Goal: Communication & Community: Answer question/provide support

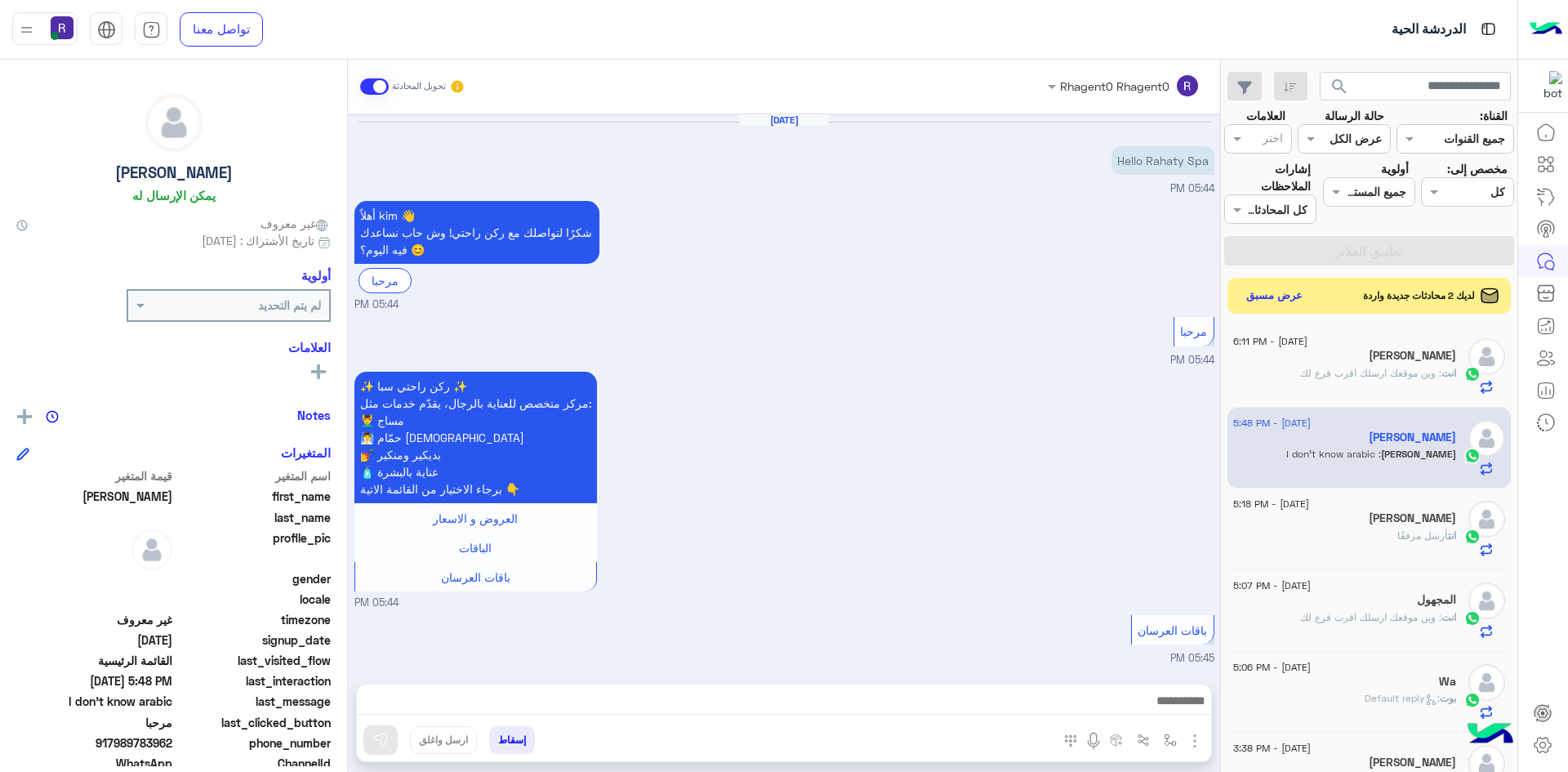
scroll to position [940, 0]
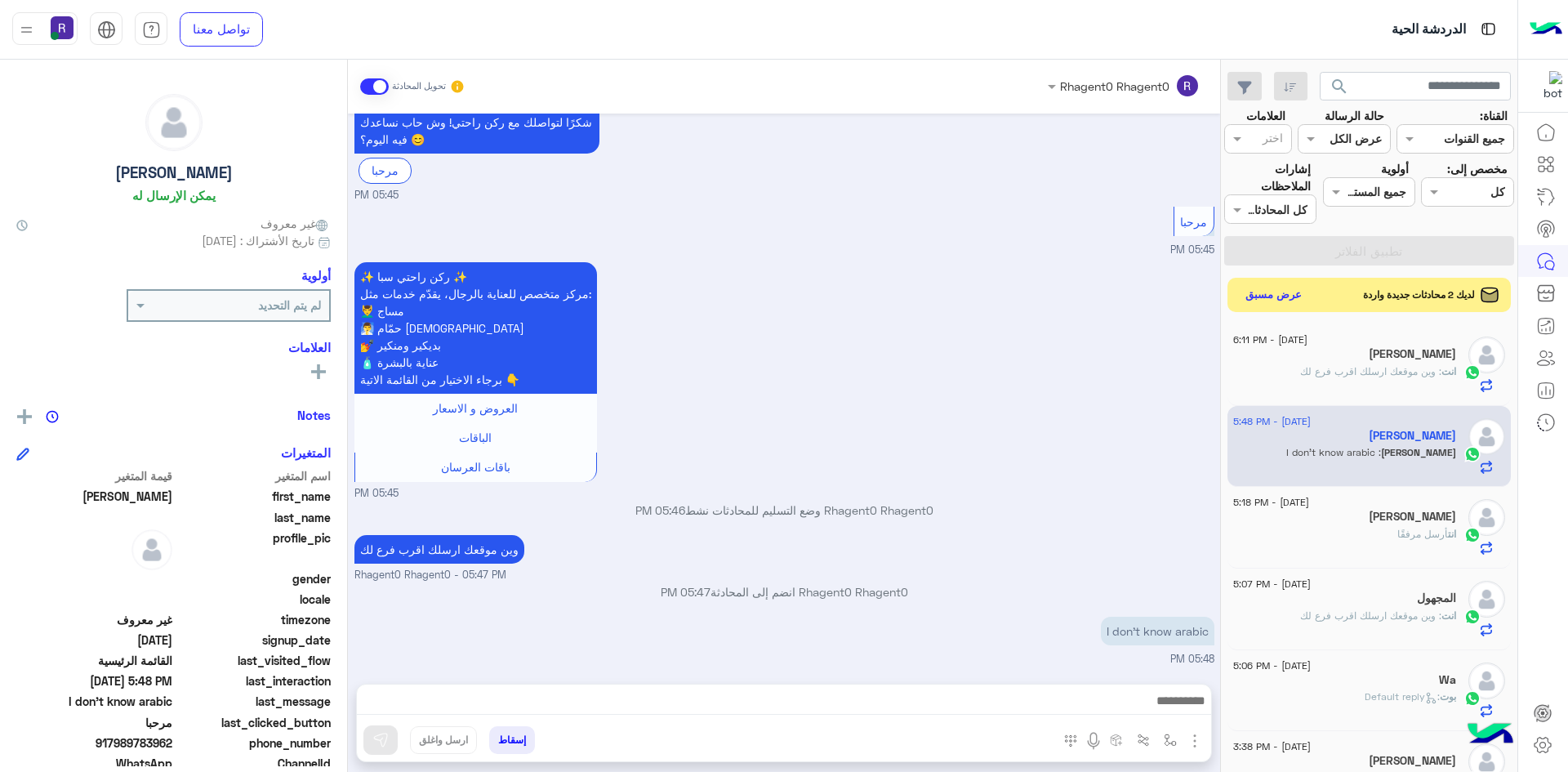
click at [1293, 300] on button "عرض مسبق" at bounding box center [1274, 296] width 69 height 22
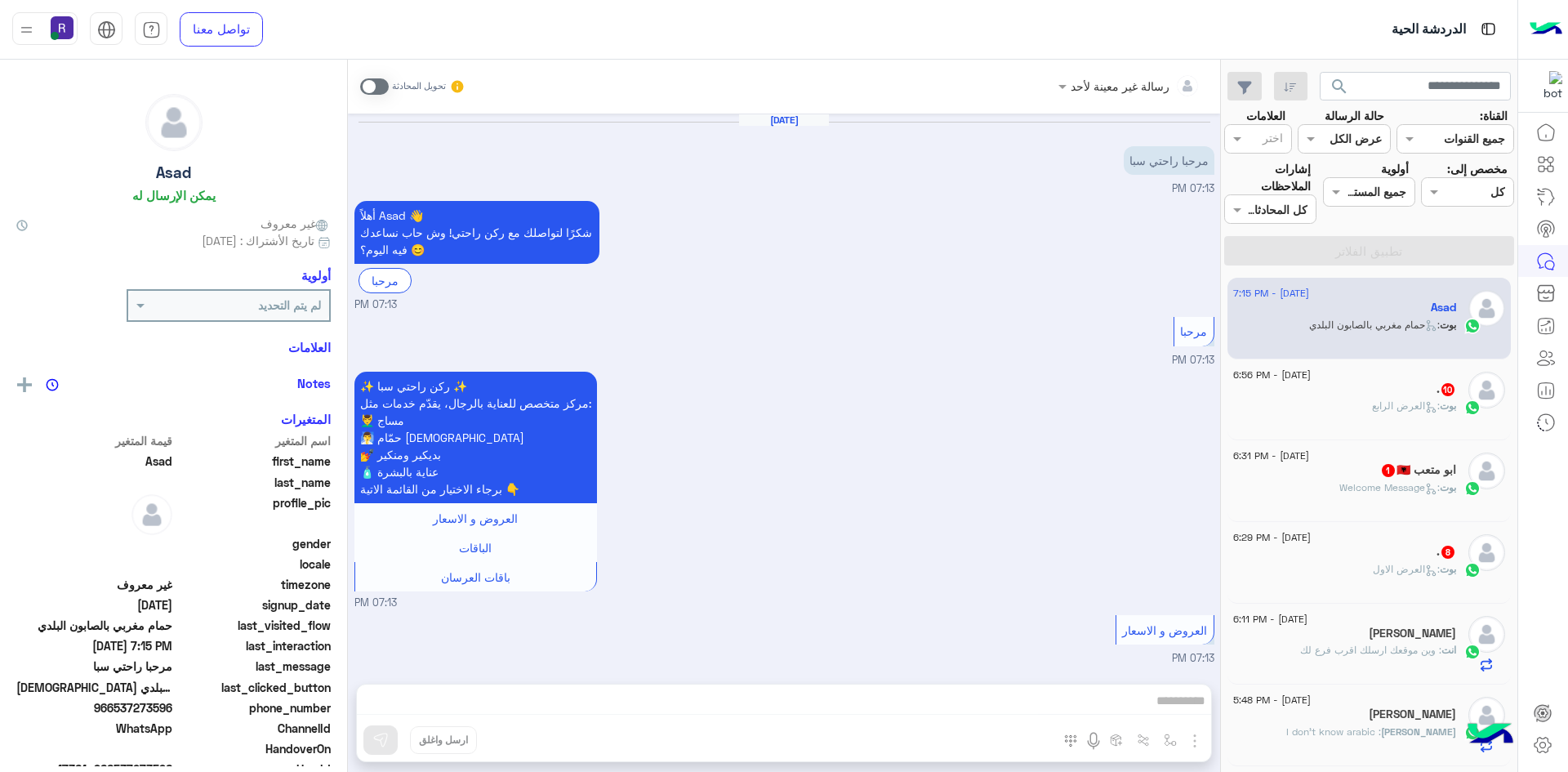
scroll to position [1835, 0]
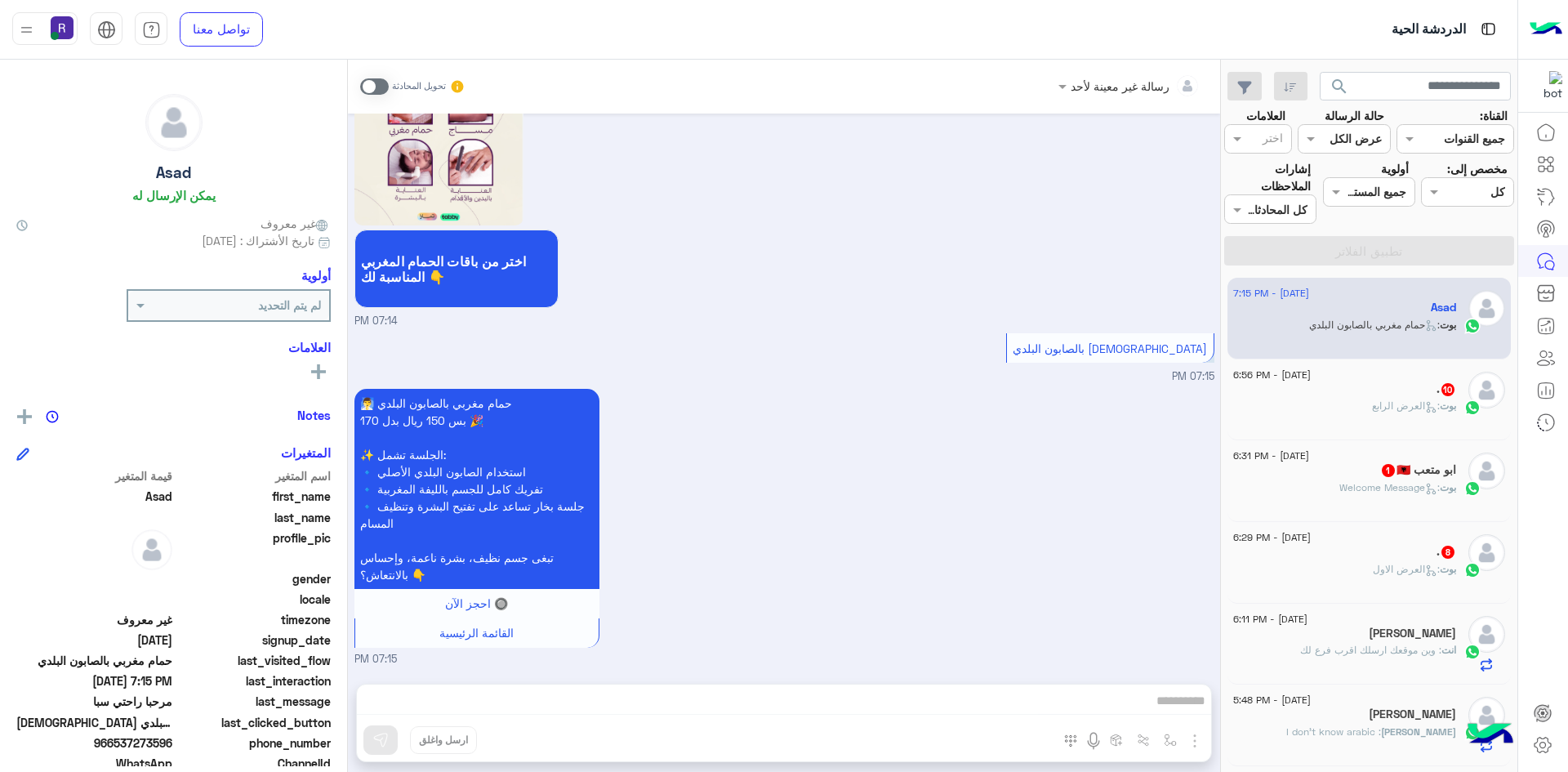
click at [1363, 578] on div "بوت : العرض الاول" at bounding box center [1344, 576] width 223 height 28
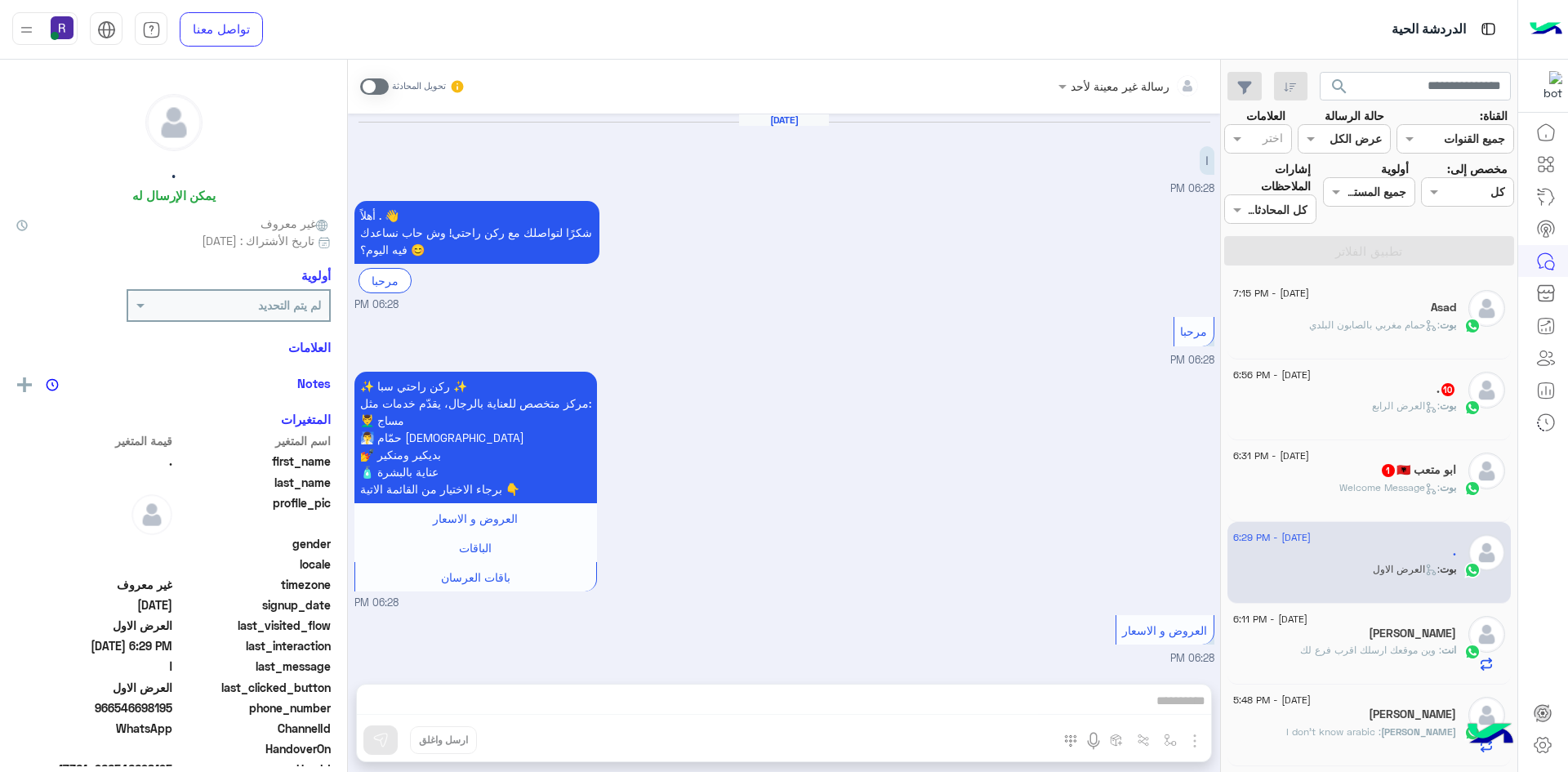
scroll to position [1788, 0]
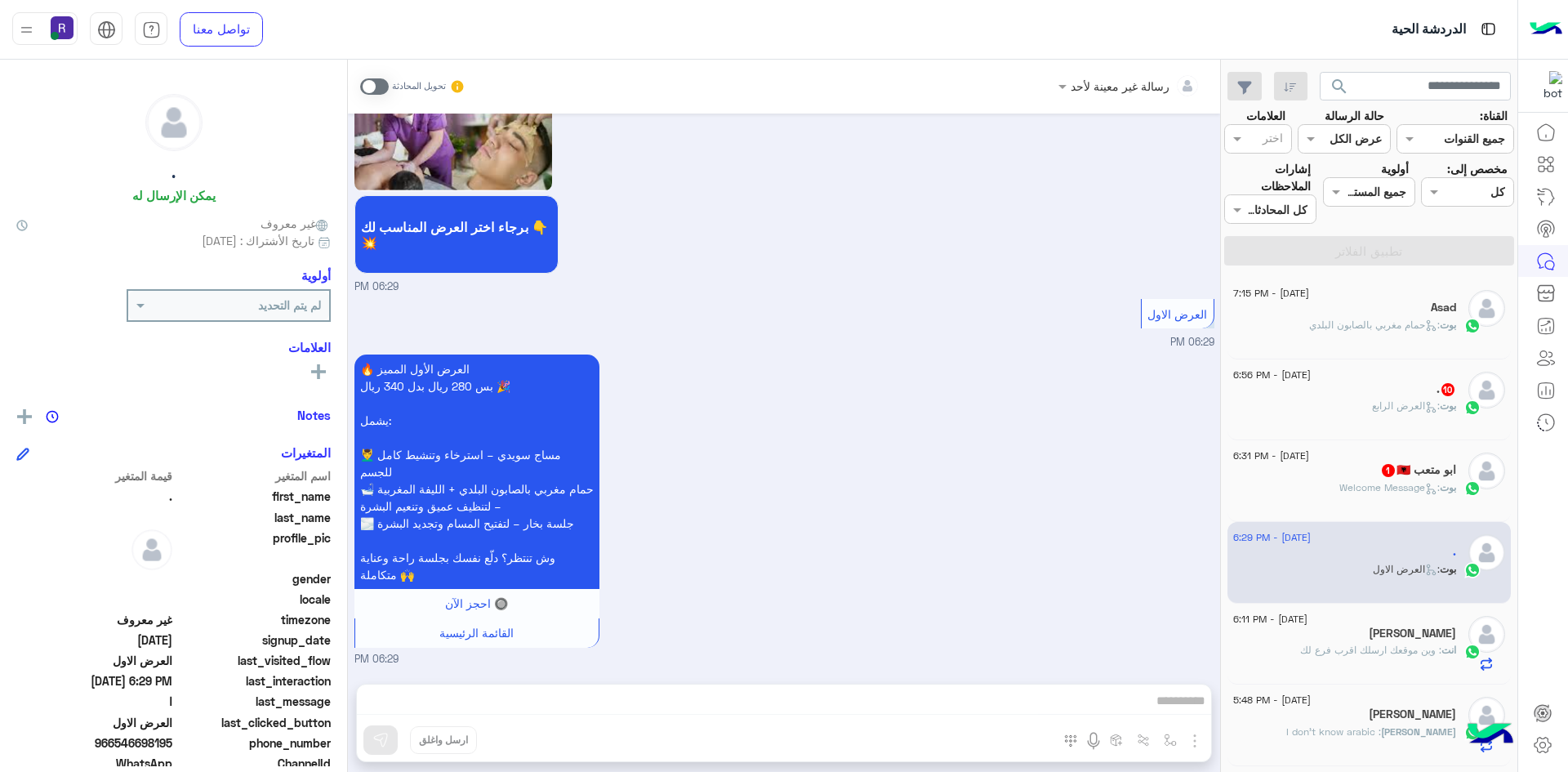
click at [378, 87] on span at bounding box center [374, 86] width 28 height 16
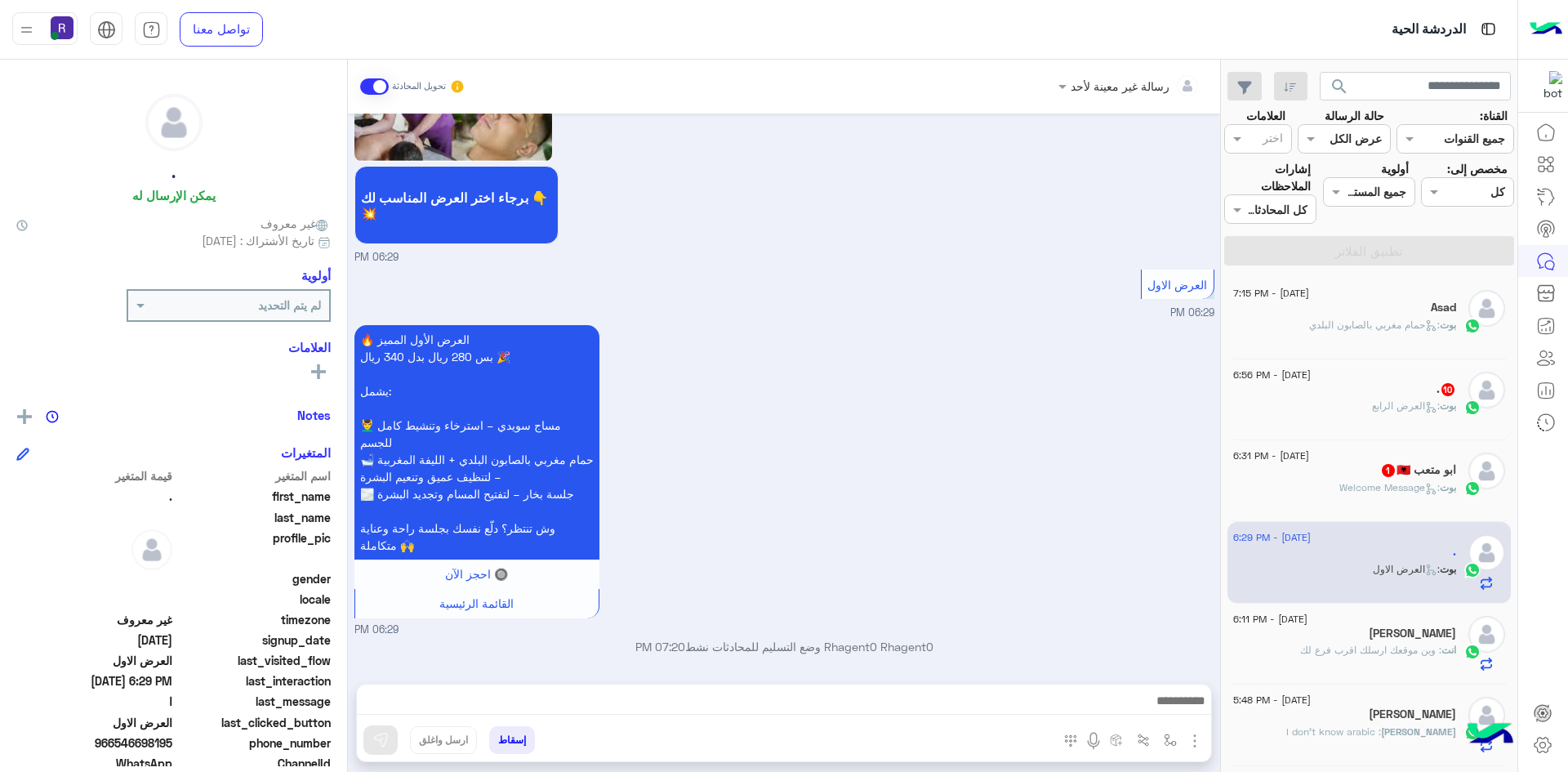
scroll to position [1817, 0]
click at [1196, 744] on img "button" at bounding box center [1194, 741] width 20 height 20
click at [1178, 706] on span "الصور" at bounding box center [1162, 706] width 30 height 19
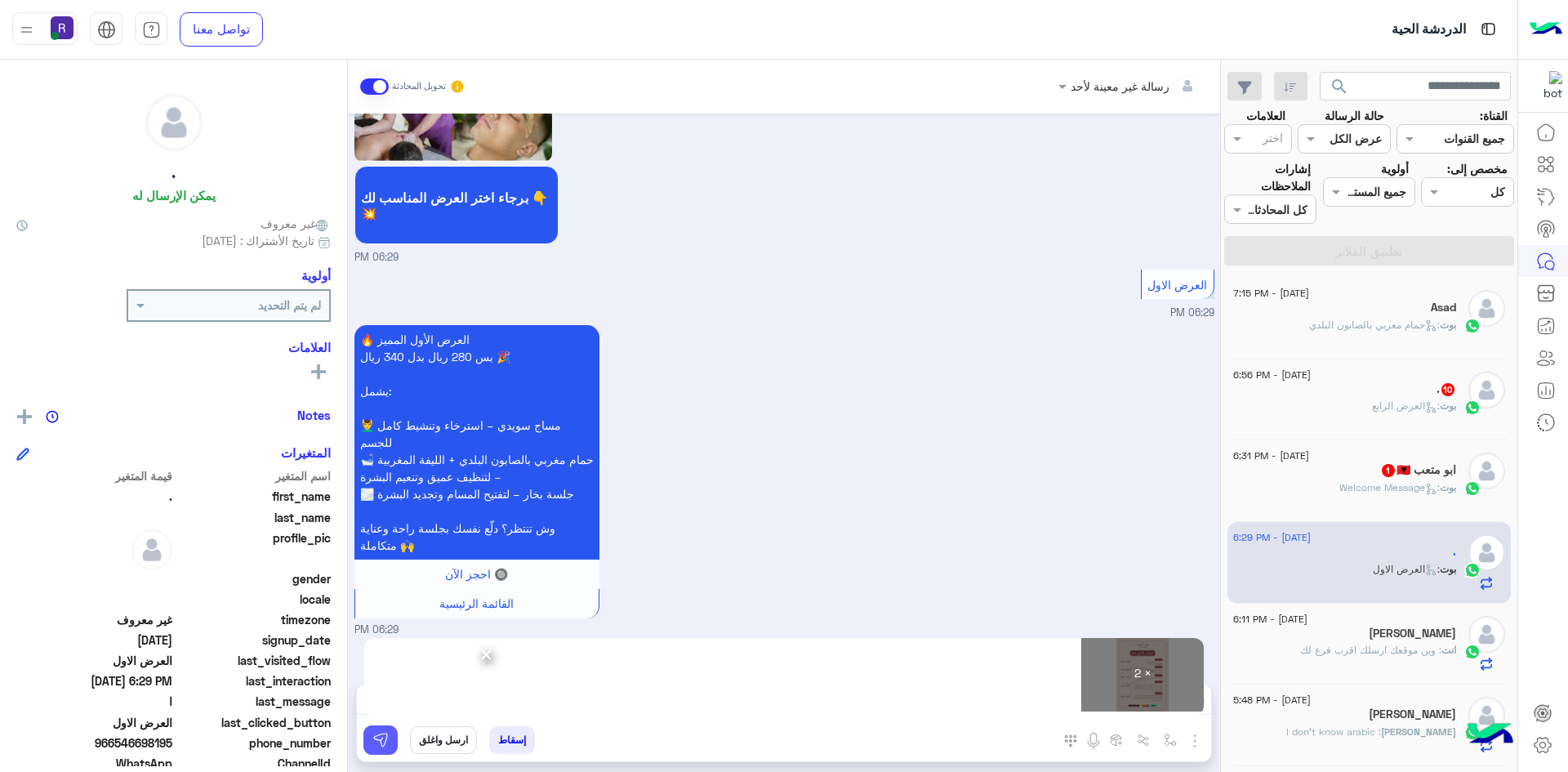
click at [383, 742] on img at bounding box center [380, 740] width 16 height 16
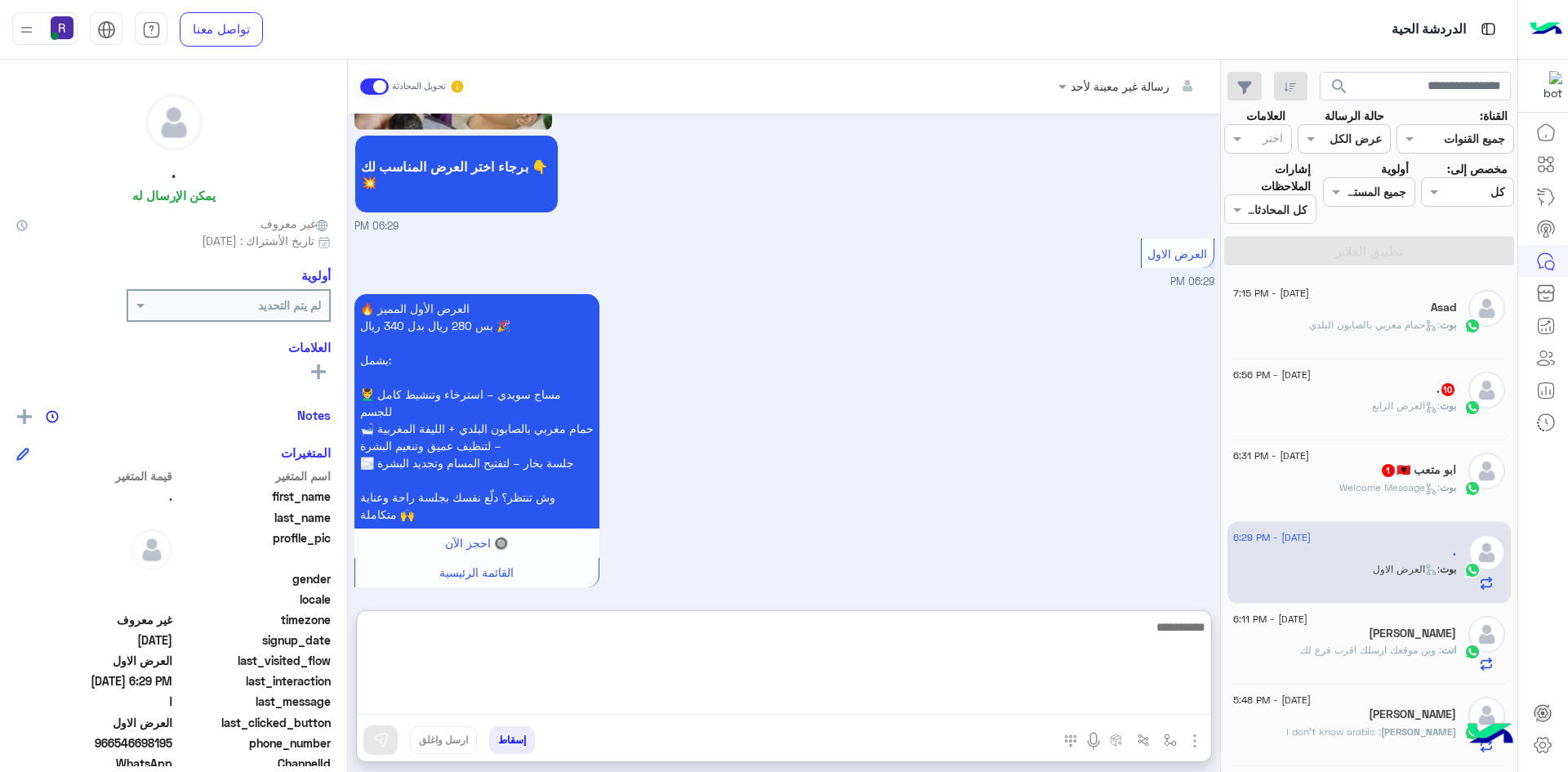
paste textarea "**********"
type textarea "**********"
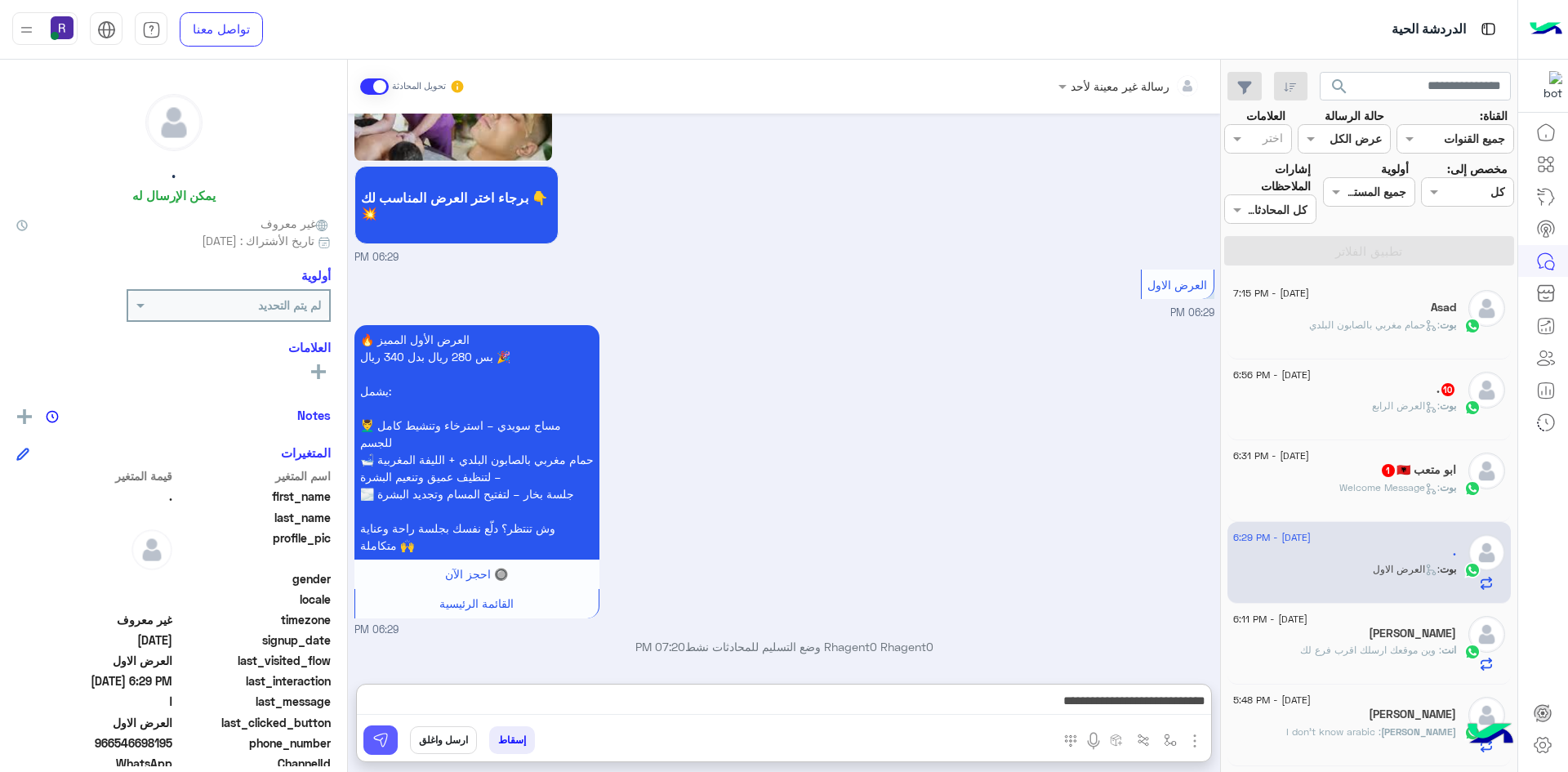
click at [381, 729] on button at bounding box center [381, 740] width 34 height 29
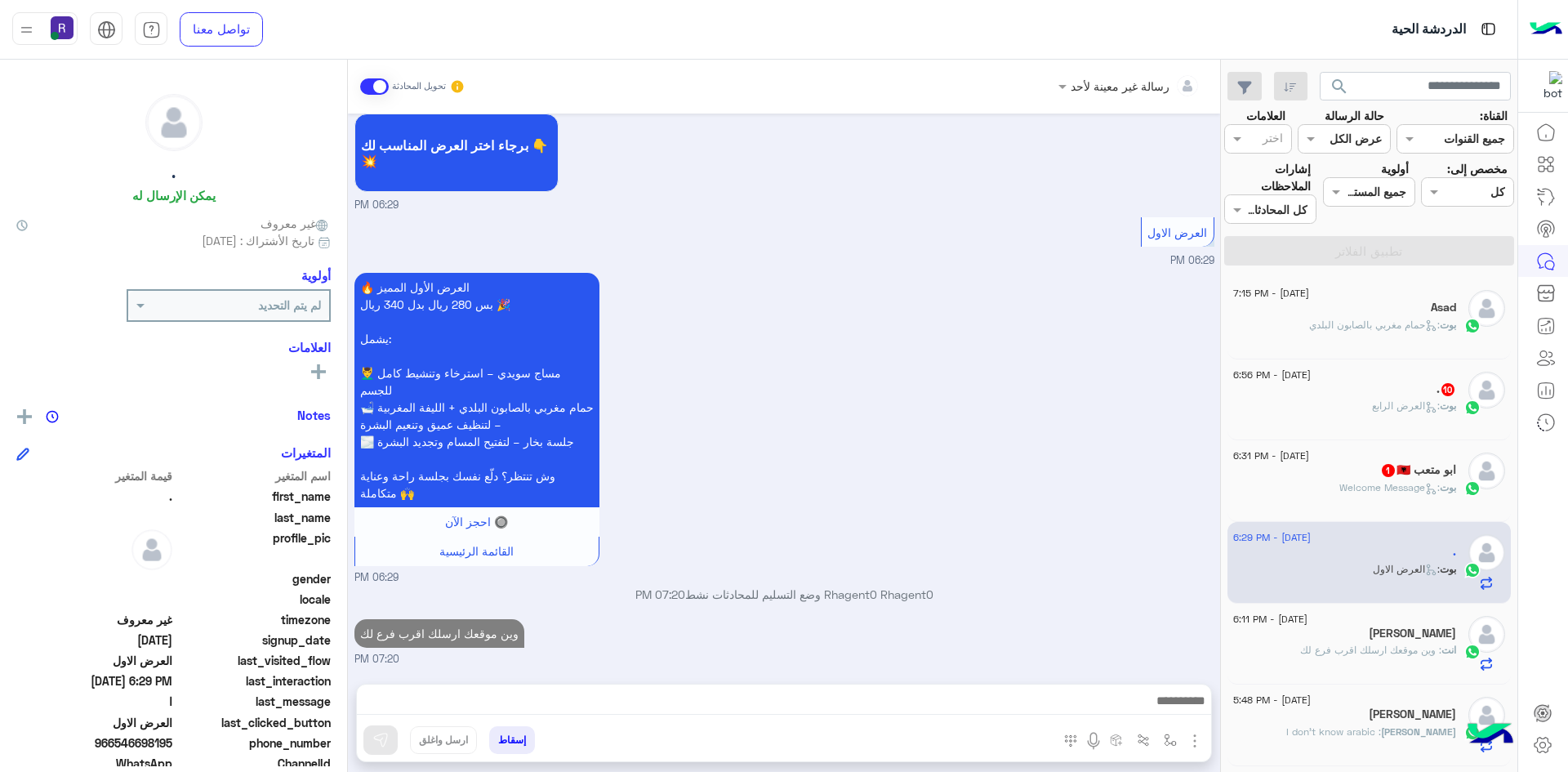
scroll to position [1870, 0]
click at [1319, 486] on div "بوت : Welcome Message" at bounding box center [1344, 494] width 223 height 28
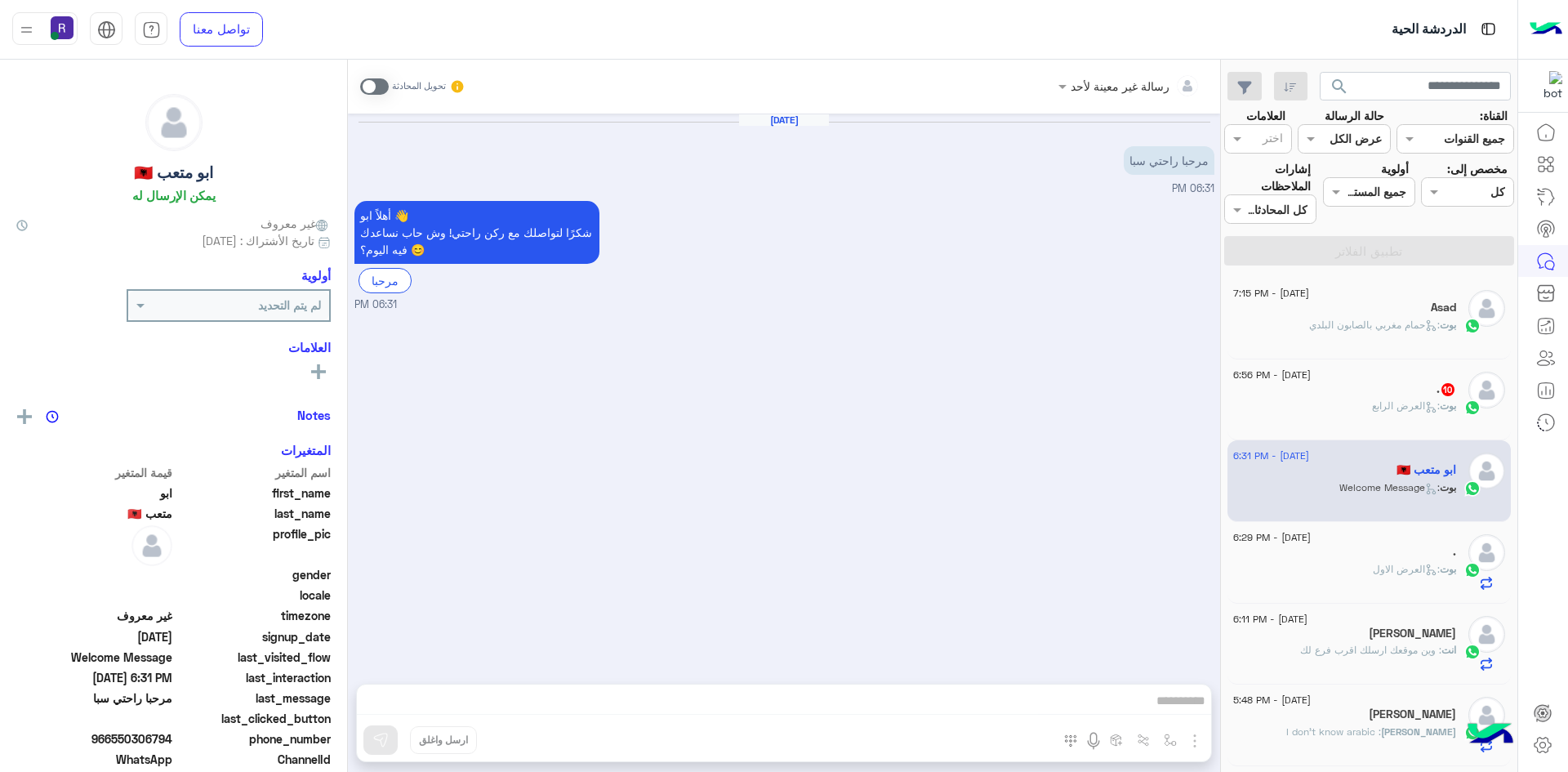
click at [381, 88] on span at bounding box center [374, 86] width 28 height 16
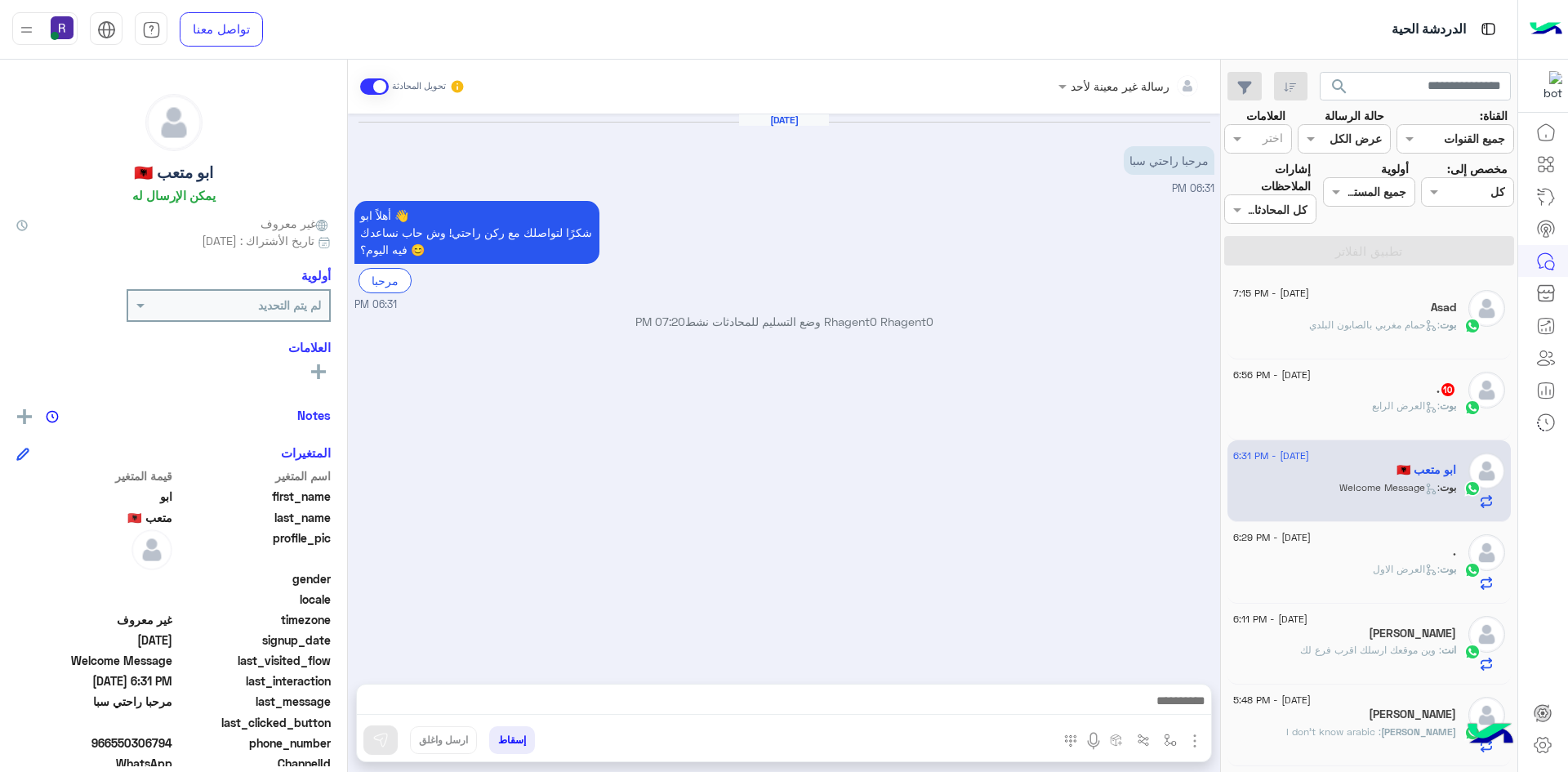
click at [1190, 742] on img "button" at bounding box center [1194, 741] width 20 height 20
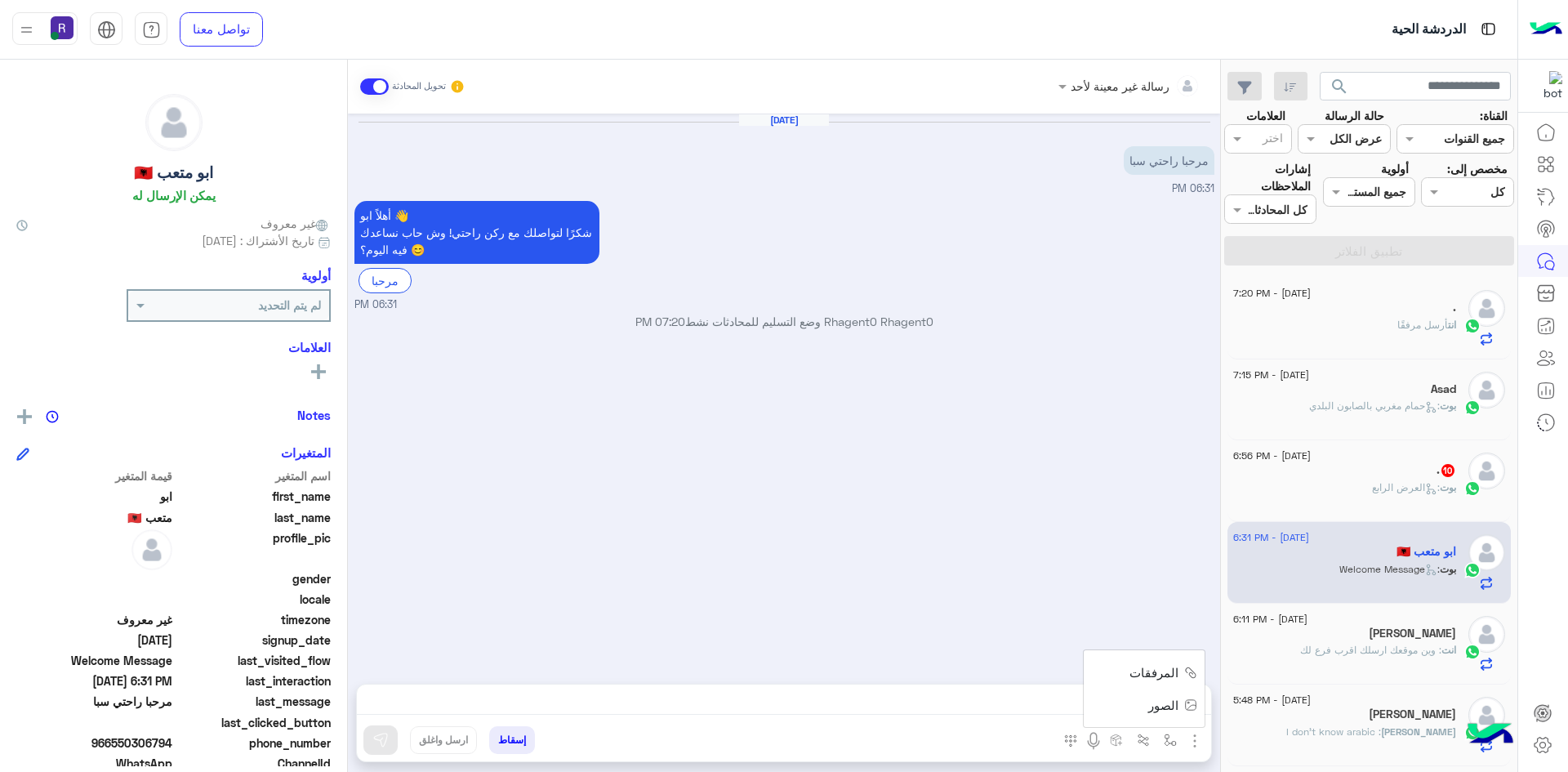
click at [1174, 709] on span "الصور" at bounding box center [1162, 706] width 30 height 19
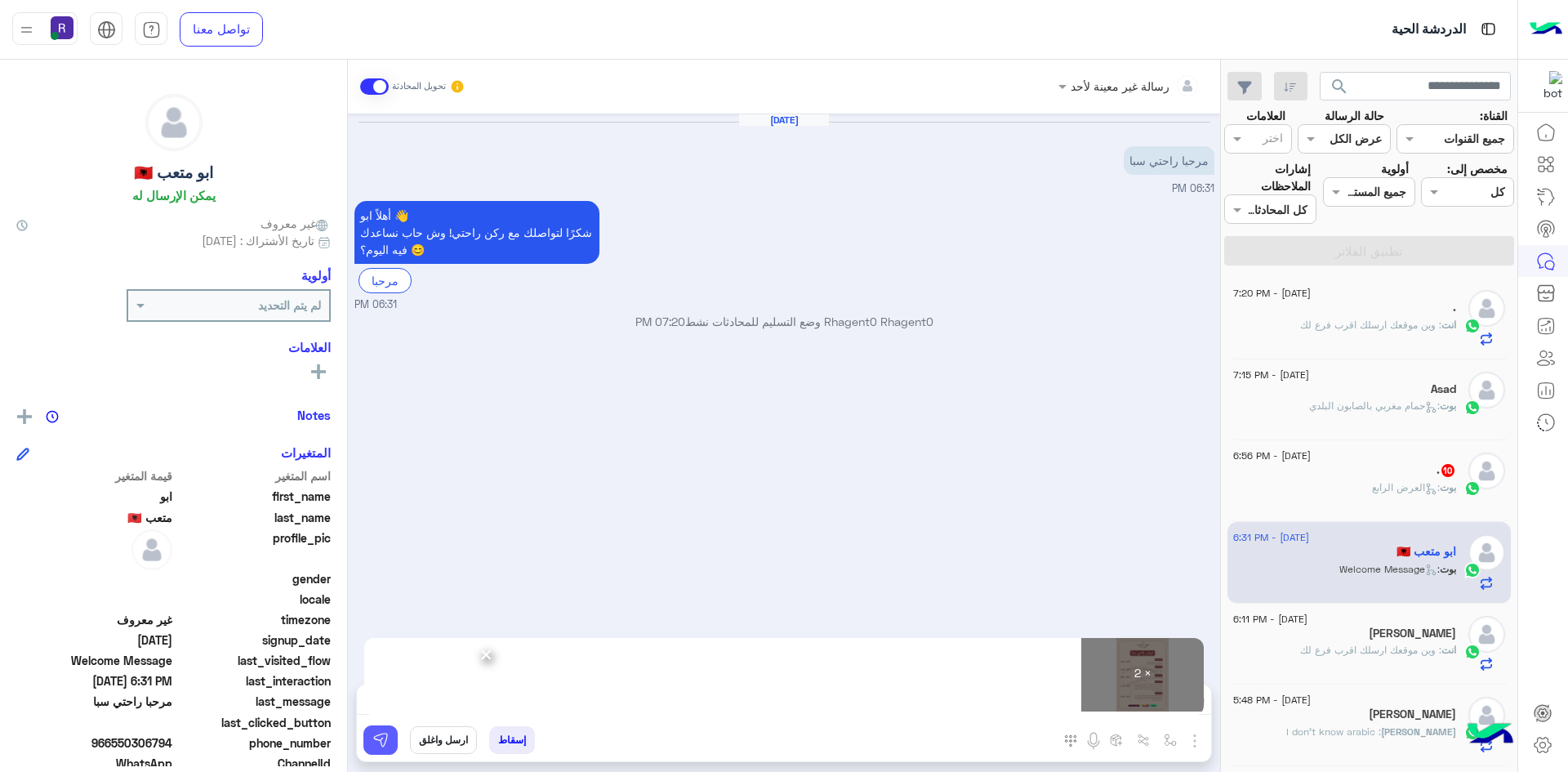
click at [375, 743] on img at bounding box center [380, 740] width 16 height 16
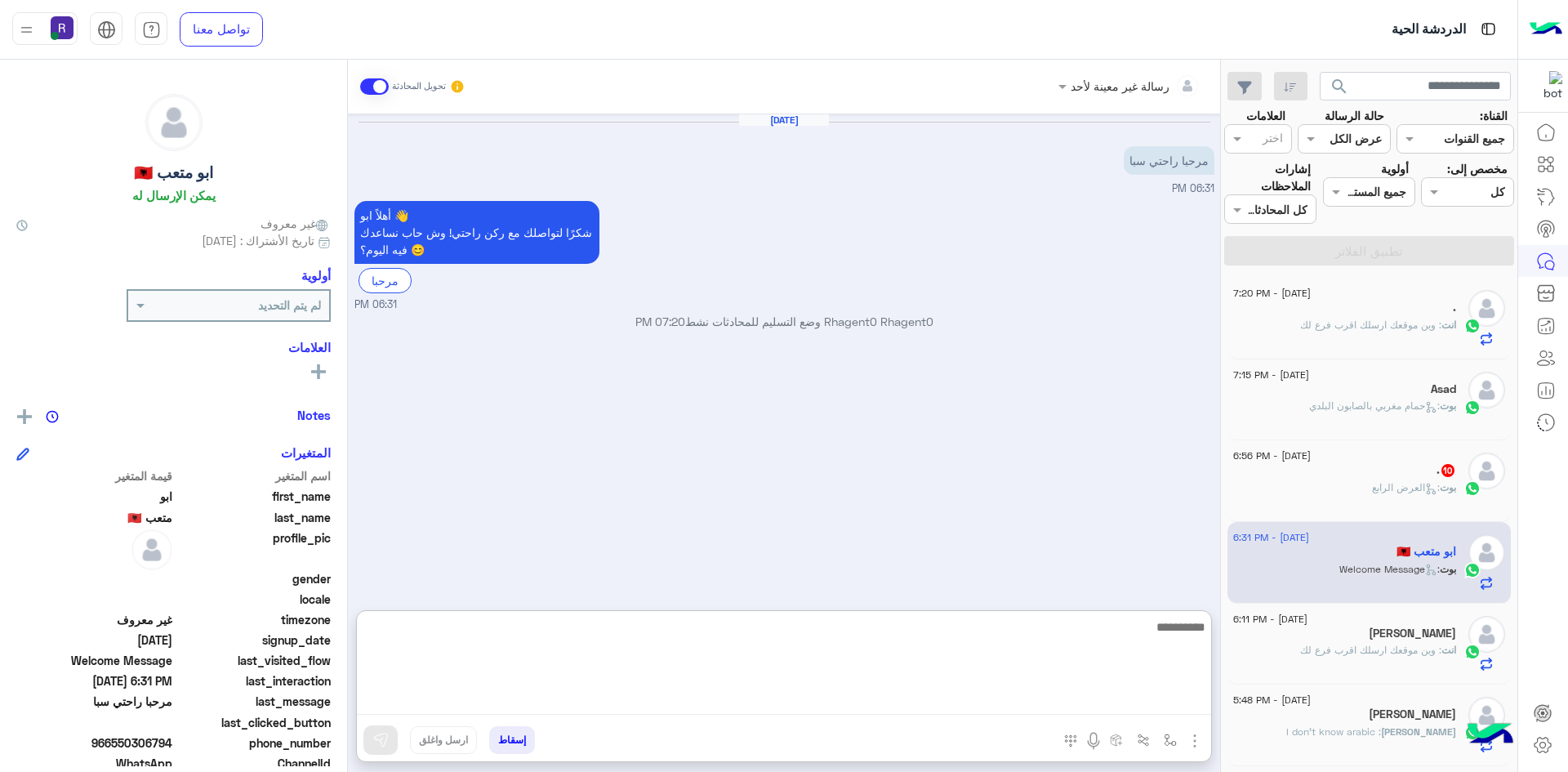
paste textarea "**********"
type textarea "**********"
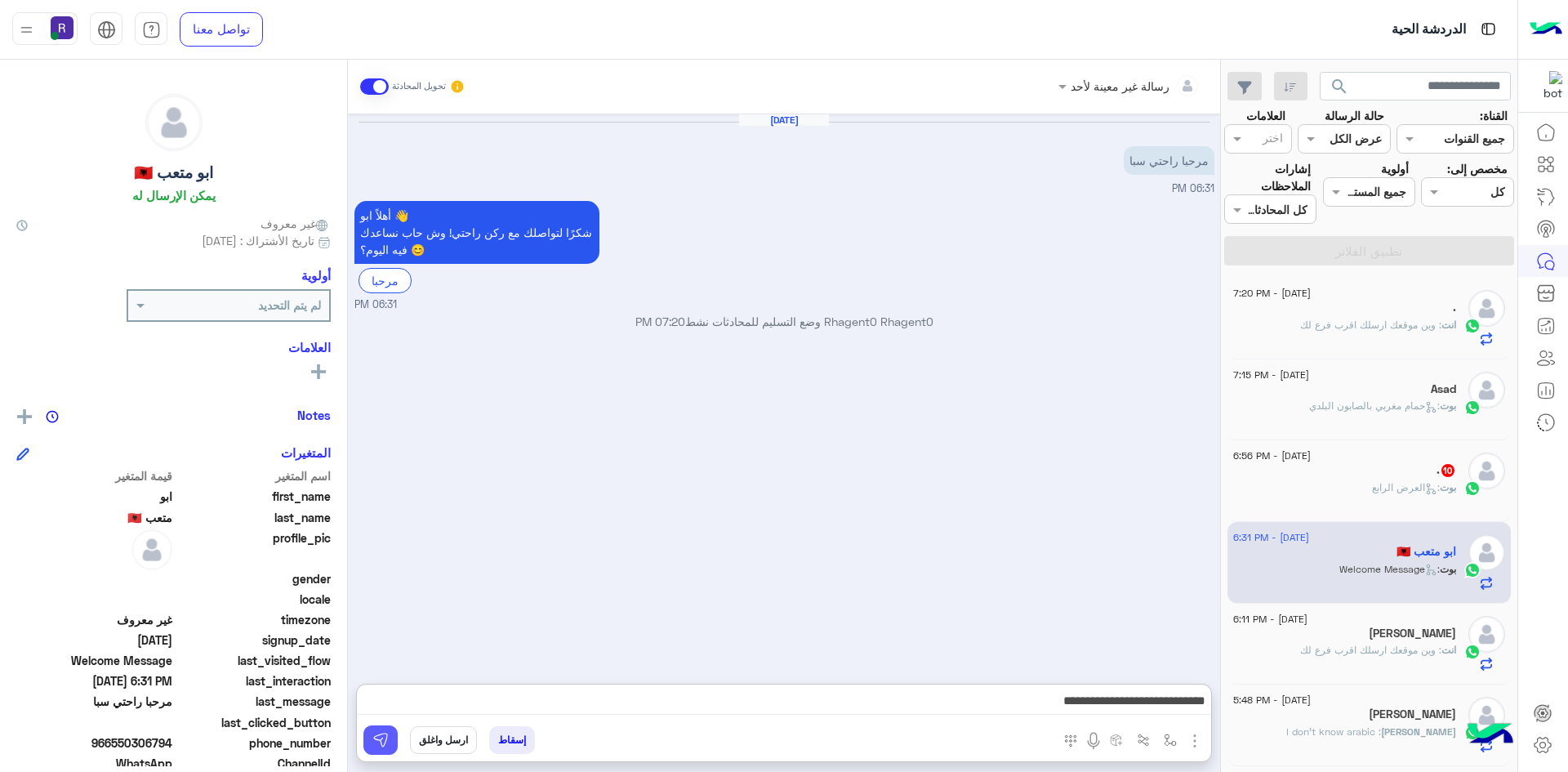
click at [383, 729] on button at bounding box center [381, 740] width 34 height 29
click at [1367, 469] on div ". 10" at bounding box center [1344, 472] width 223 height 17
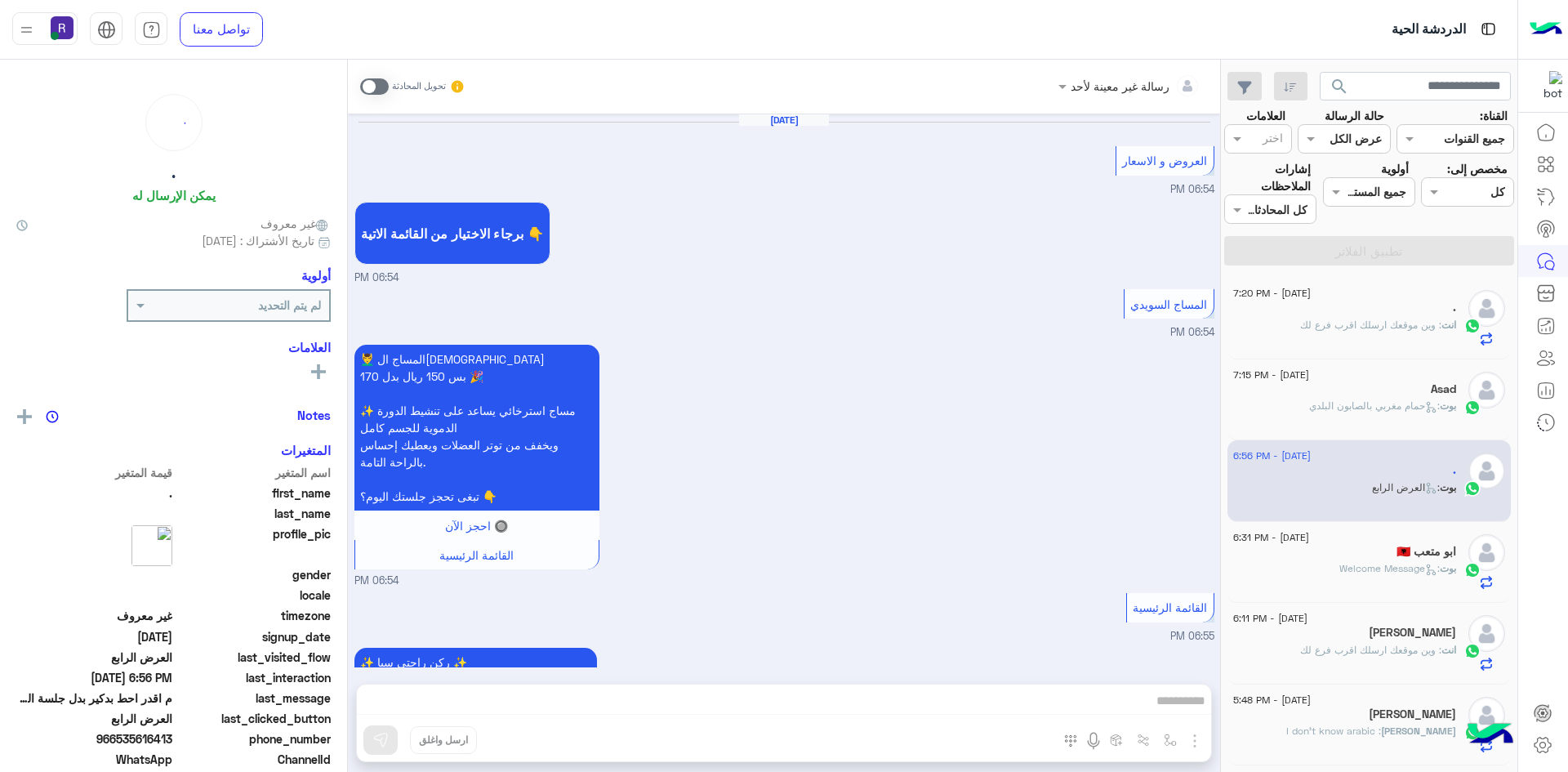
scroll to position [2880, 0]
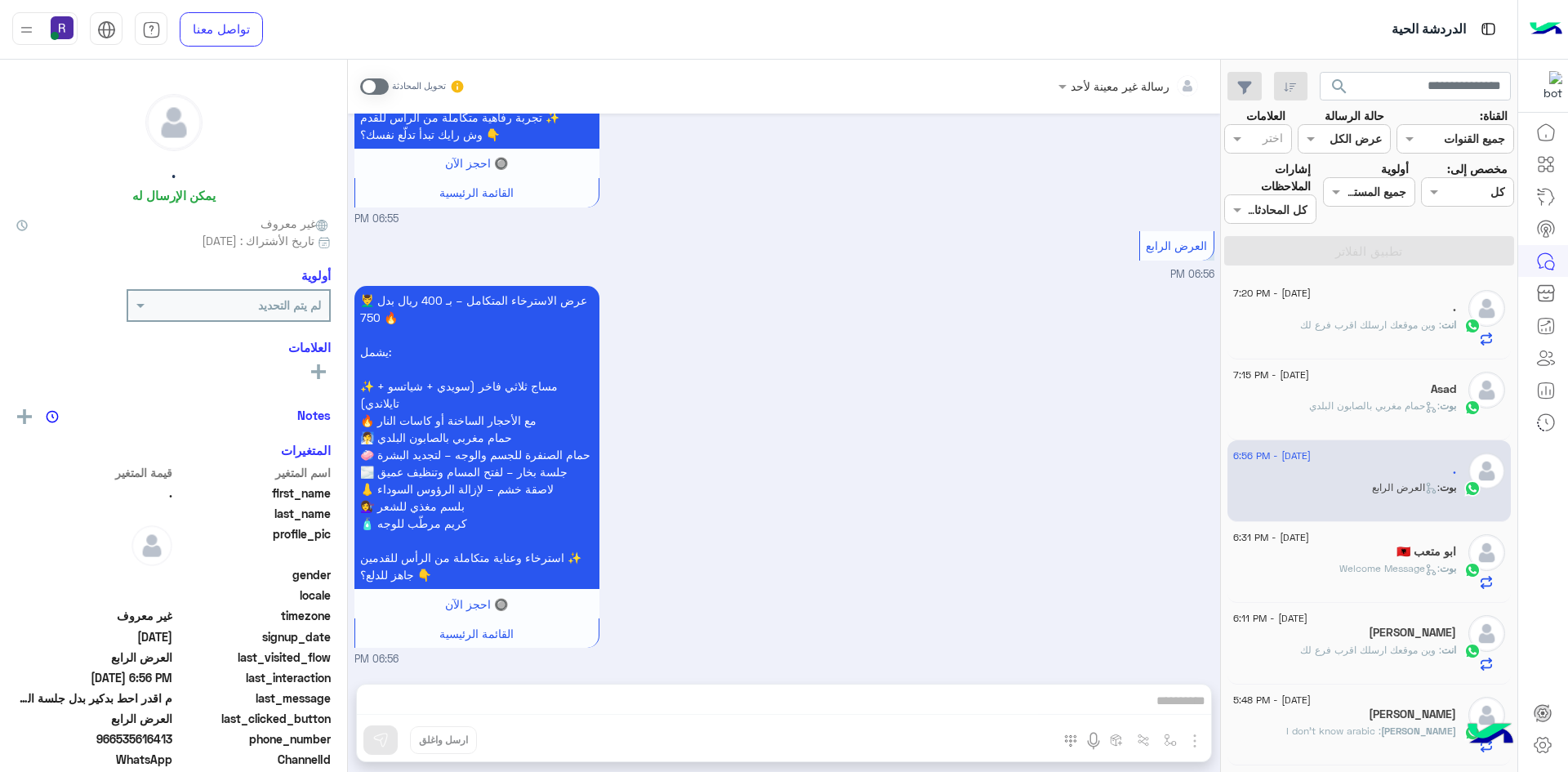
click at [378, 87] on span at bounding box center [374, 86] width 28 height 16
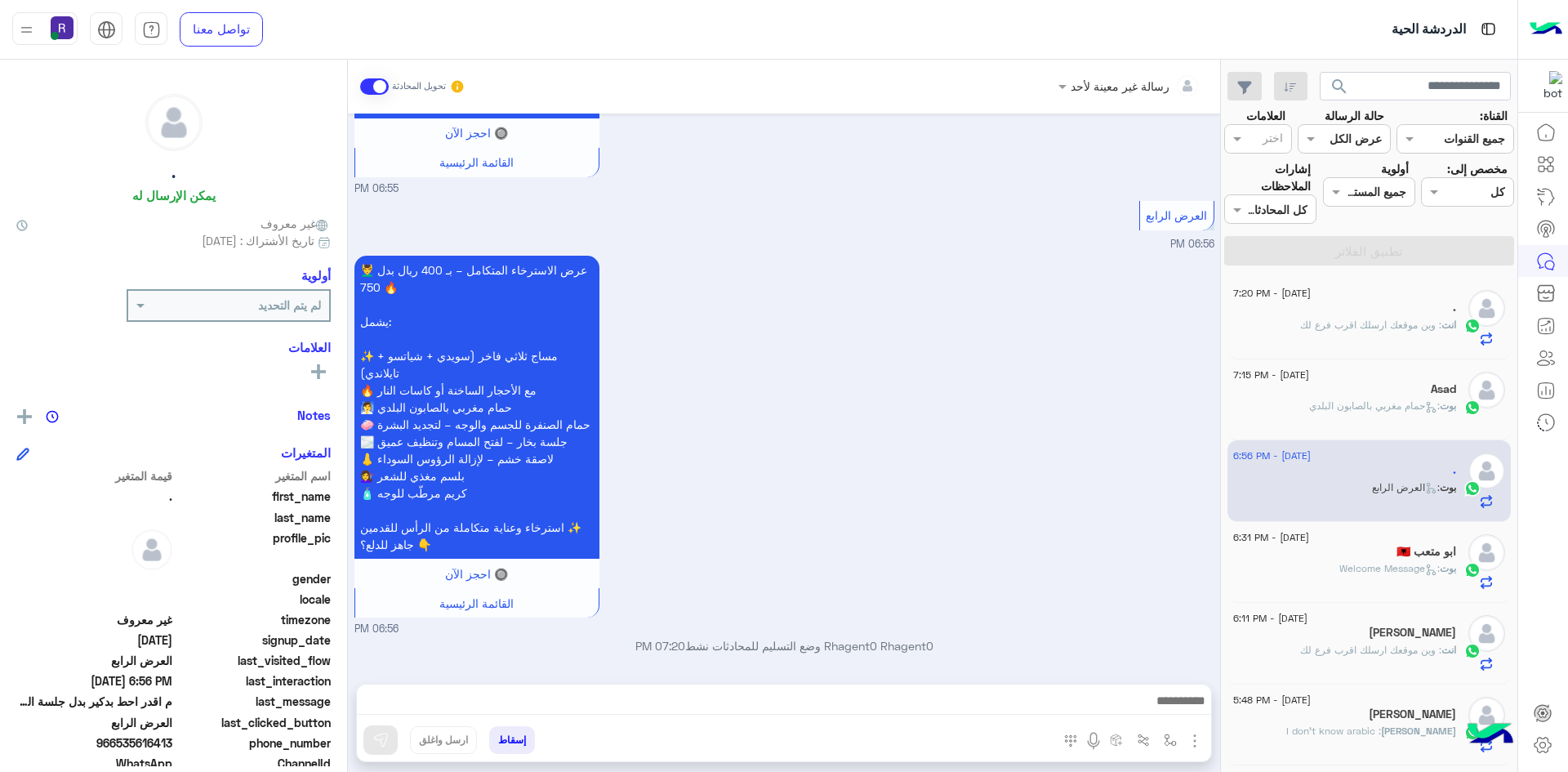
scroll to position [2910, 0]
click at [1192, 737] on img "button" at bounding box center [1194, 741] width 20 height 20
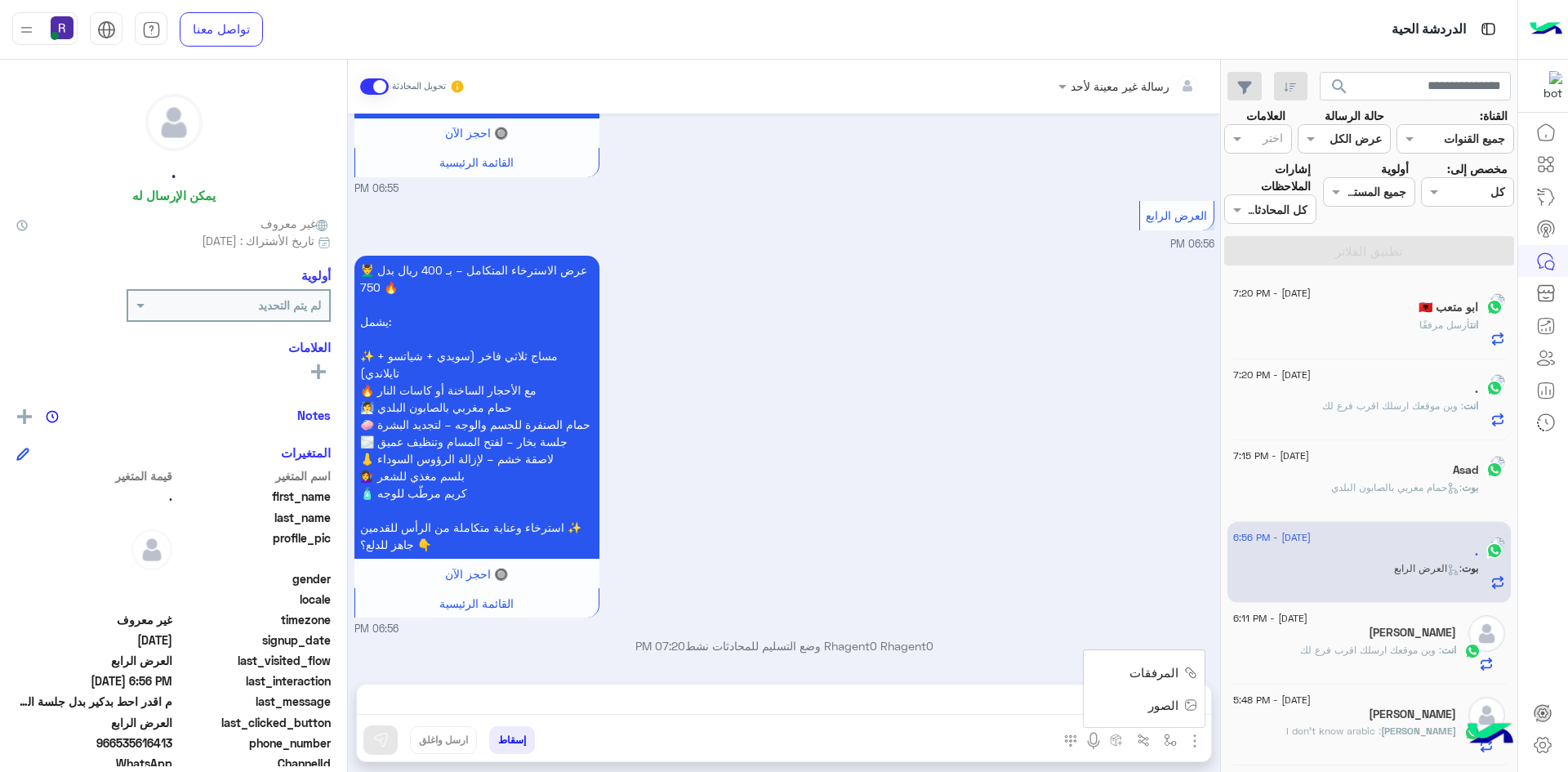
click at [1187, 714] on img at bounding box center [1190, 706] width 13 height 19
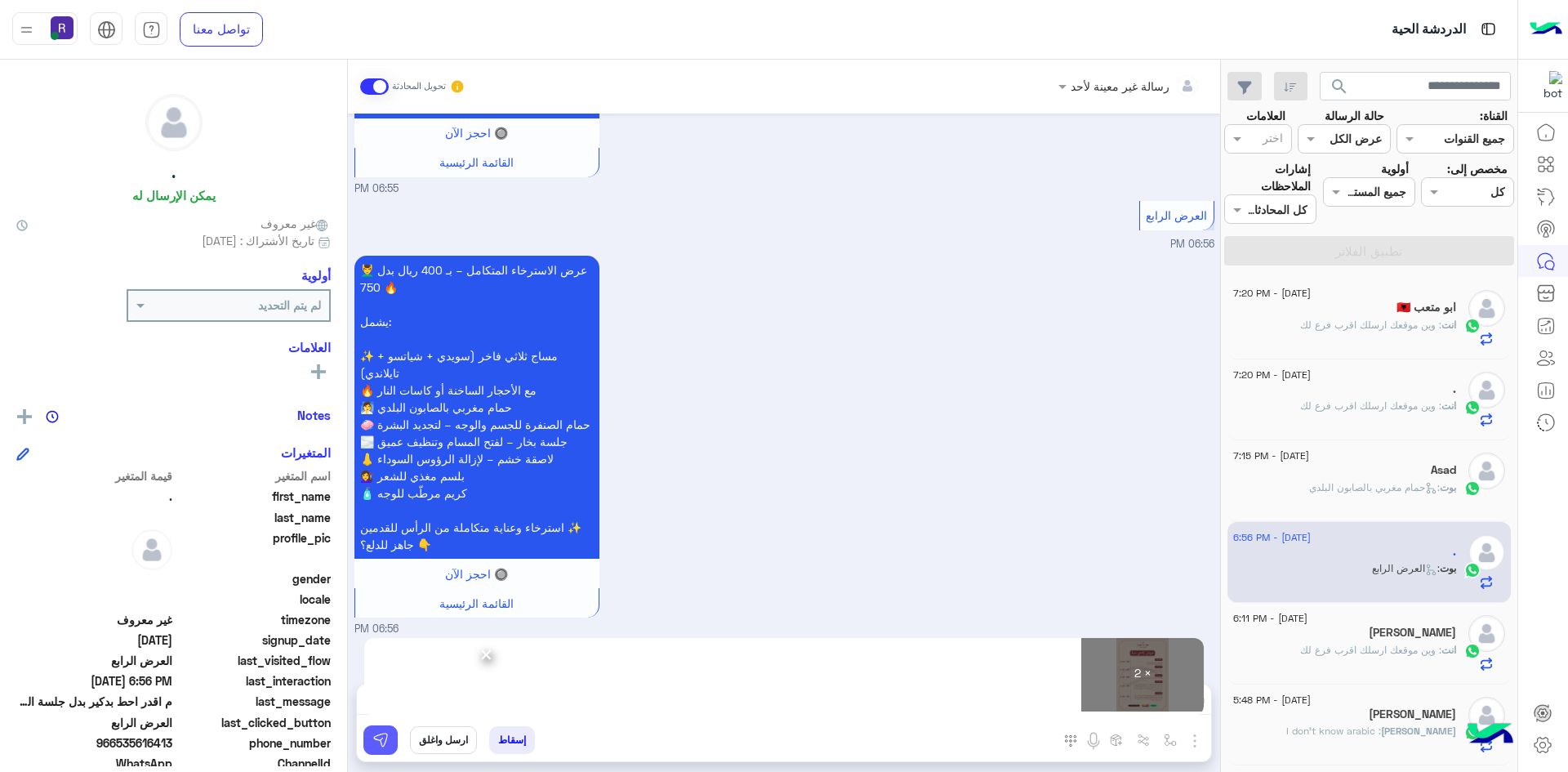
click at [374, 740] on img at bounding box center [380, 740] width 16 height 16
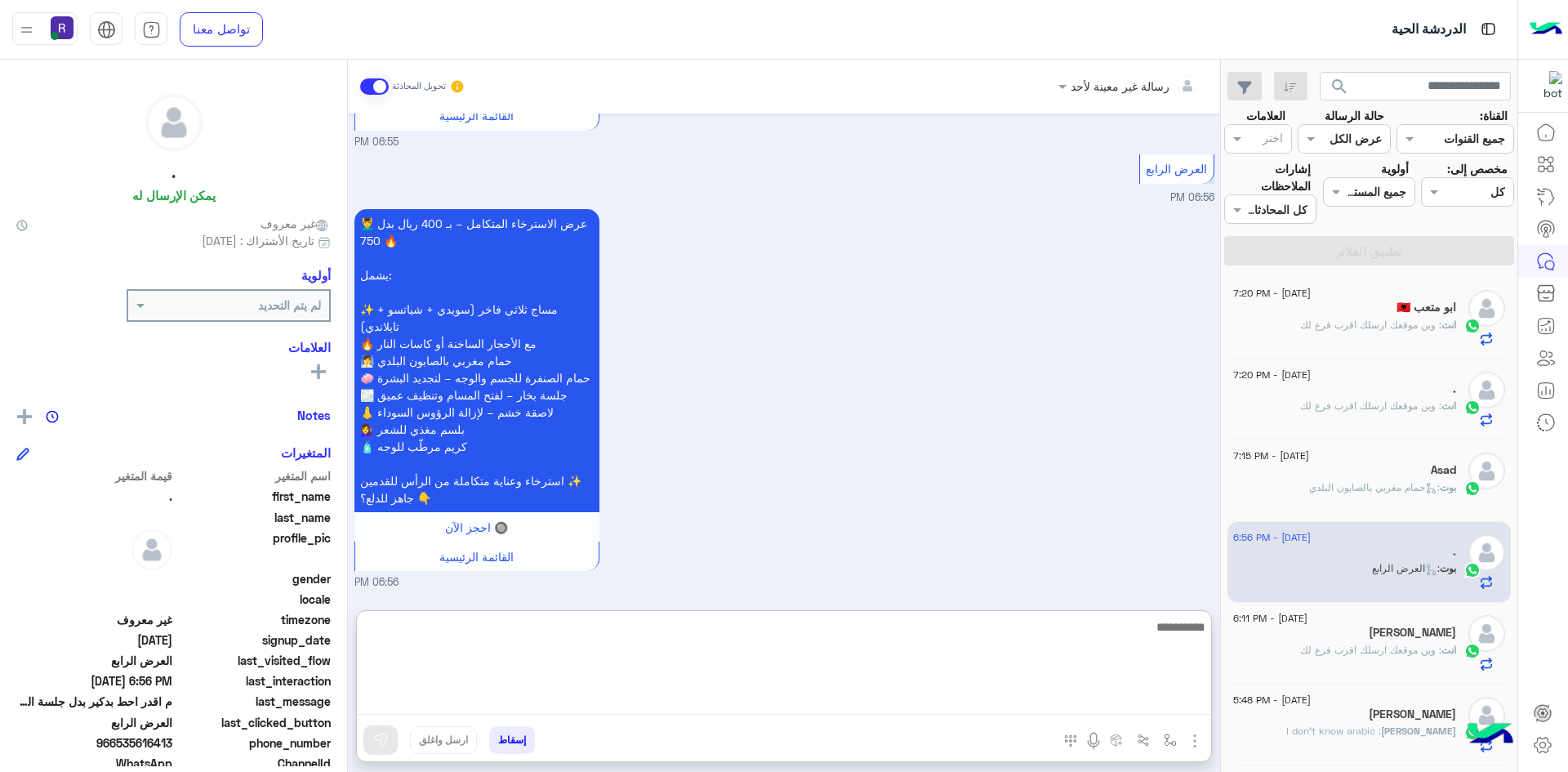
paste textarea "**********"
type textarea "**********"
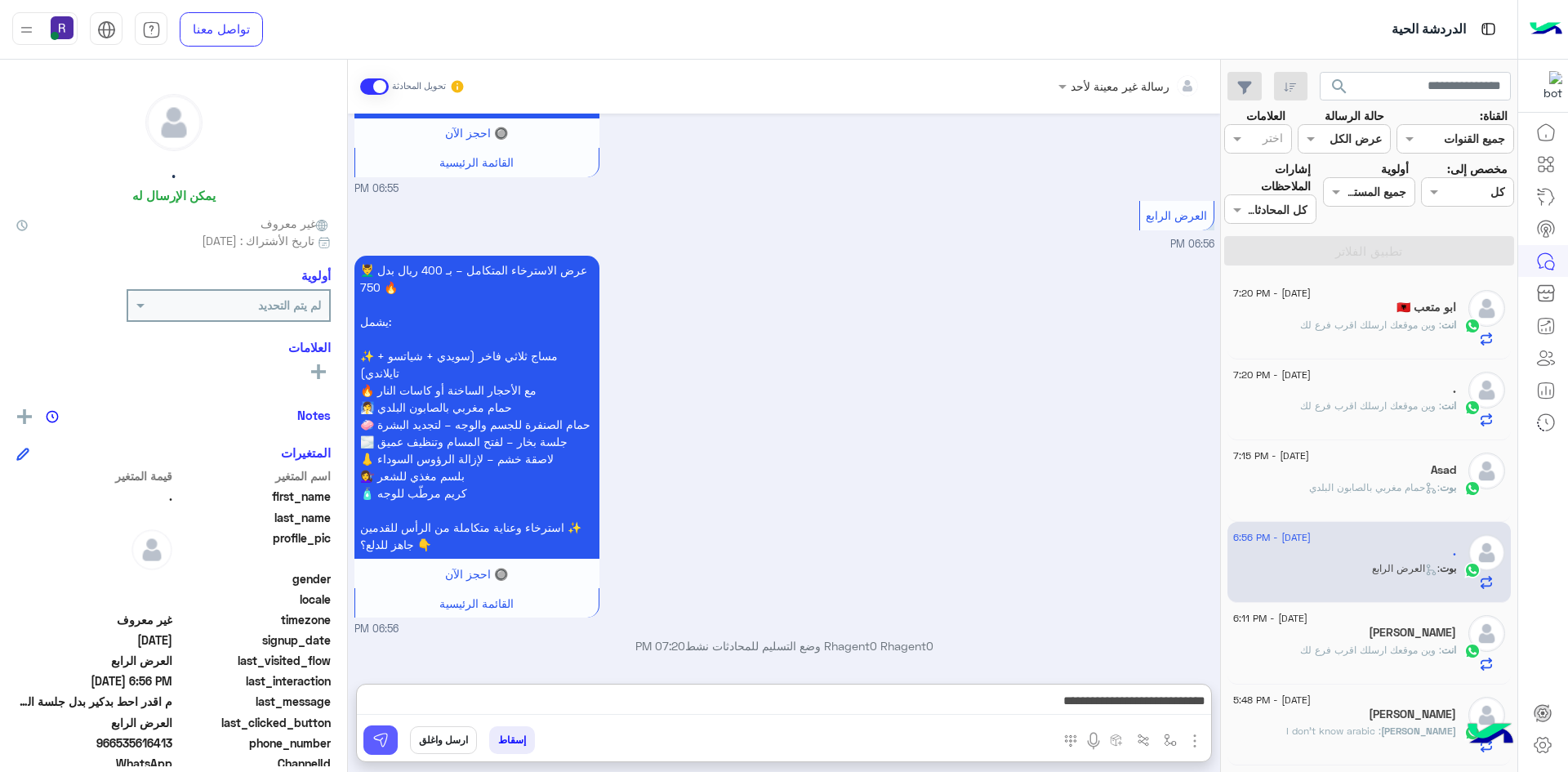
click at [385, 734] on img at bounding box center [380, 740] width 16 height 16
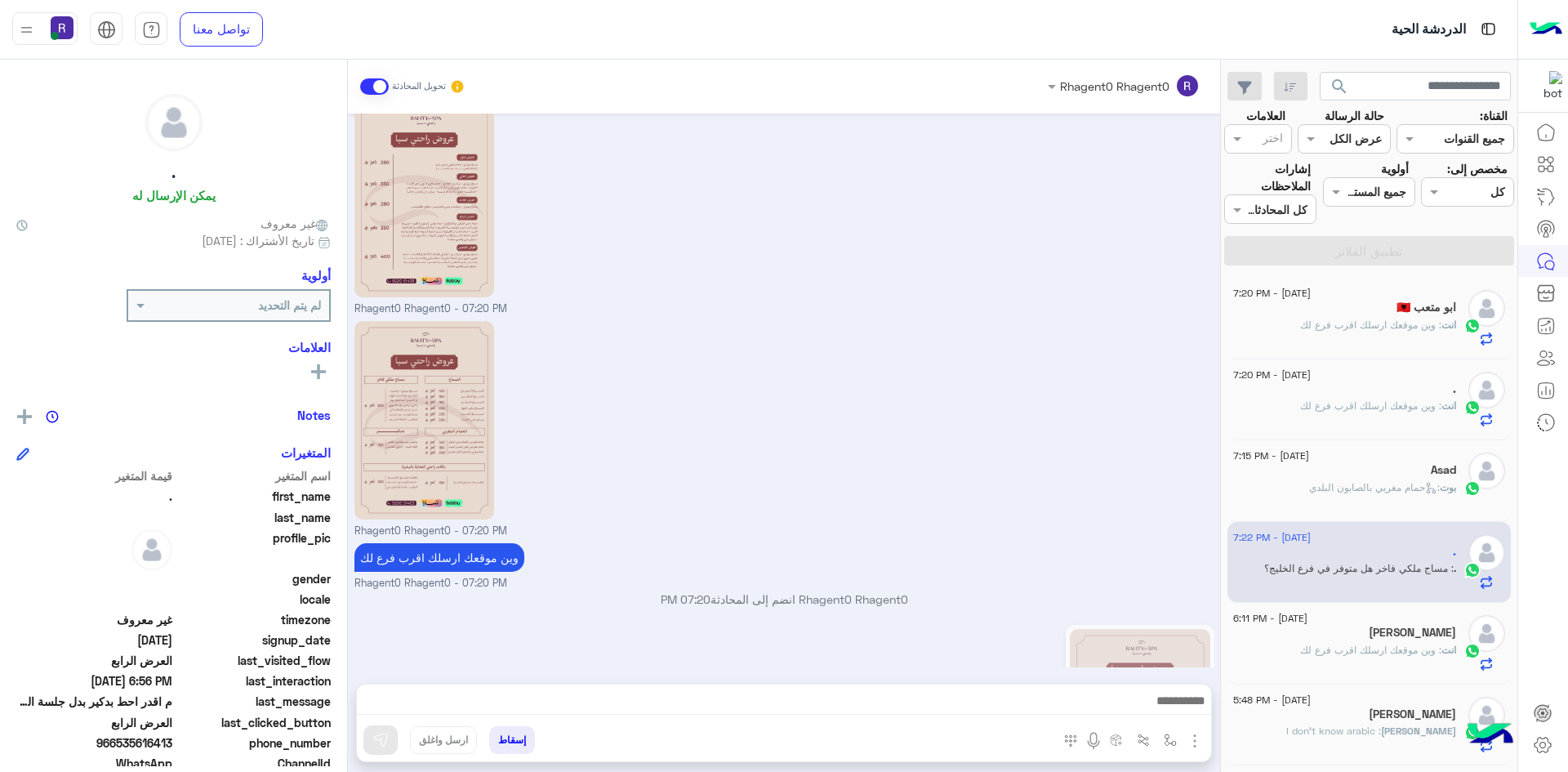
scroll to position [3698, 0]
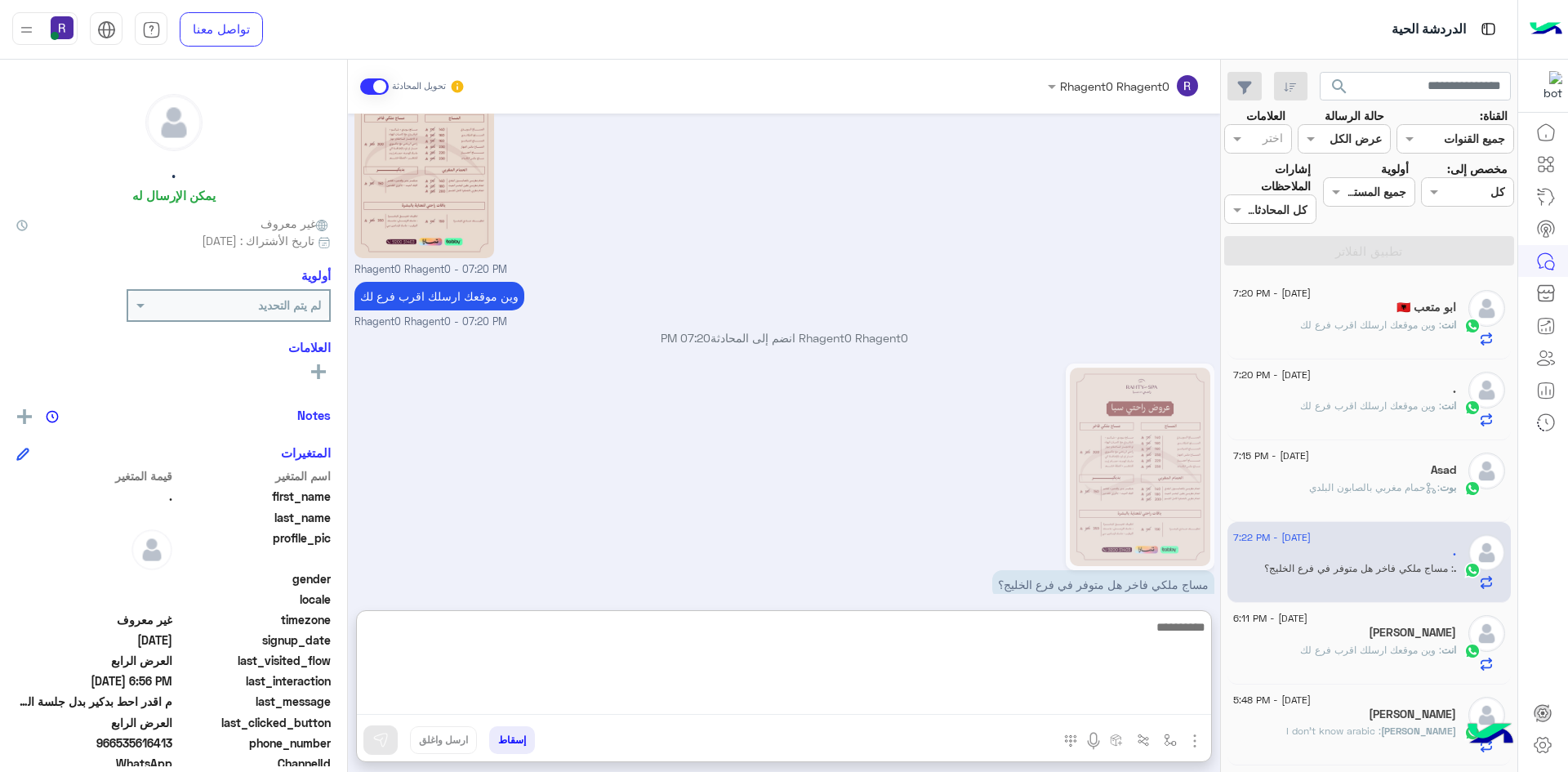
click at [946, 705] on textarea at bounding box center [784, 666] width 854 height 98
type textarea "**********"
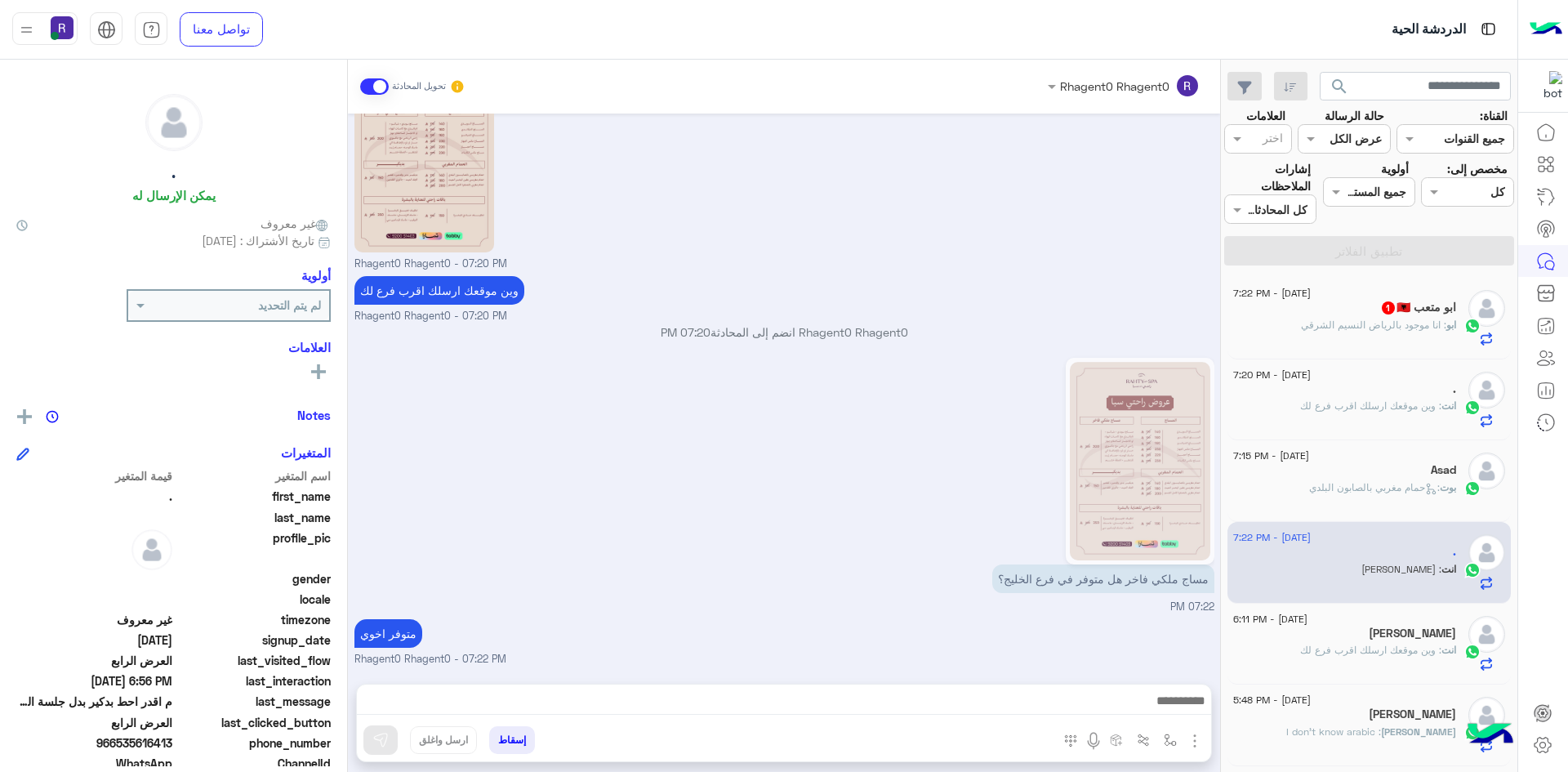
click at [880, 536] on div "مساج ملكي فاخر هل متوفر في فرع الخليج؟ 07:22 PM" at bounding box center [784, 485] width 860 height 261
click at [1333, 326] on span ": انا موجود بالرياض النسيم الشرقي" at bounding box center [1373, 325] width 145 height 12
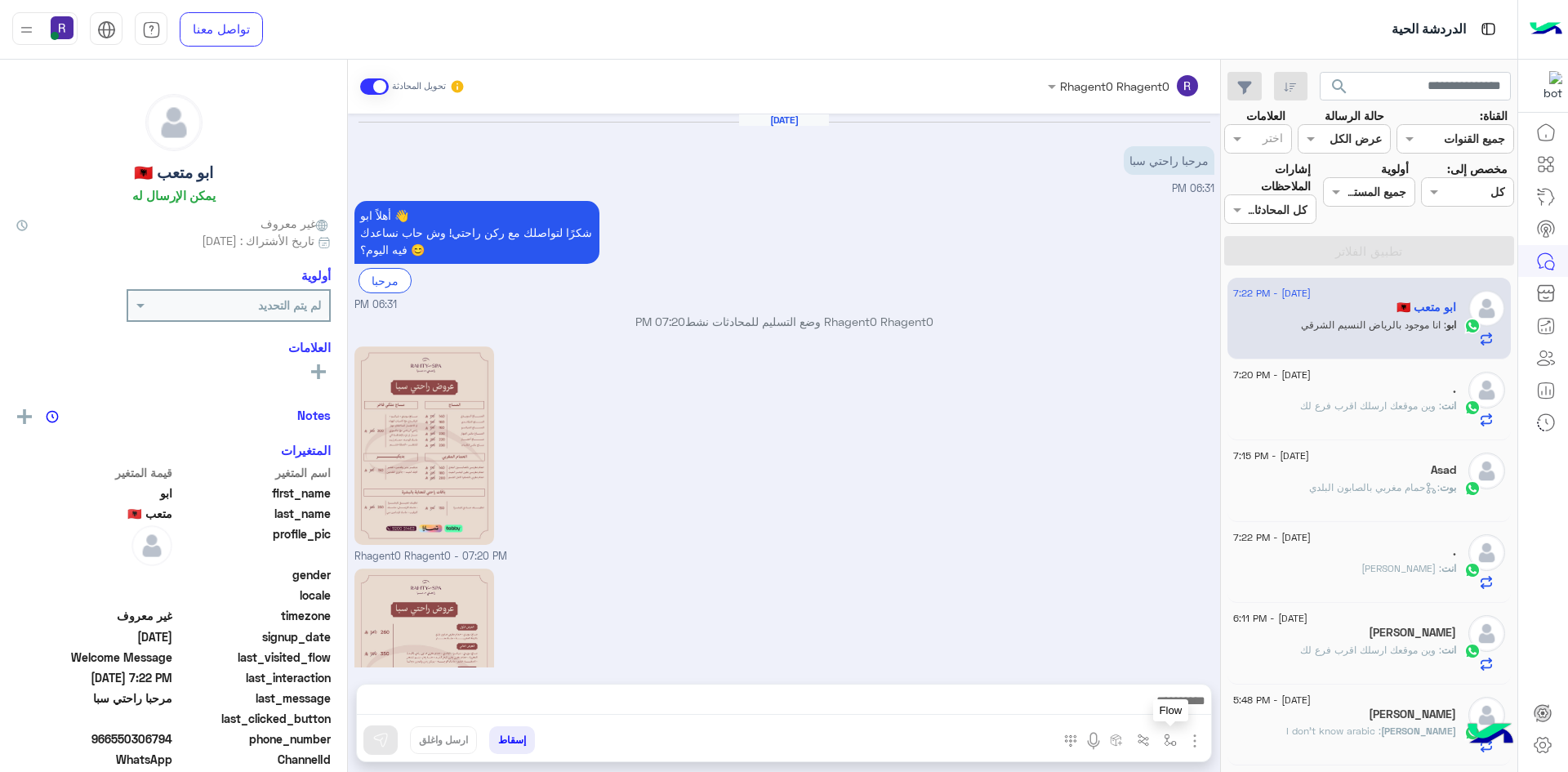
scroll to position [285, 0]
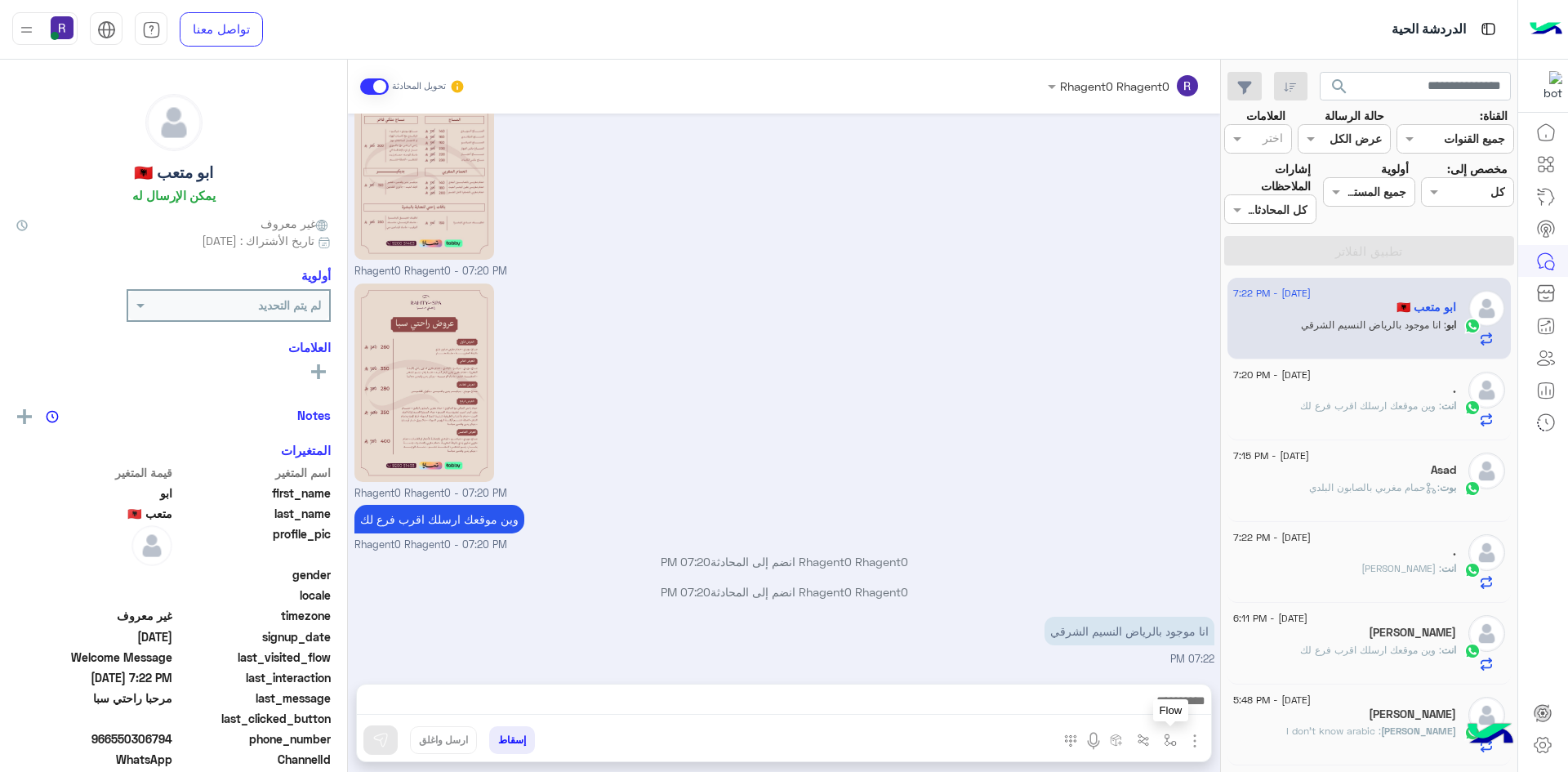
click at [1160, 736] on button "button" at bounding box center [1170, 739] width 27 height 27
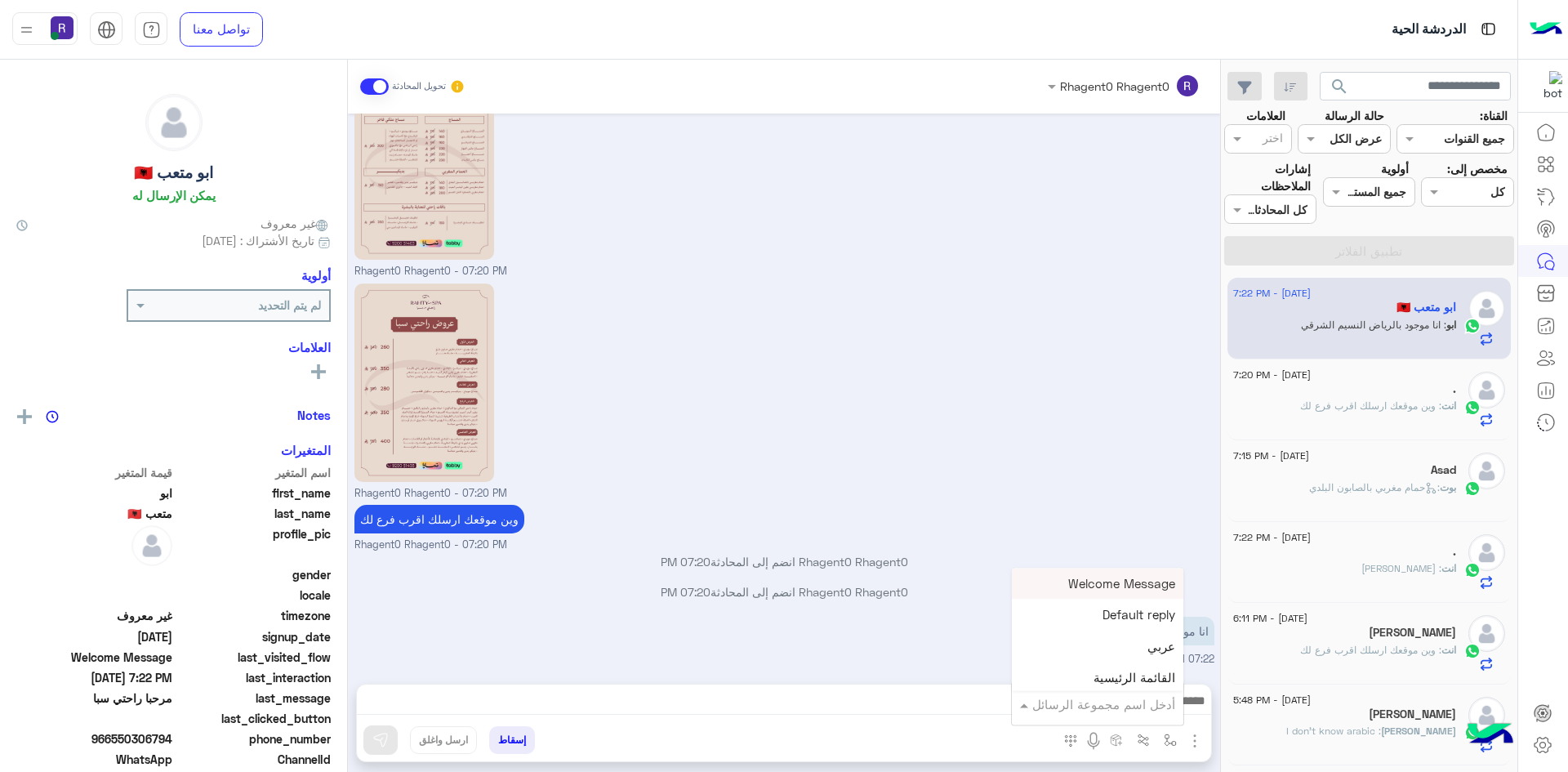
click at [1159, 705] on input "text" at bounding box center [1120, 705] width 110 height 19
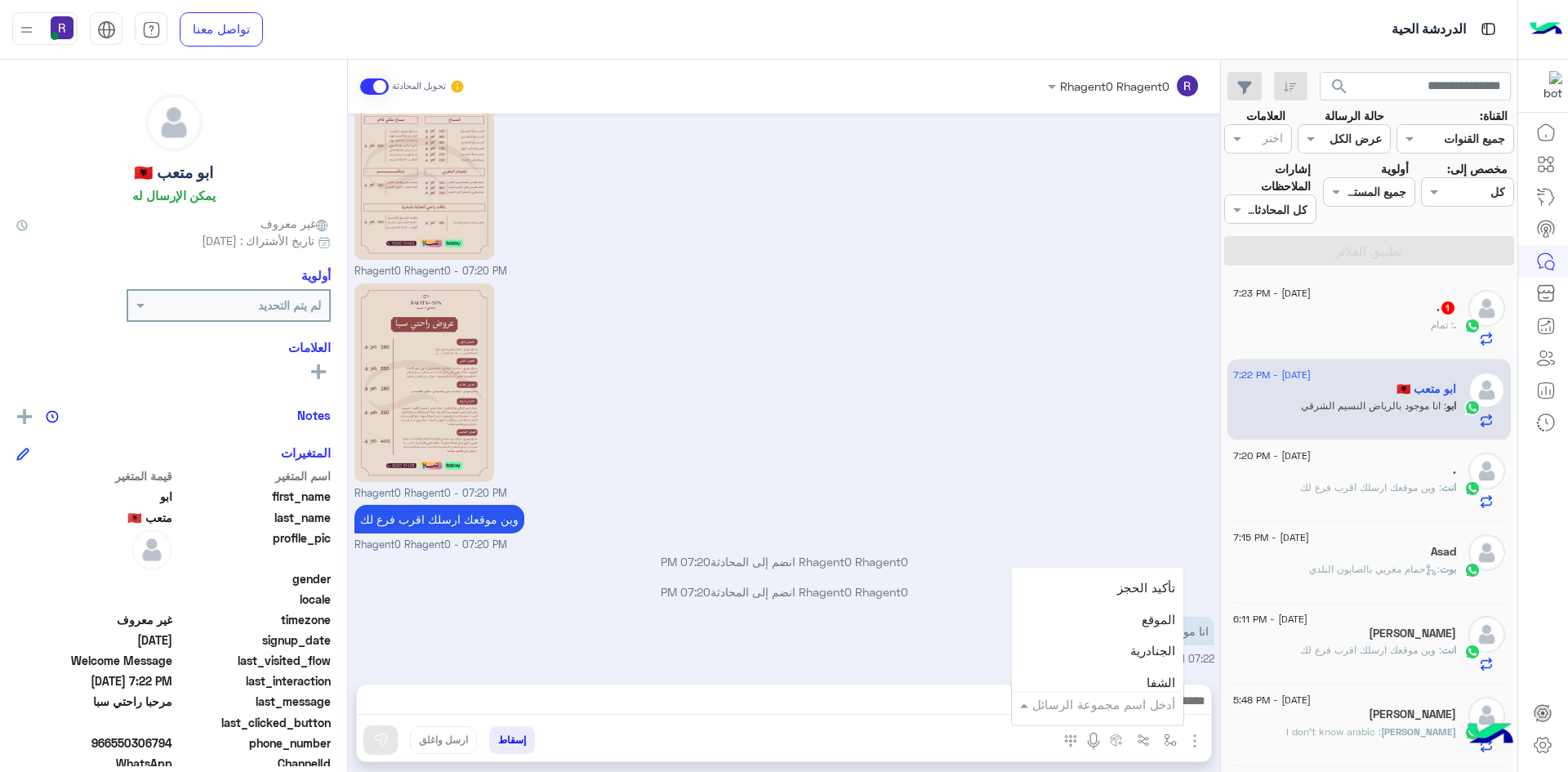
scroll to position [1063, 0]
click at [1127, 610] on div "الجنادرية" at bounding box center [1098, 622] width 172 height 32
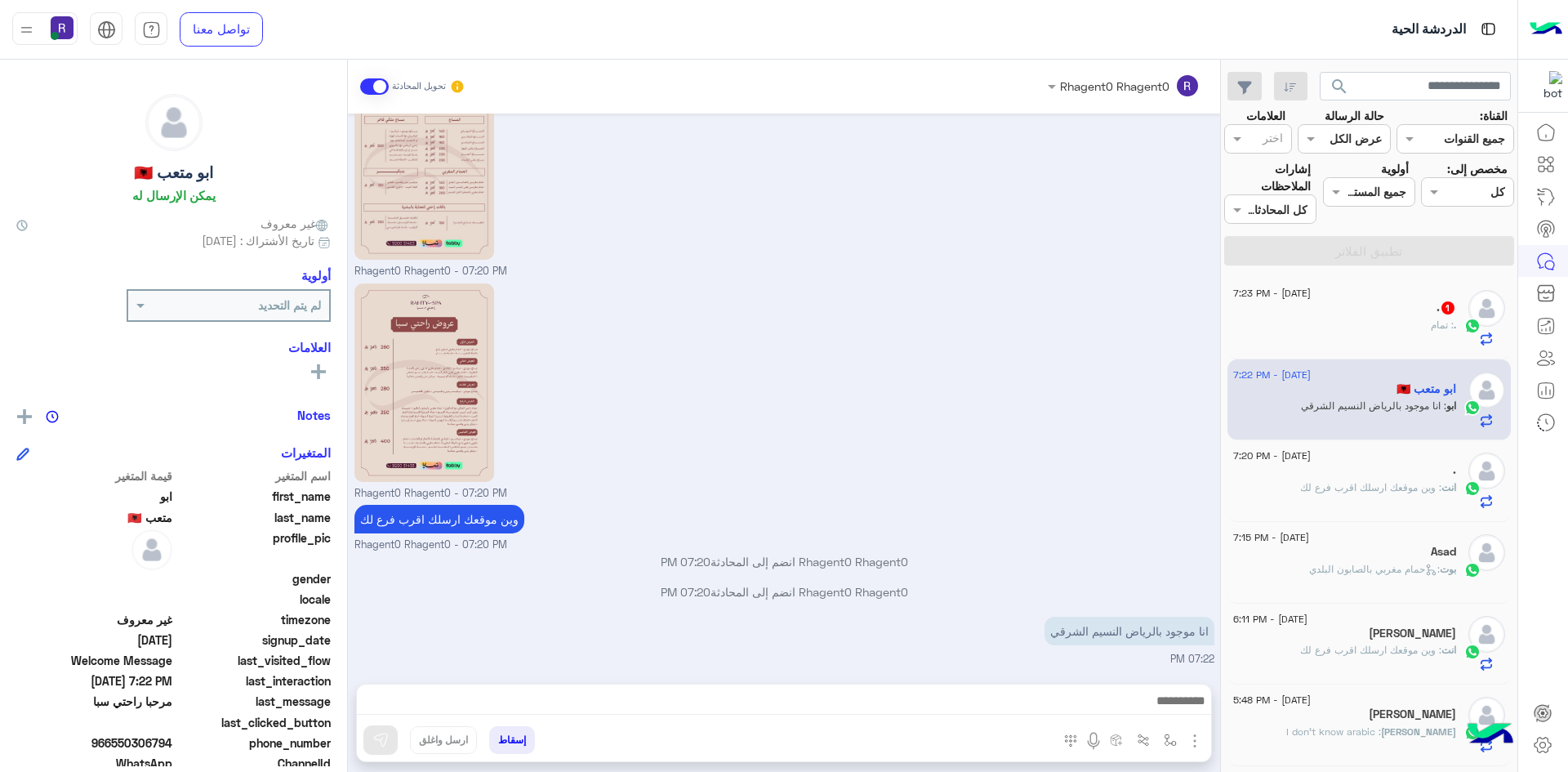
type textarea "*********"
click at [387, 744] on img at bounding box center [380, 740] width 16 height 16
click at [1420, 315] on div ". 1" at bounding box center [1344, 309] width 223 height 17
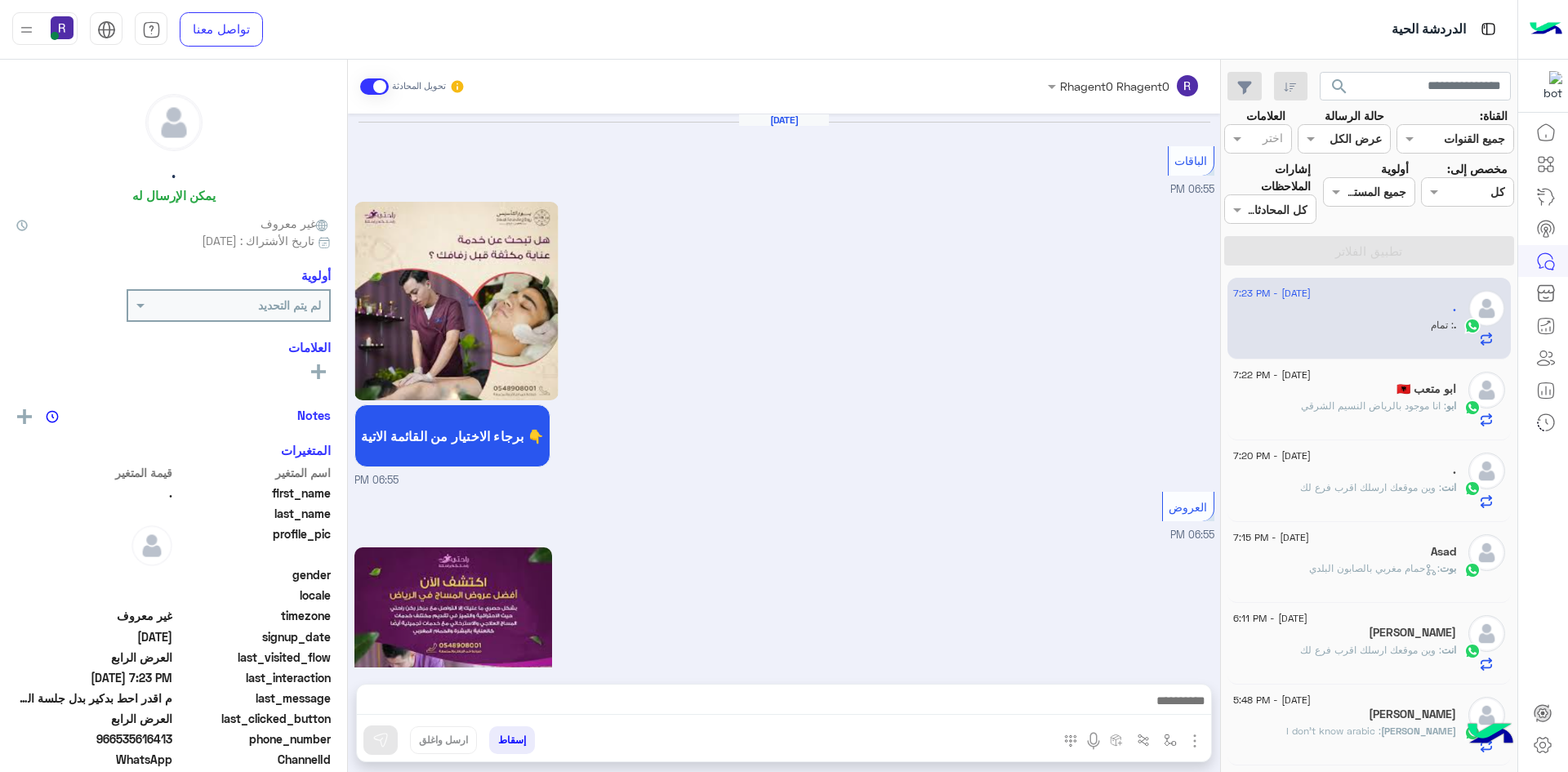
scroll to position [2913, 0]
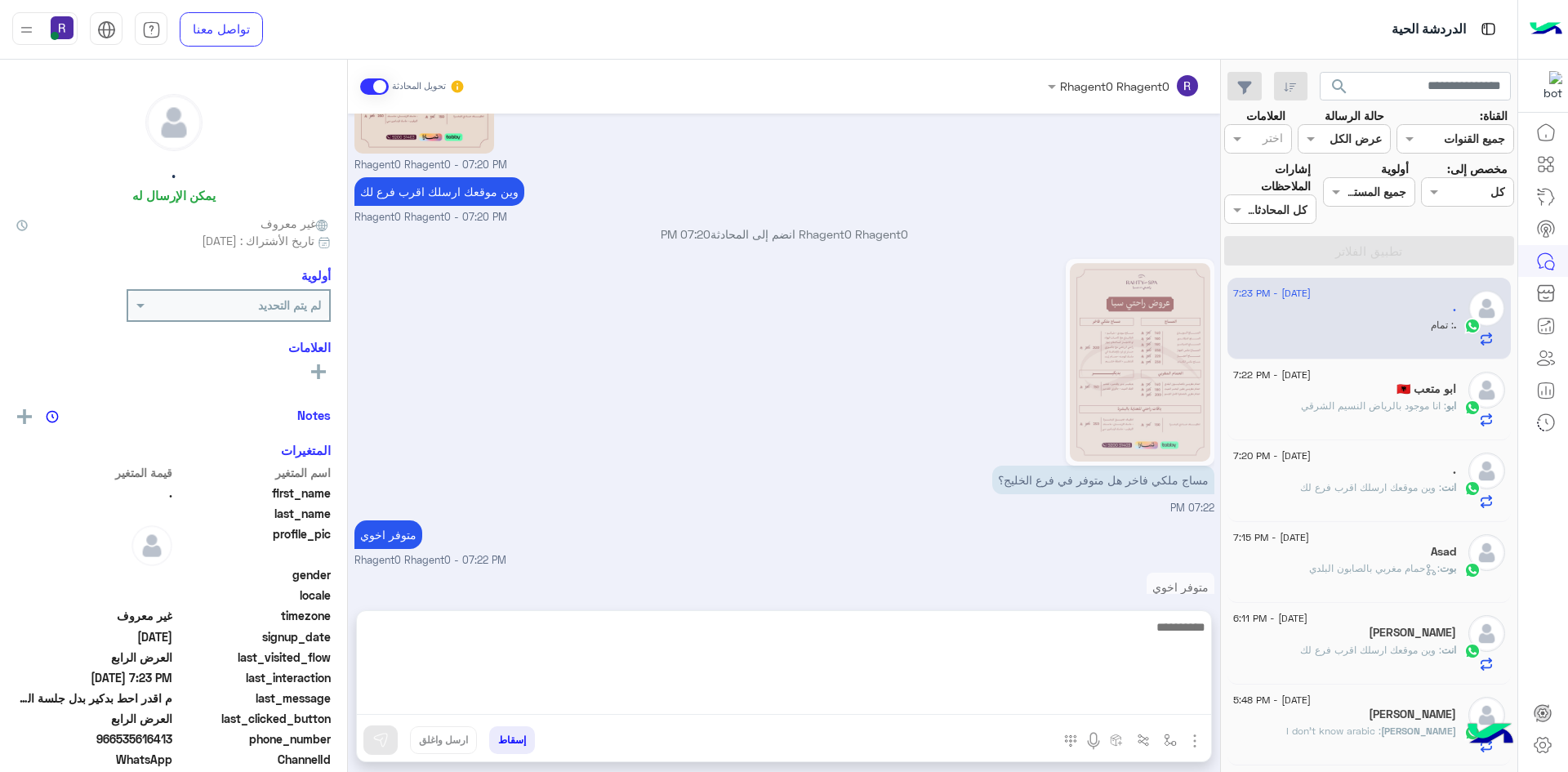
click at [509, 703] on textarea at bounding box center [784, 666] width 854 height 98
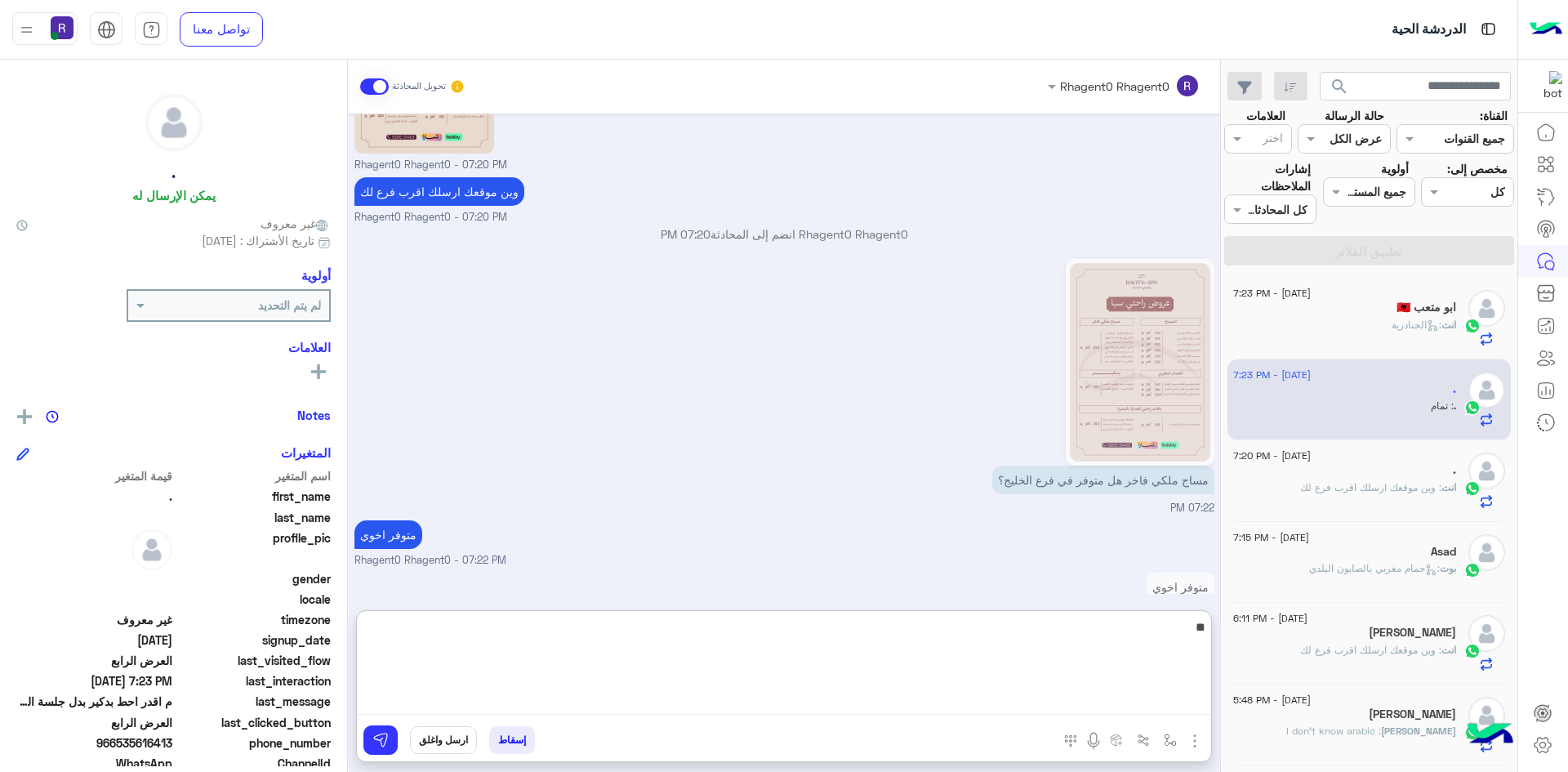
type textarea "**"
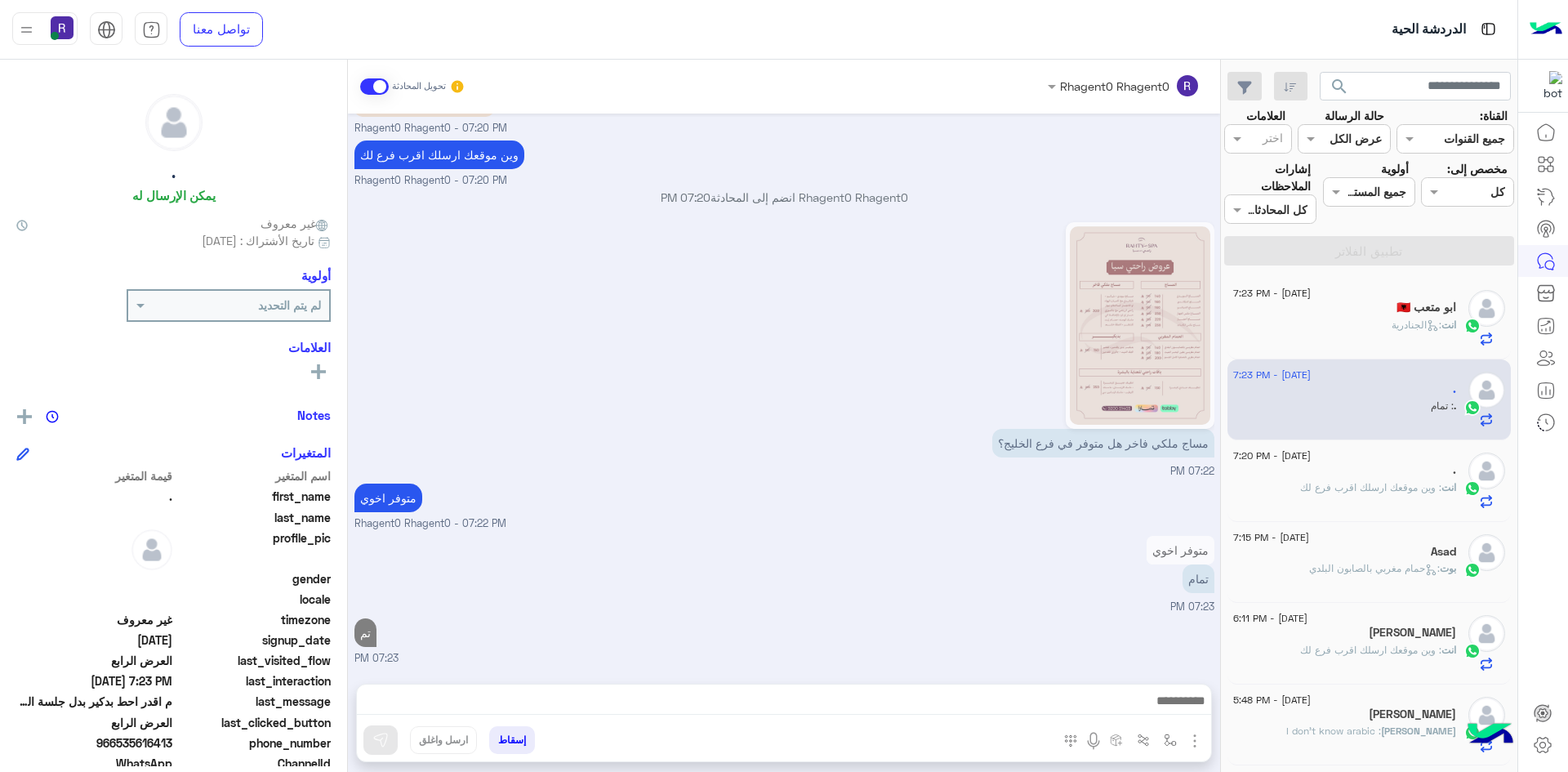
click at [1422, 484] on span ": وين موقعك ارسلك اقرب فرع لك" at bounding box center [1370, 487] width 141 height 12
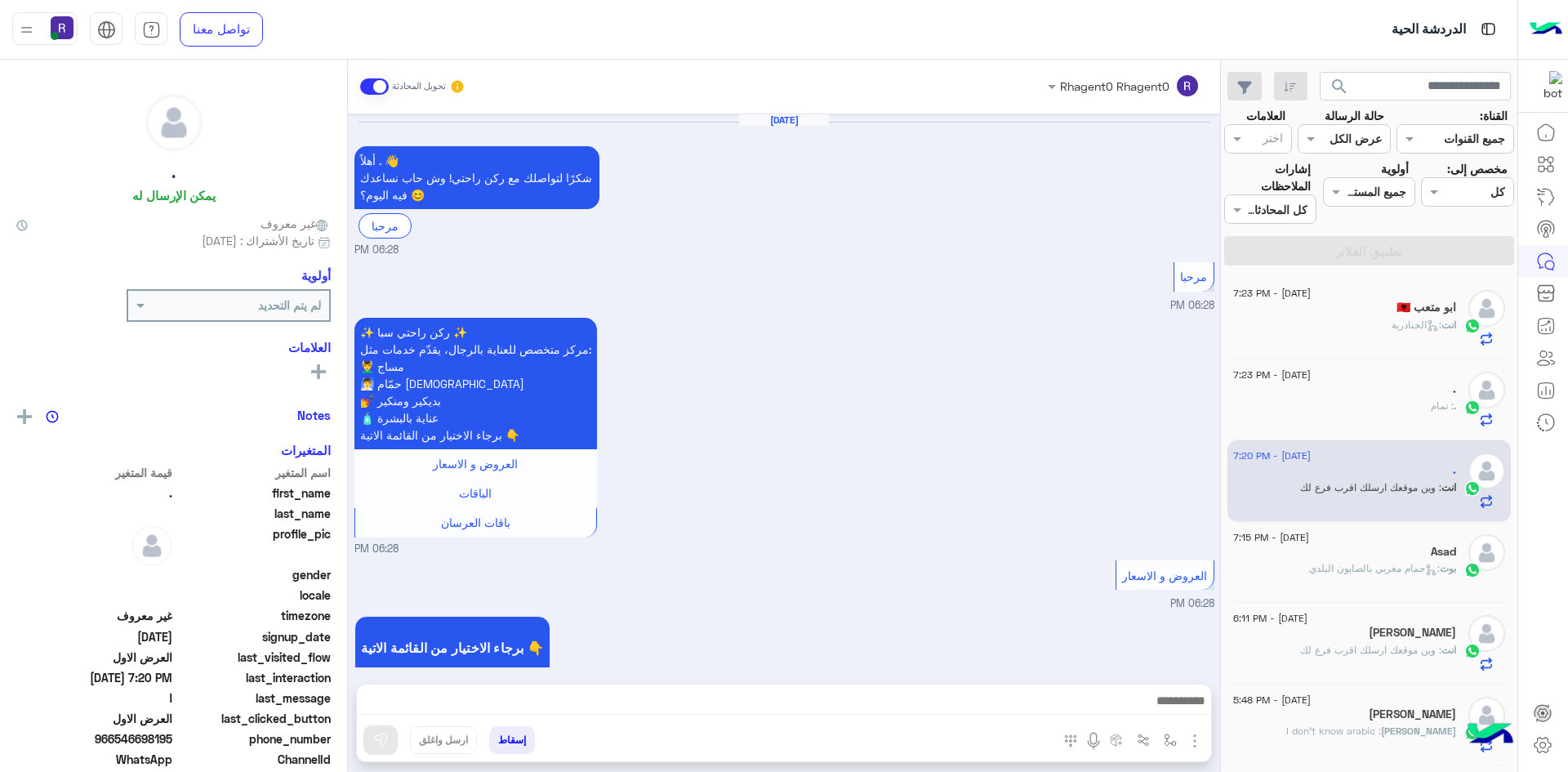
scroll to position [2288, 0]
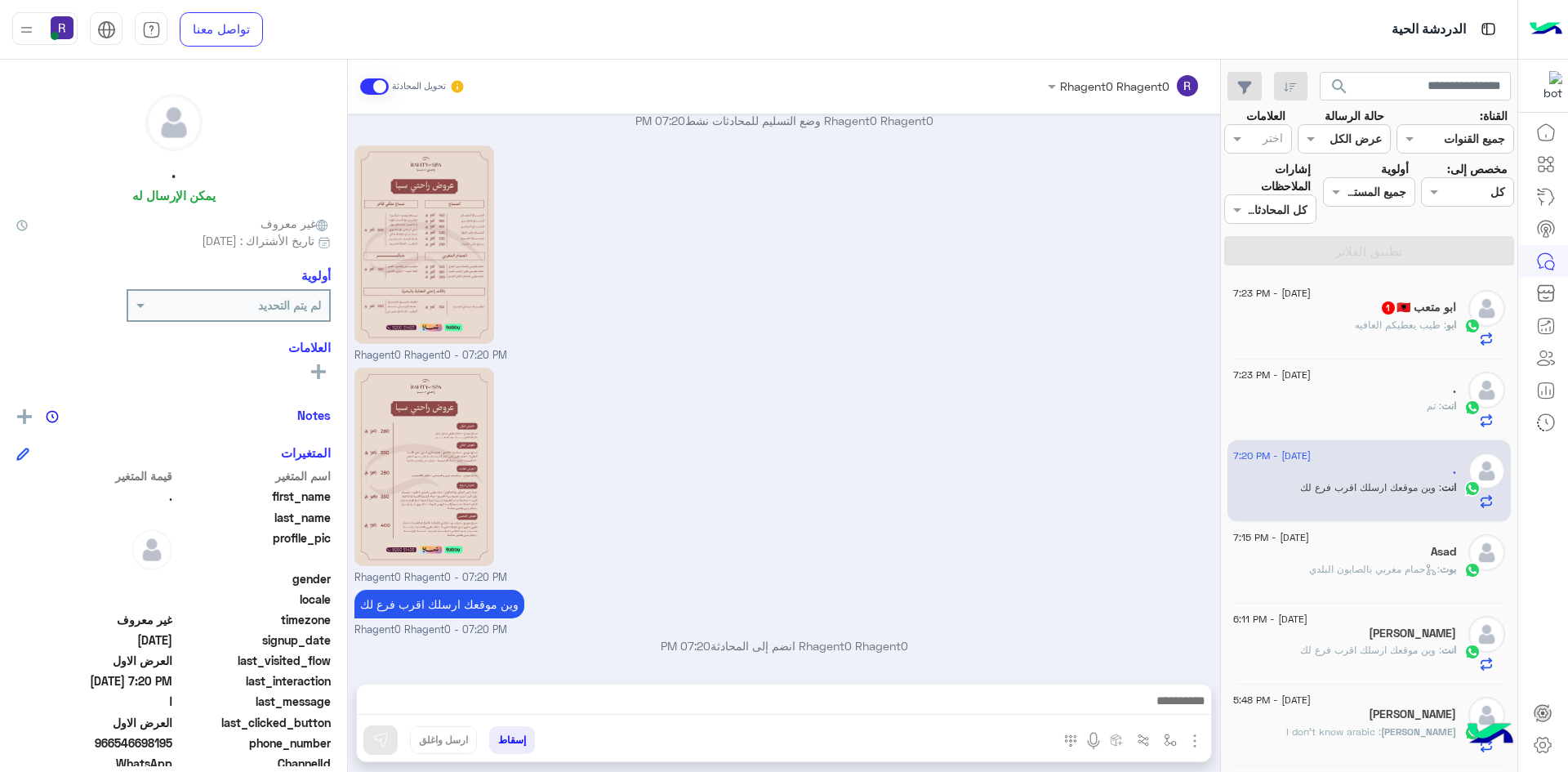
click at [1328, 334] on div "ابو : طيب يعطيكم العافيه" at bounding box center [1344, 332] width 223 height 28
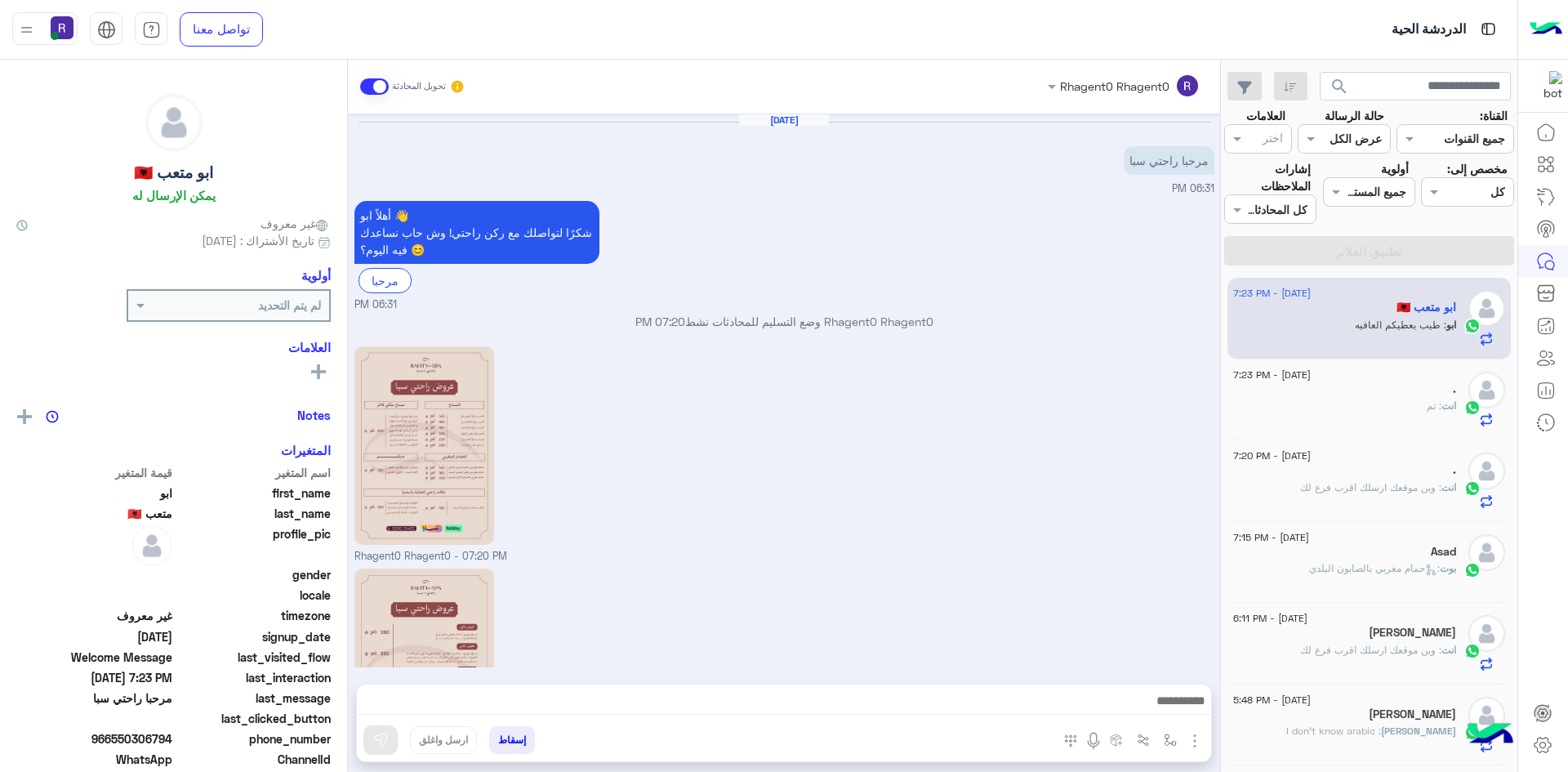
scroll to position [486, 0]
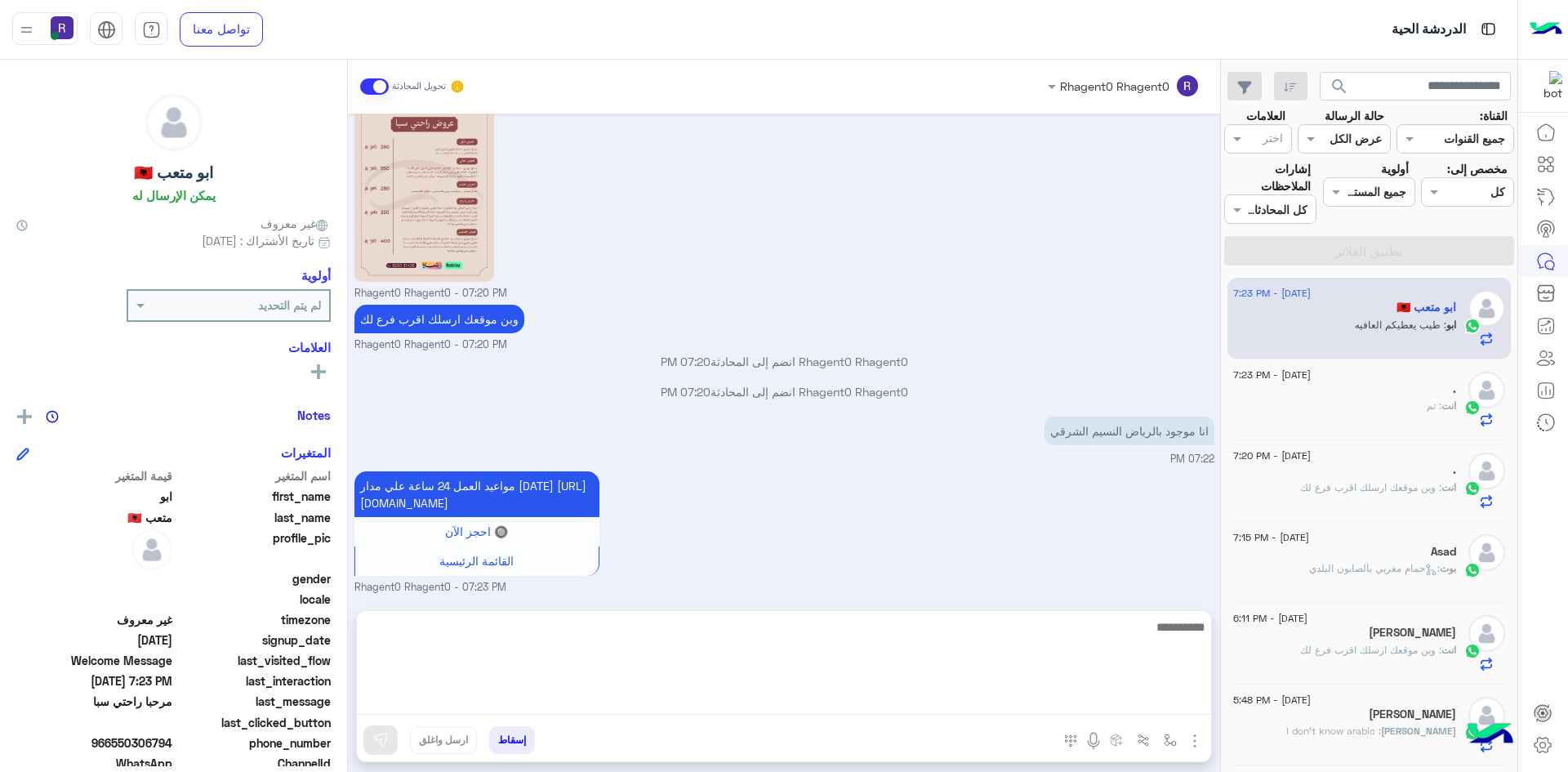
click at [987, 698] on textarea at bounding box center [784, 666] width 854 height 98
click at [1187, 633] on textarea "**********" at bounding box center [784, 666] width 854 height 98
type textarea "**********"
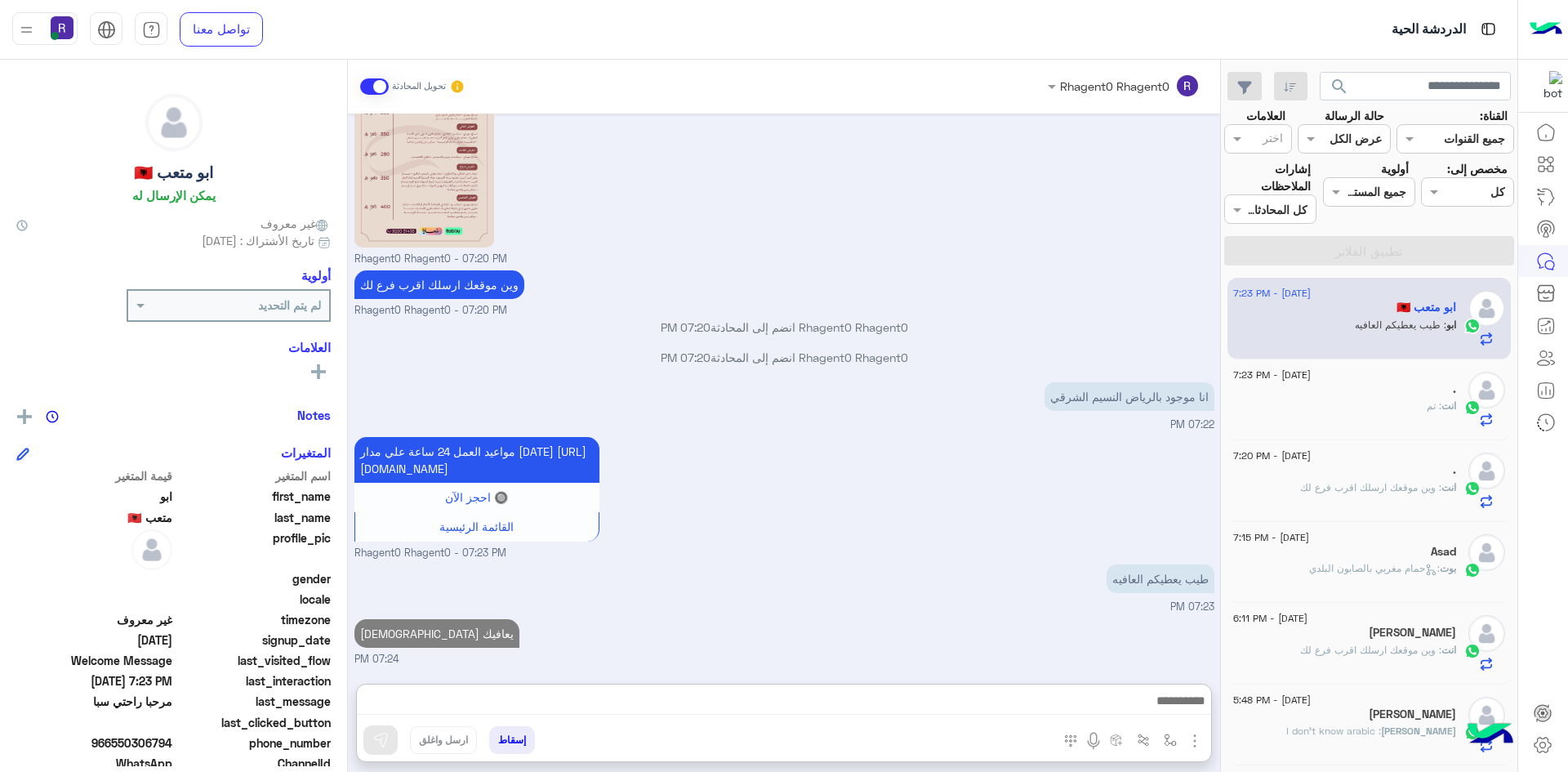
click at [1343, 485] on span ": وين موقعك ارسلك اقرب فرع لك" at bounding box center [1370, 487] width 141 height 12
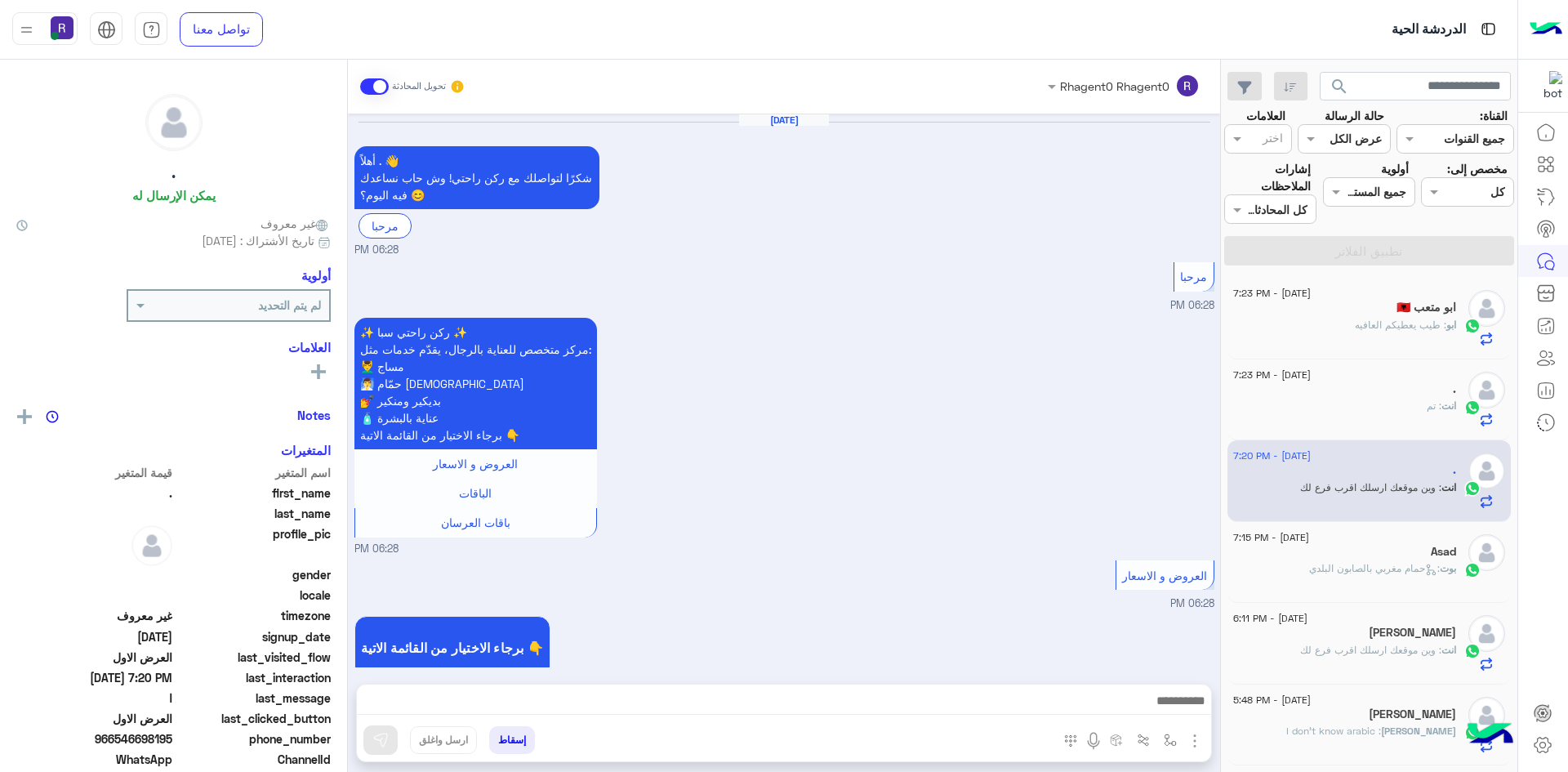
scroll to position [2288, 0]
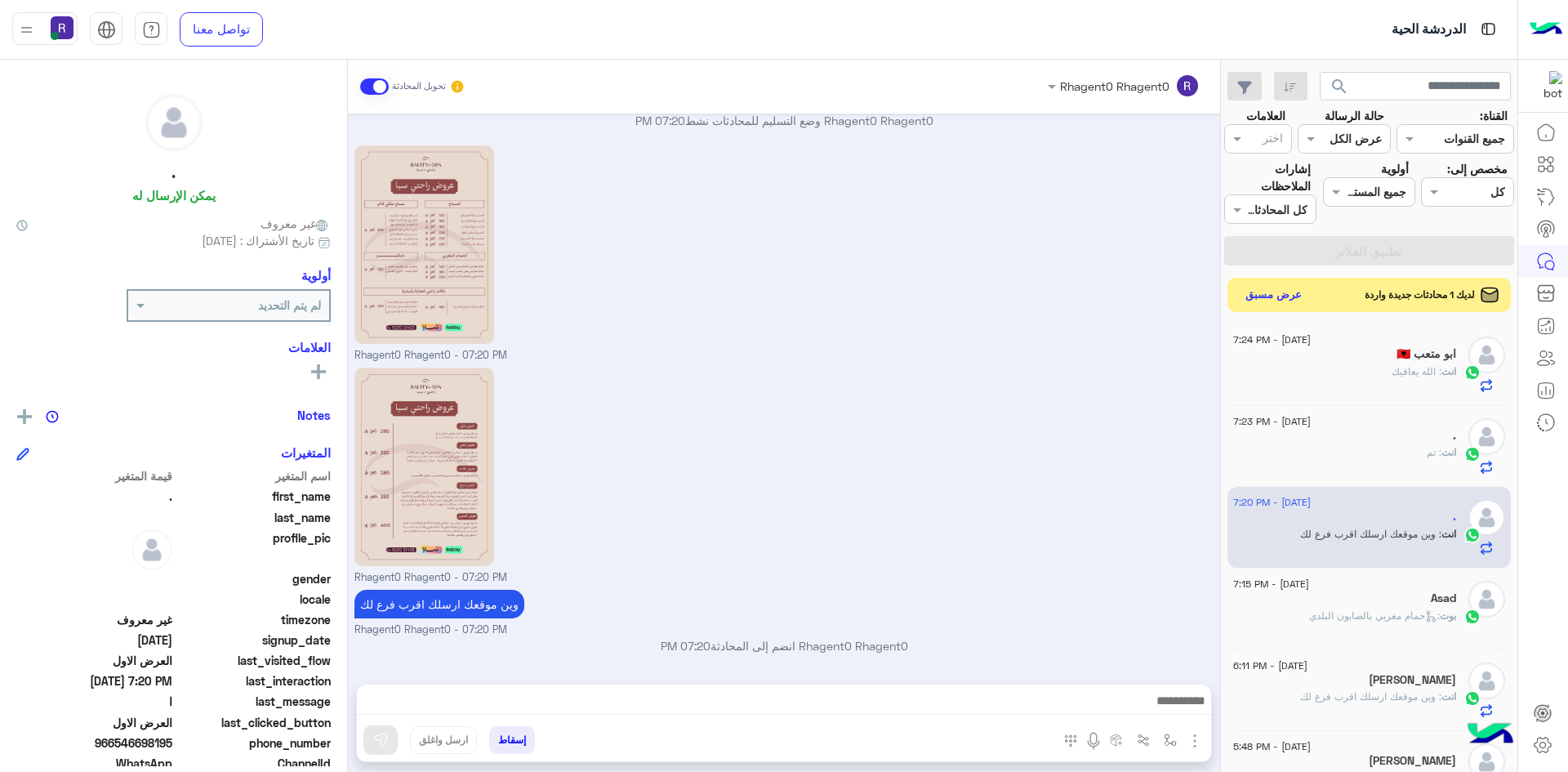
click at [1277, 297] on button "عرض مسبق" at bounding box center [1274, 296] width 69 height 22
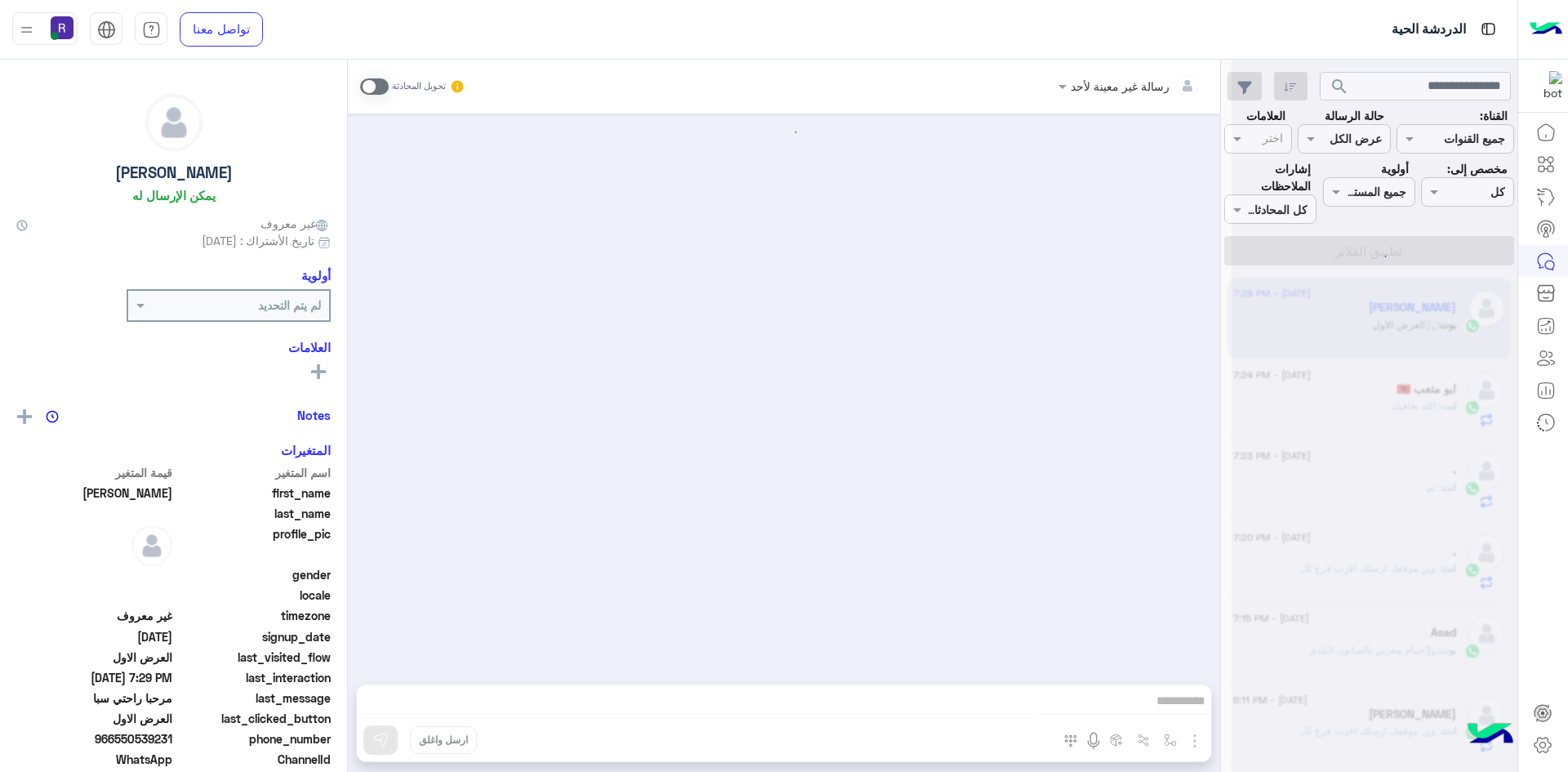
scroll to position [1039, 0]
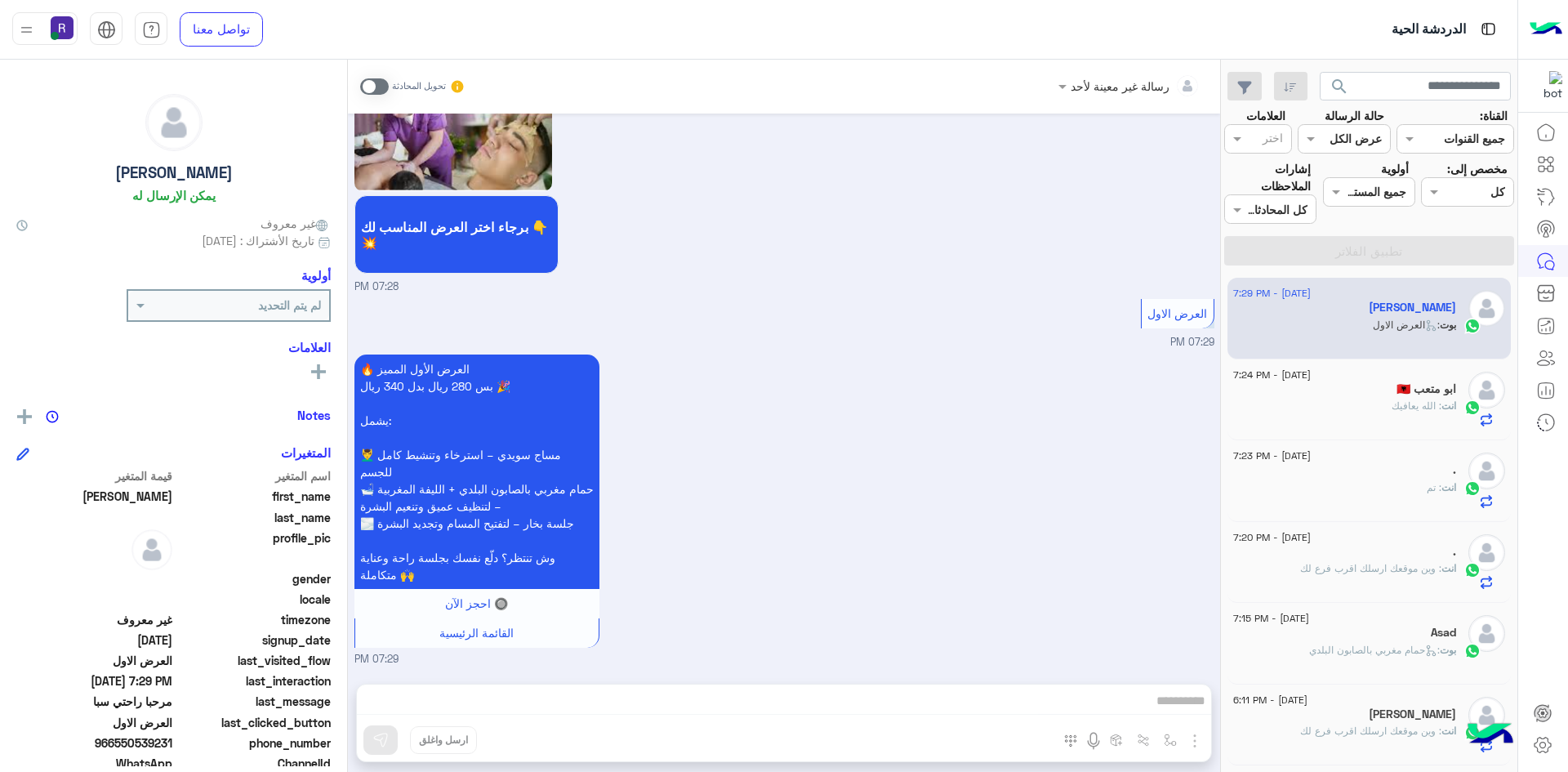
click at [384, 84] on span at bounding box center [374, 86] width 28 height 16
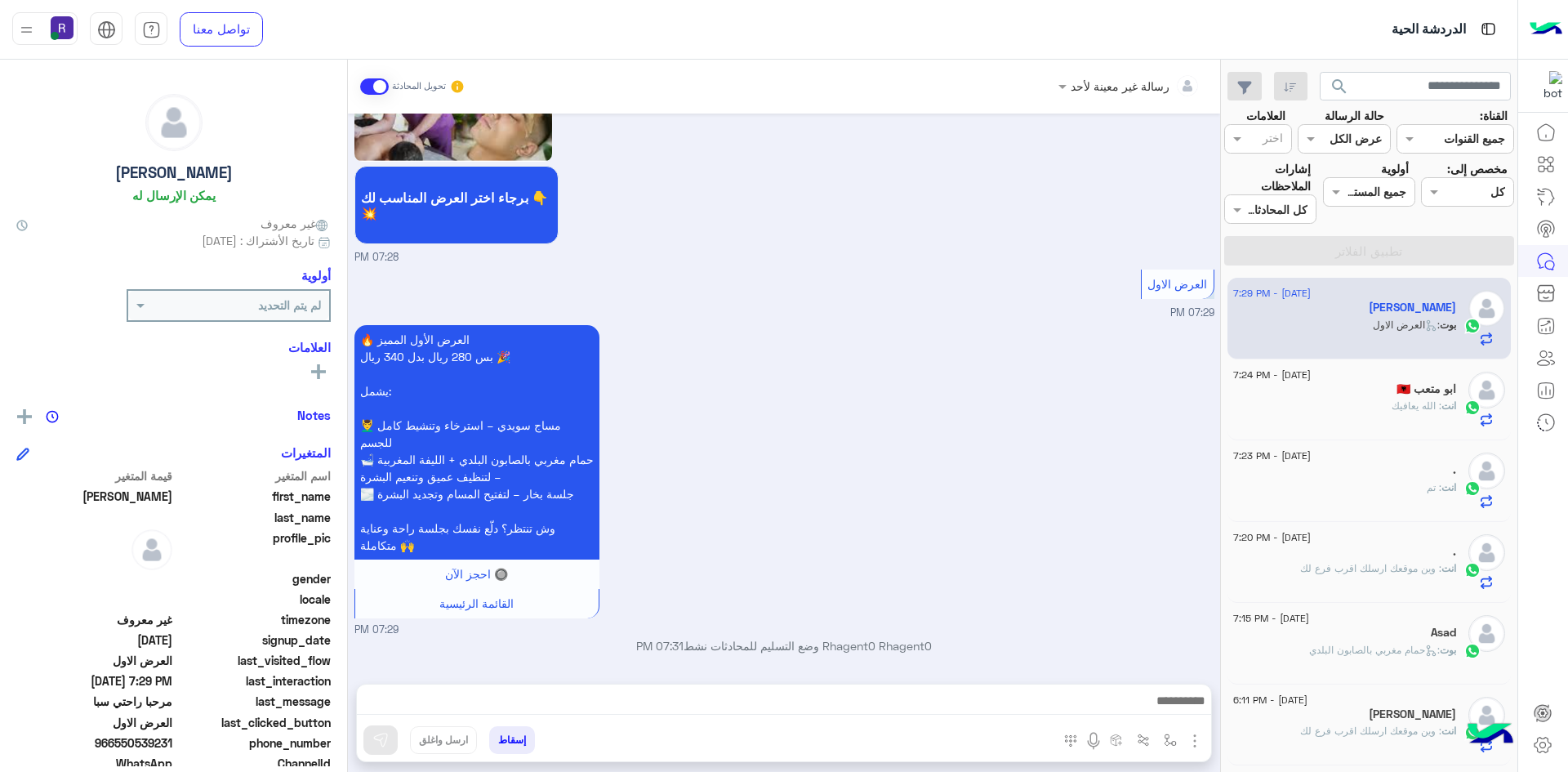
click at [1199, 742] on img "button" at bounding box center [1194, 741] width 20 height 20
click at [1168, 712] on span "الصور" at bounding box center [1162, 706] width 30 height 19
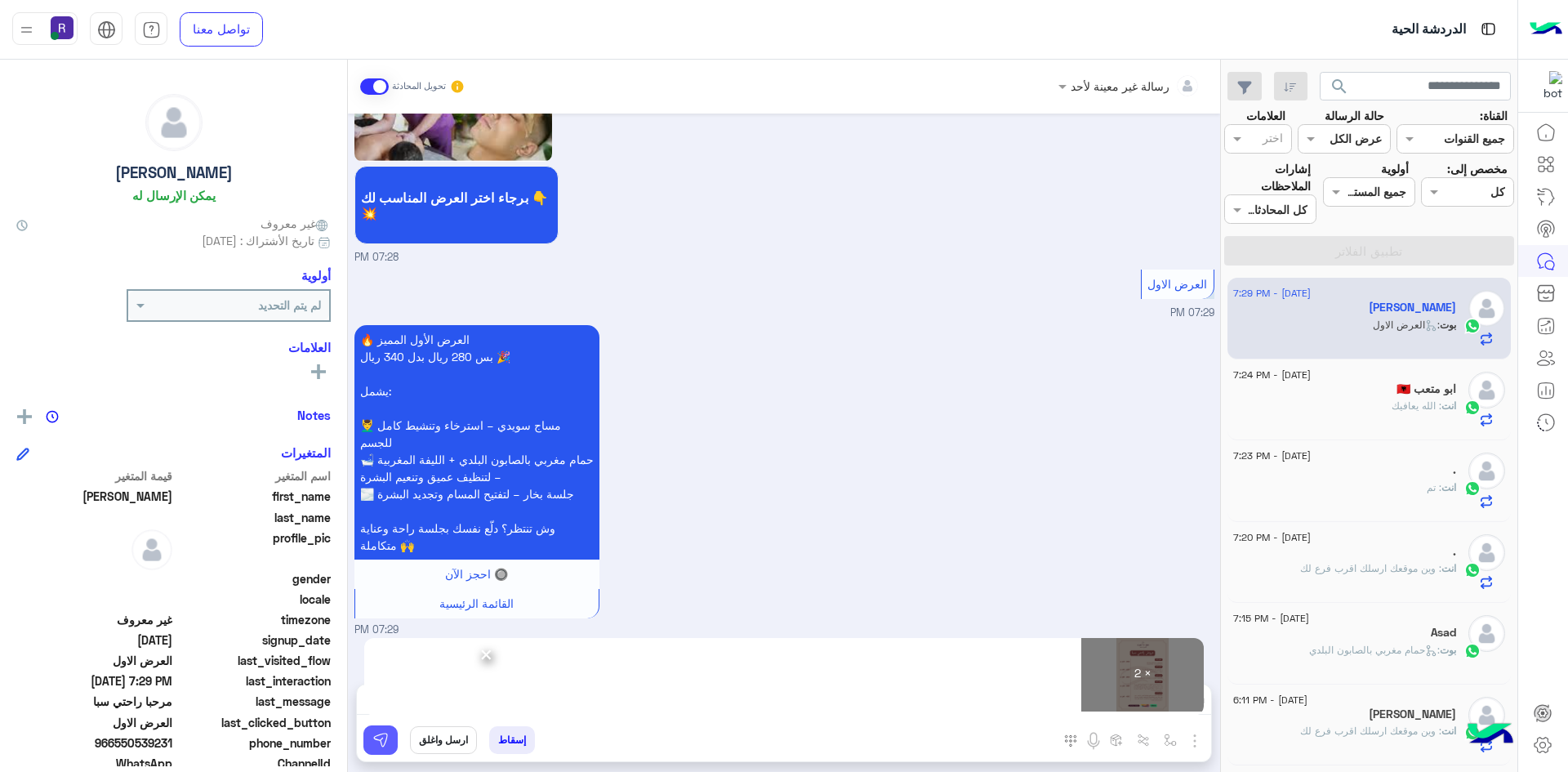
click at [382, 744] on img at bounding box center [380, 740] width 16 height 16
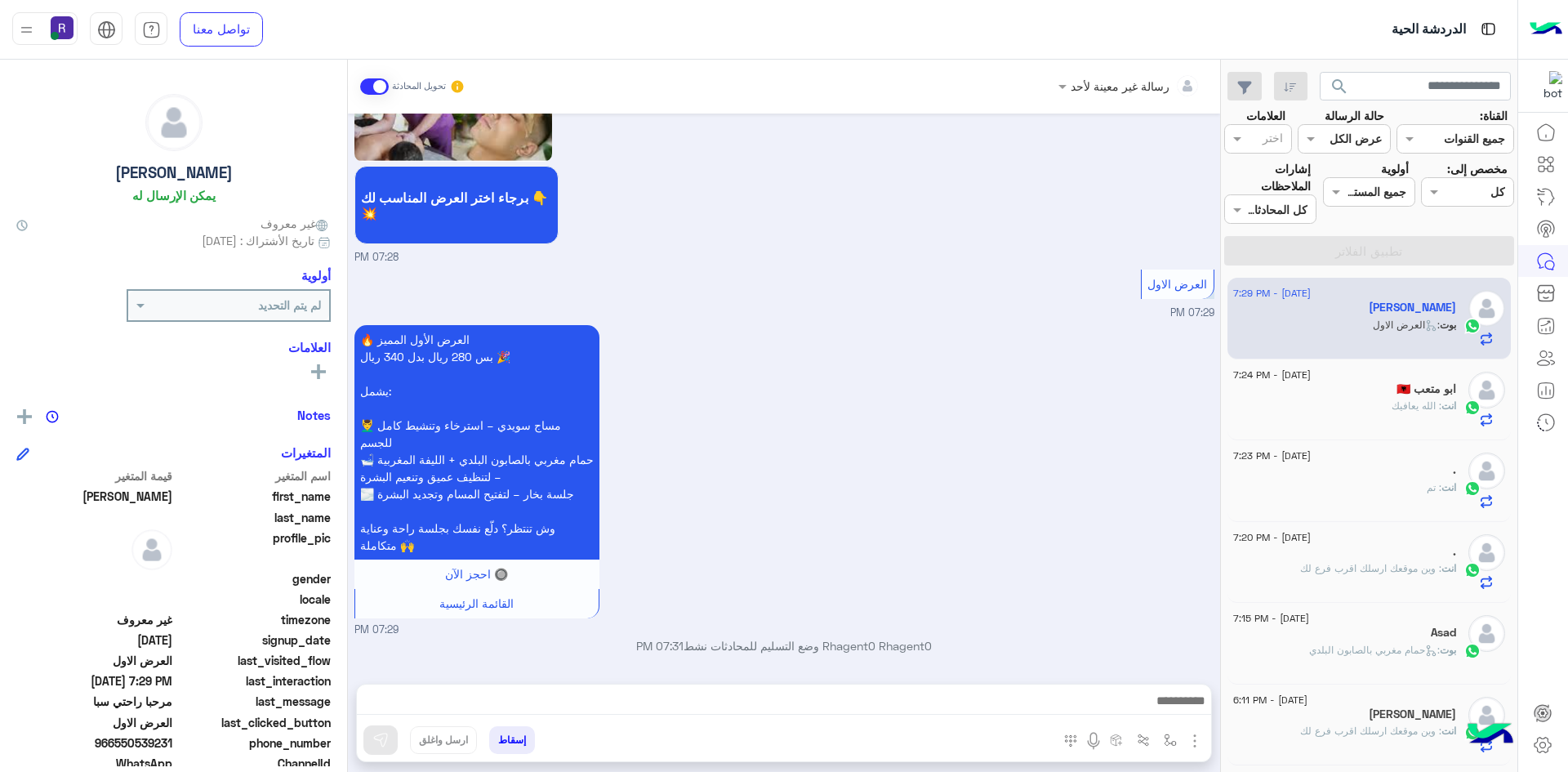
click at [1384, 408] on div "انت : الله يعافيك" at bounding box center [1344, 413] width 223 height 28
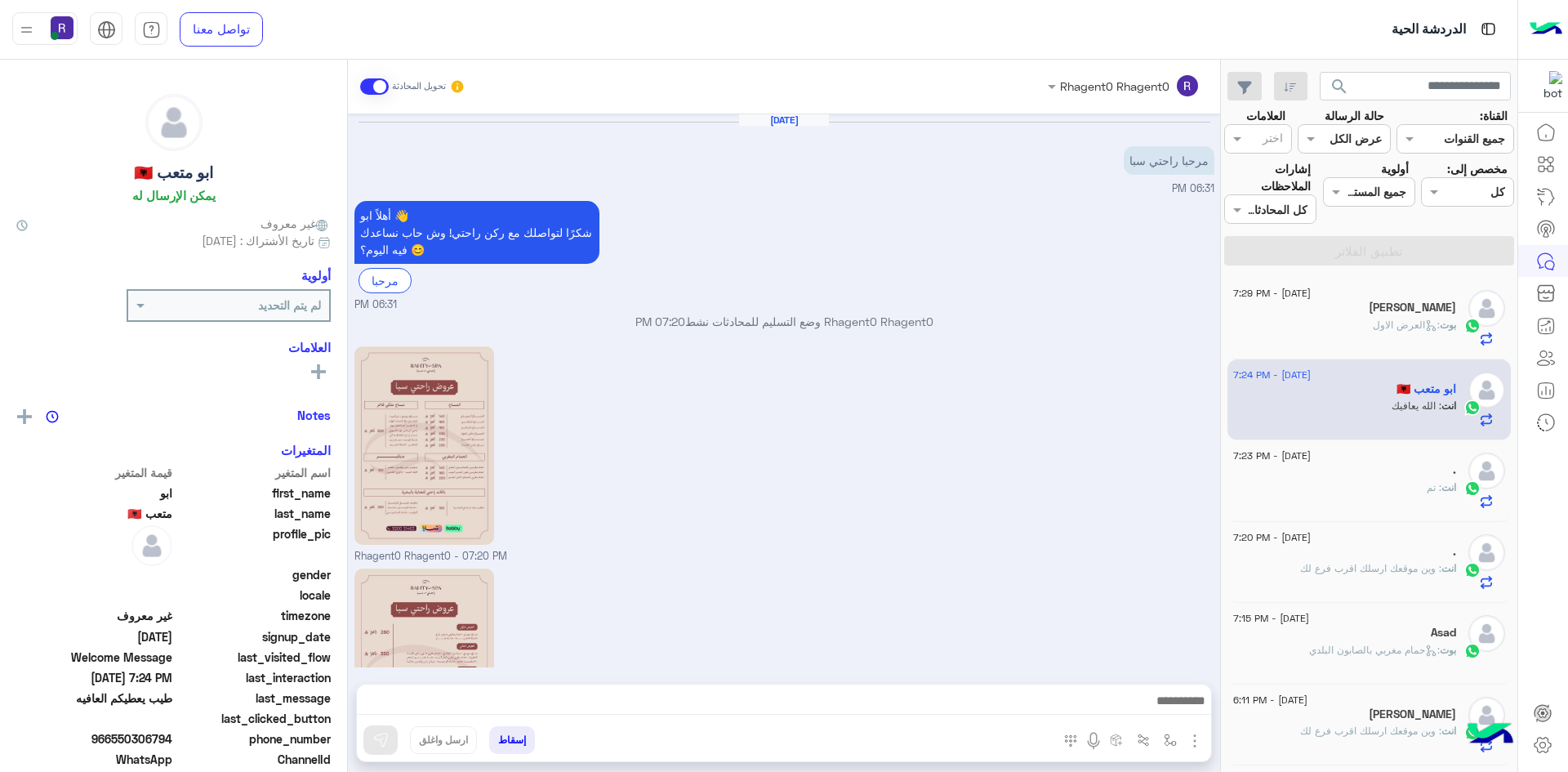
scroll to position [536, 0]
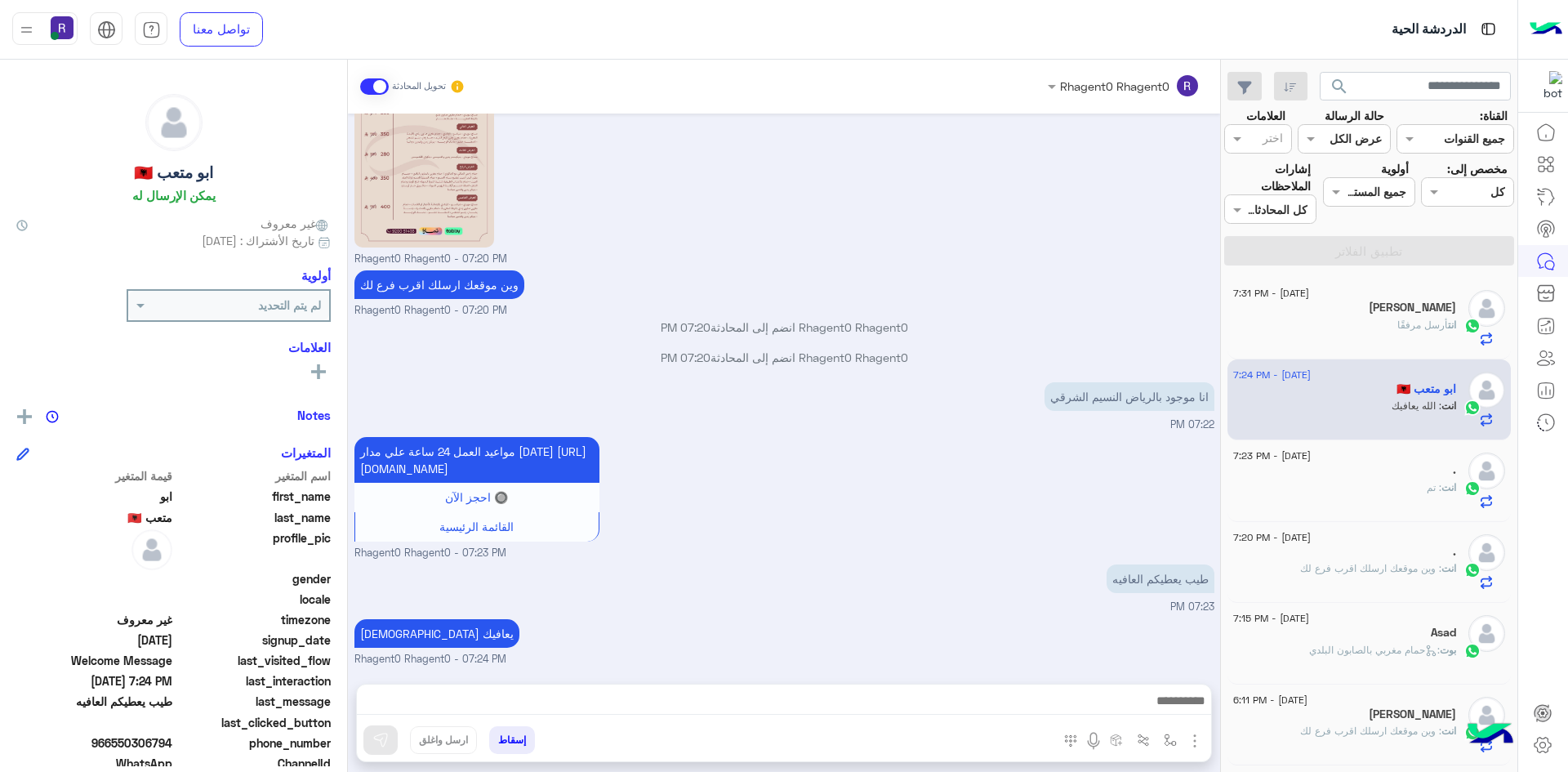
click at [1400, 325] on span "أرسل مرفقًا" at bounding box center [1422, 325] width 51 height 12
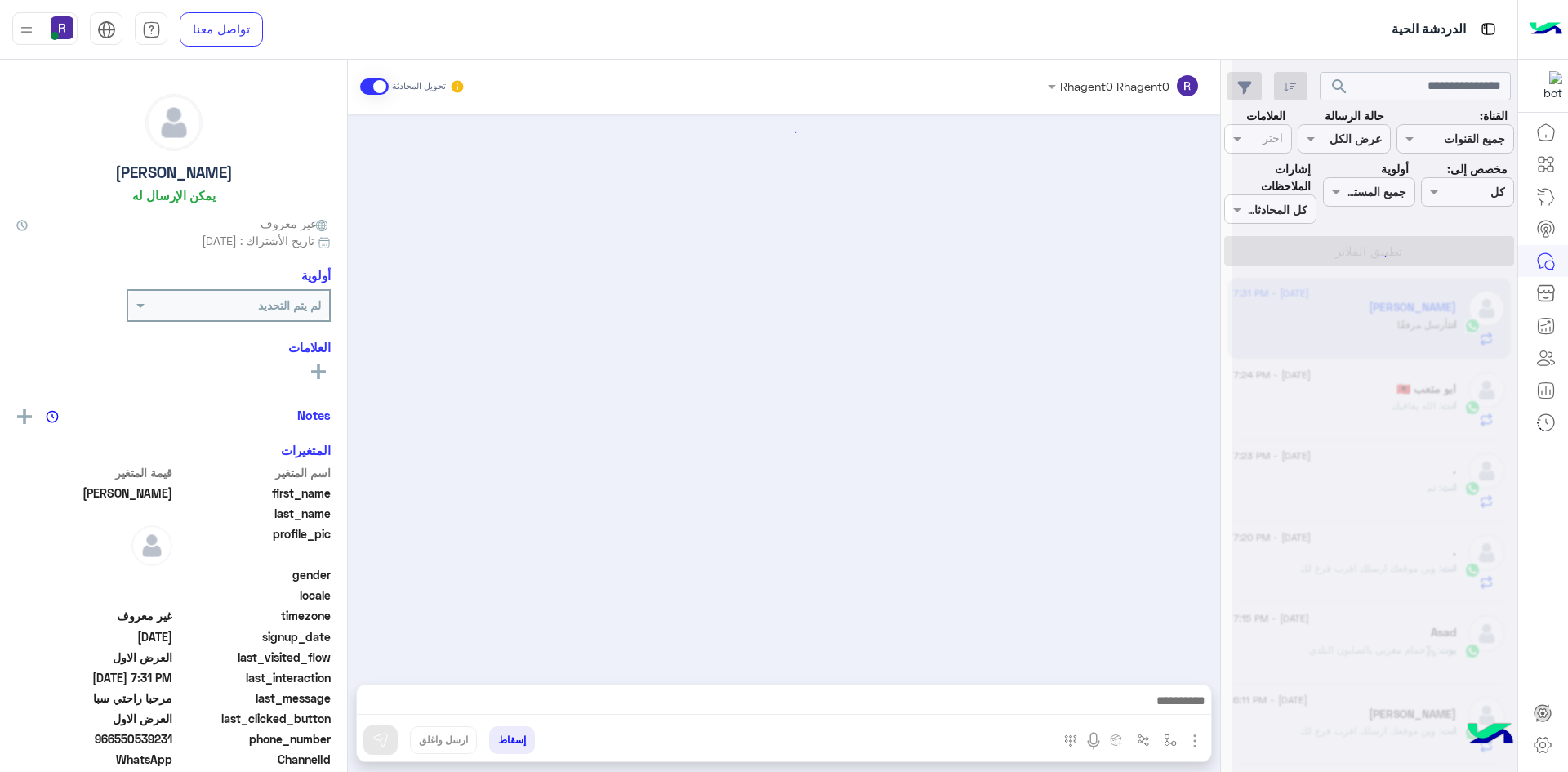
scroll to position [1542, 0]
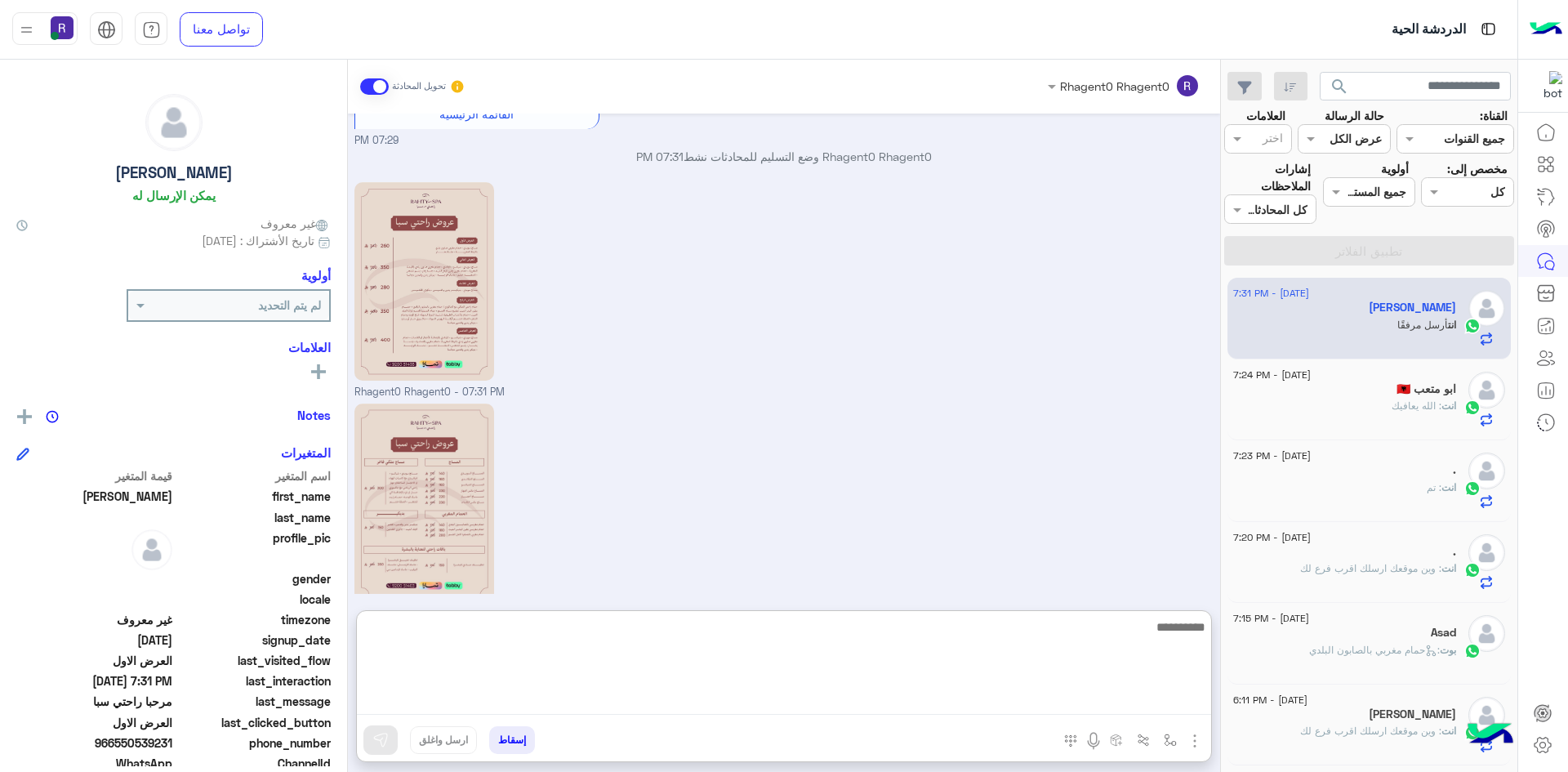
paste textarea "**********"
type textarea "**********"
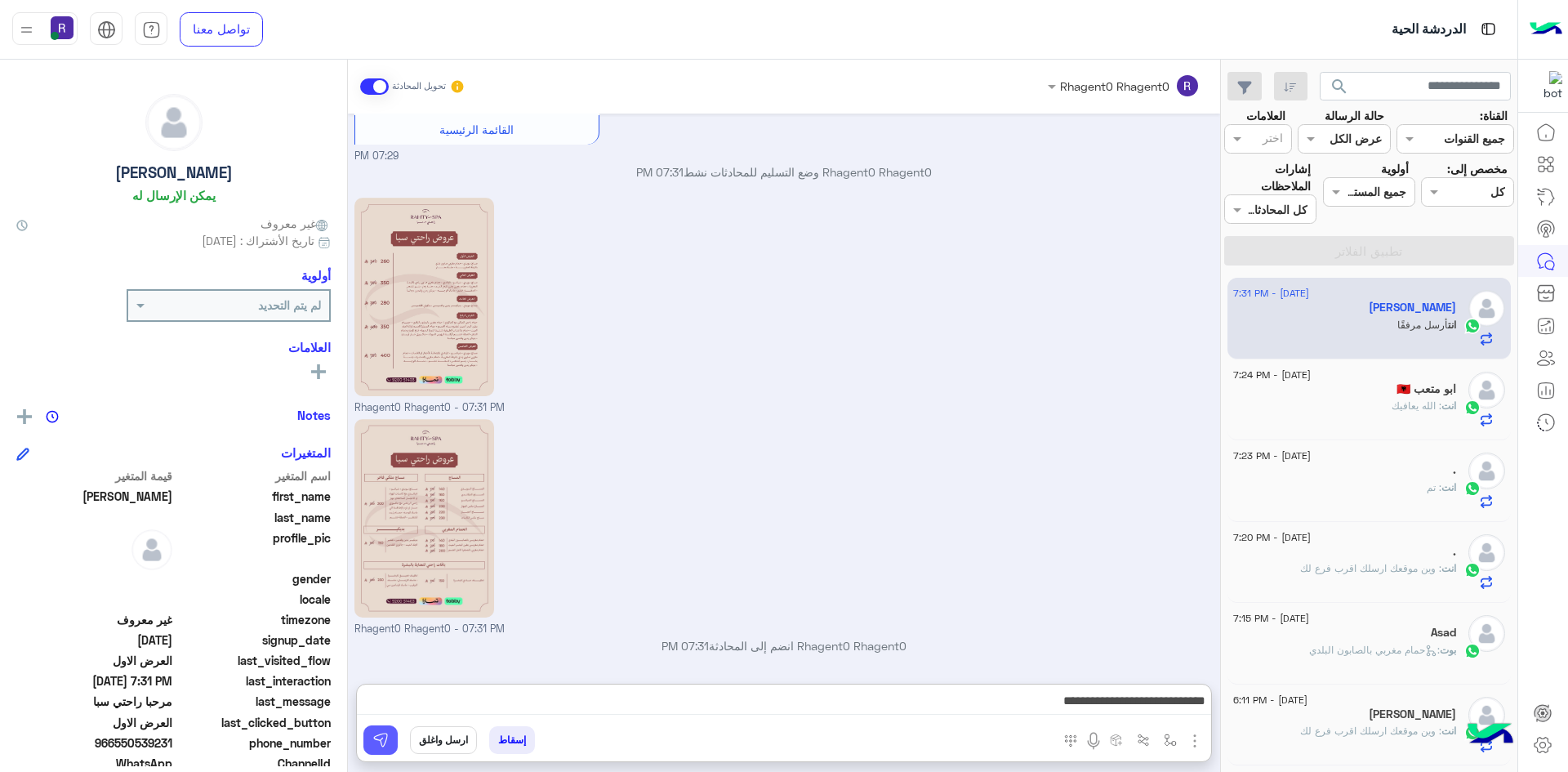
drag, startPoint x: 381, startPoint y: 749, endPoint x: 430, endPoint y: 749, distance: 49.0
click at [381, 749] on button at bounding box center [381, 740] width 34 height 29
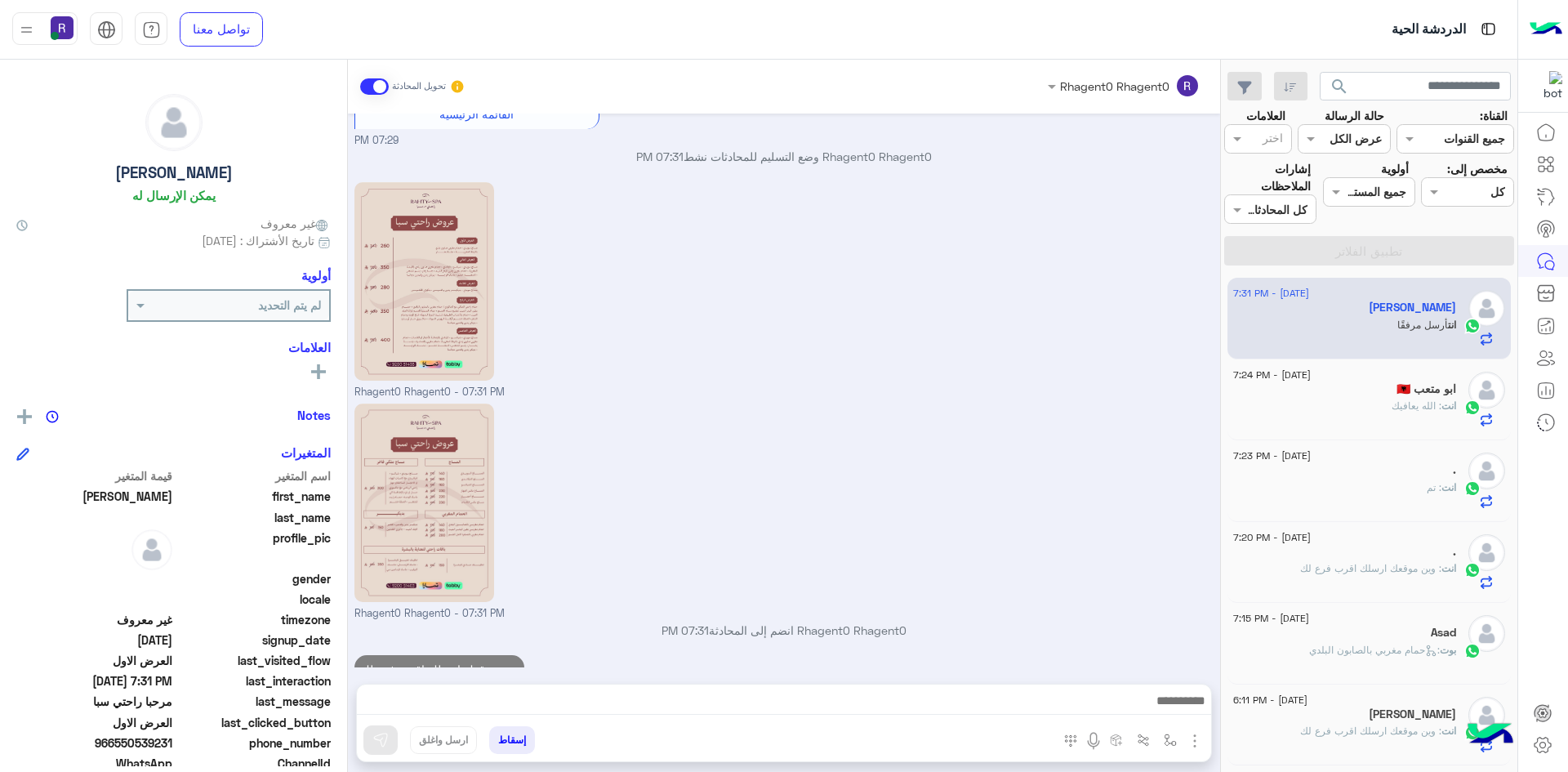
scroll to position [1595, 0]
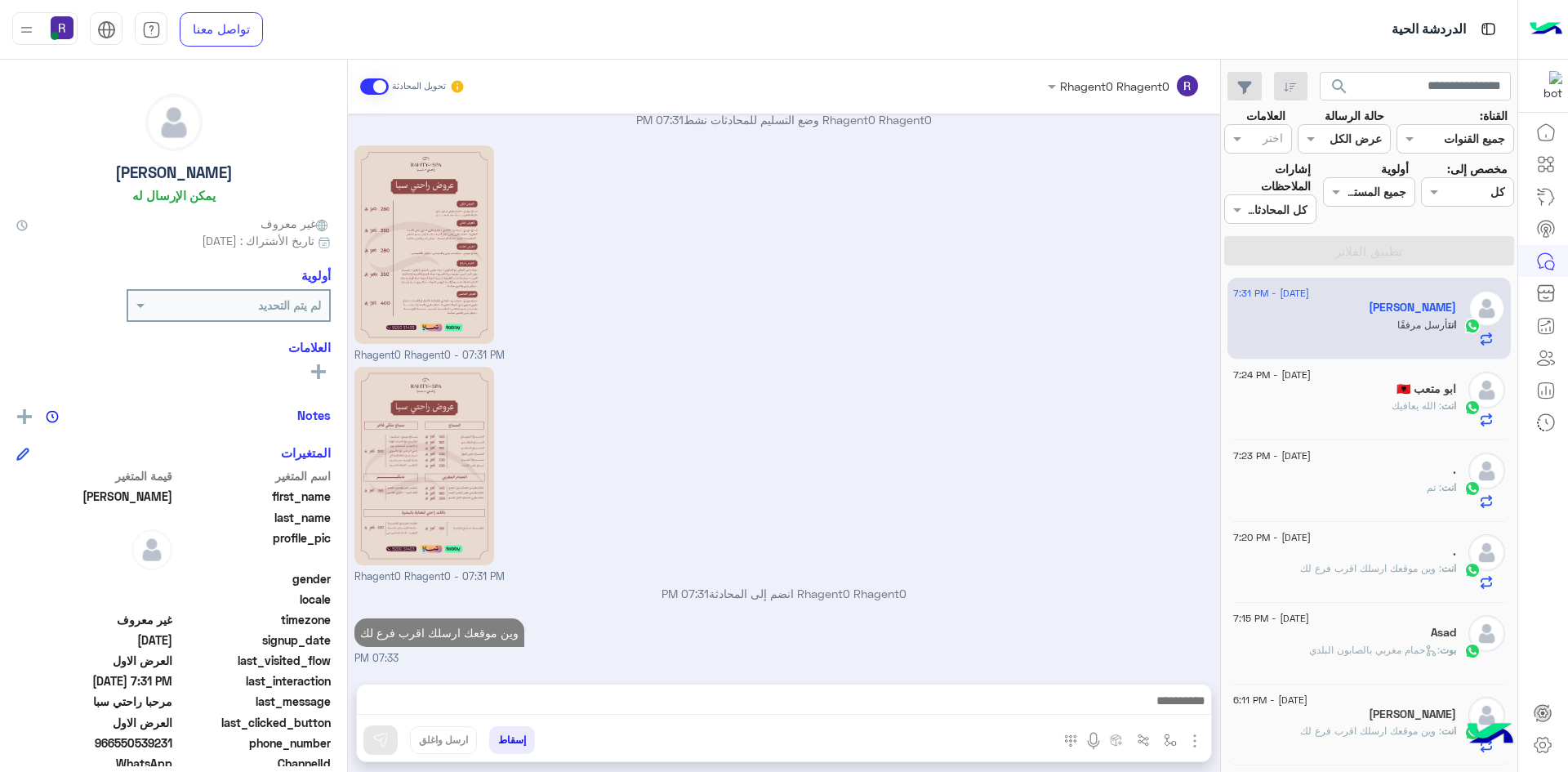
click at [1394, 496] on div "انت : تم" at bounding box center [1344, 494] width 223 height 28
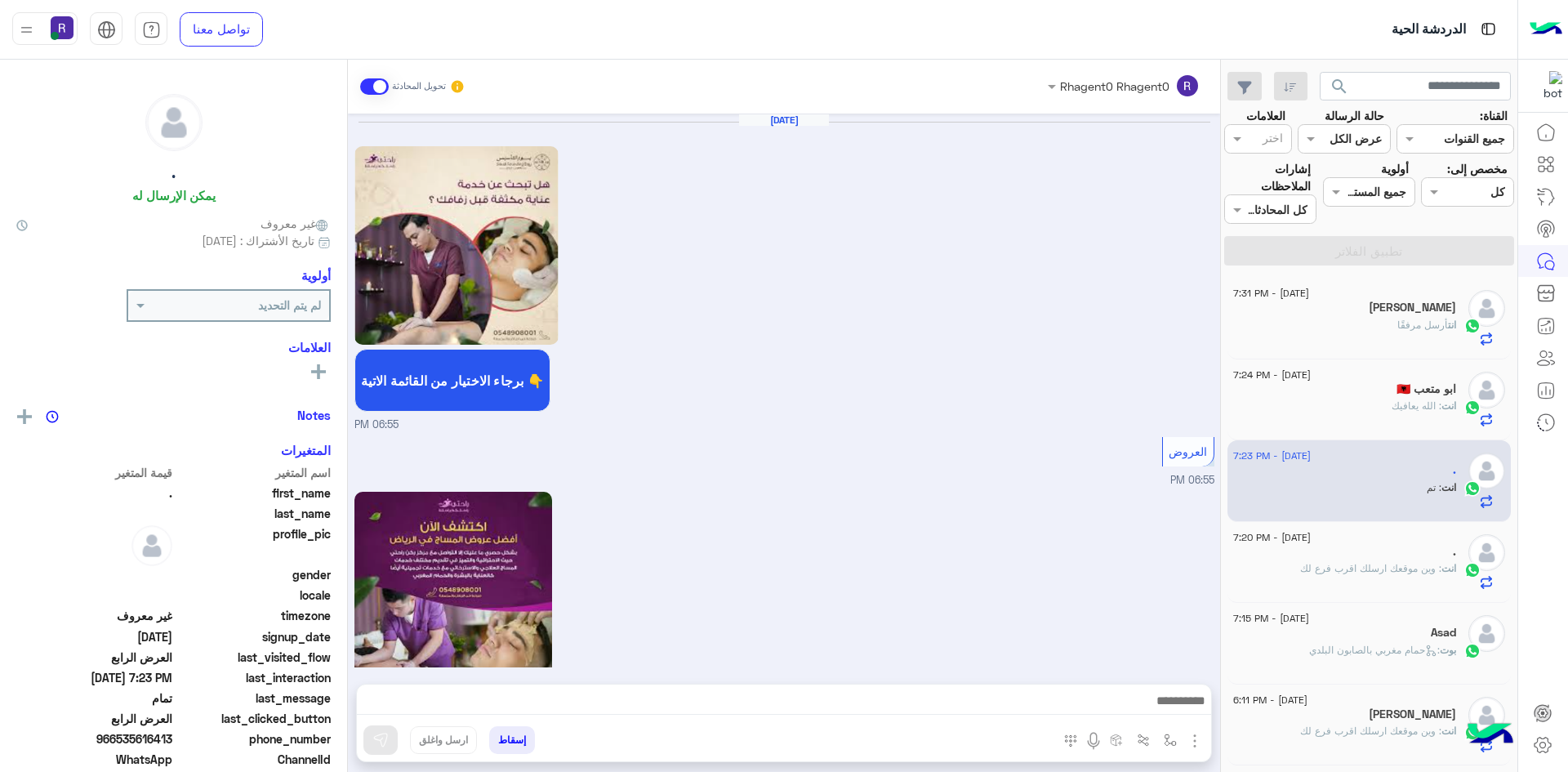
scroll to position [2910, 0]
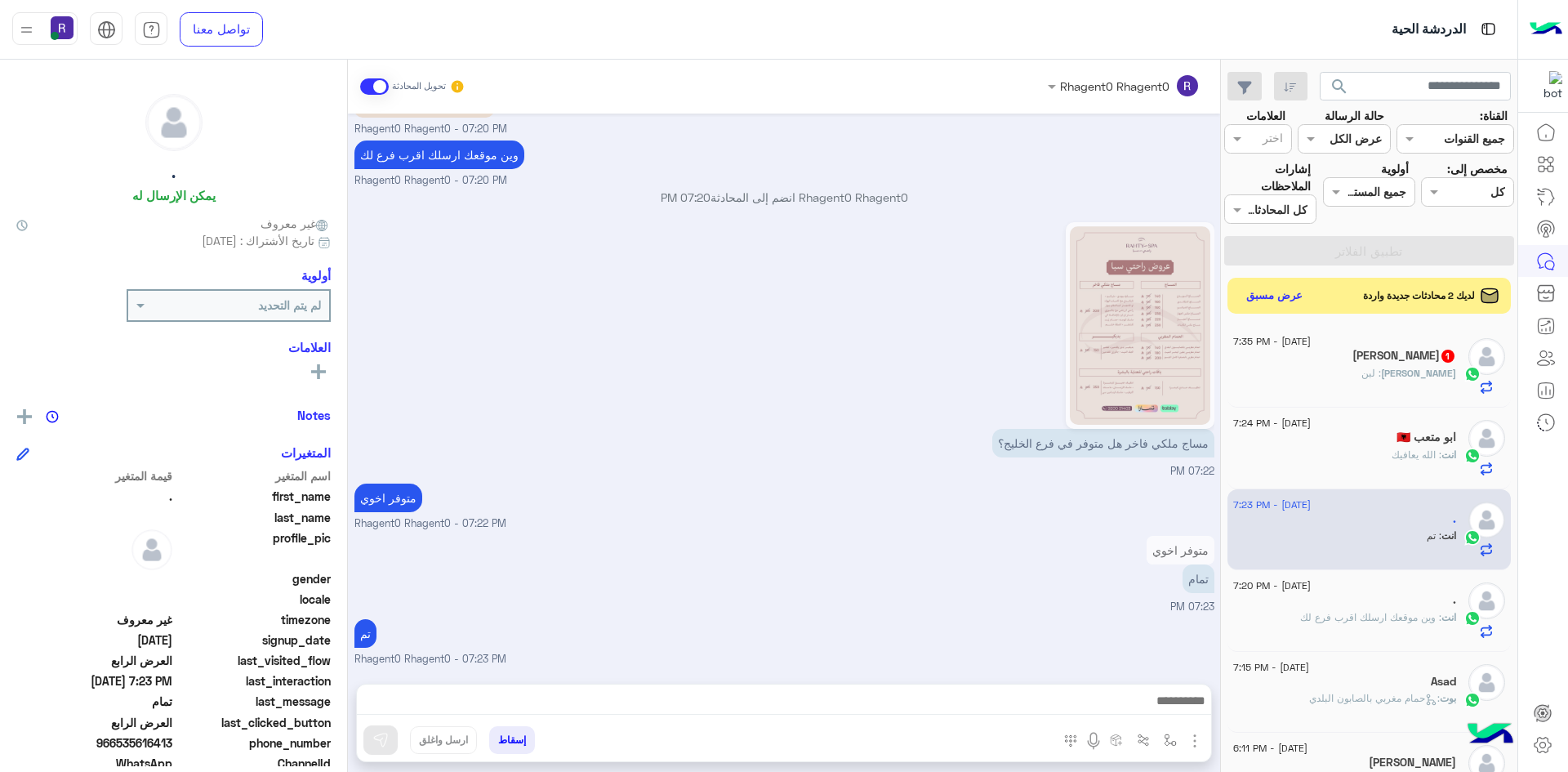
click at [1348, 376] on div "[PERSON_NAME] : لبن" at bounding box center [1344, 380] width 223 height 28
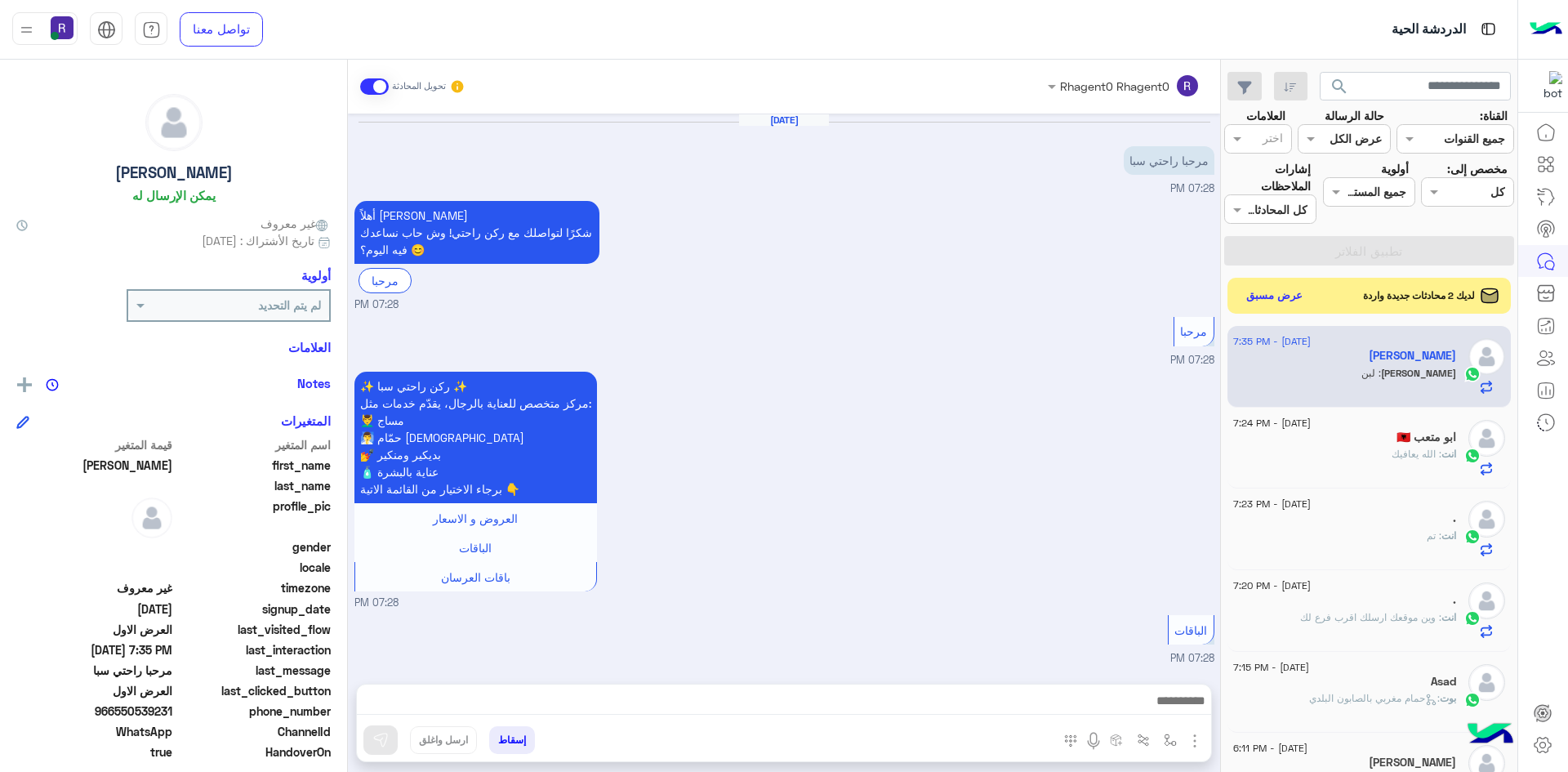
scroll to position [1649, 0]
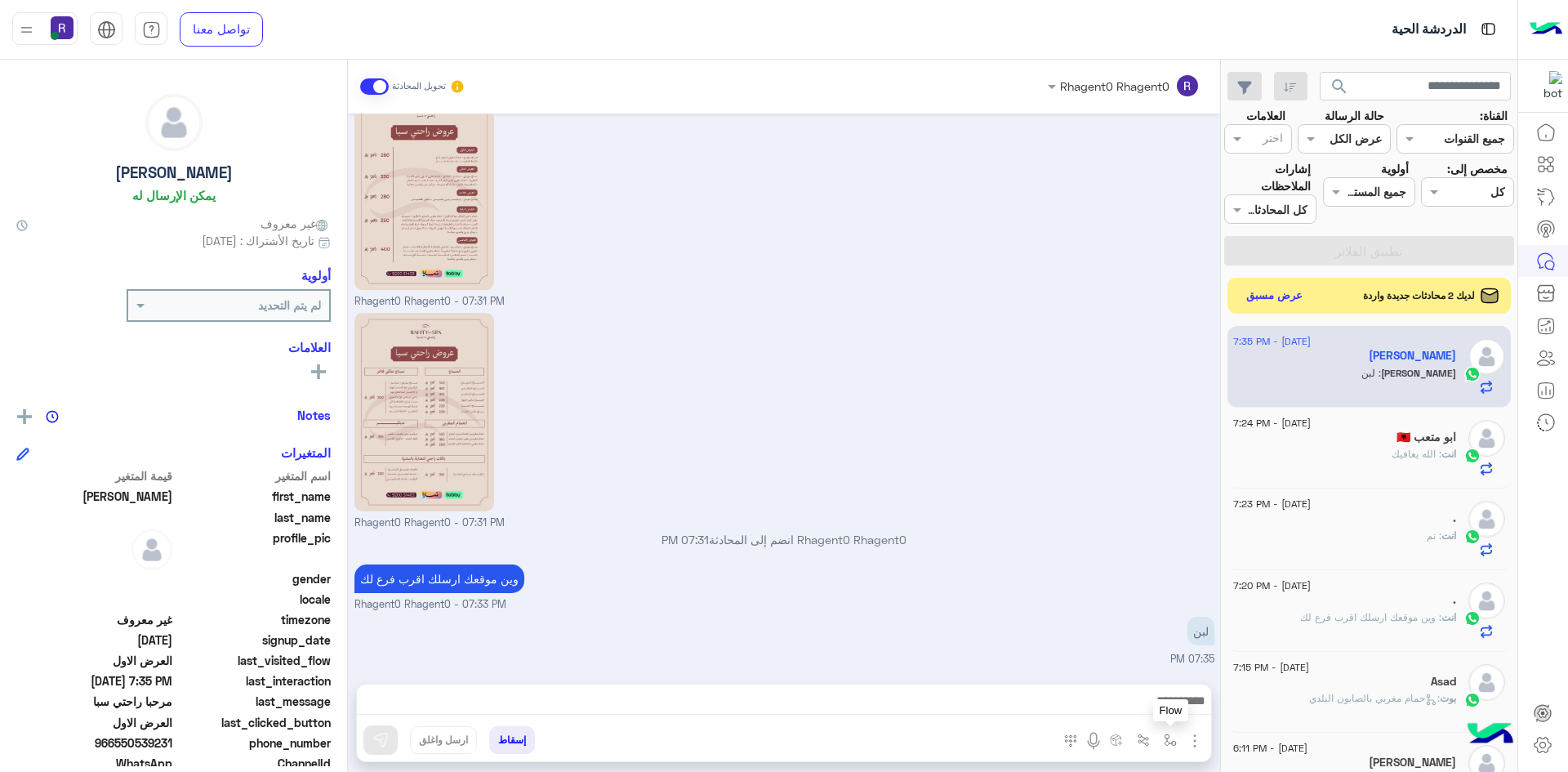
click at [1174, 734] on img "button" at bounding box center [1169, 740] width 13 height 13
click at [1162, 714] on div "أدخل اسم مجموعة الرسائل" at bounding box center [1103, 705] width 143 height 19
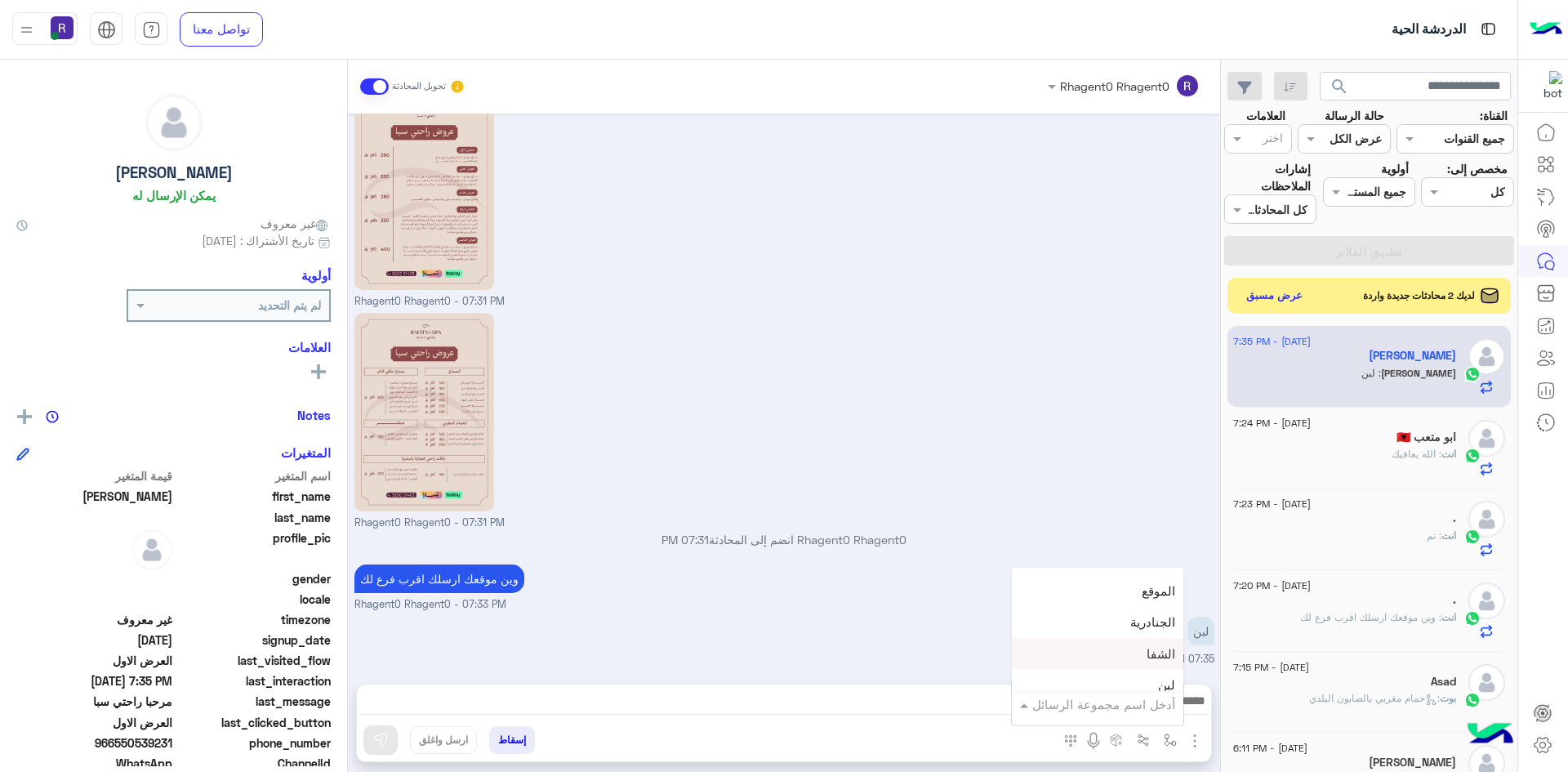
scroll to position [1144, 0]
click at [1148, 608] on div "لبن" at bounding box center [1098, 604] width 172 height 32
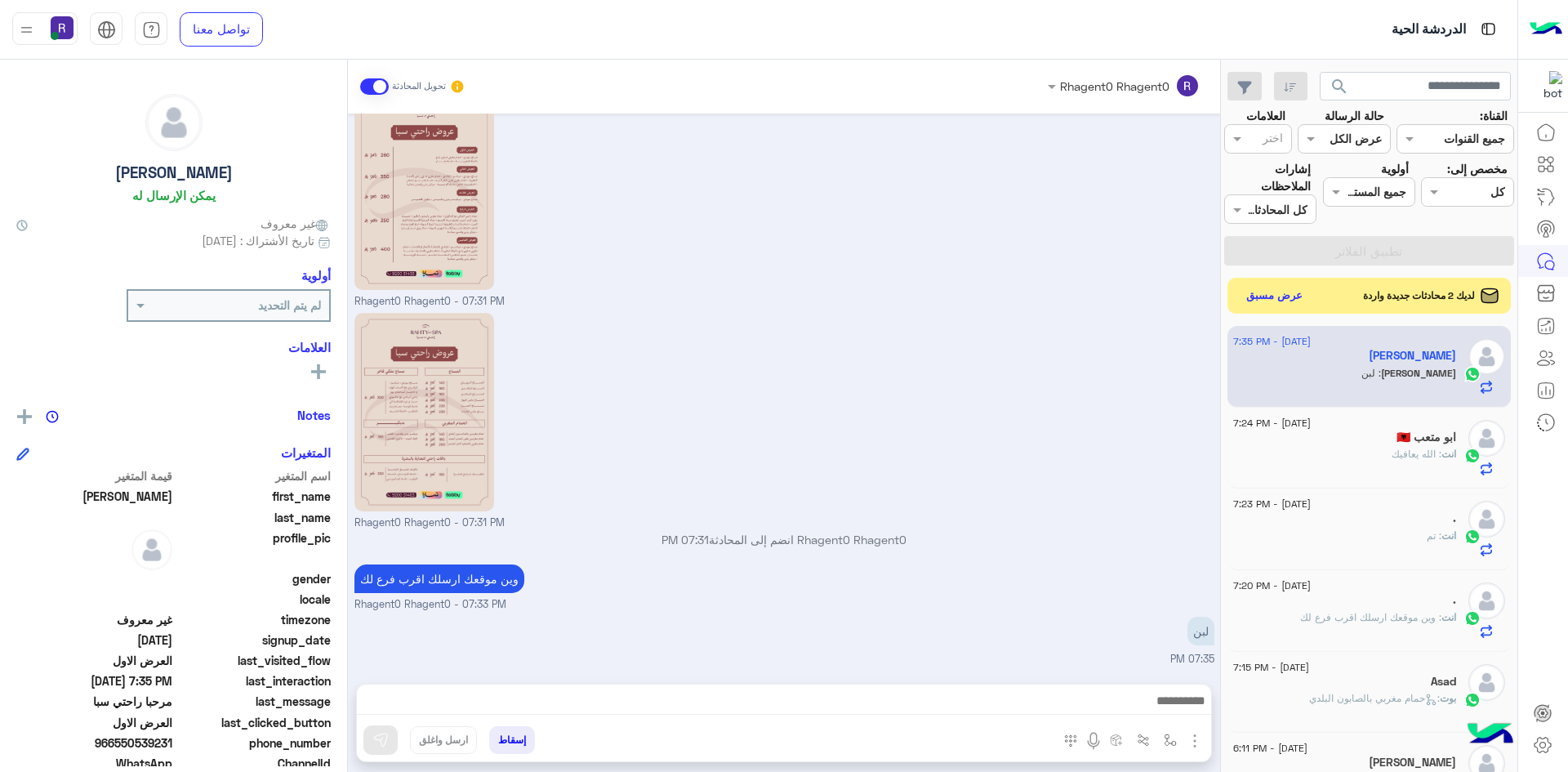
type textarea "***"
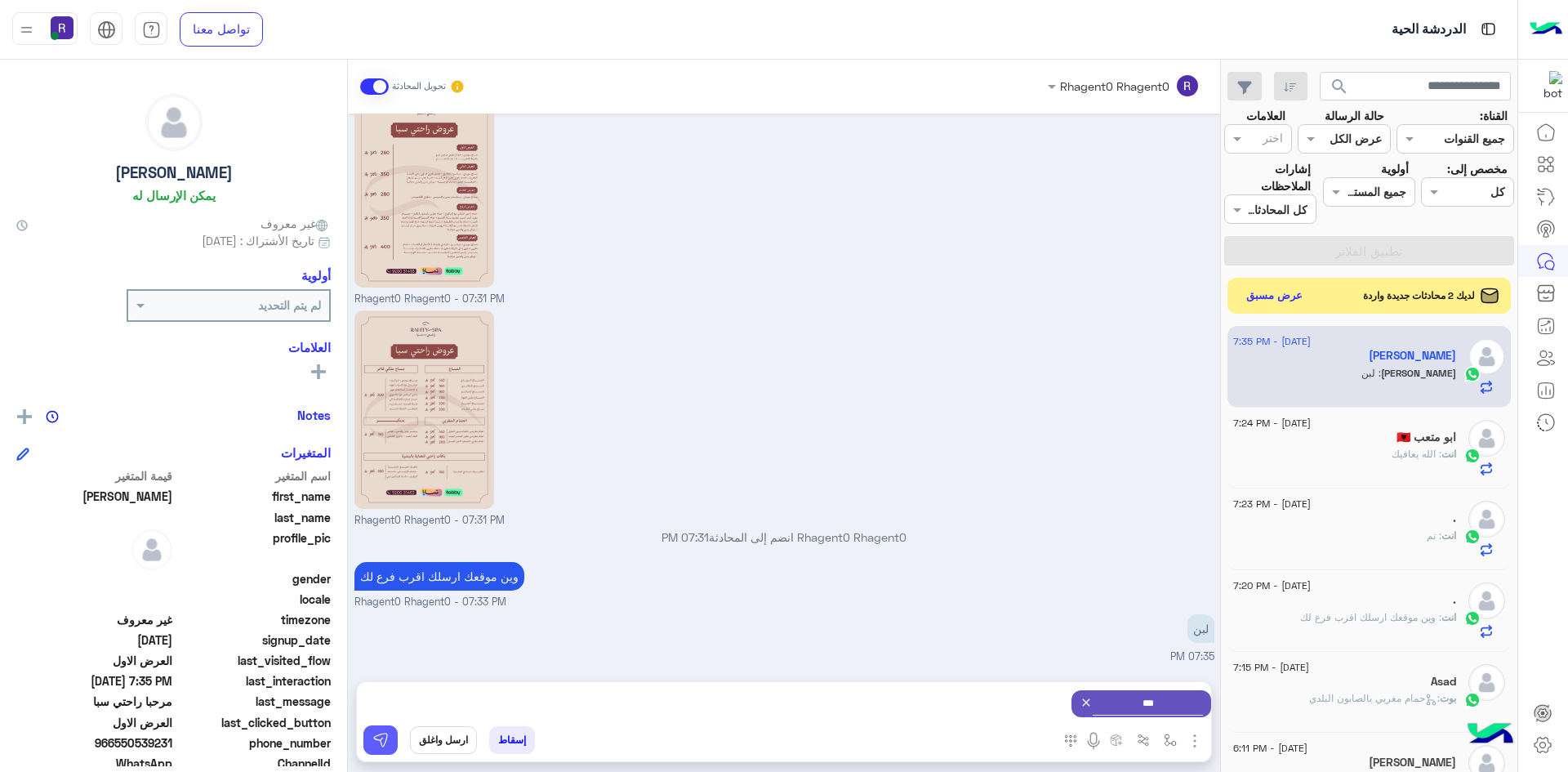
click at [379, 742] on img at bounding box center [380, 740] width 16 height 16
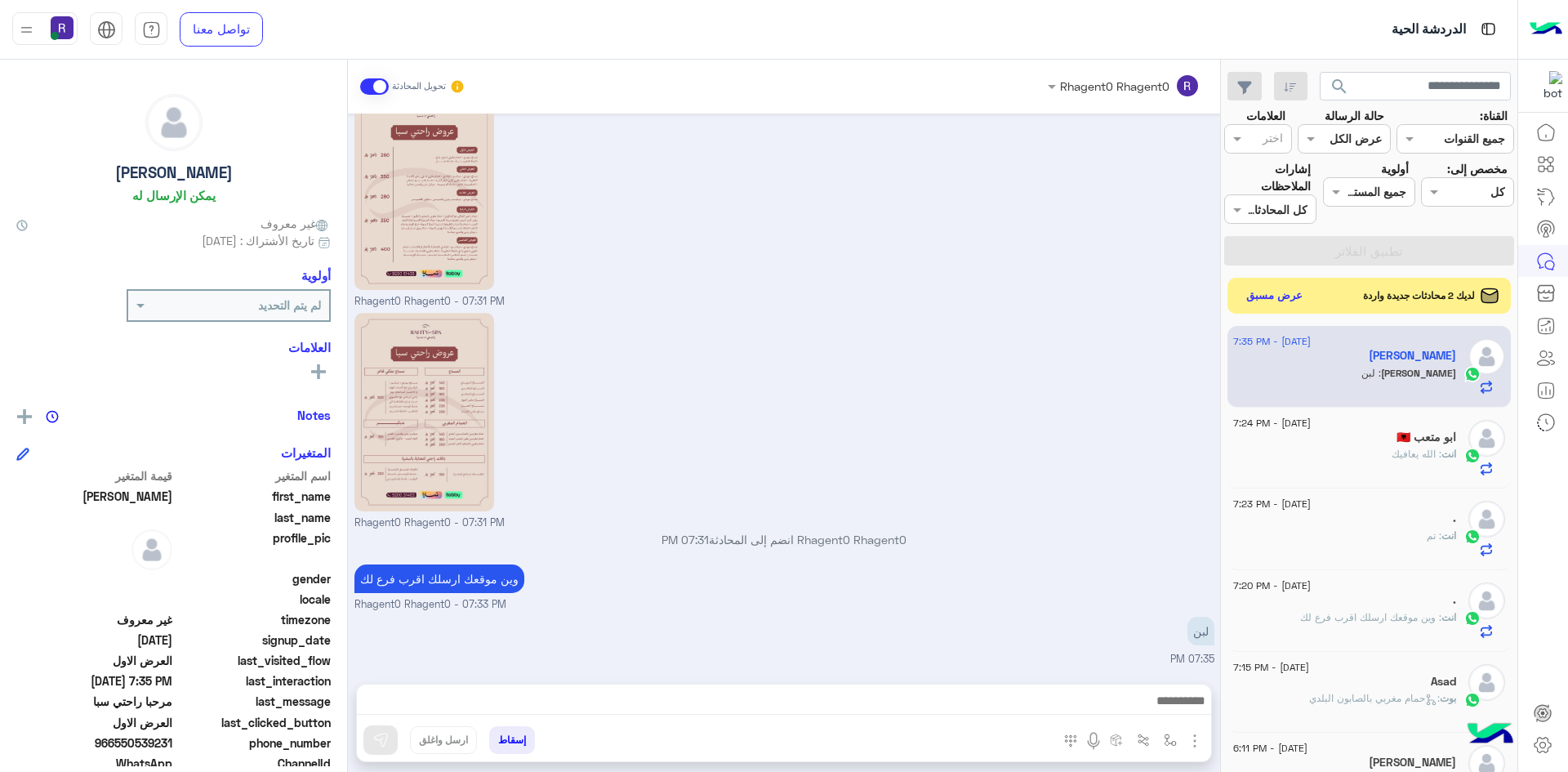
scroll to position [1649, 0]
click at [1272, 293] on button "عرض مسبق" at bounding box center [1274, 296] width 69 height 22
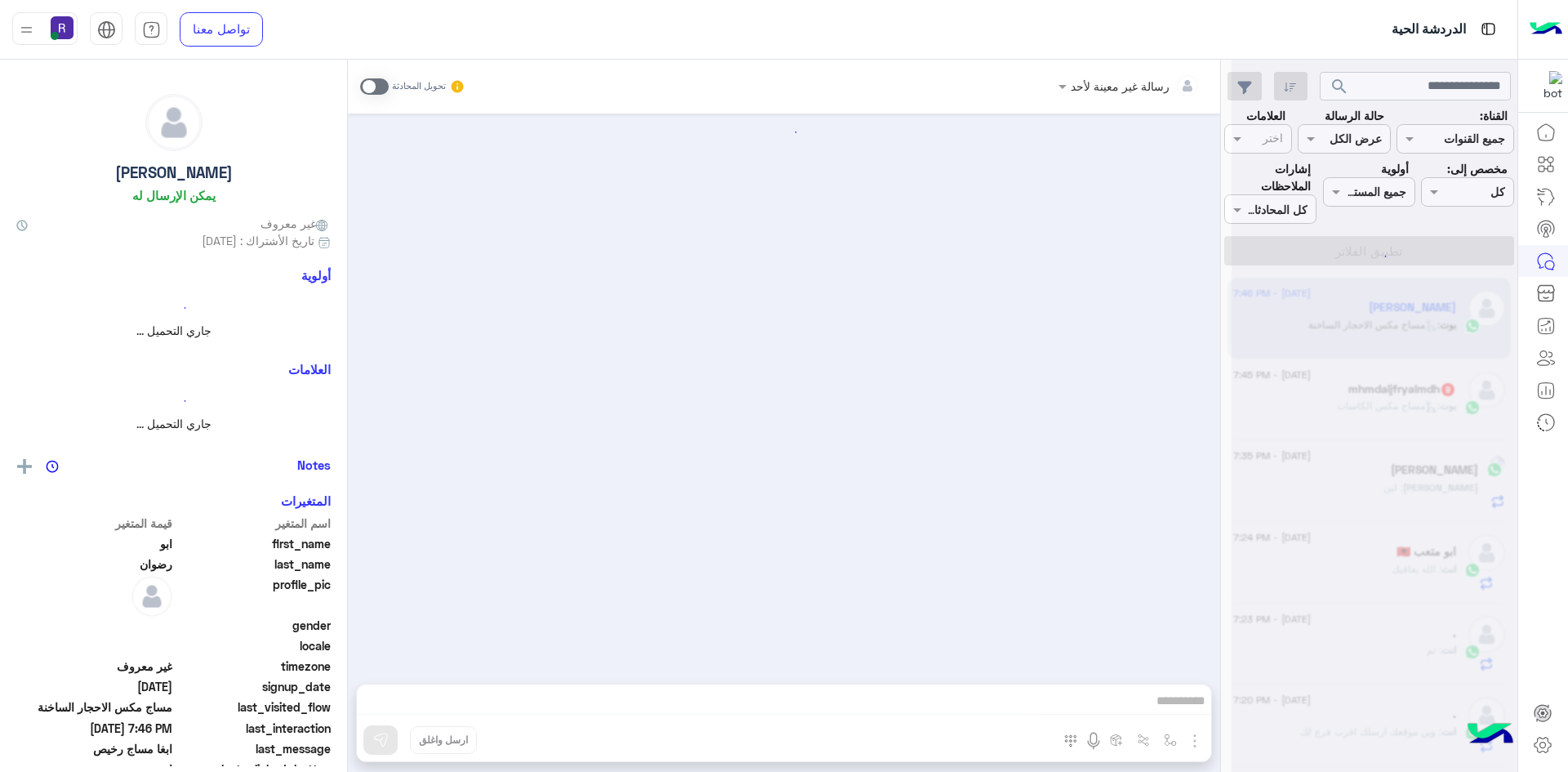
scroll to position [2658, 0]
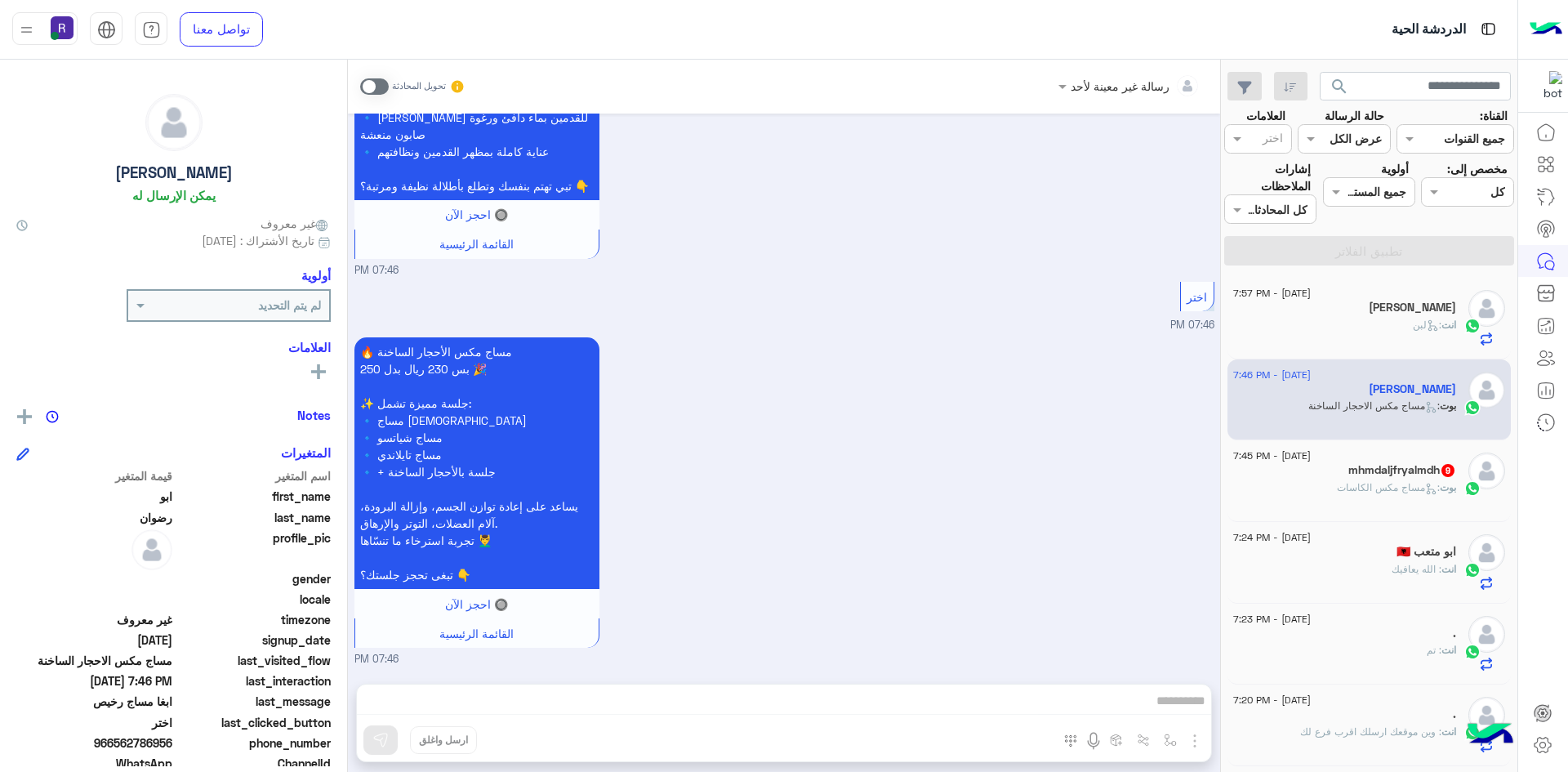
click at [379, 84] on span at bounding box center [374, 86] width 28 height 16
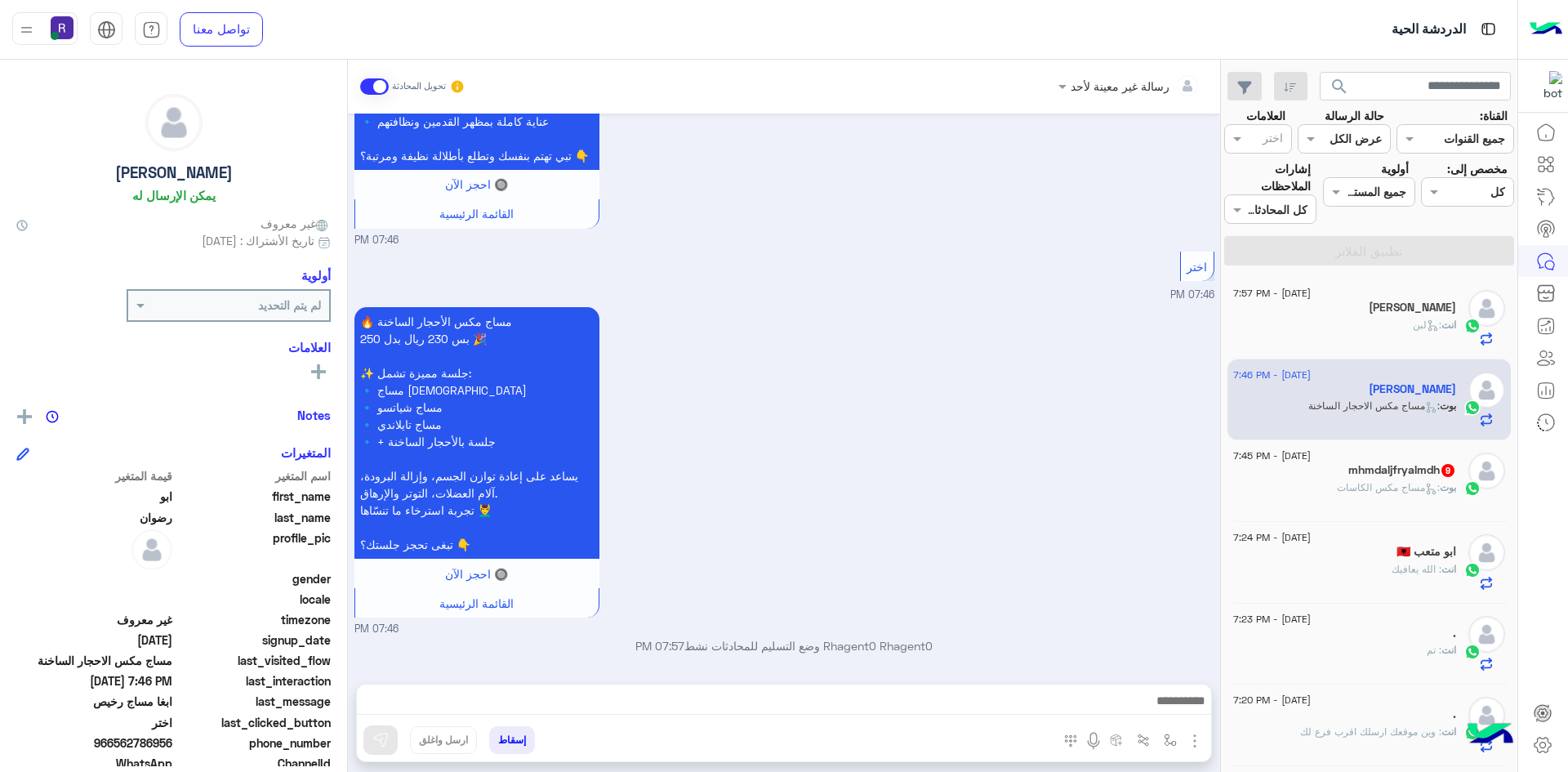
scroll to position [2688, 0]
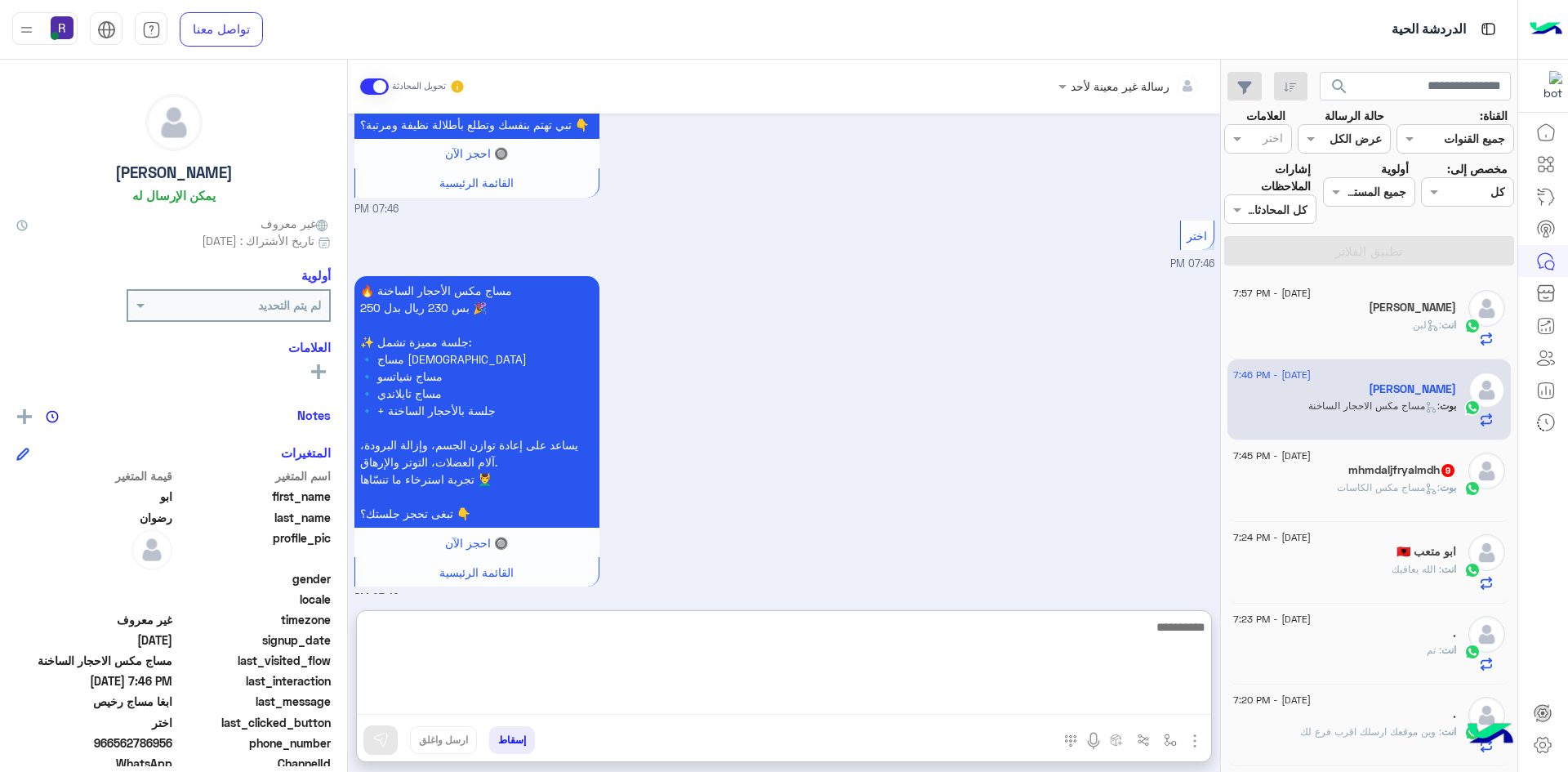
paste textarea "**********"
type textarea "**********"
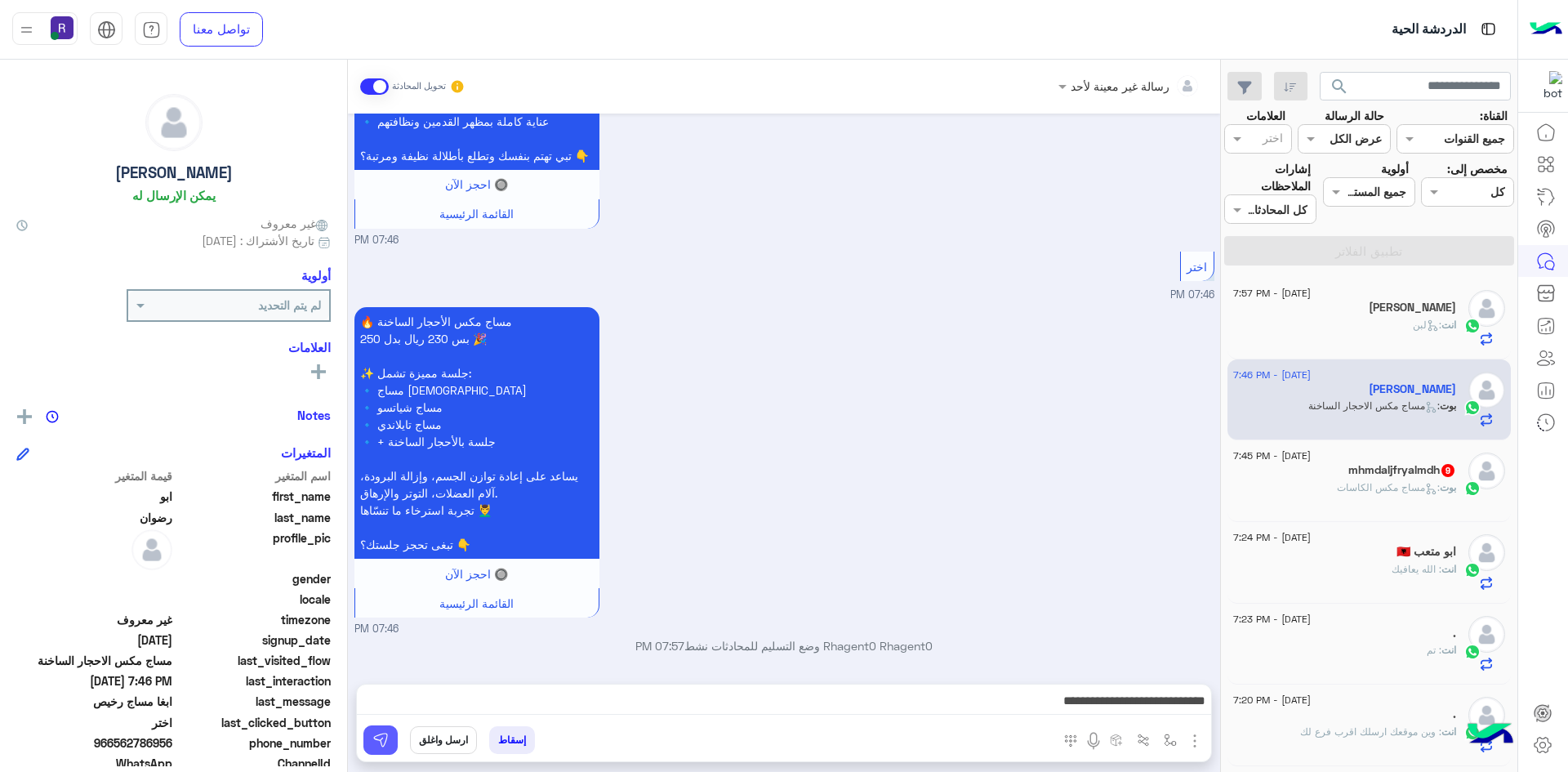
click at [389, 746] on button at bounding box center [381, 740] width 34 height 29
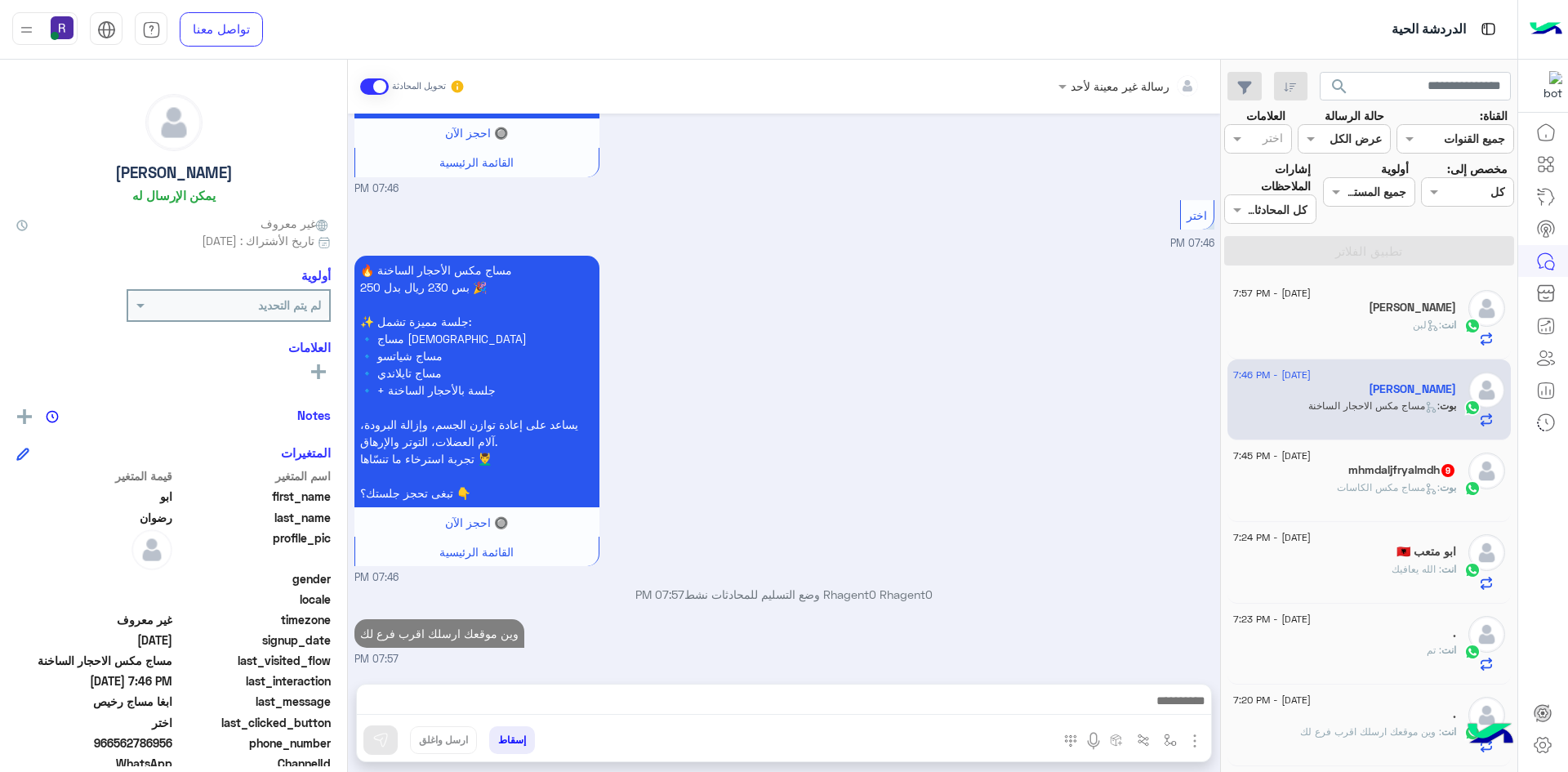
click at [1406, 488] on span ": مساج مكس الكاسات" at bounding box center [1388, 487] width 103 height 12
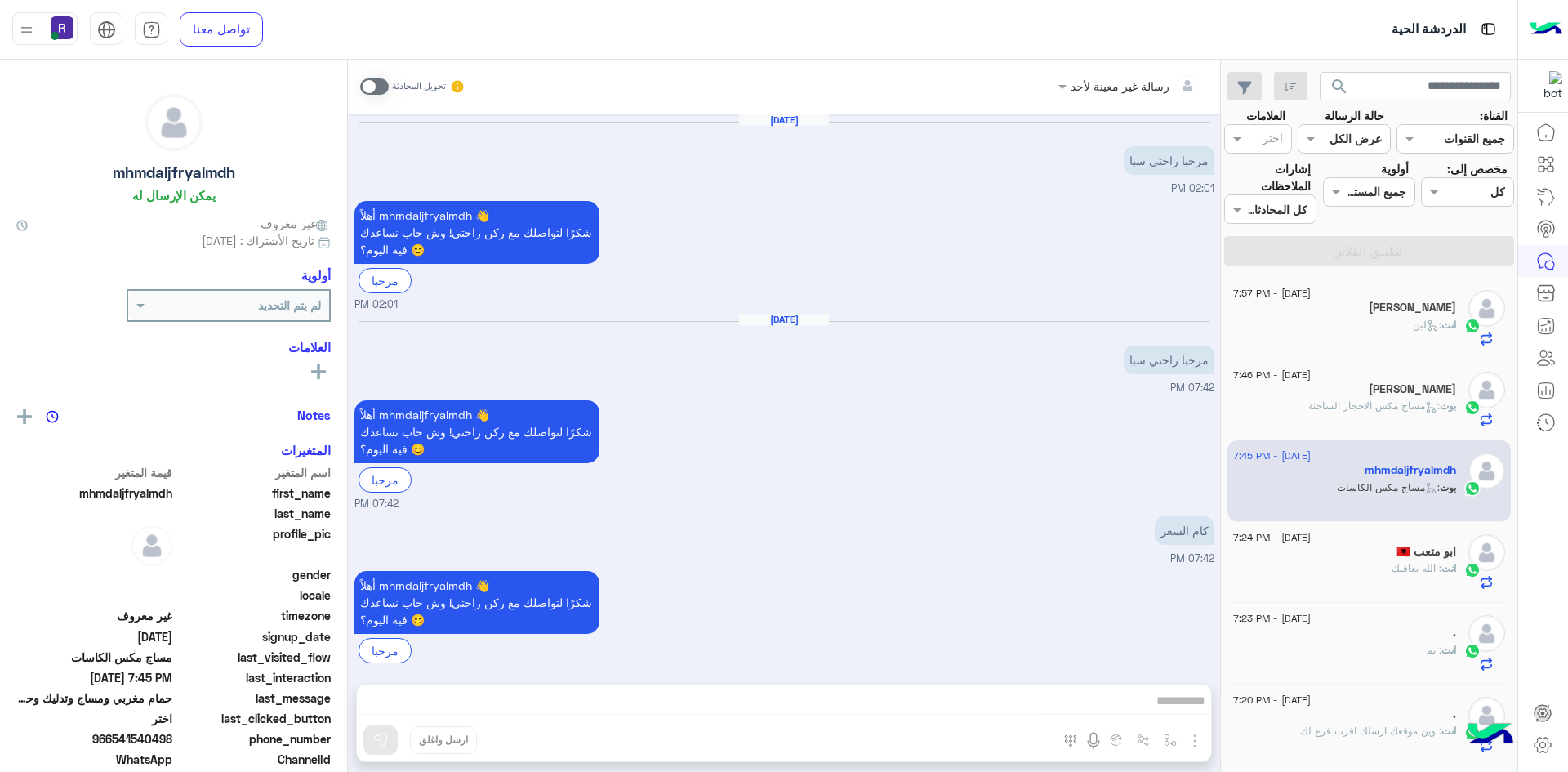
scroll to position [1678, 0]
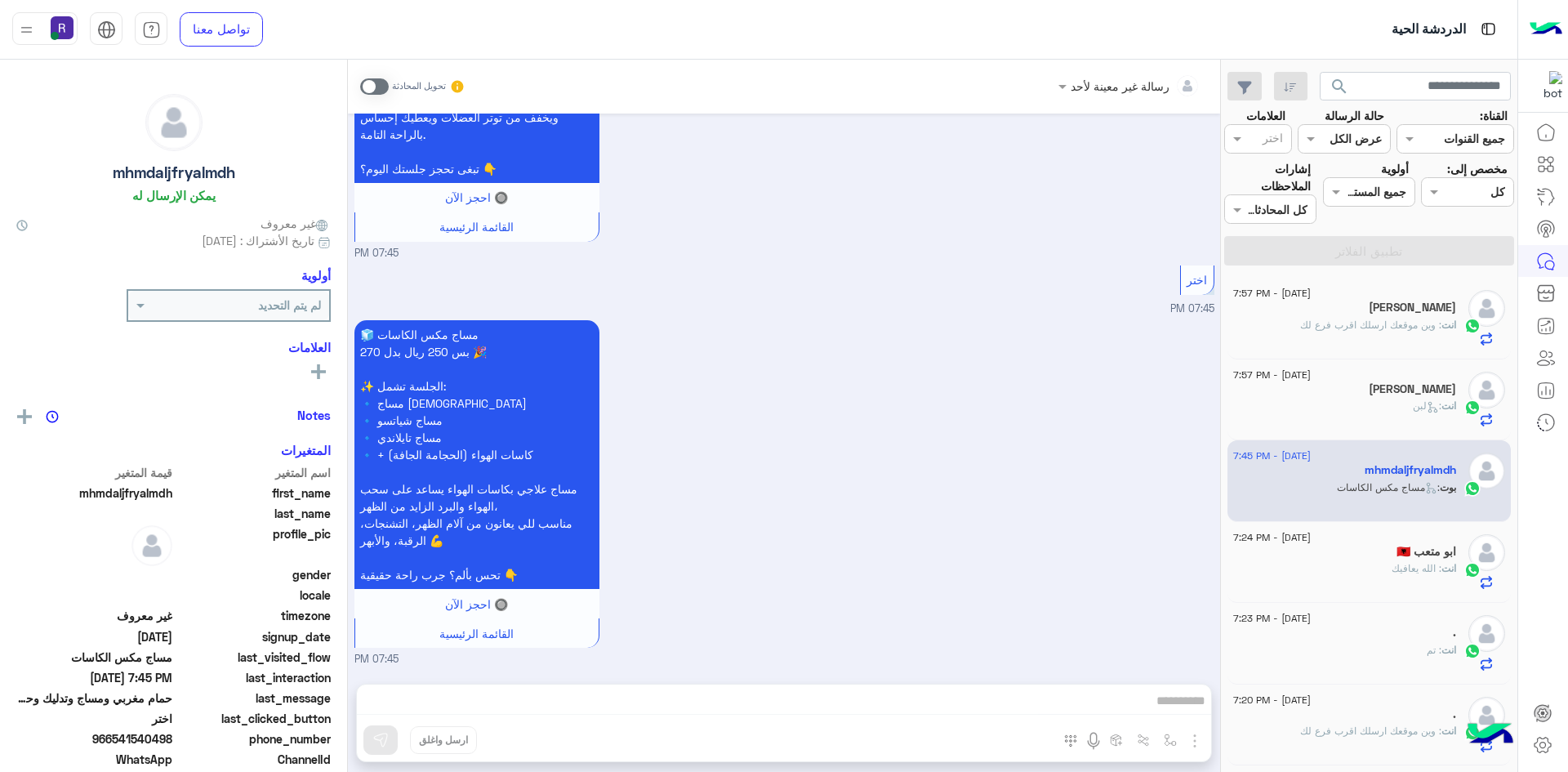
click at [382, 83] on span at bounding box center [374, 86] width 28 height 16
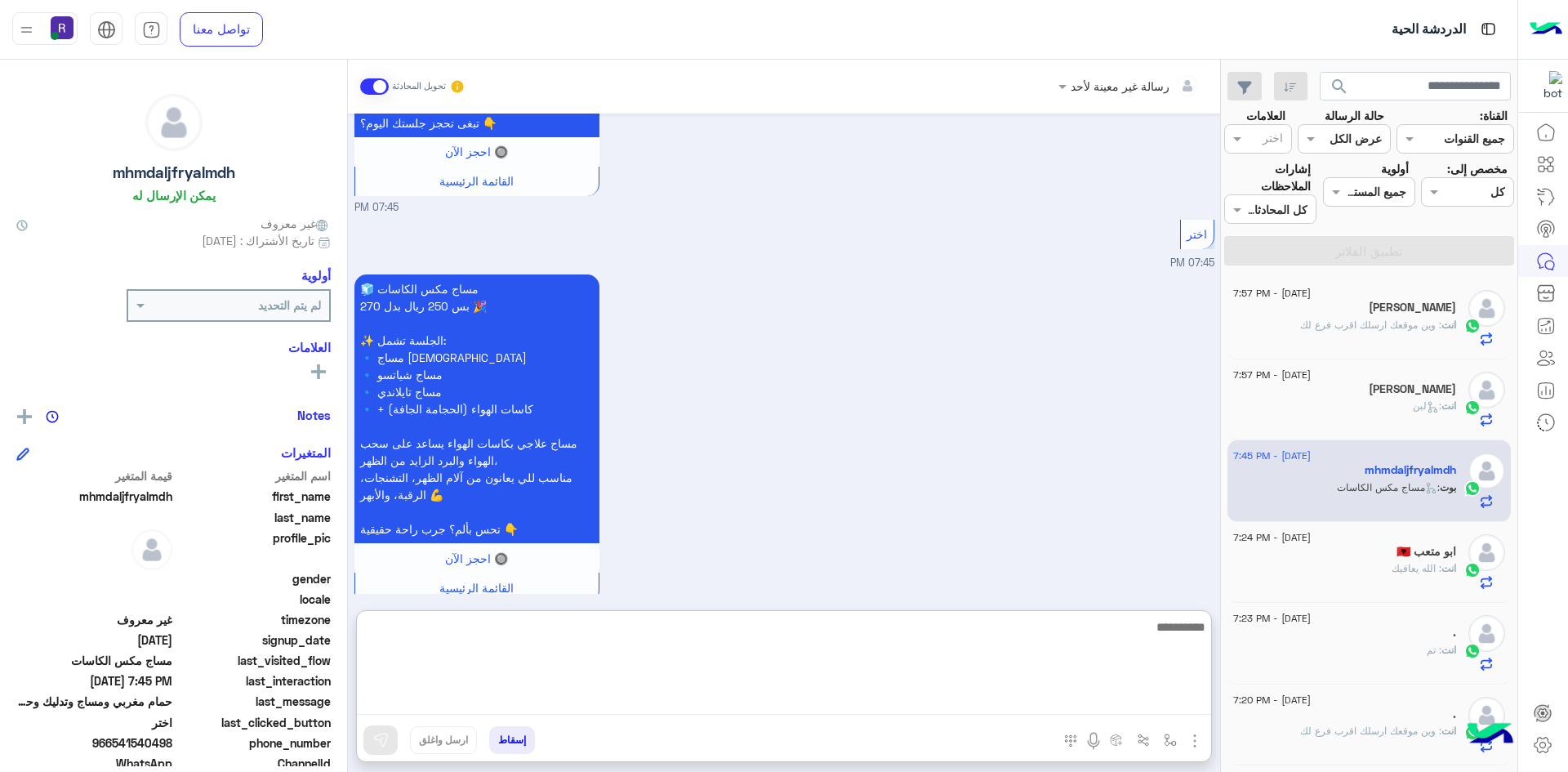
paste textarea "**********"
type textarea "**********"
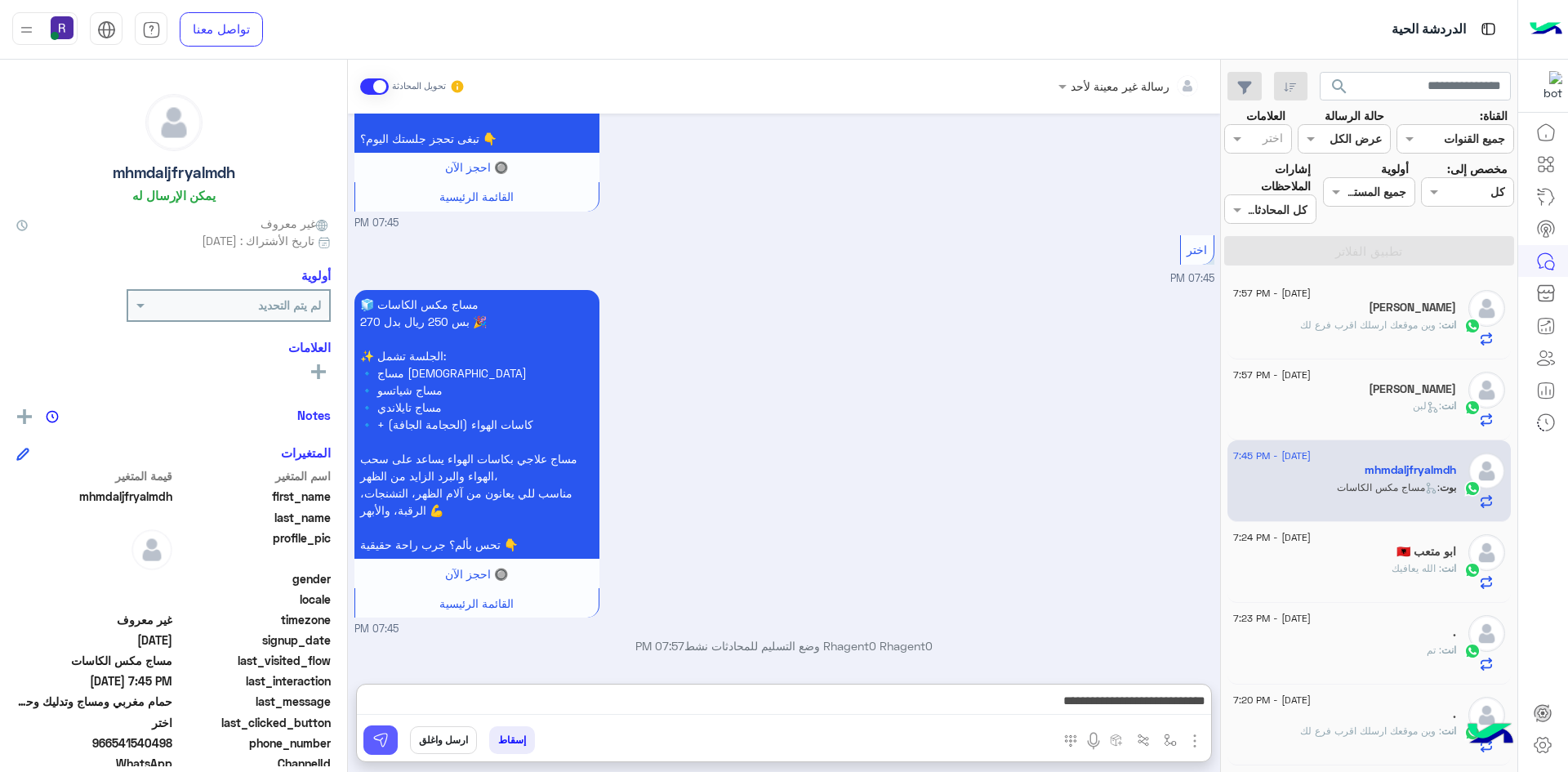
click at [375, 747] on img at bounding box center [380, 740] width 16 height 16
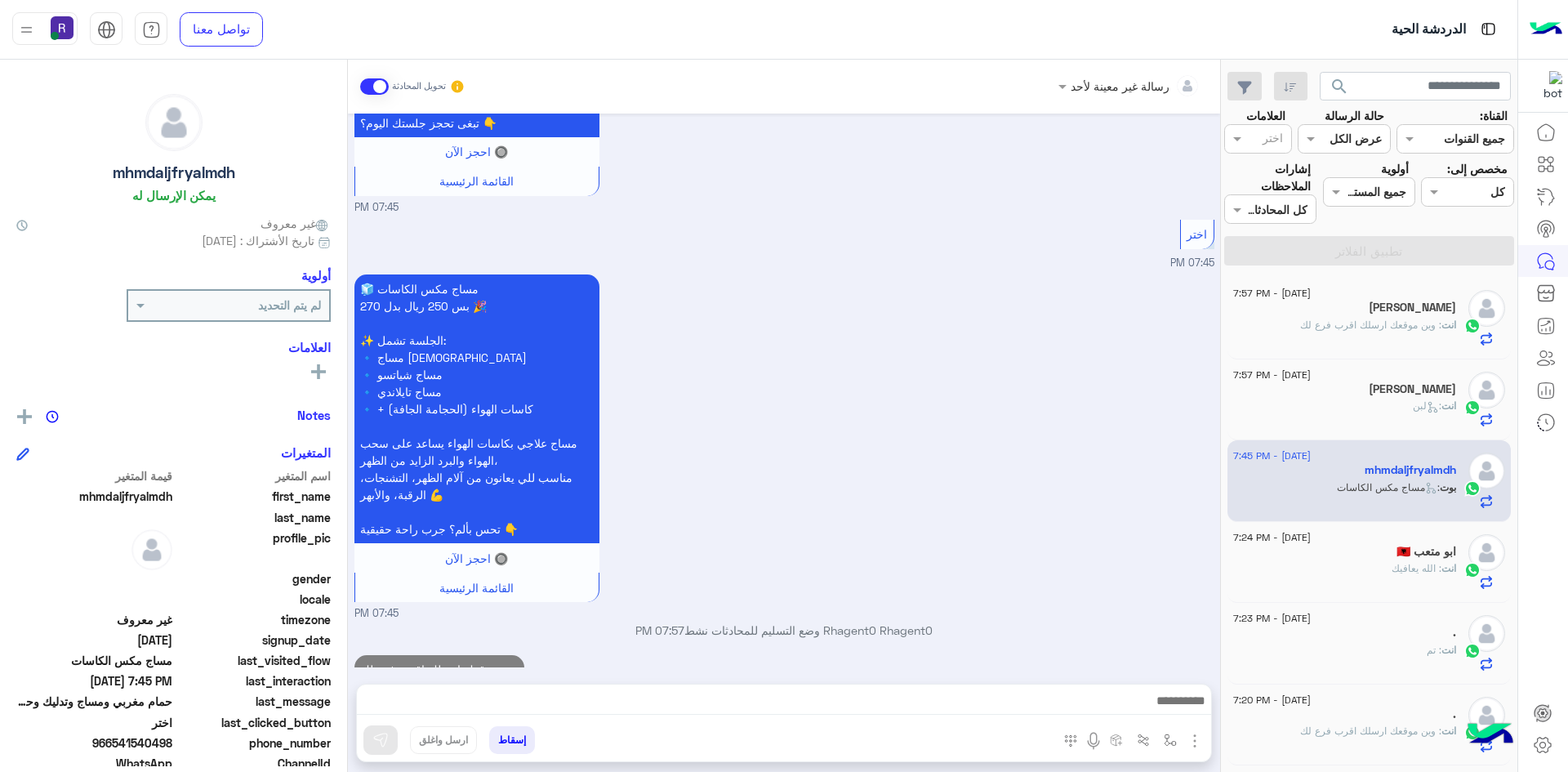
scroll to position [1761, 0]
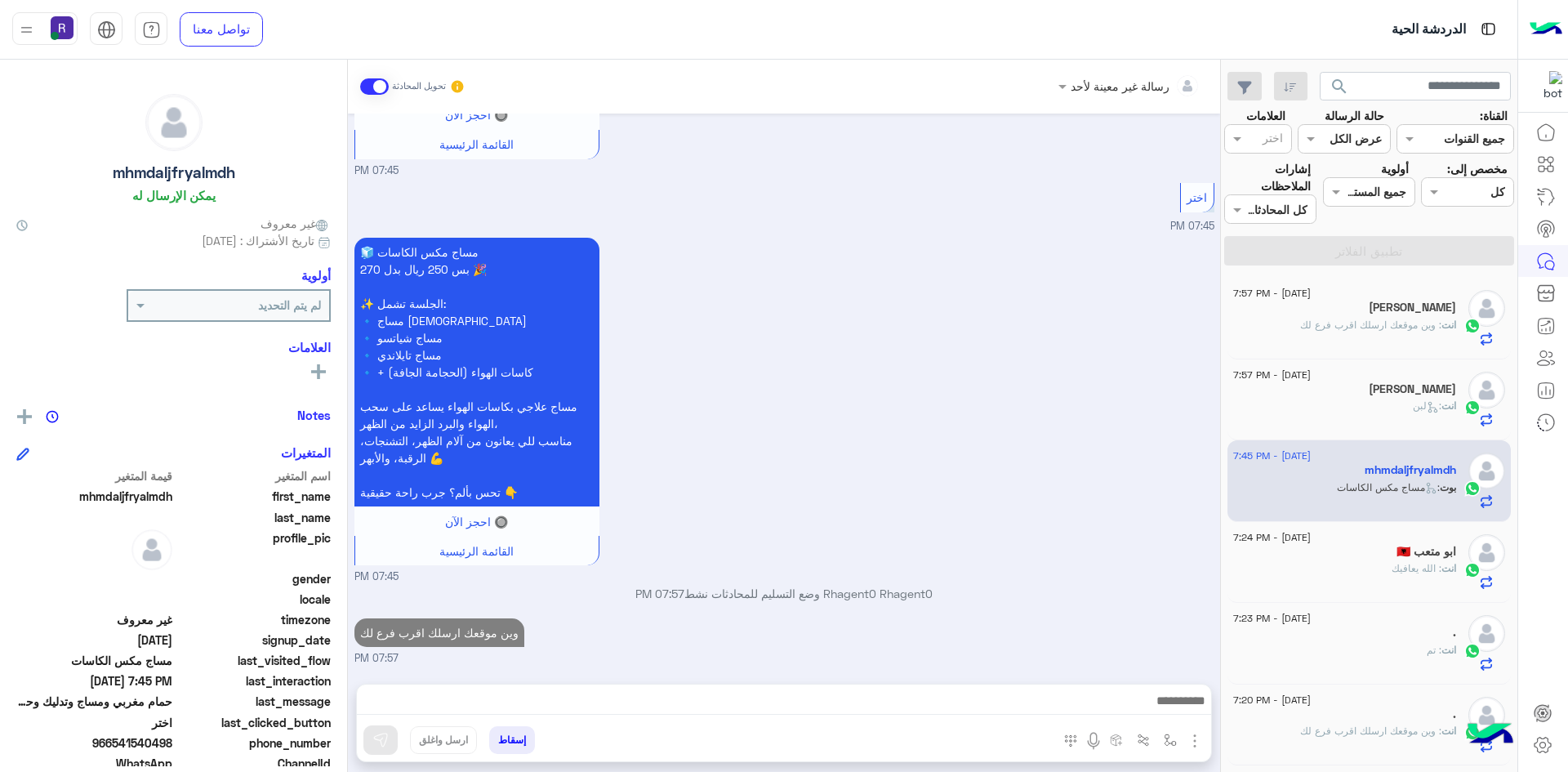
click at [1356, 555] on div "ابو متعب 🇦🇱" at bounding box center [1344, 554] width 223 height 17
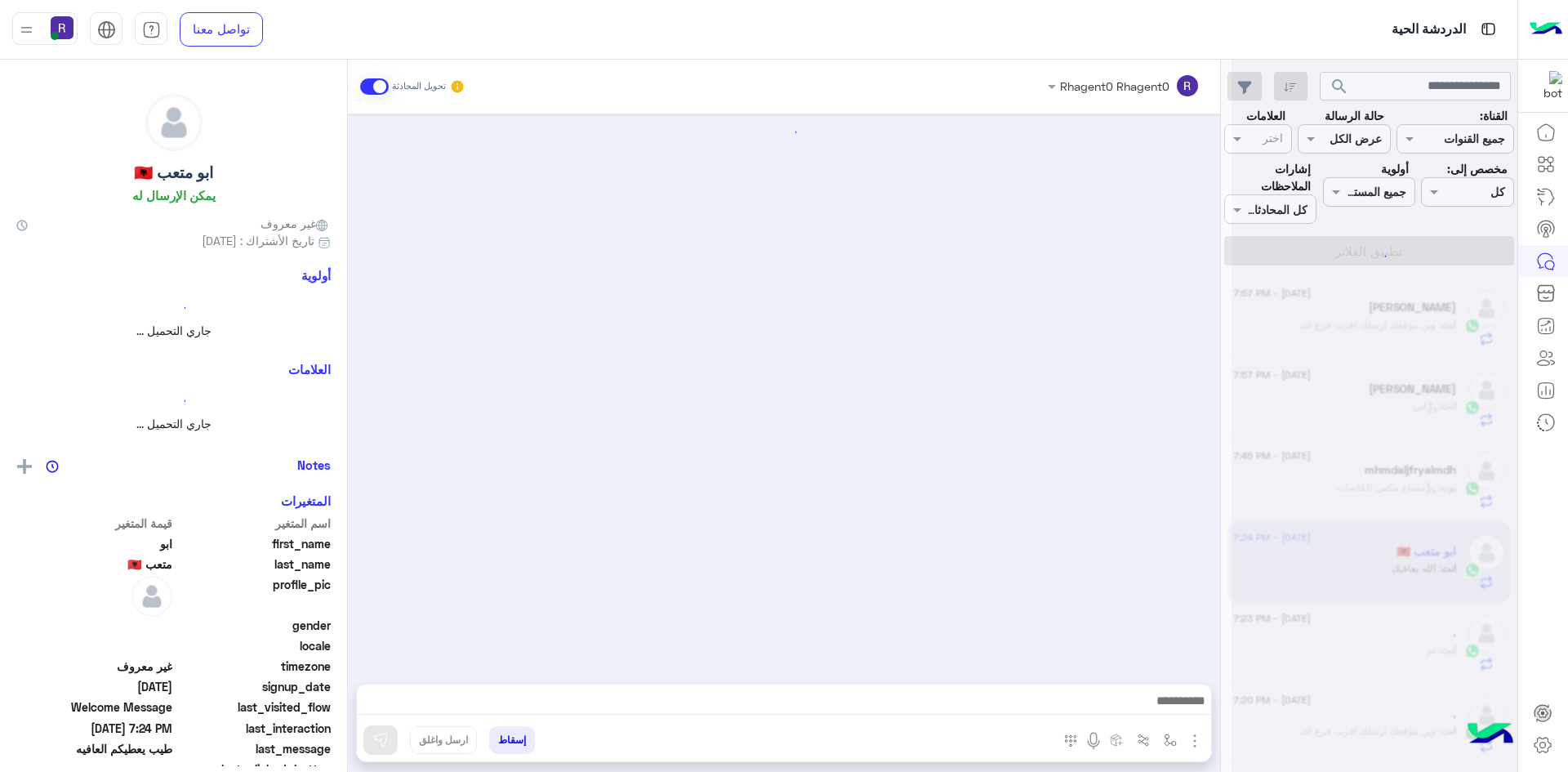
scroll to position [536, 0]
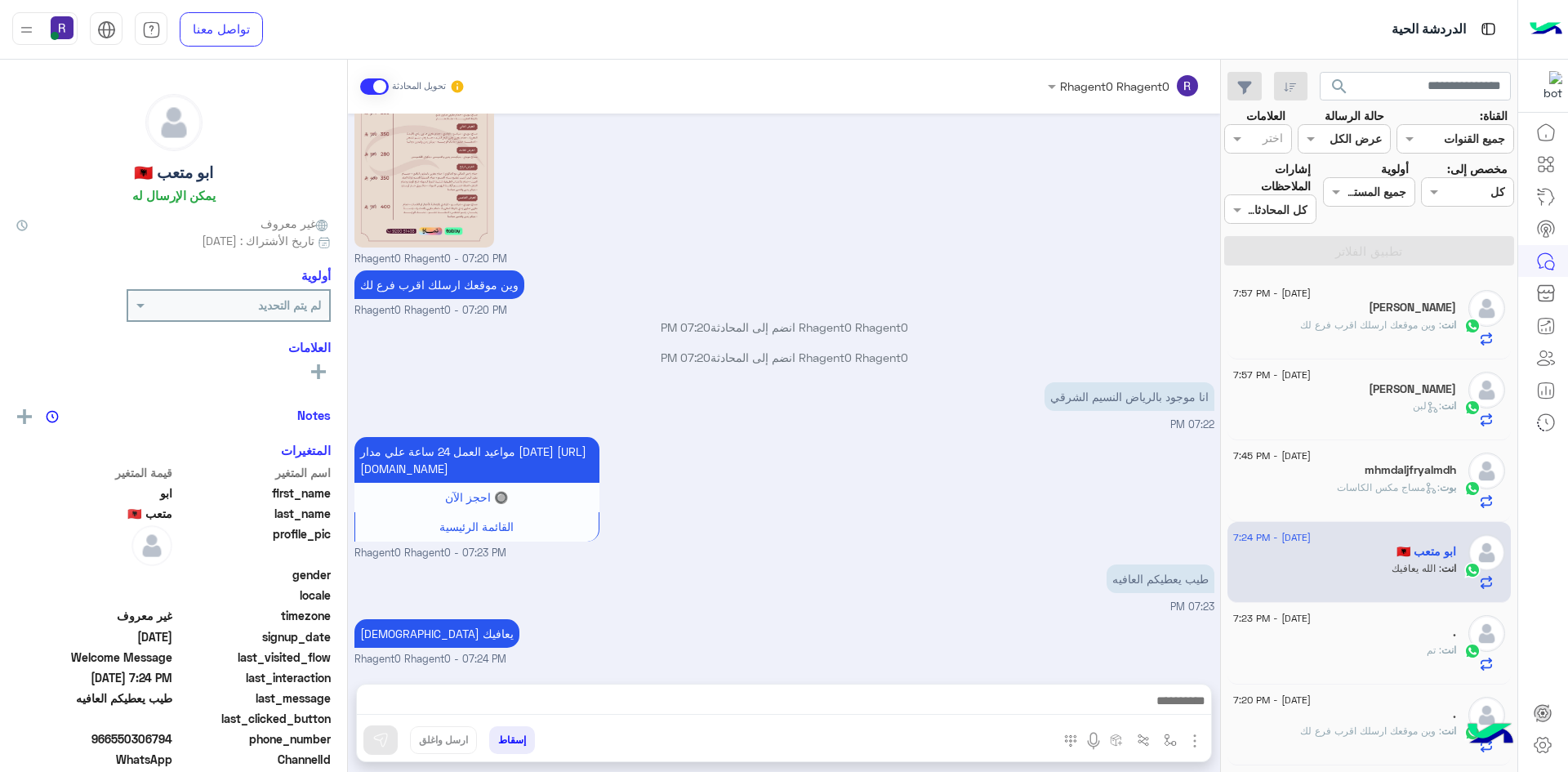
click at [1404, 652] on div "انت : تم" at bounding box center [1344, 657] width 223 height 28
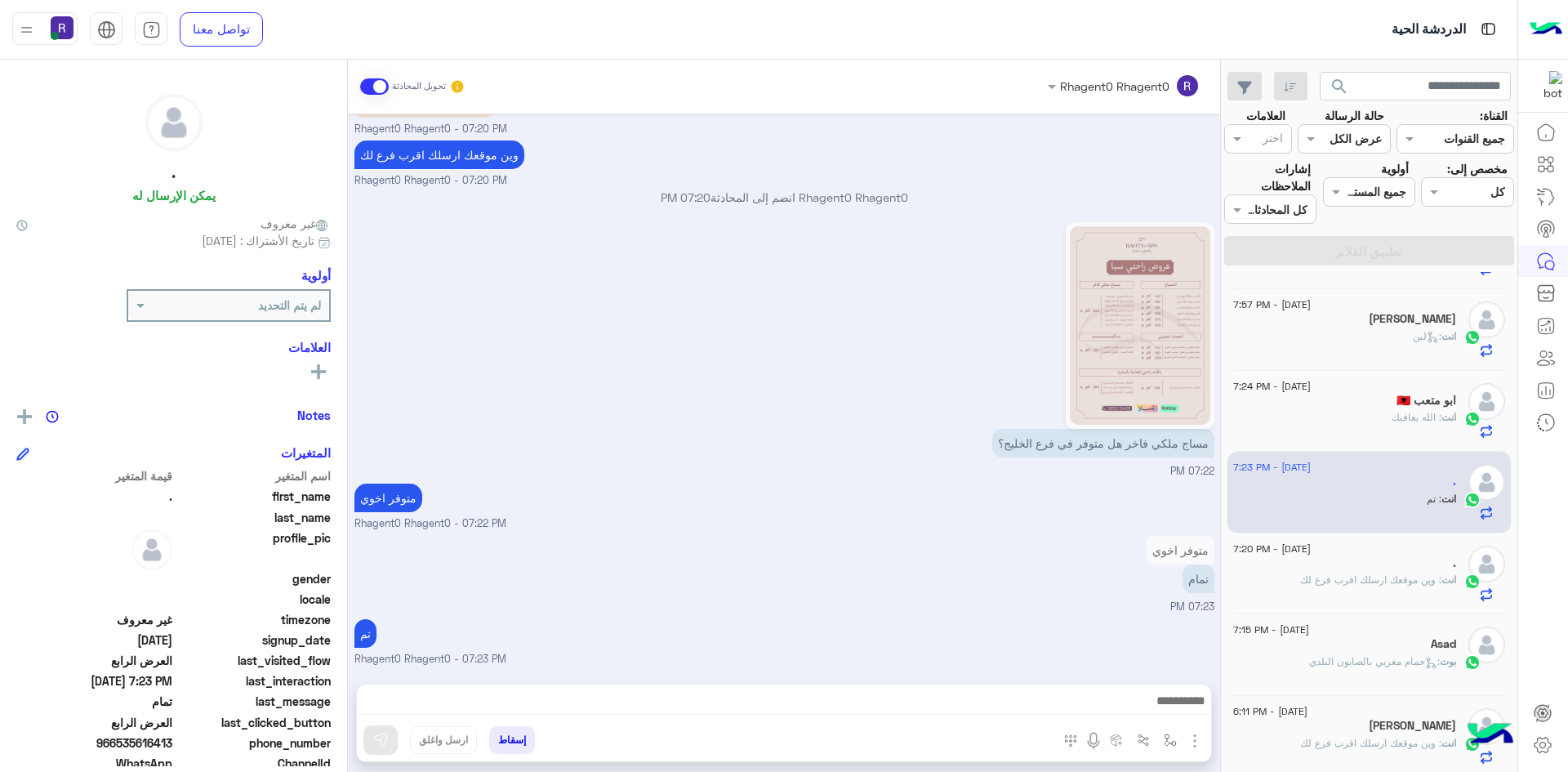
scroll to position [245, 0]
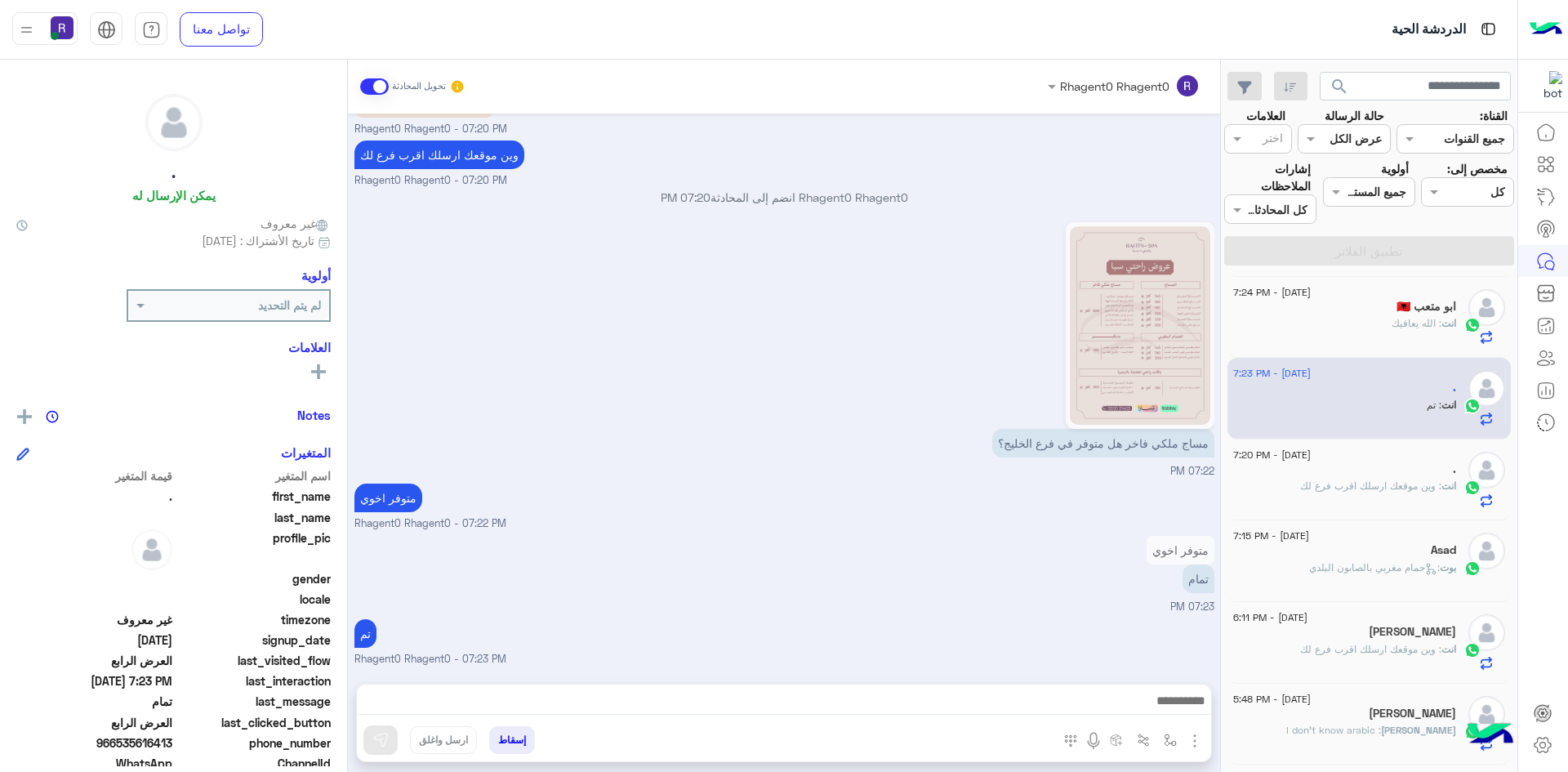
click at [1374, 468] on div "." at bounding box center [1344, 471] width 223 height 17
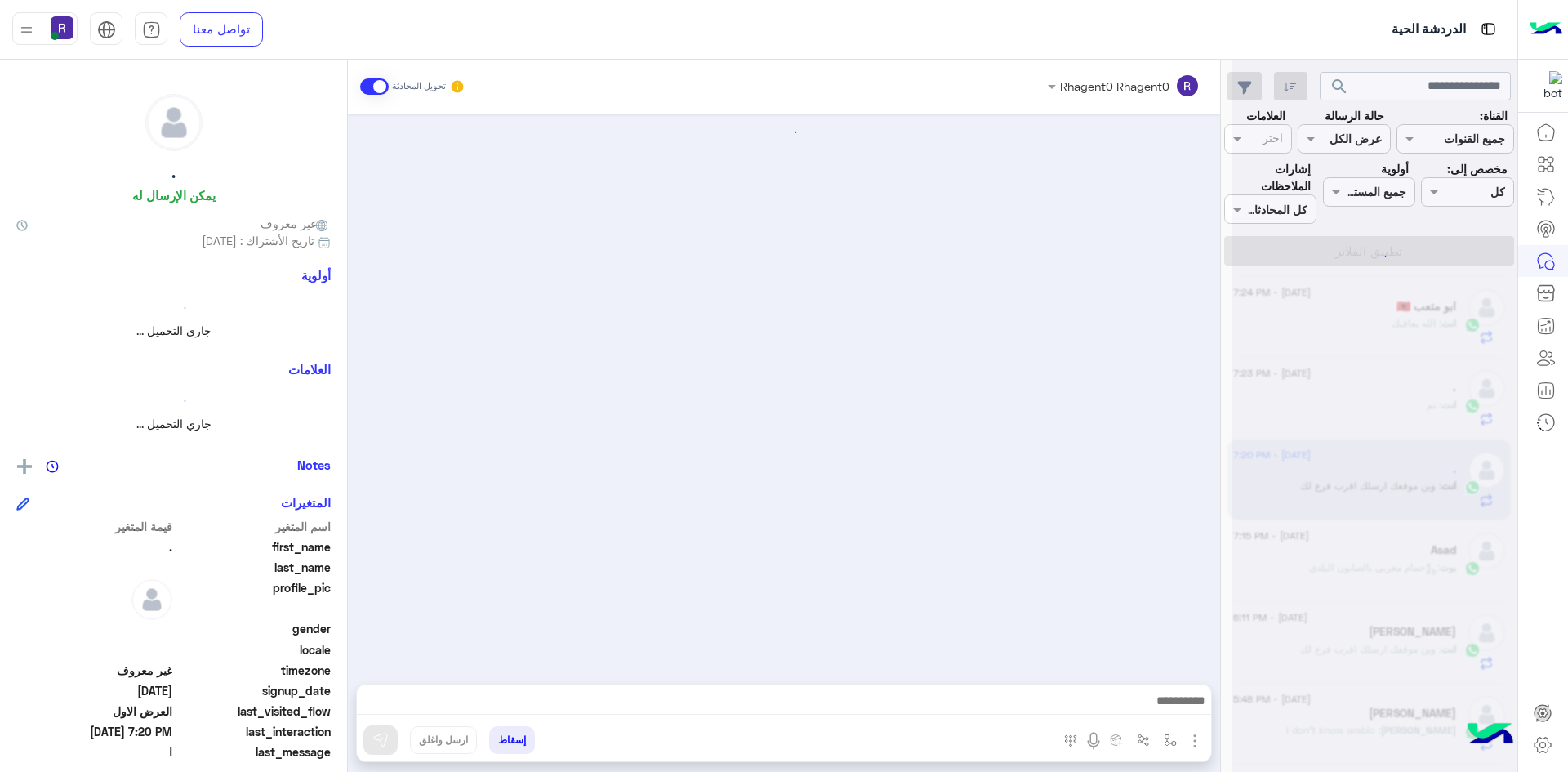
scroll to position [2288, 0]
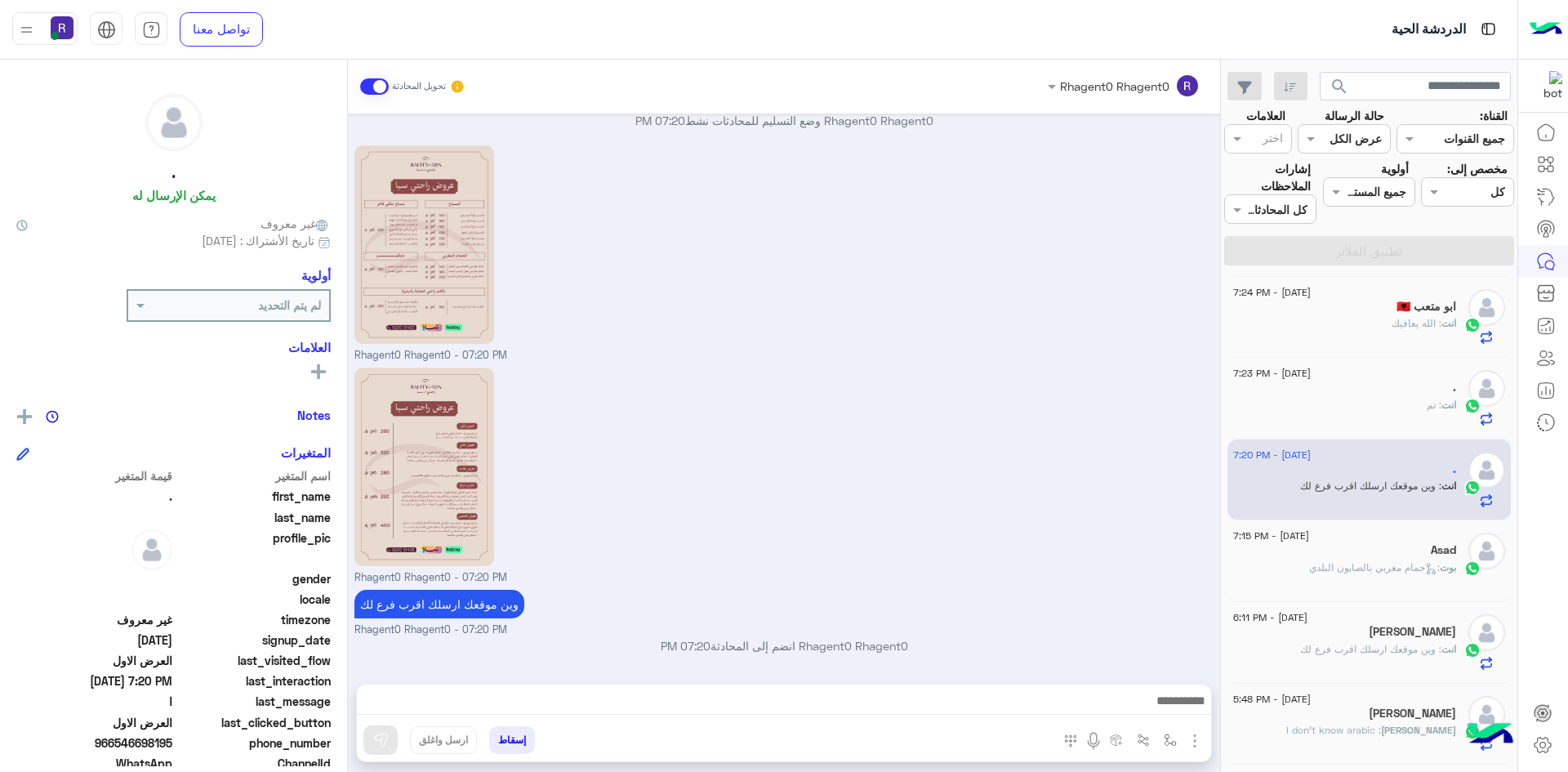
click at [1368, 549] on div "Asad" at bounding box center [1344, 552] width 223 height 17
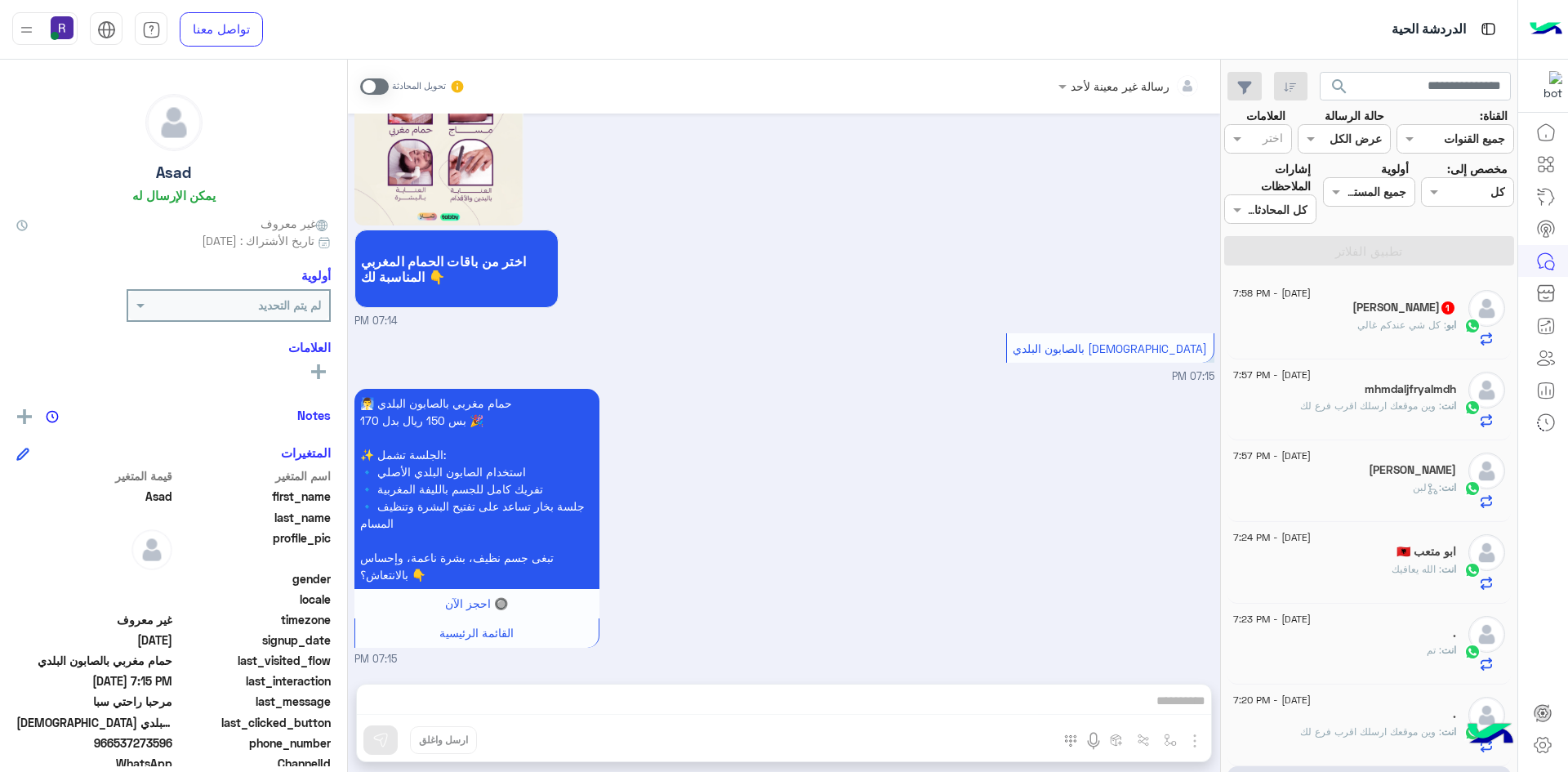
click at [1376, 340] on div "ابو : كل شي عندكم غالي" at bounding box center [1344, 332] width 223 height 28
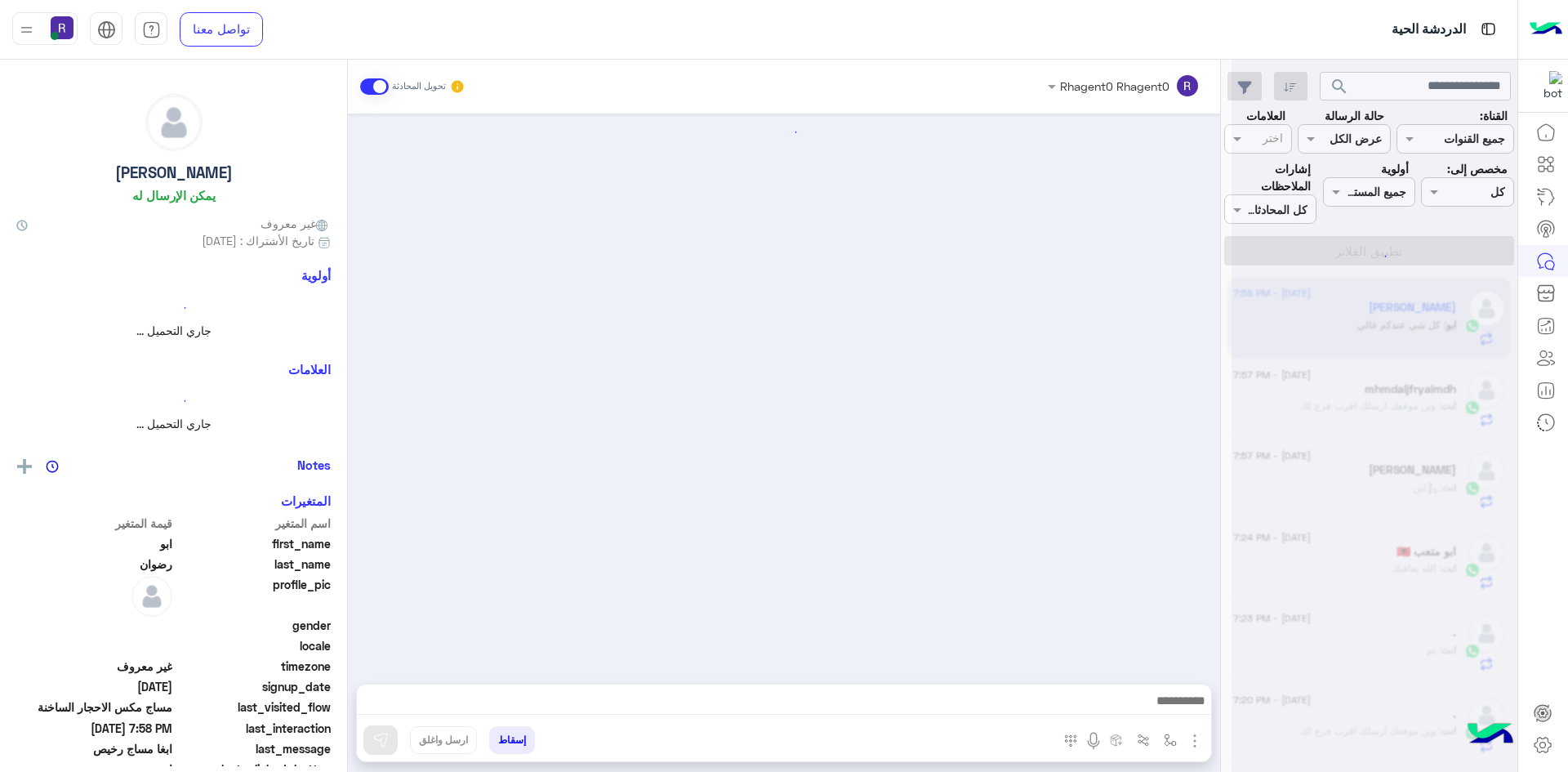
scroll to position [2259, 0]
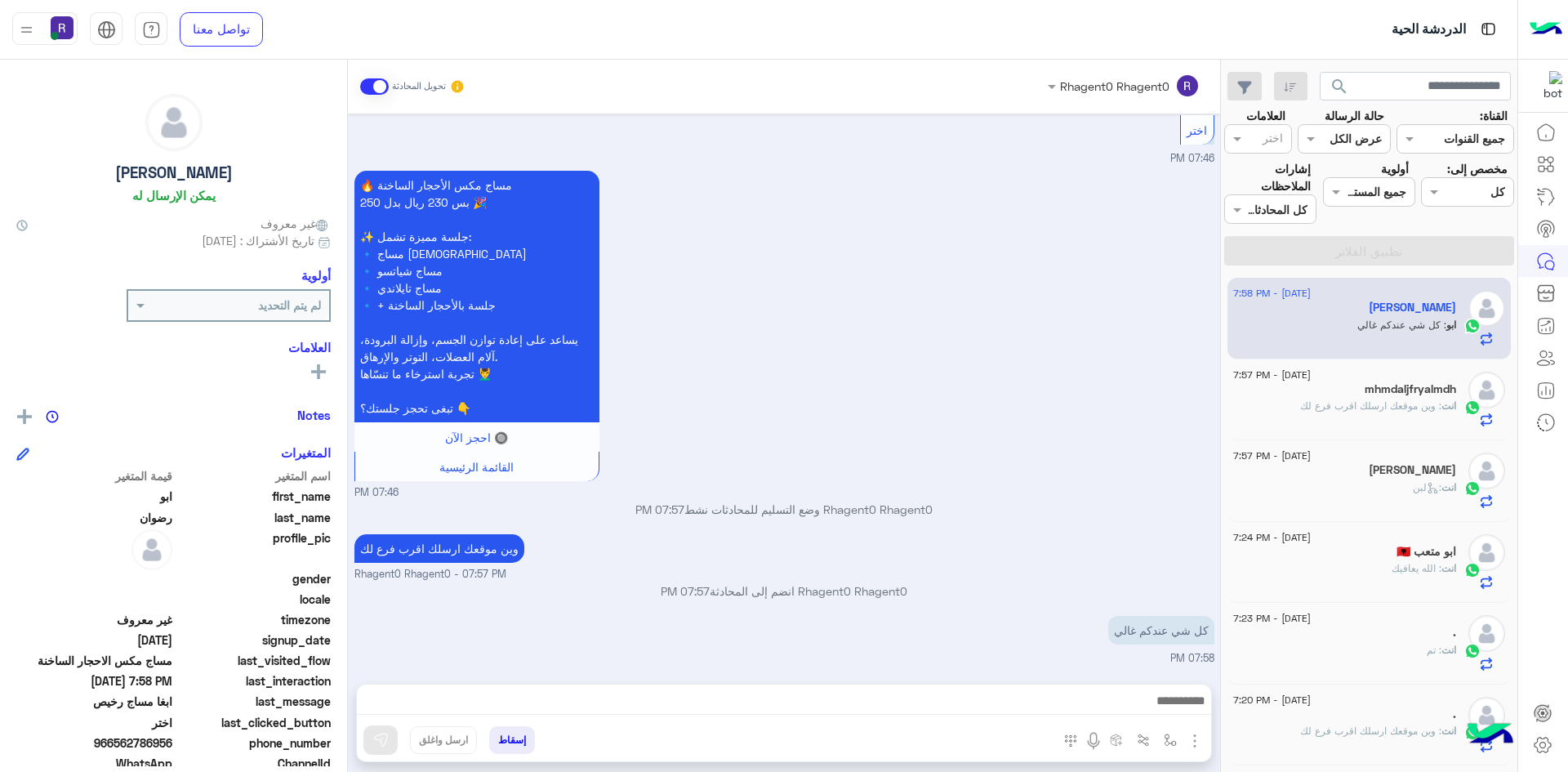
click at [1356, 394] on div "mhmdaljfryalmdh" at bounding box center [1344, 391] width 223 height 17
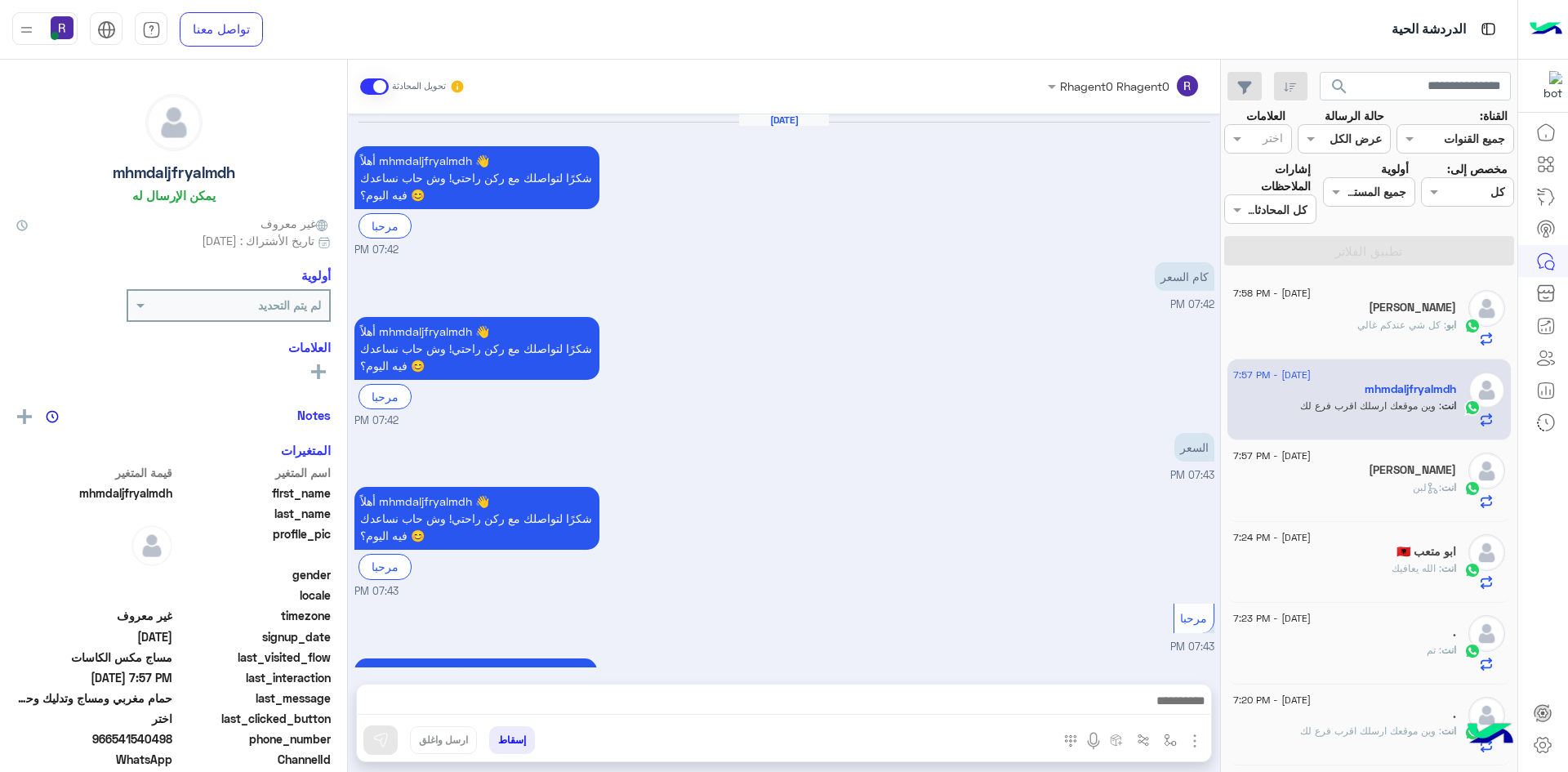
scroll to position [1536, 0]
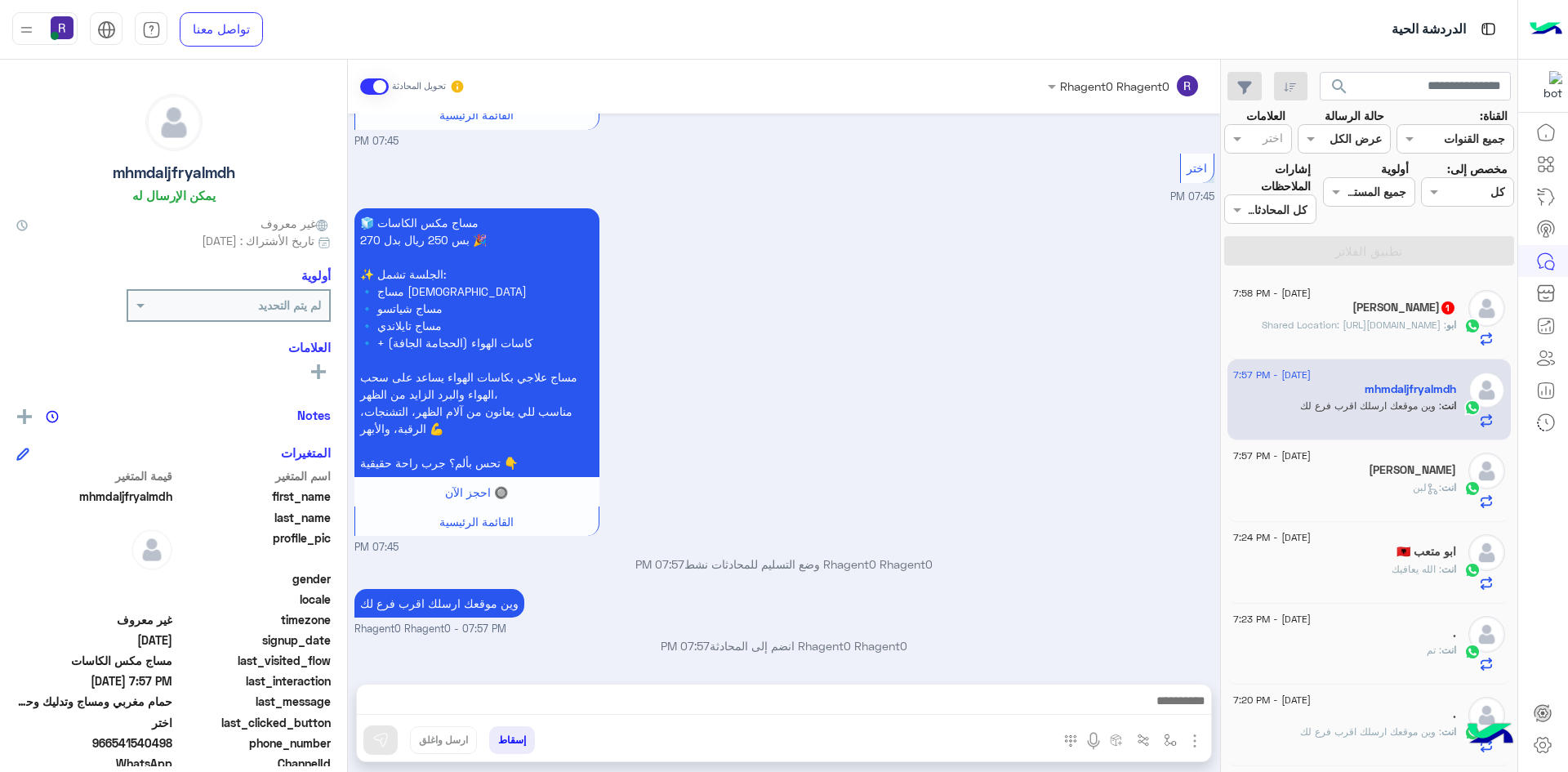
click at [1373, 331] on span ": Shared Location: [URL][DOMAIN_NAME]" at bounding box center [1353, 325] width 185 height 12
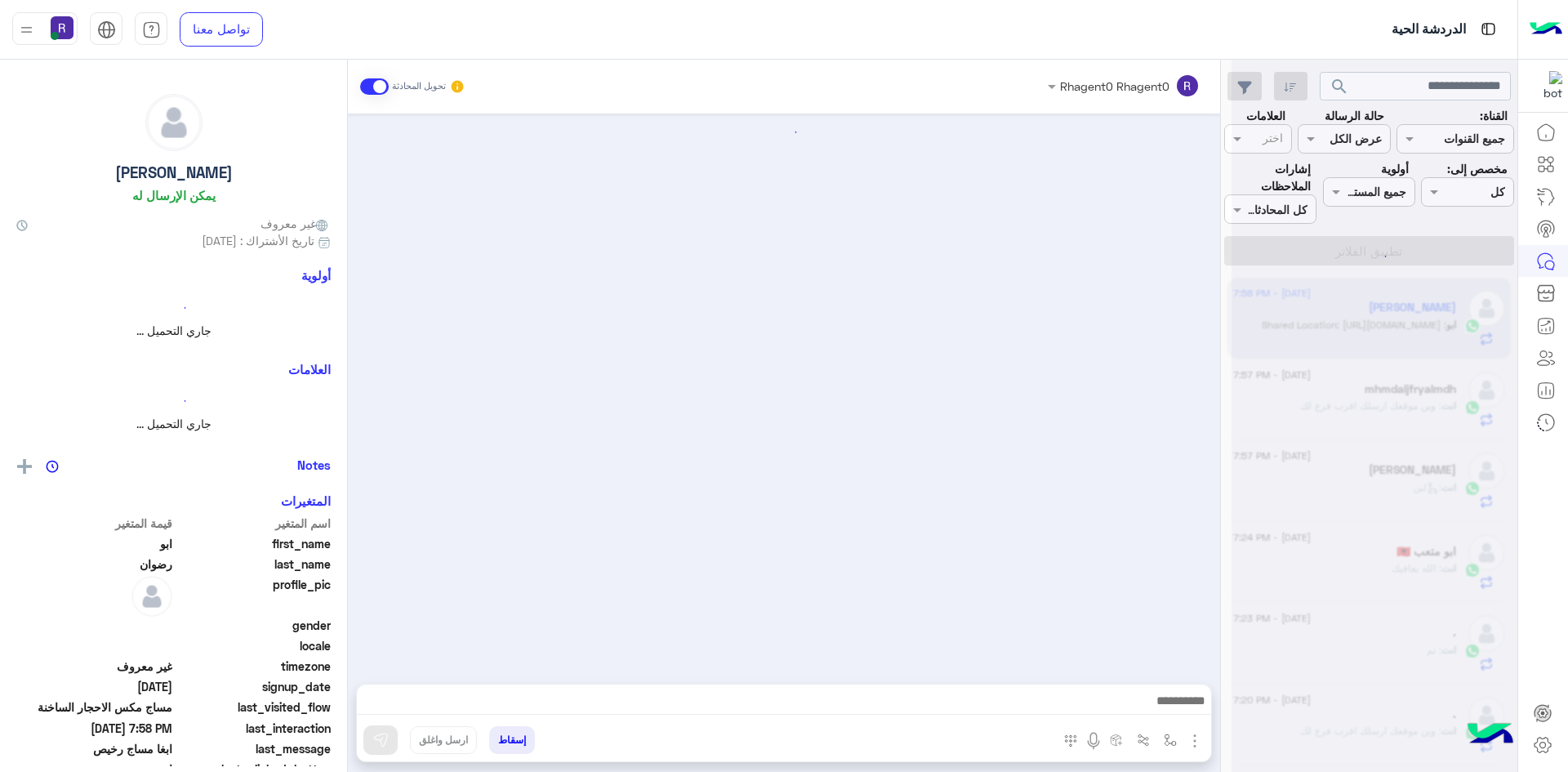
scroll to position [2293, 0]
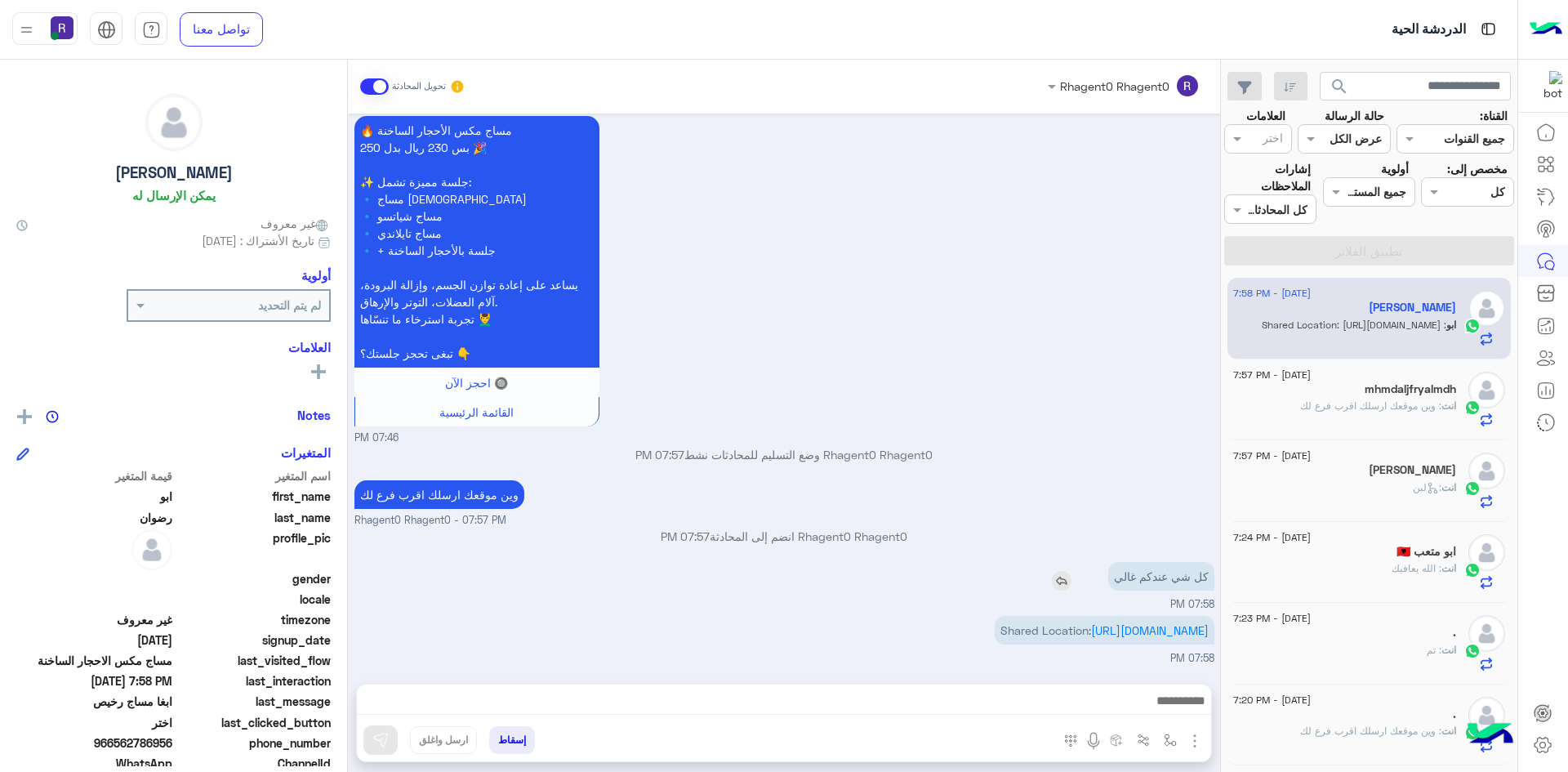
click at [1065, 571] on img at bounding box center [1061, 580] width 20 height 20
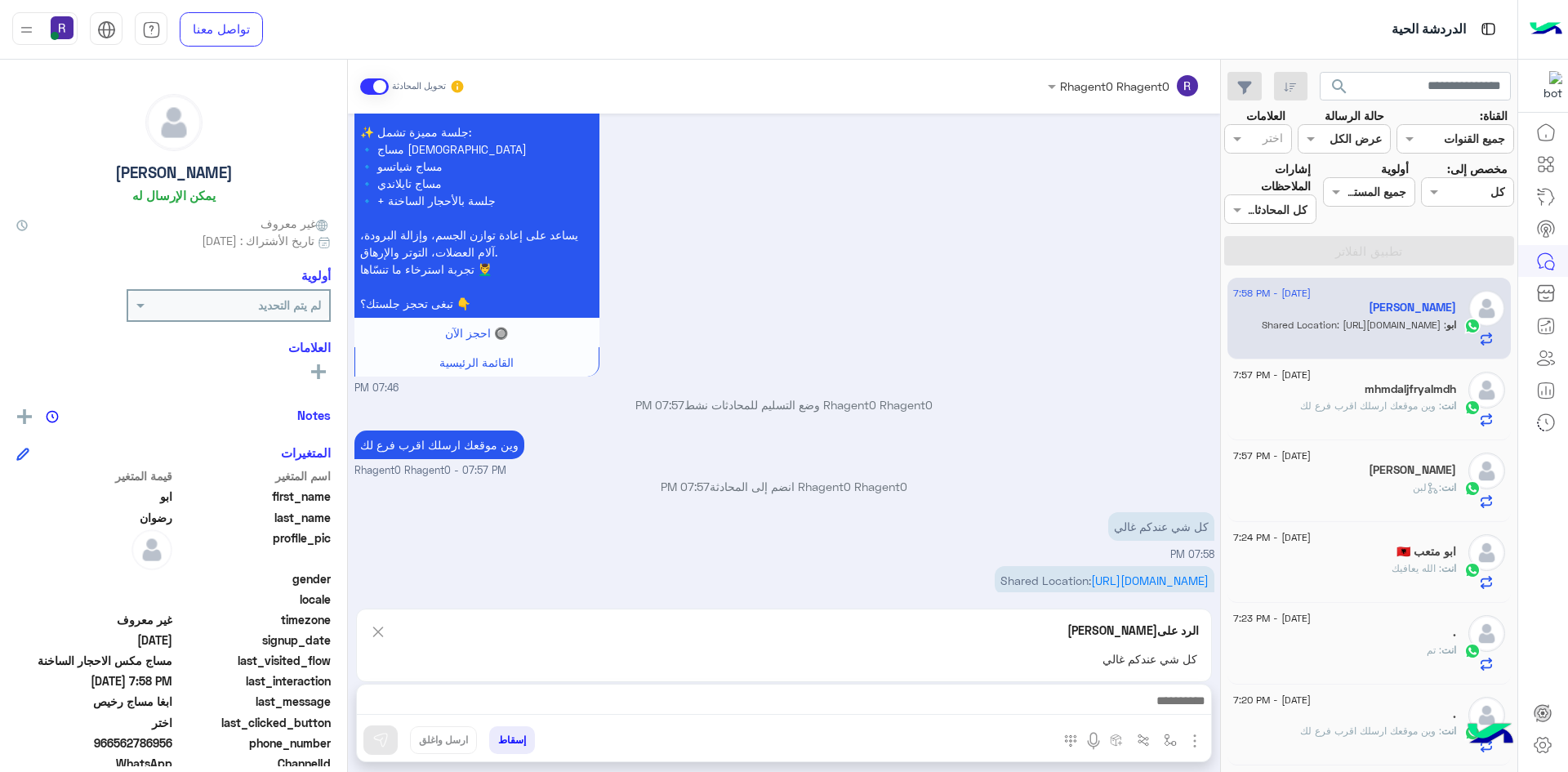
click at [1195, 737] on img "button" at bounding box center [1194, 741] width 20 height 20
click at [1189, 714] on img at bounding box center [1190, 706] width 13 height 19
click at [375, 734] on img at bounding box center [380, 740] width 16 height 16
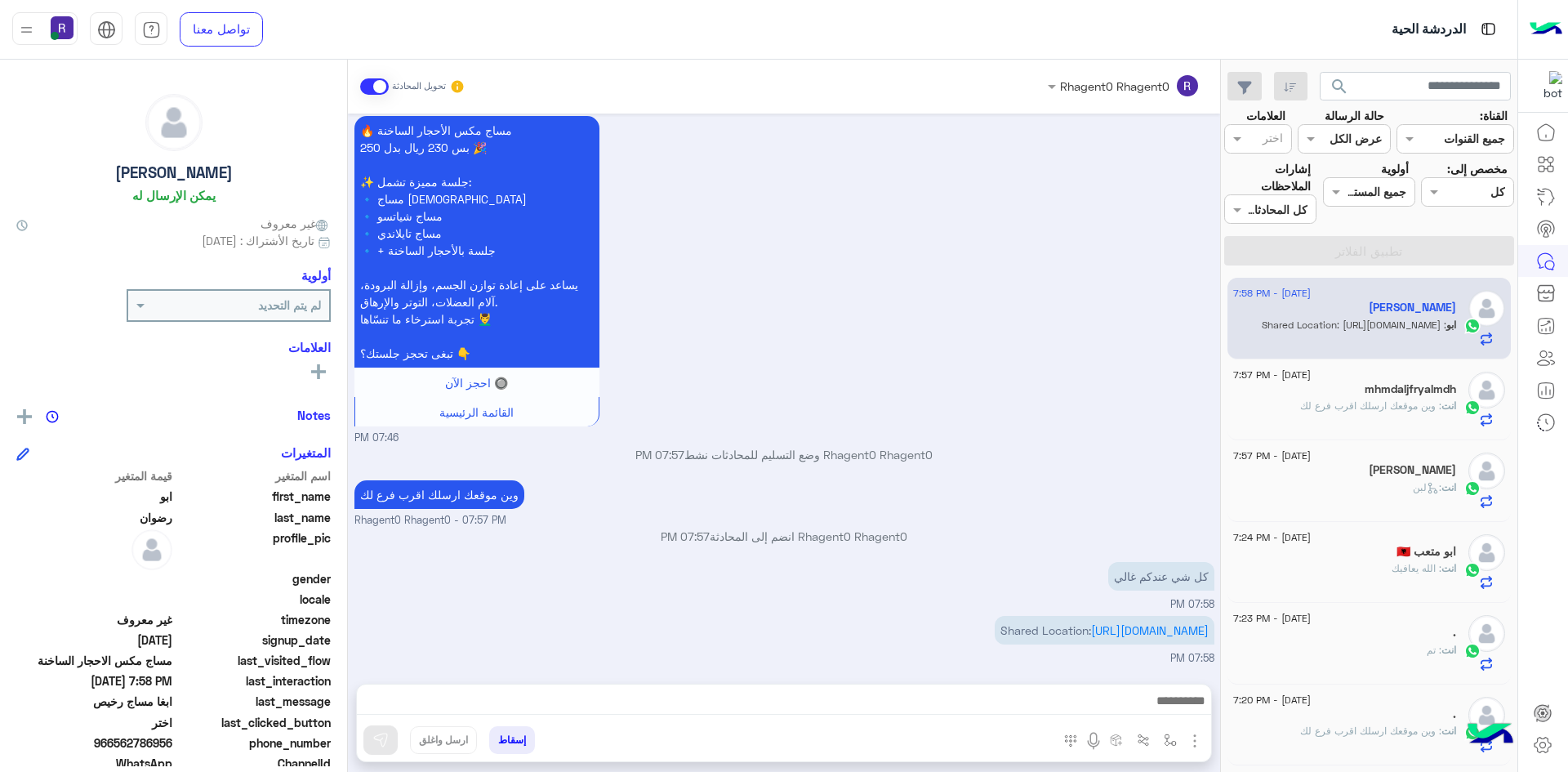
click at [1343, 494] on div "انت : لبن" at bounding box center [1344, 494] width 223 height 28
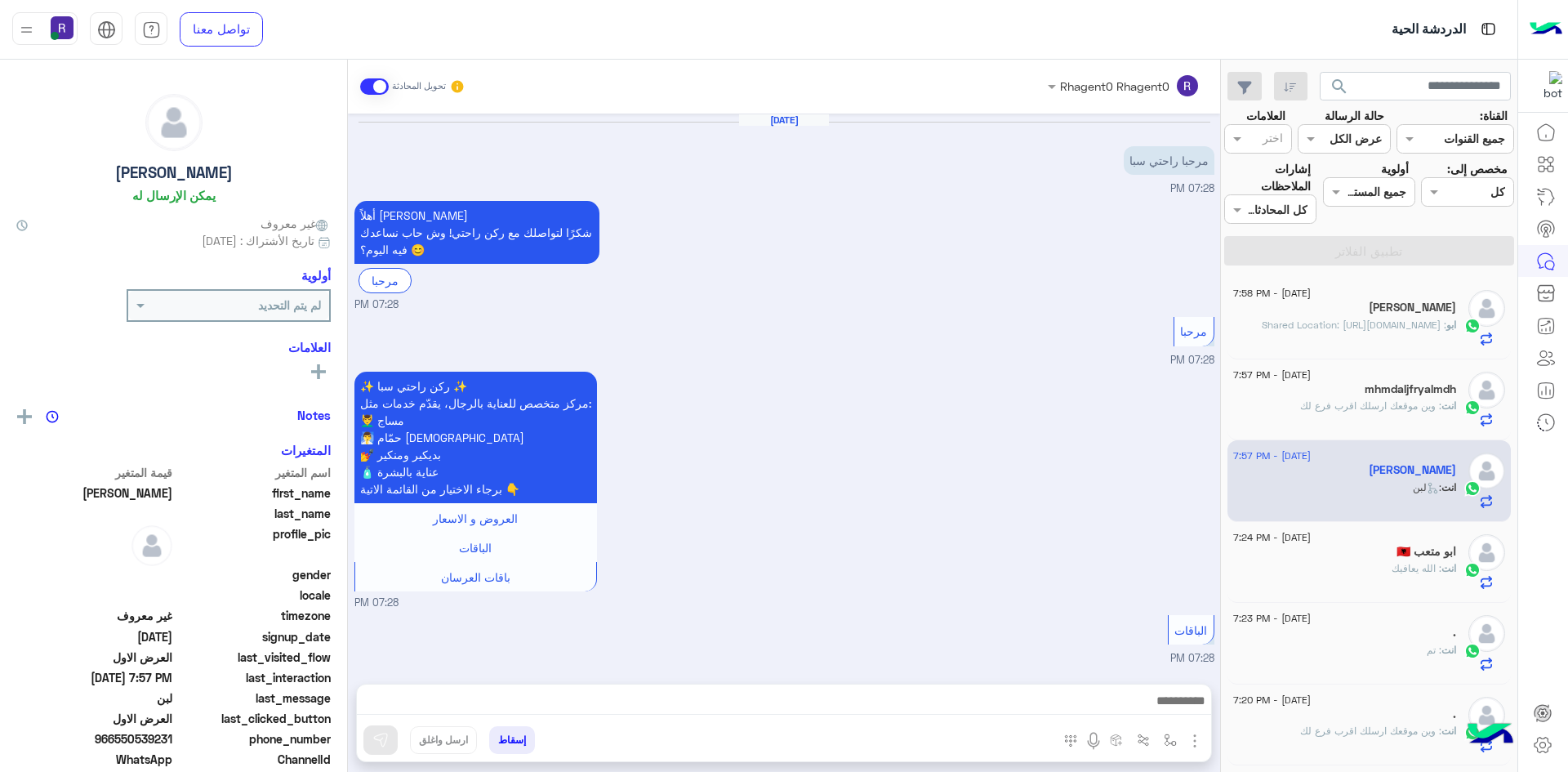
scroll to position [1794, 0]
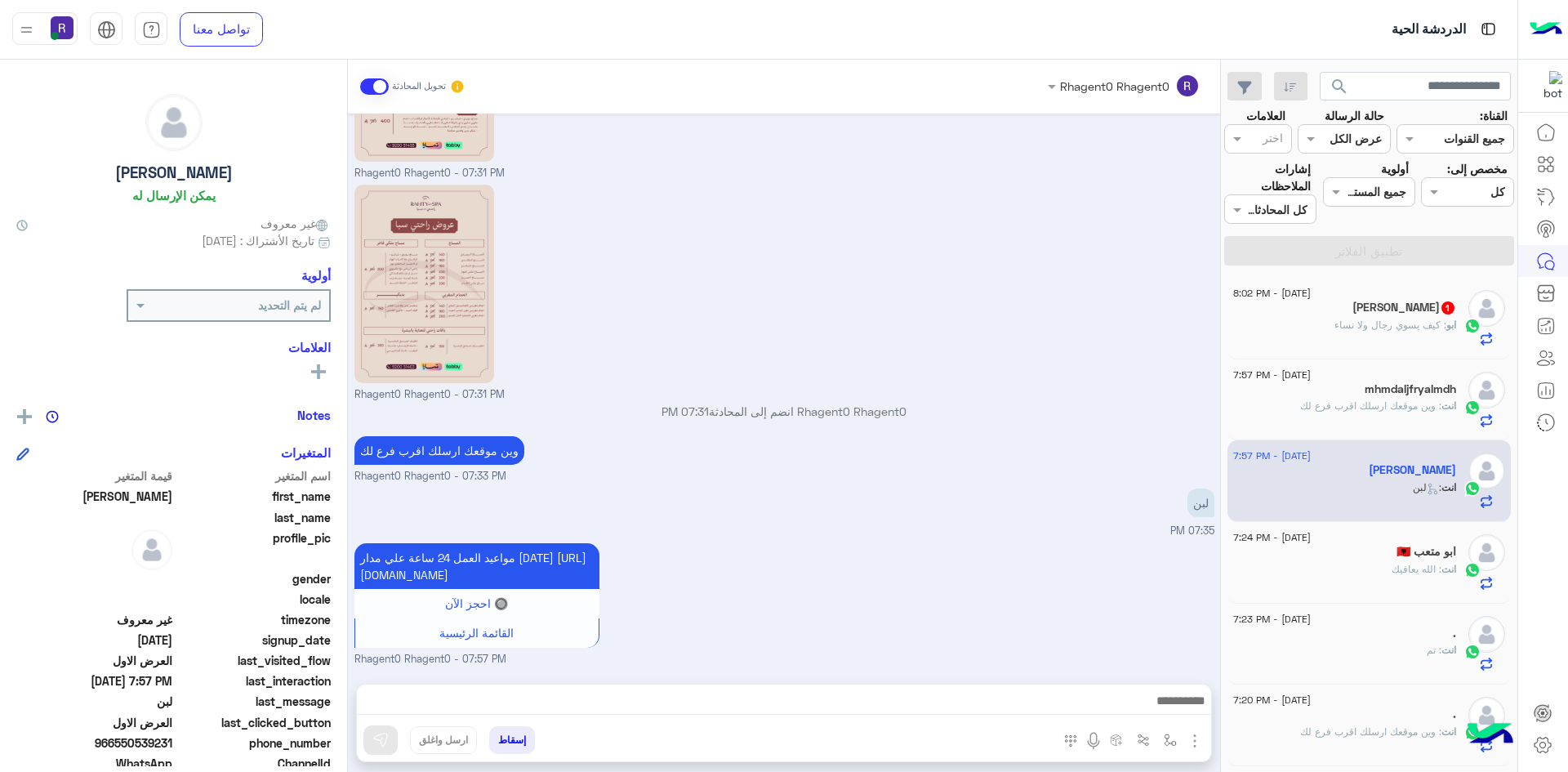
click at [1394, 332] on p "ابو : كيف يسوي رجال ولا نساء" at bounding box center [1395, 325] width 122 height 15
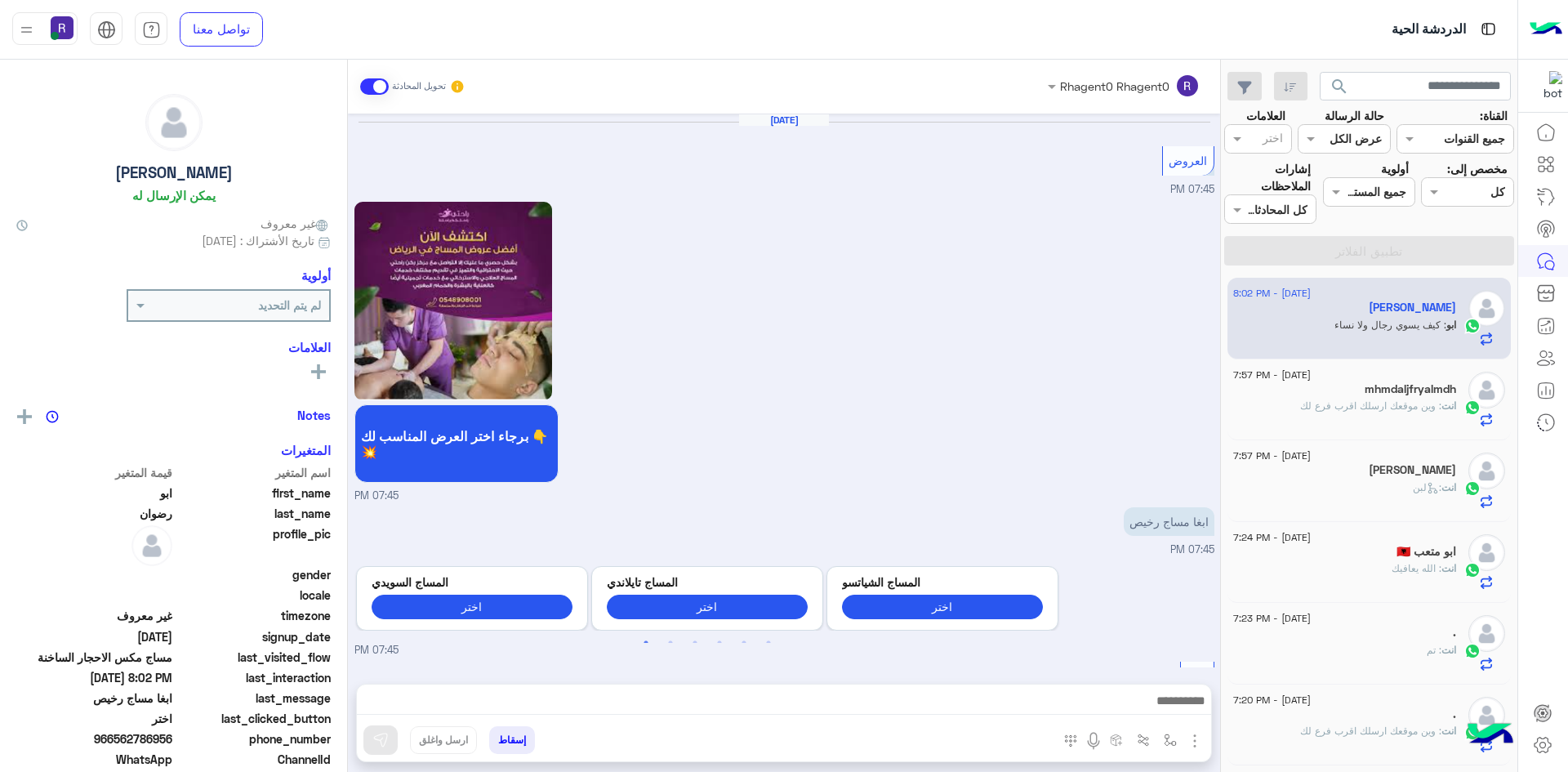
scroll to position [2239, 0]
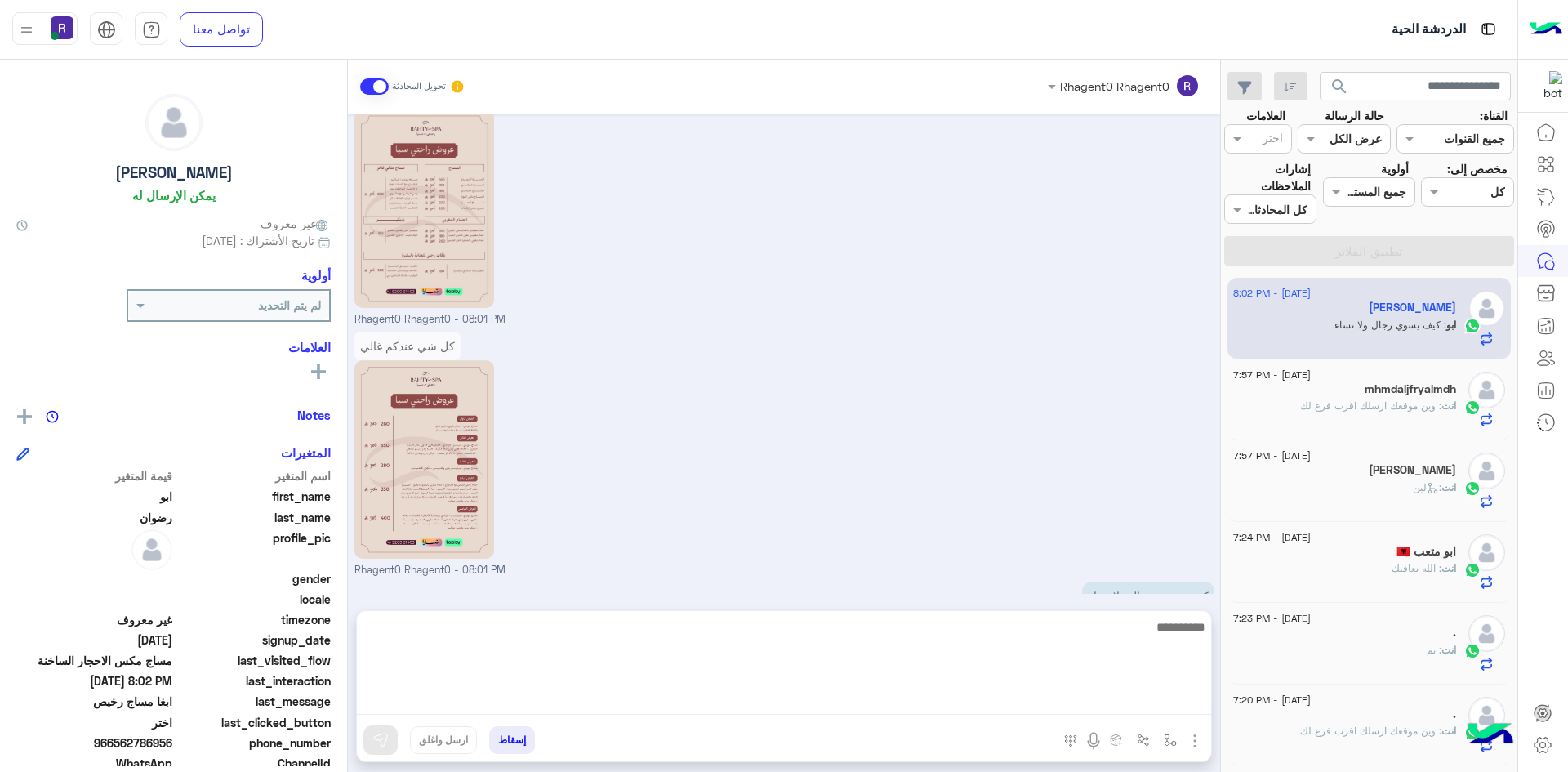
click at [1001, 710] on textarea at bounding box center [784, 666] width 854 height 98
type textarea "*********"
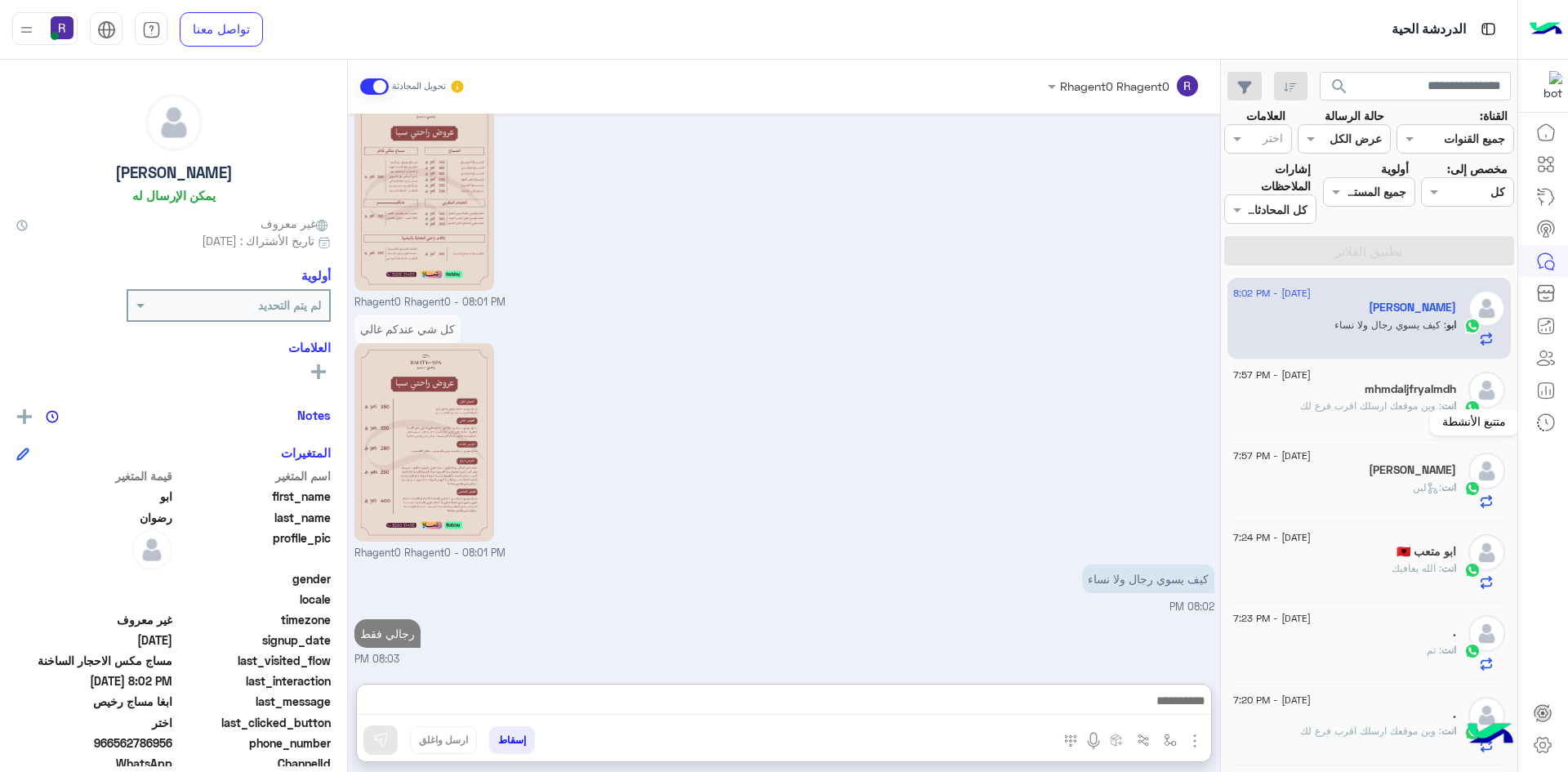
click at [1468, 409] on div "متتبع الأنشطة" at bounding box center [1473, 422] width 88 height 26
click at [1419, 394] on h5 "mhmdaljfryalmdh" at bounding box center [1410, 389] width 91 height 14
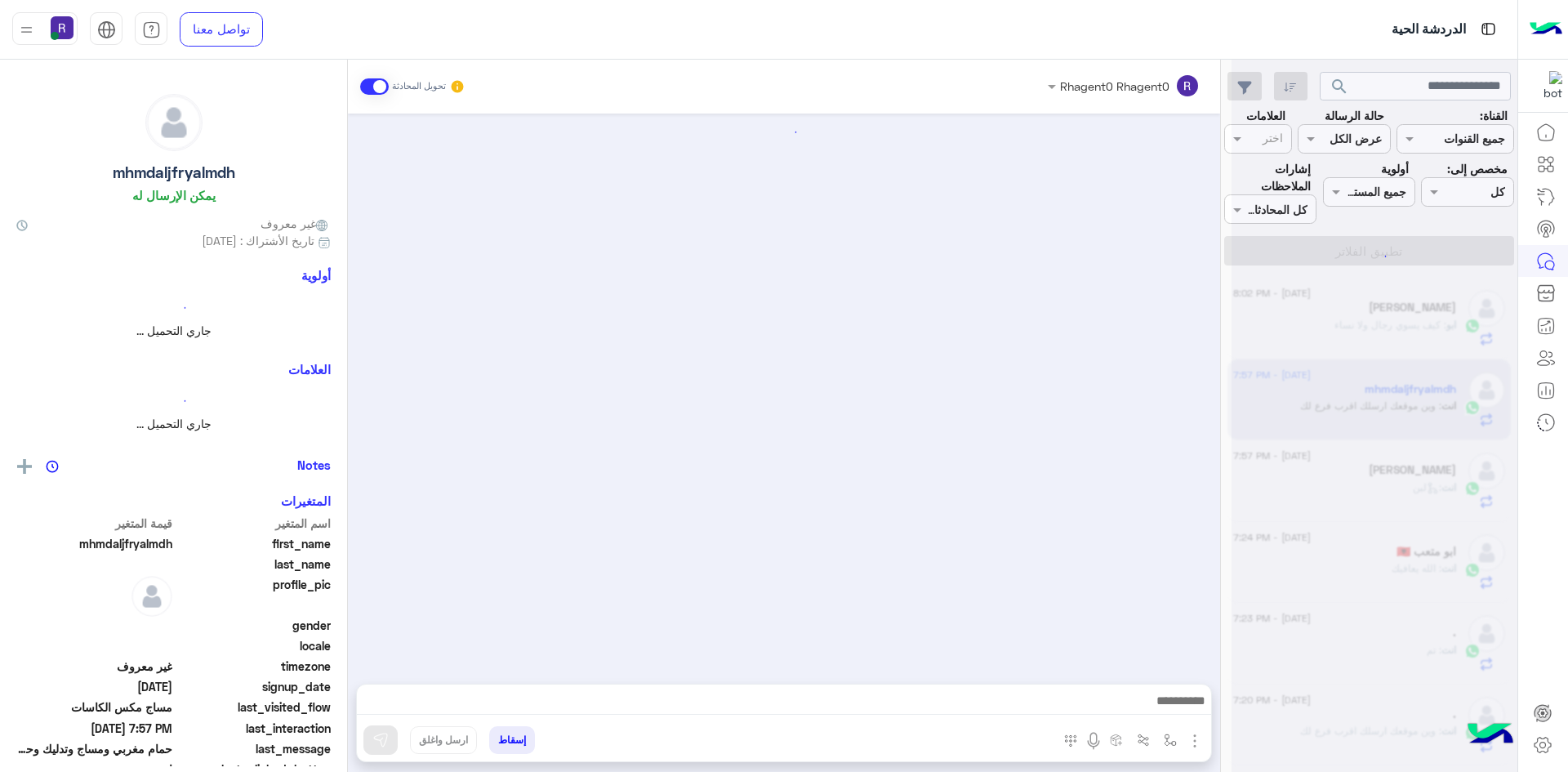
scroll to position [1536, 0]
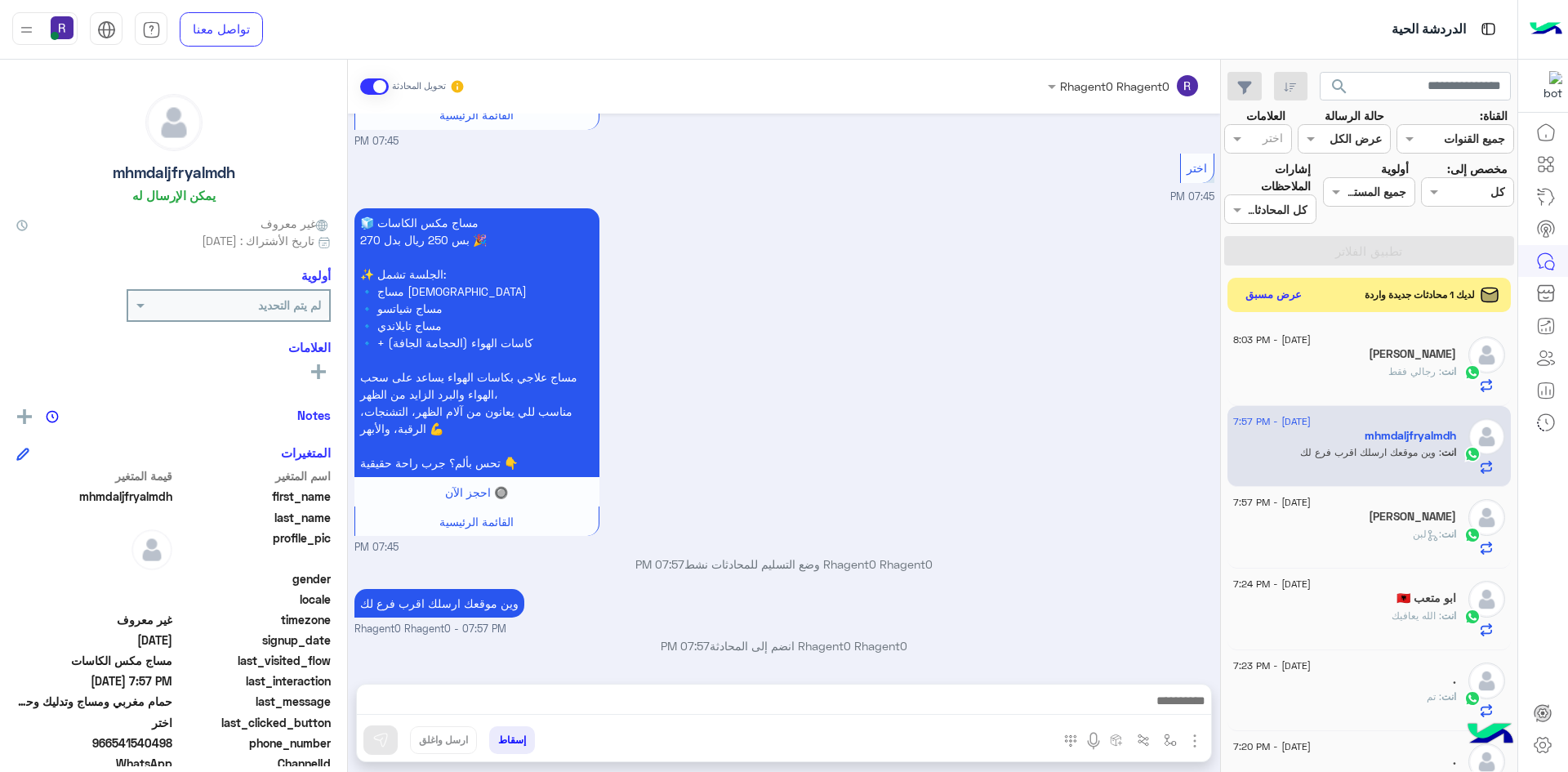
click at [1278, 290] on button "عرض مسبق" at bounding box center [1274, 296] width 69 height 22
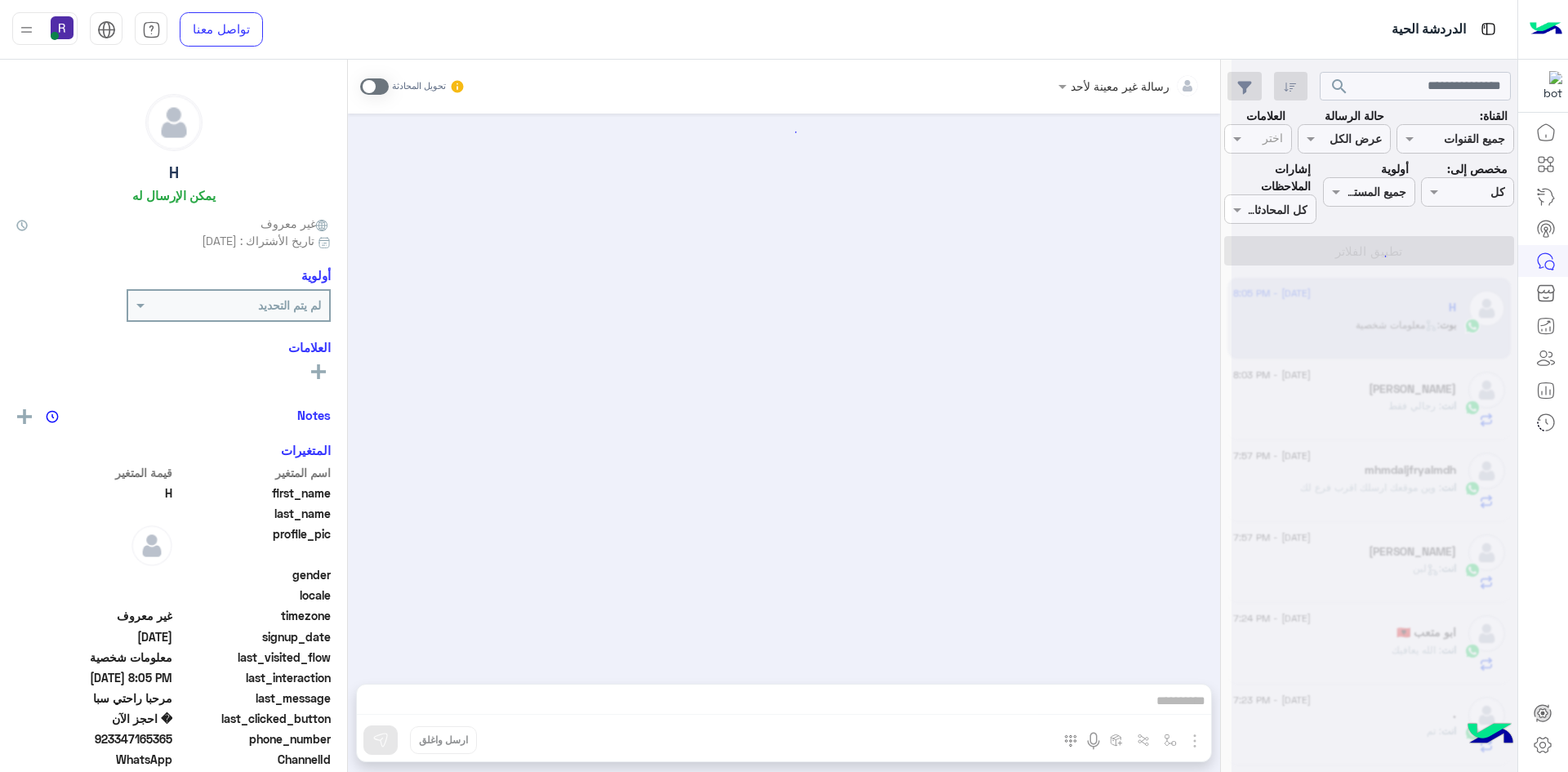
scroll to position [583, 0]
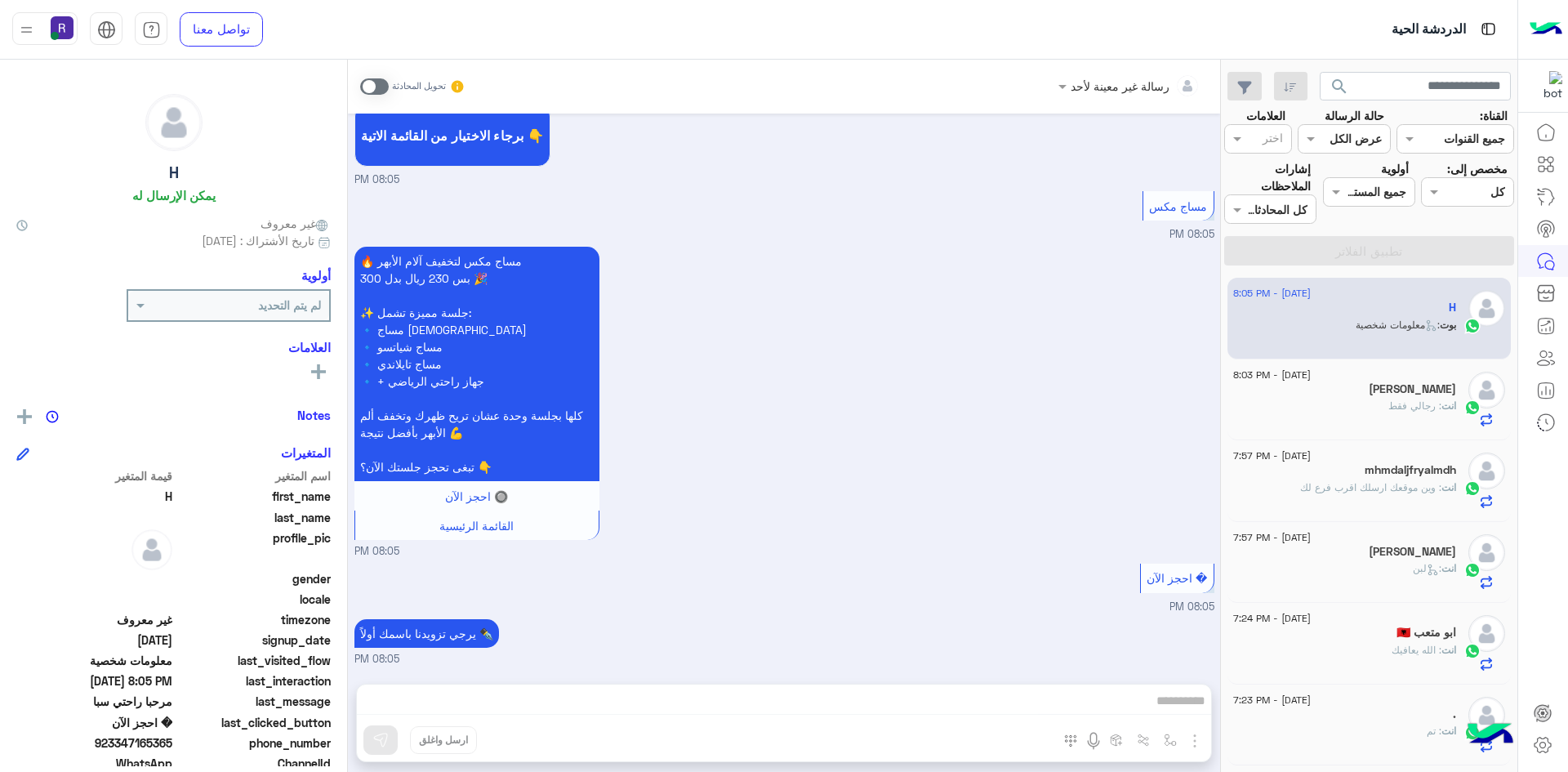
click at [371, 94] on span at bounding box center [374, 86] width 28 height 16
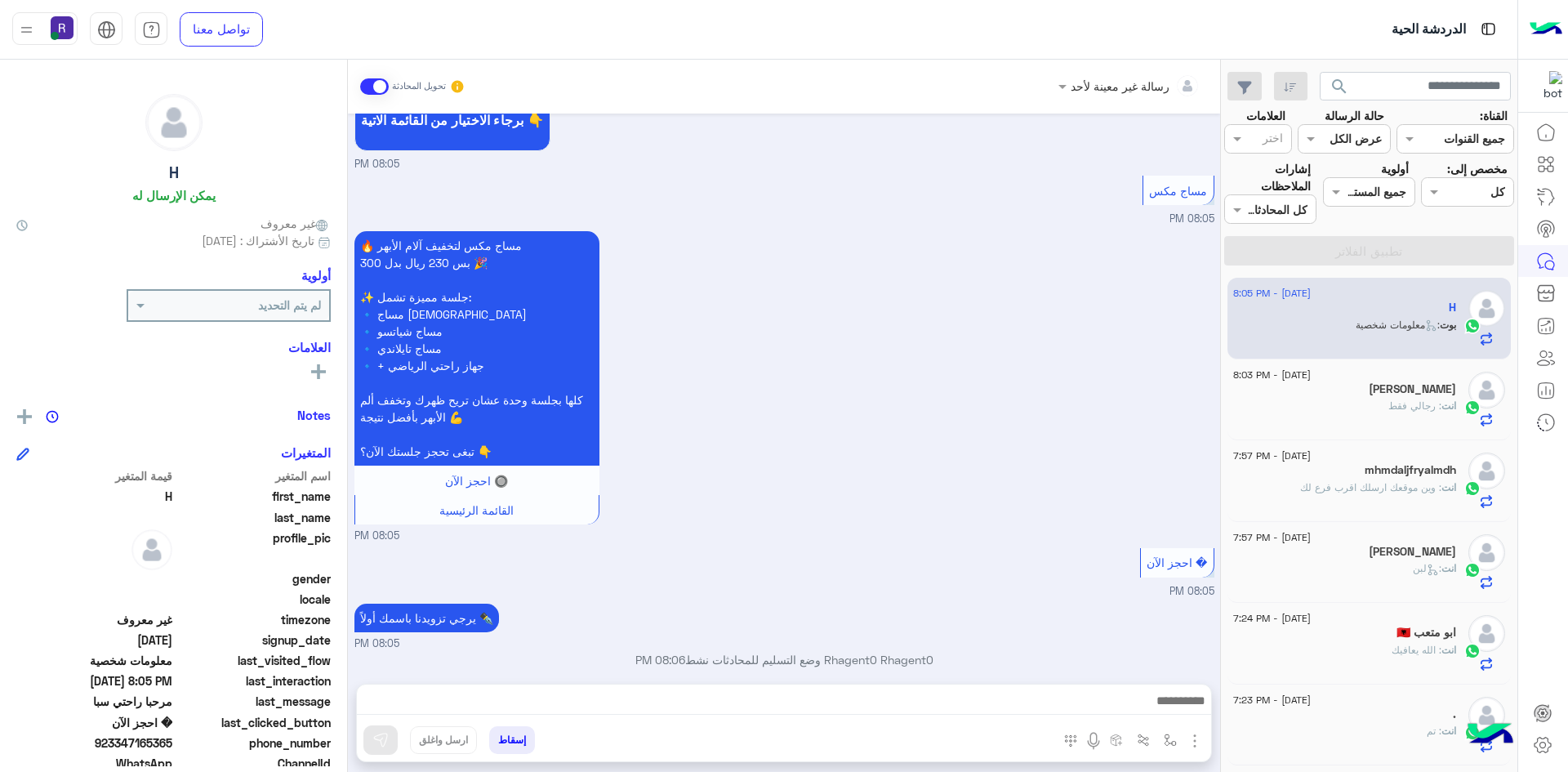
scroll to position [612, 0]
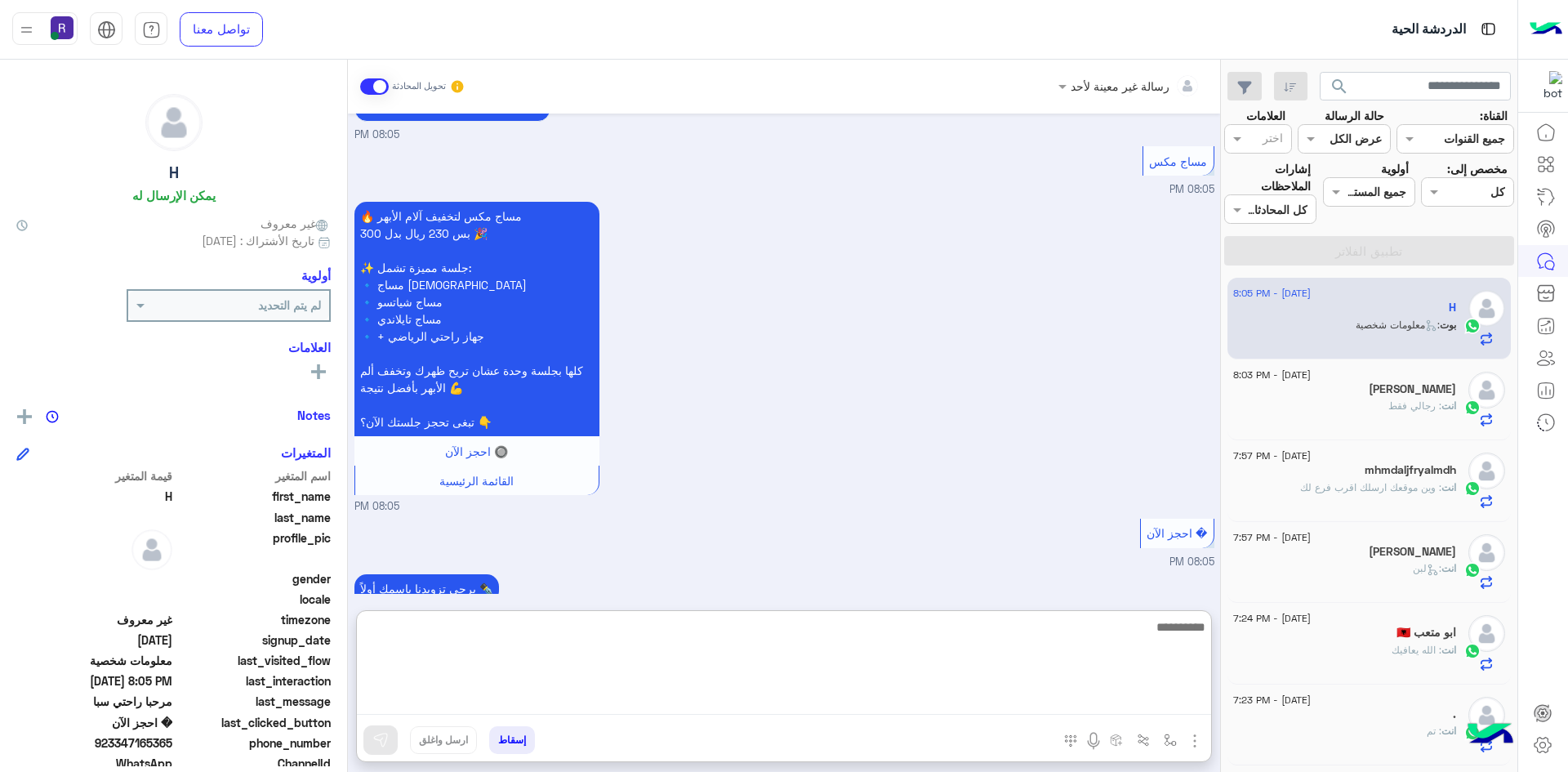
click at [1064, 702] on textarea at bounding box center [784, 666] width 854 height 98
type textarea "**********"
click at [1105, 627] on textarea "**********" at bounding box center [784, 666] width 854 height 98
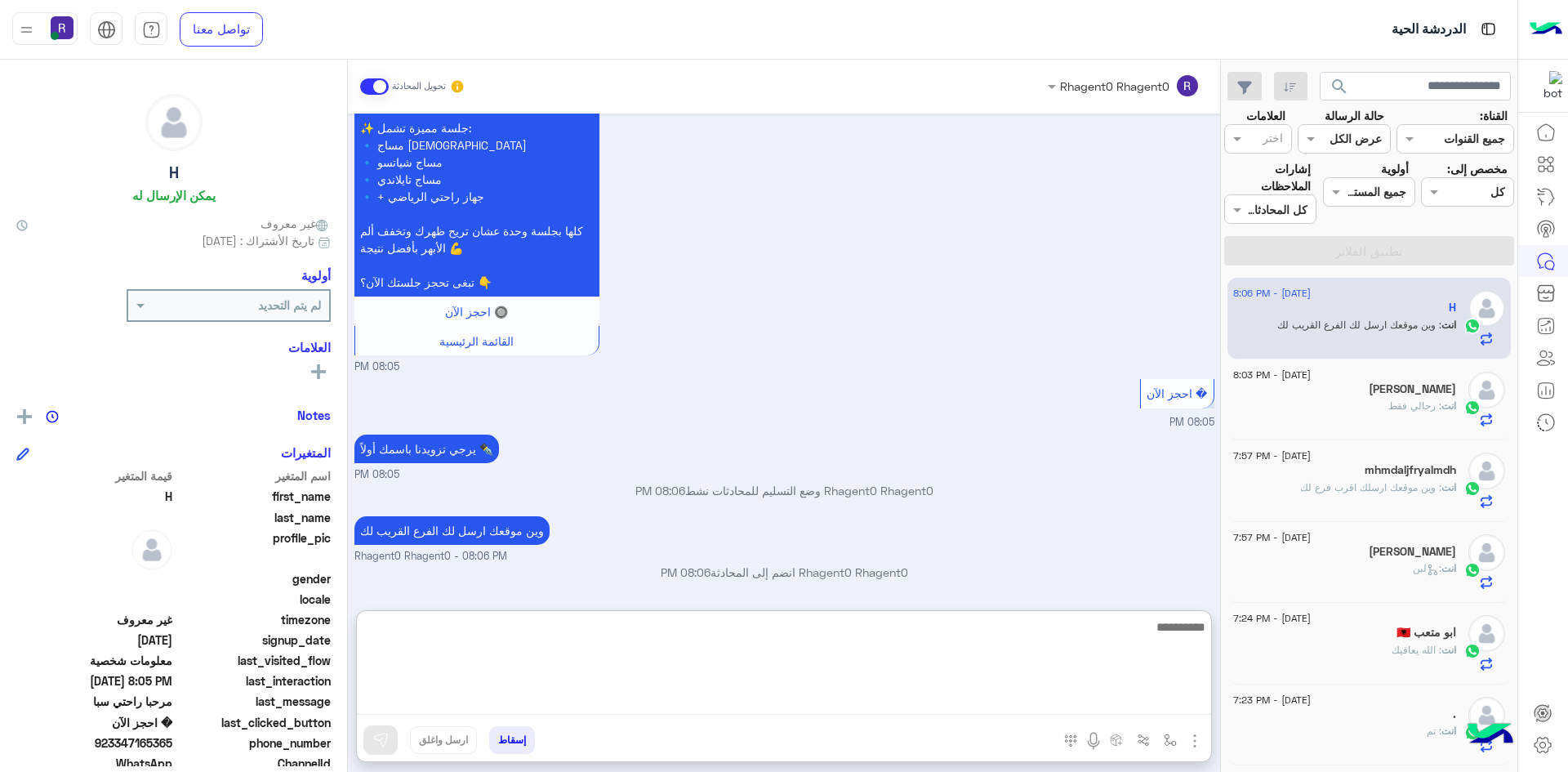
scroll to position [767, 0]
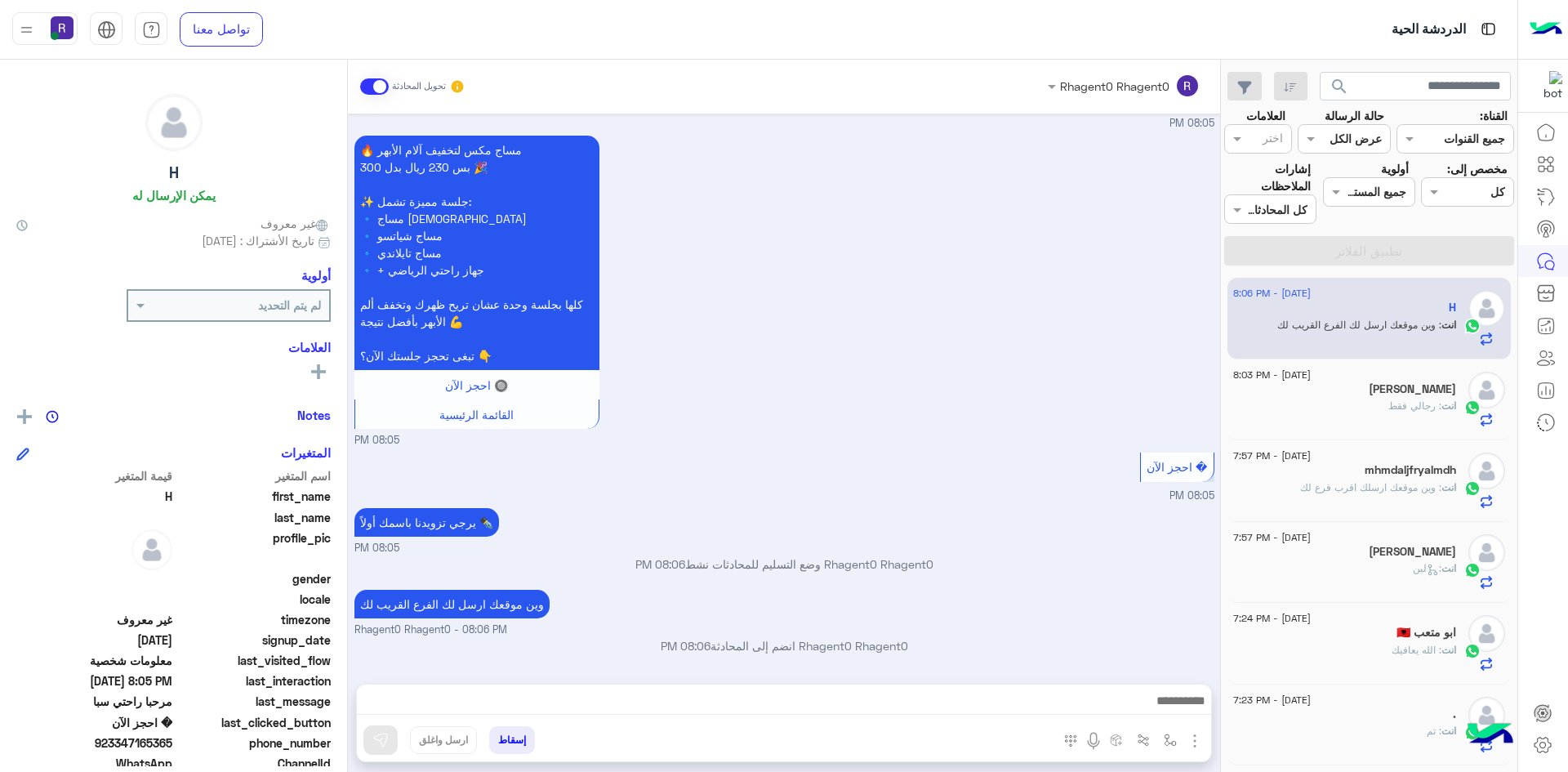
click at [1112, 353] on div "🔥 مساج مكس لتخفيف آلام الأبهر بس 230 ريال بدل 300 🎉 ✨ جلسة مميزة تشمل: 🔹 مساج […" at bounding box center [784, 290] width 860 height 317
click at [1104, 288] on div "🔥 مساج مكس لتخفيف آلام الأبهر بس 230 ريال بدل 300 🎉 ✨ جلسة مميزة تشمل: 🔹 مساج […" at bounding box center [784, 290] width 860 height 317
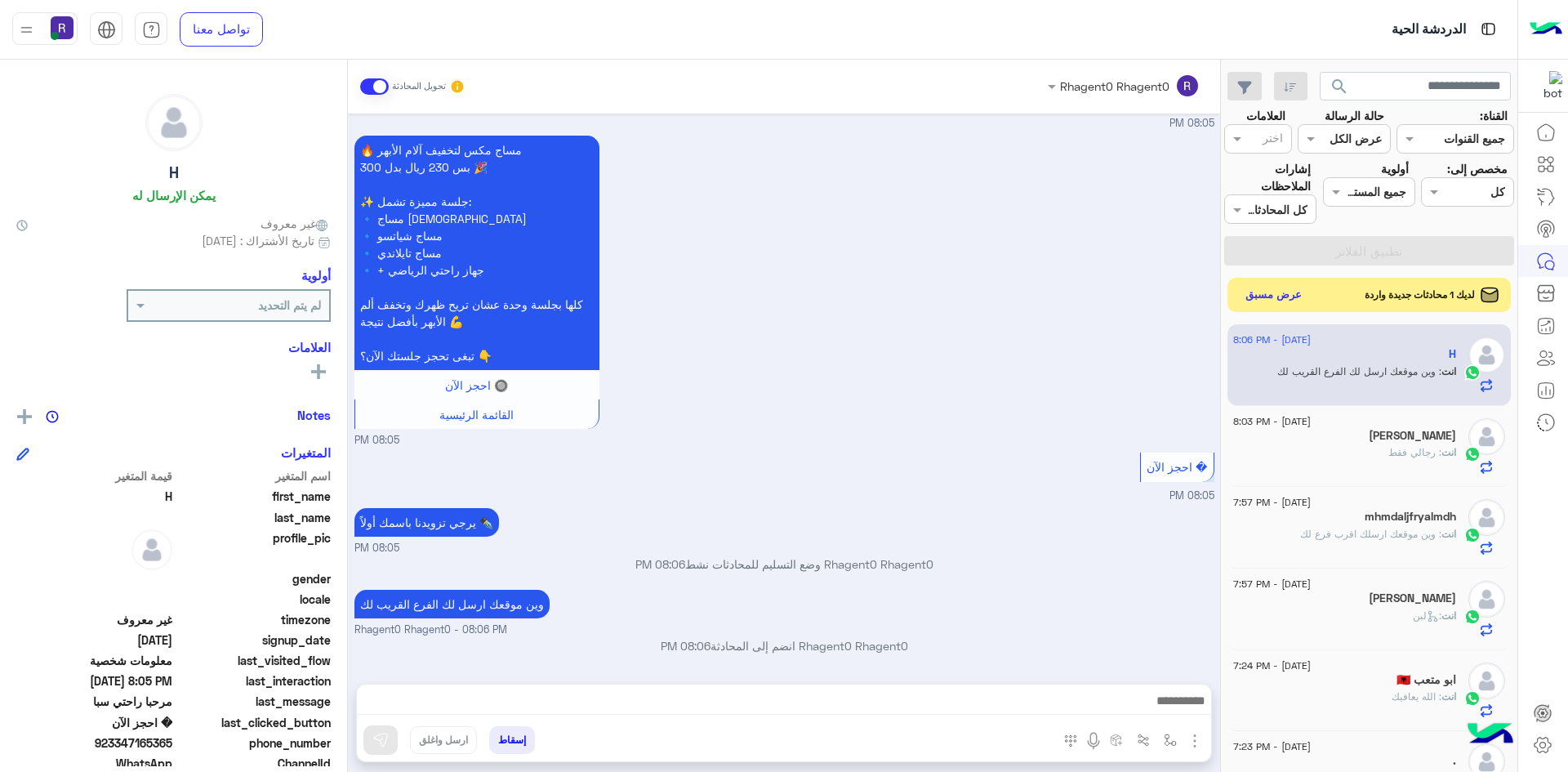
click at [1282, 291] on button "عرض مسبق" at bounding box center [1274, 296] width 69 height 22
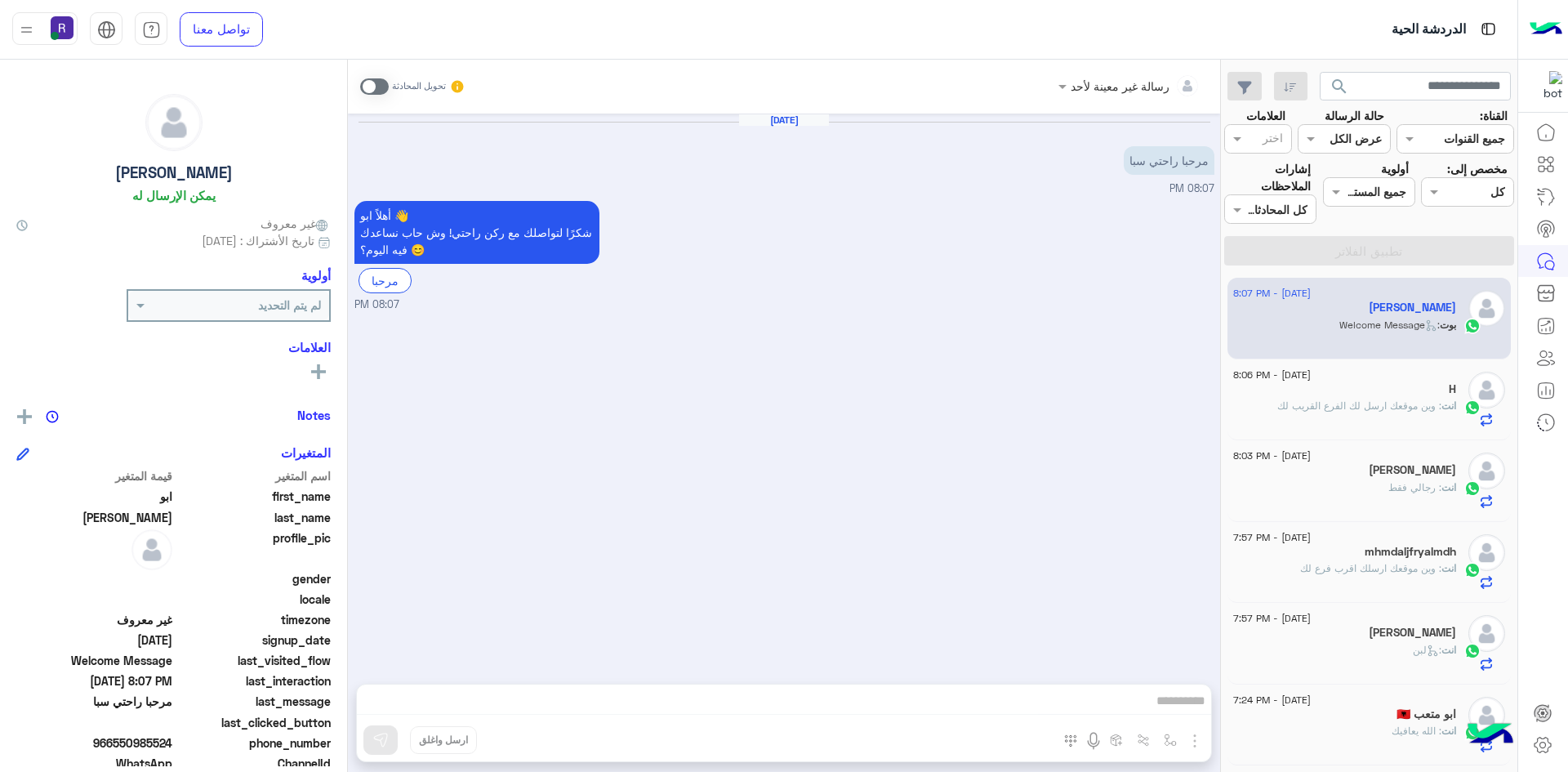
click at [381, 88] on span at bounding box center [374, 86] width 28 height 16
click at [1198, 745] on img "button" at bounding box center [1194, 741] width 20 height 20
click at [1165, 710] on span "الصور" at bounding box center [1162, 706] width 30 height 19
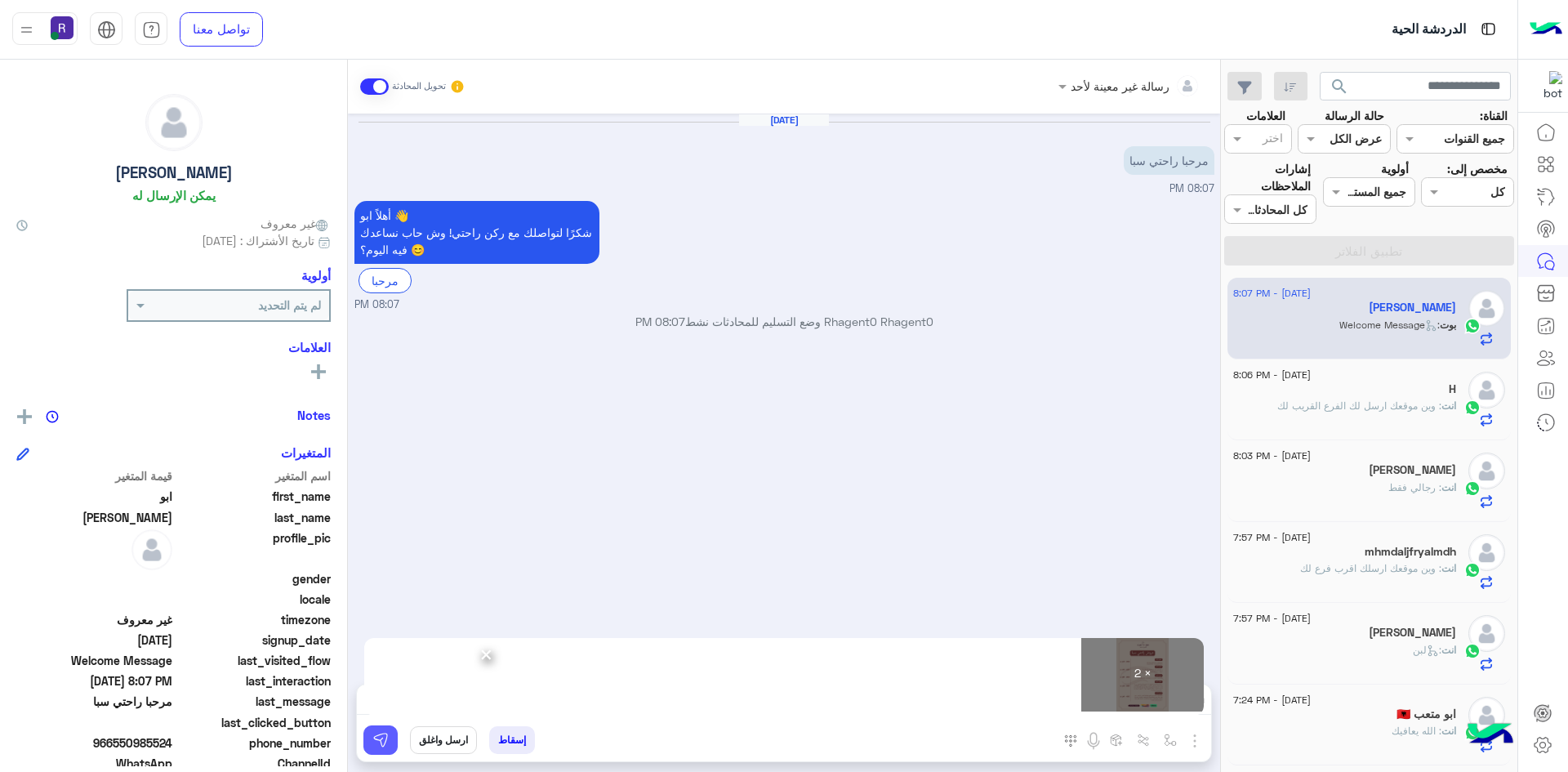
click at [390, 750] on button at bounding box center [381, 740] width 34 height 29
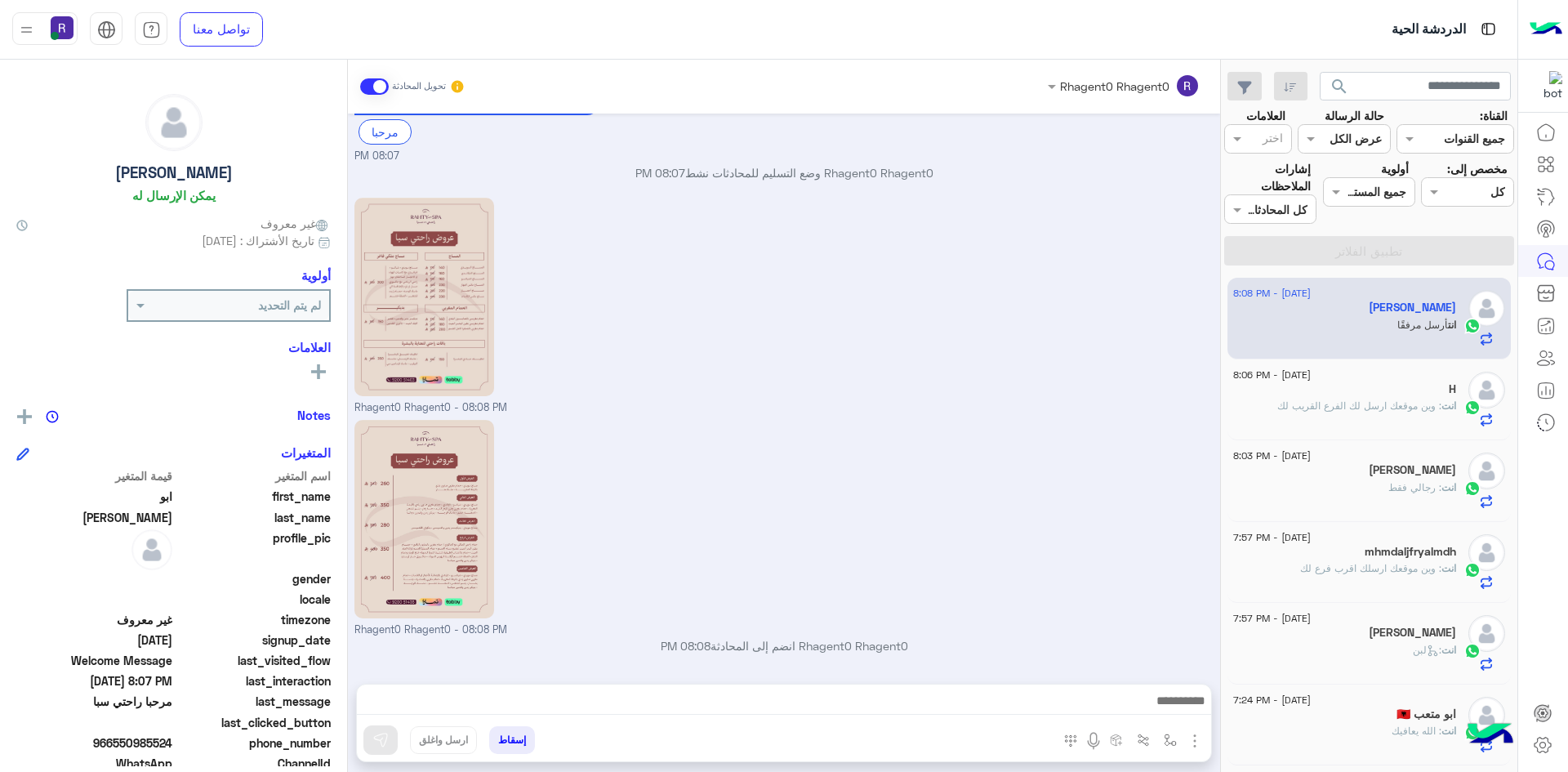
scroll to position [204, 0]
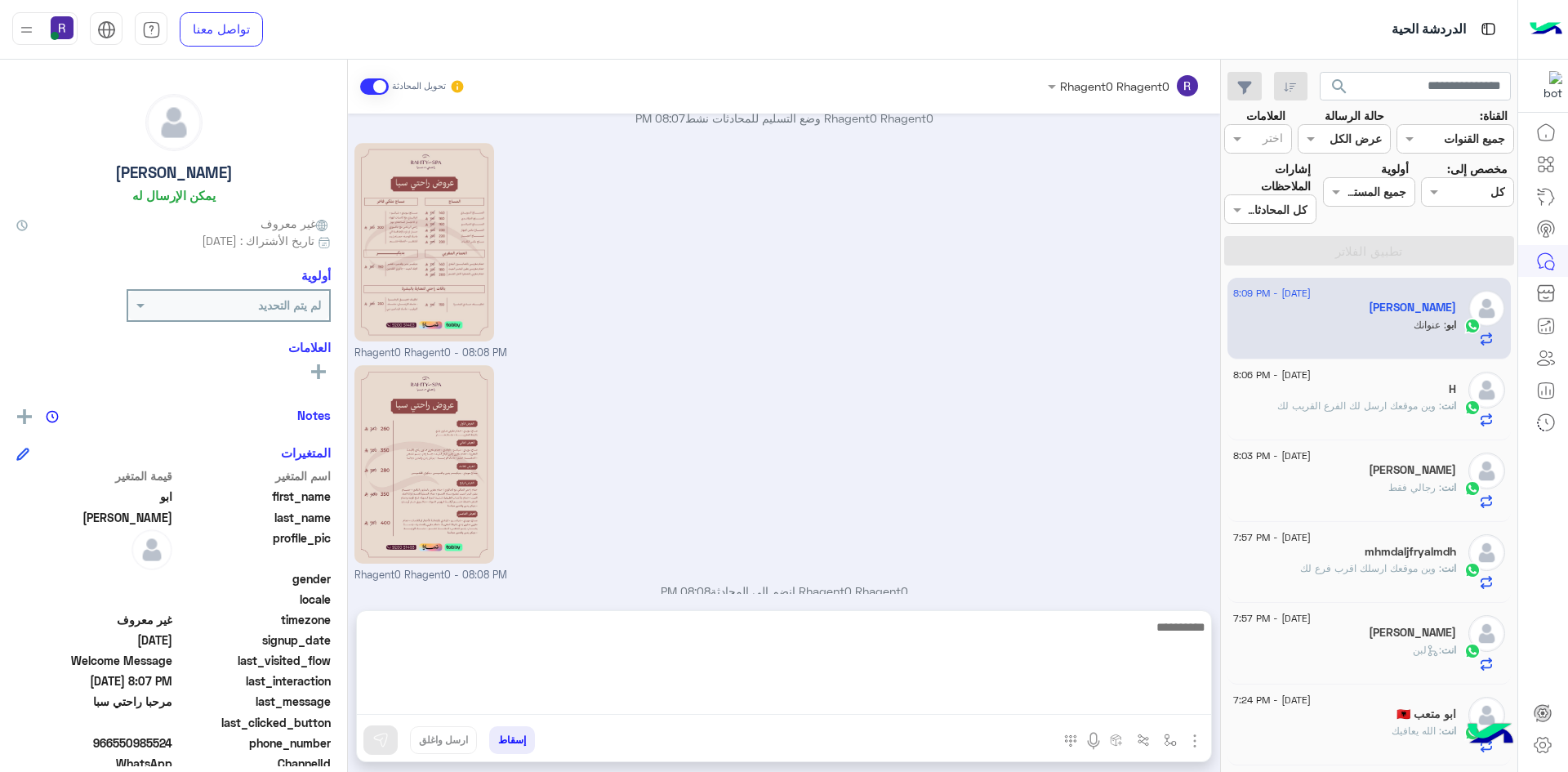
click at [1123, 700] on textarea at bounding box center [784, 666] width 854 height 98
paste textarea "**********"
type textarea "**********"
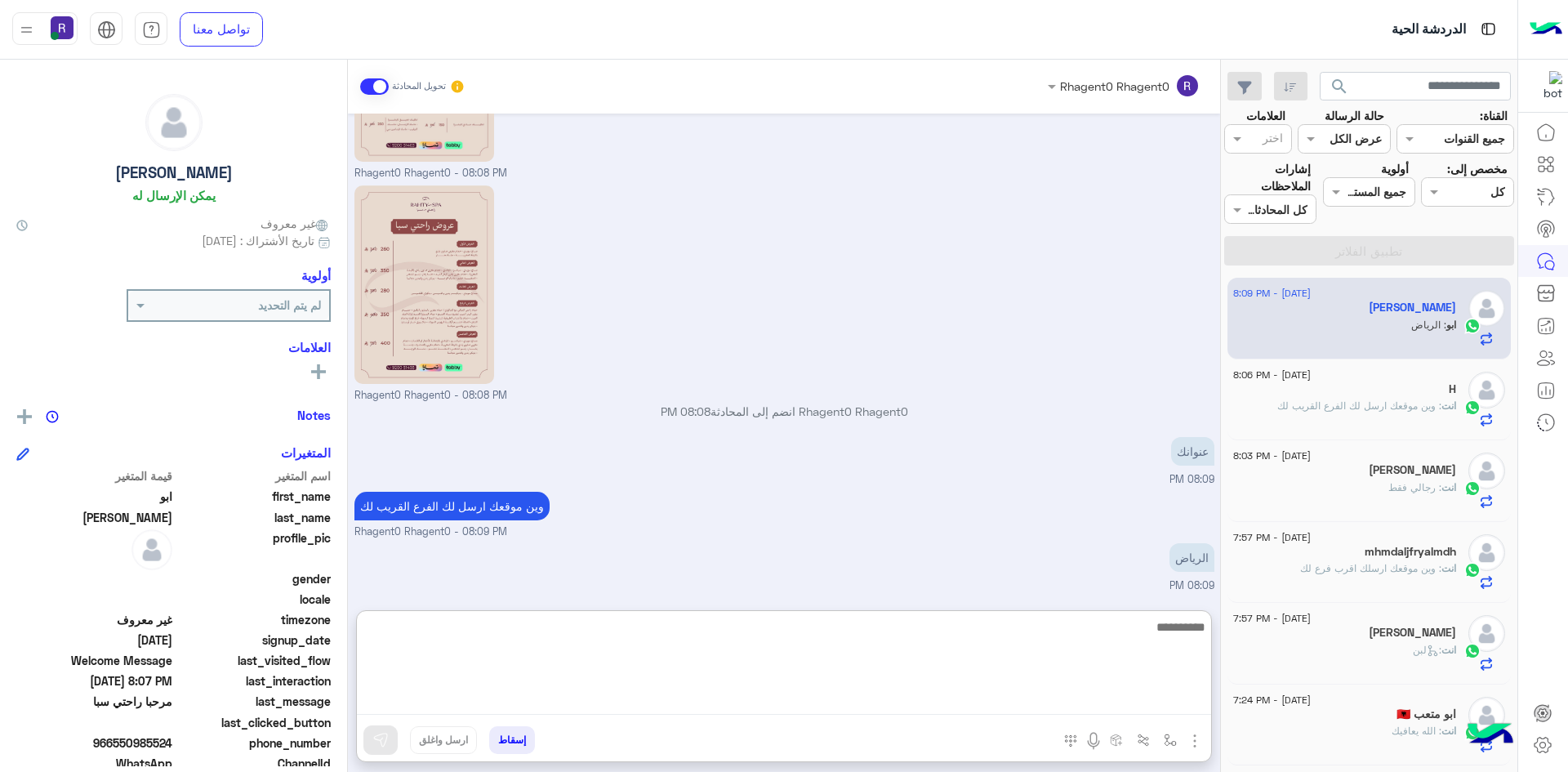
scroll to position [383, 0]
type textarea "**********"
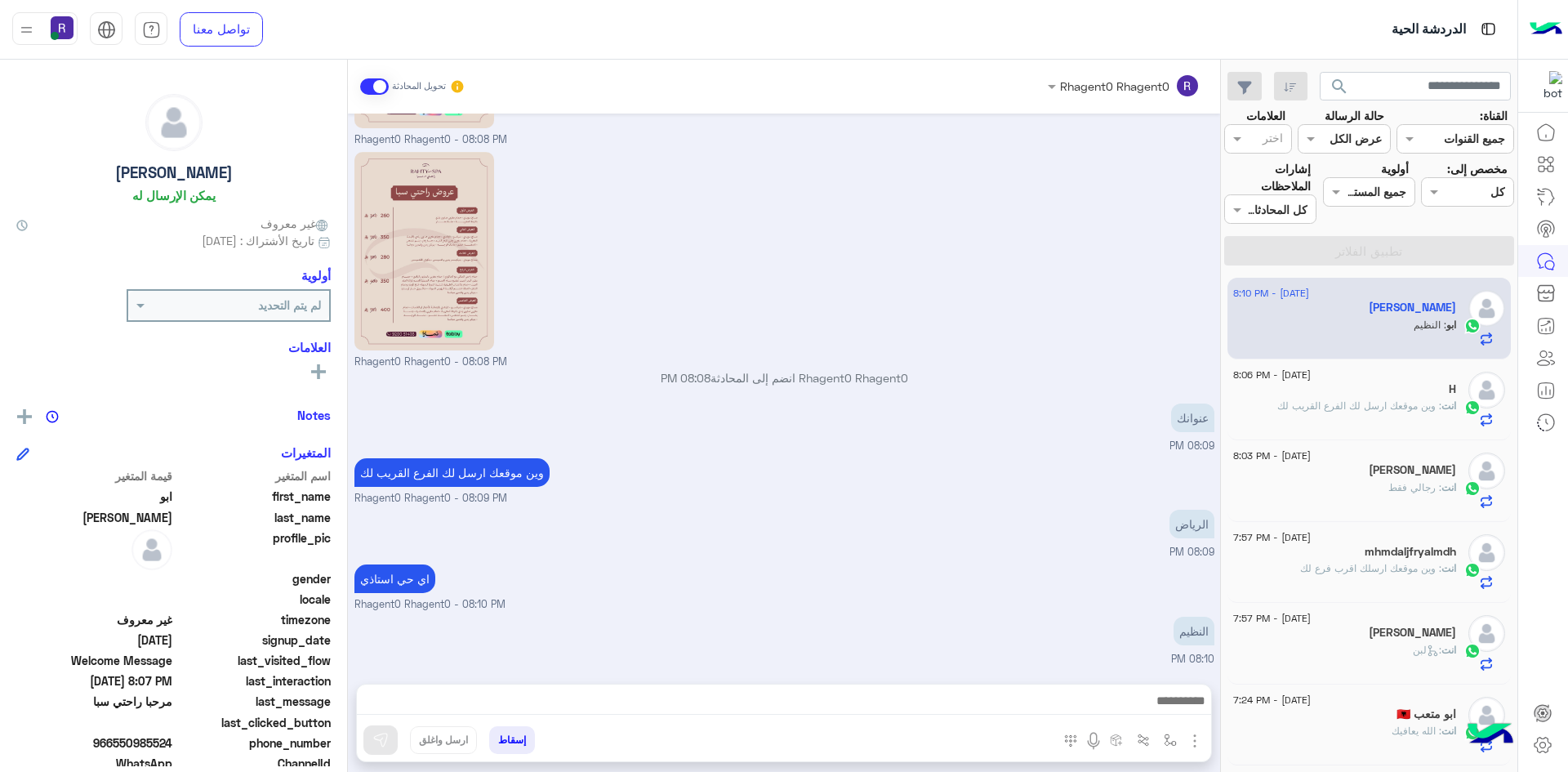
scroll to position [417, 0]
click at [1156, 667] on div "النظيم 08:10 PM" at bounding box center [784, 640] width 860 height 55
click at [1167, 729] on button "button" at bounding box center [1170, 739] width 27 height 27
click at [1166, 695] on input "text" at bounding box center [1120, 705] width 110 height 19
type input "*****"
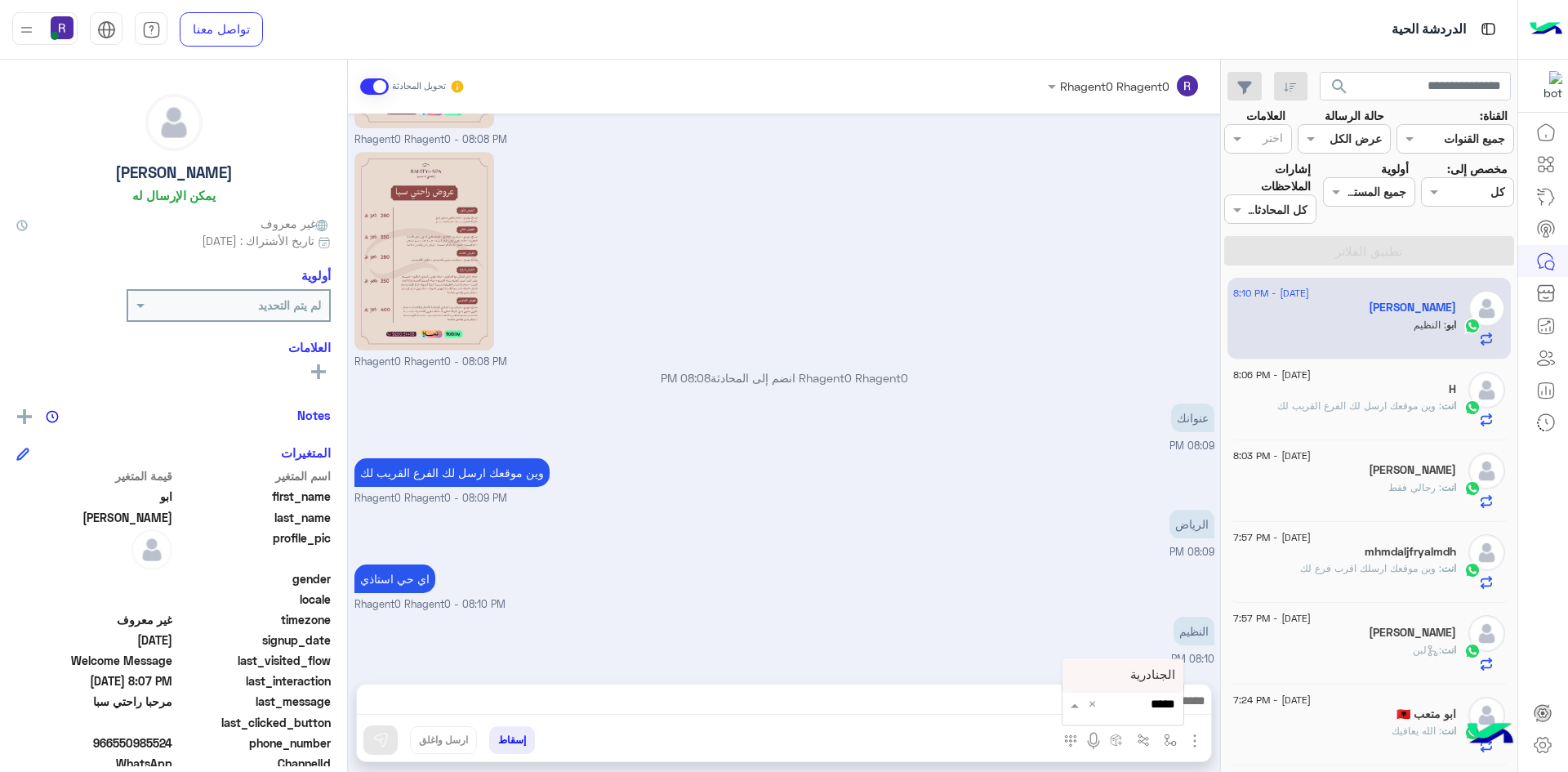
click at [1151, 672] on span "الجنادرية" at bounding box center [1152, 675] width 45 height 15
type textarea "*********"
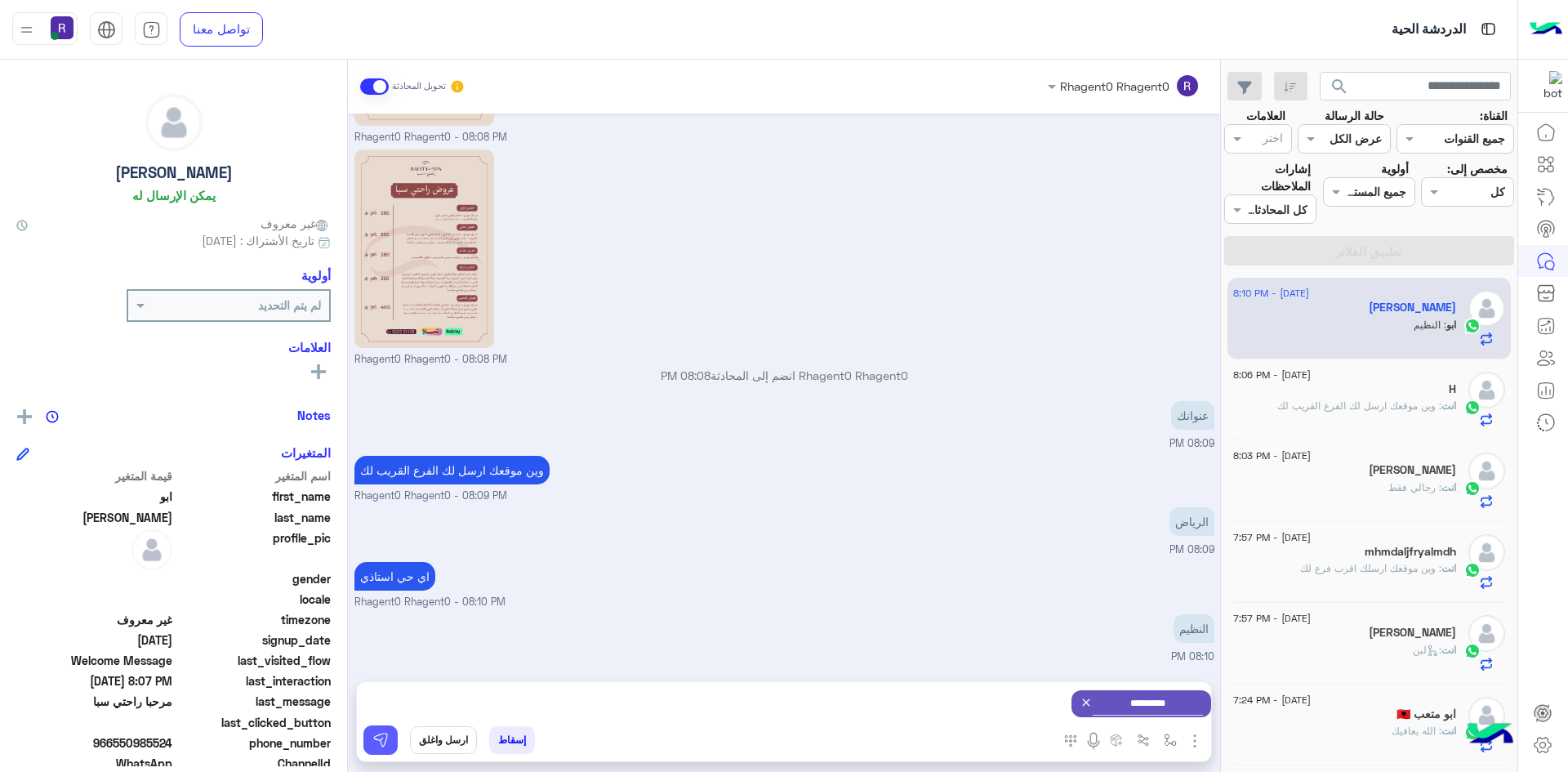
click at [390, 728] on button at bounding box center [381, 740] width 34 height 29
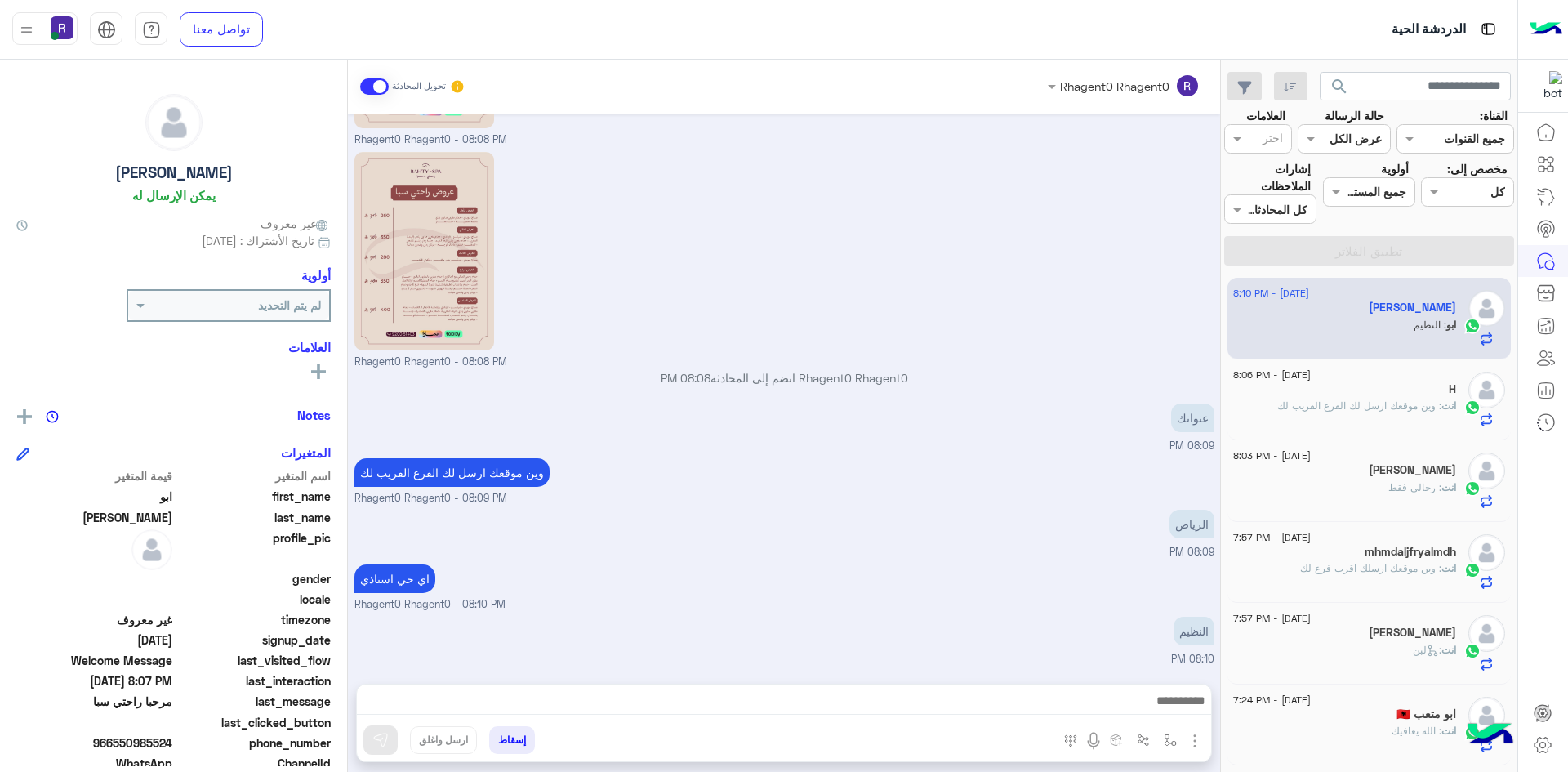
click at [778, 679] on div "Rhagent0 Rhagent0 تحويل المحادثة [DATE] مرحبا راحتي سبا 08:07 PM أهلاً ابو 👋 شك…" at bounding box center [784, 419] width 872 height 719
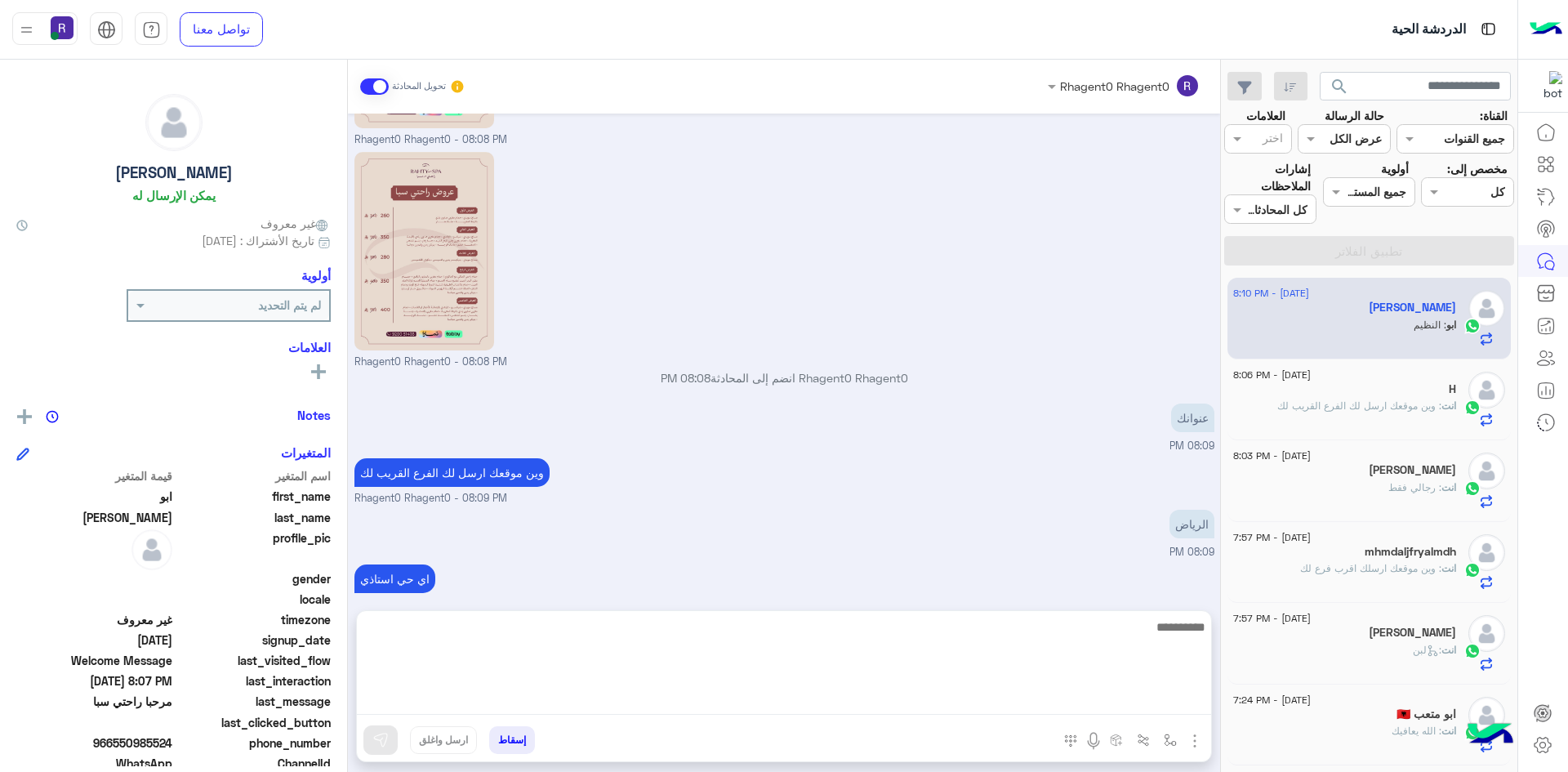
click at [776, 695] on textarea at bounding box center [784, 666] width 854 height 98
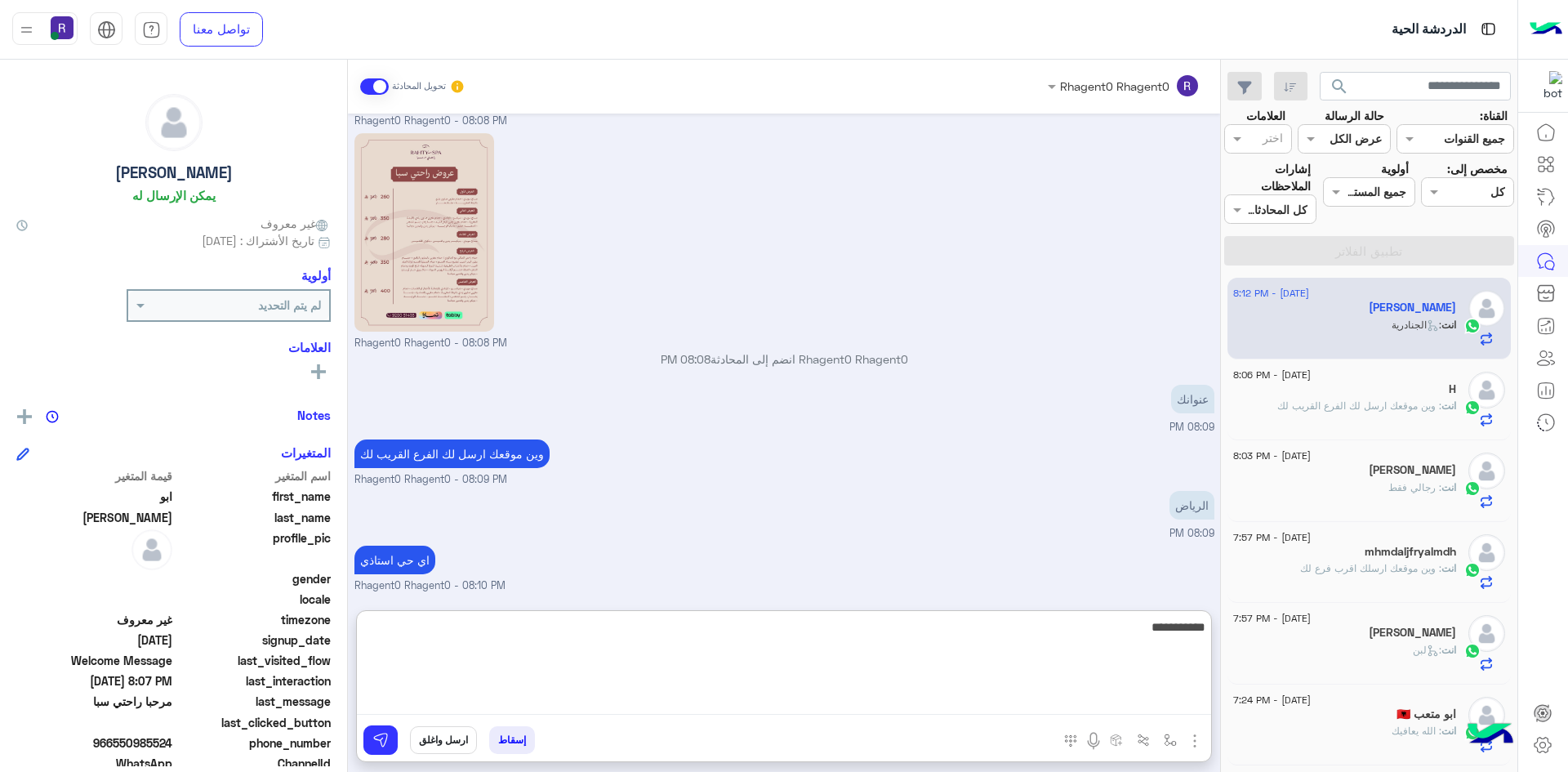
scroll to position [635, 0]
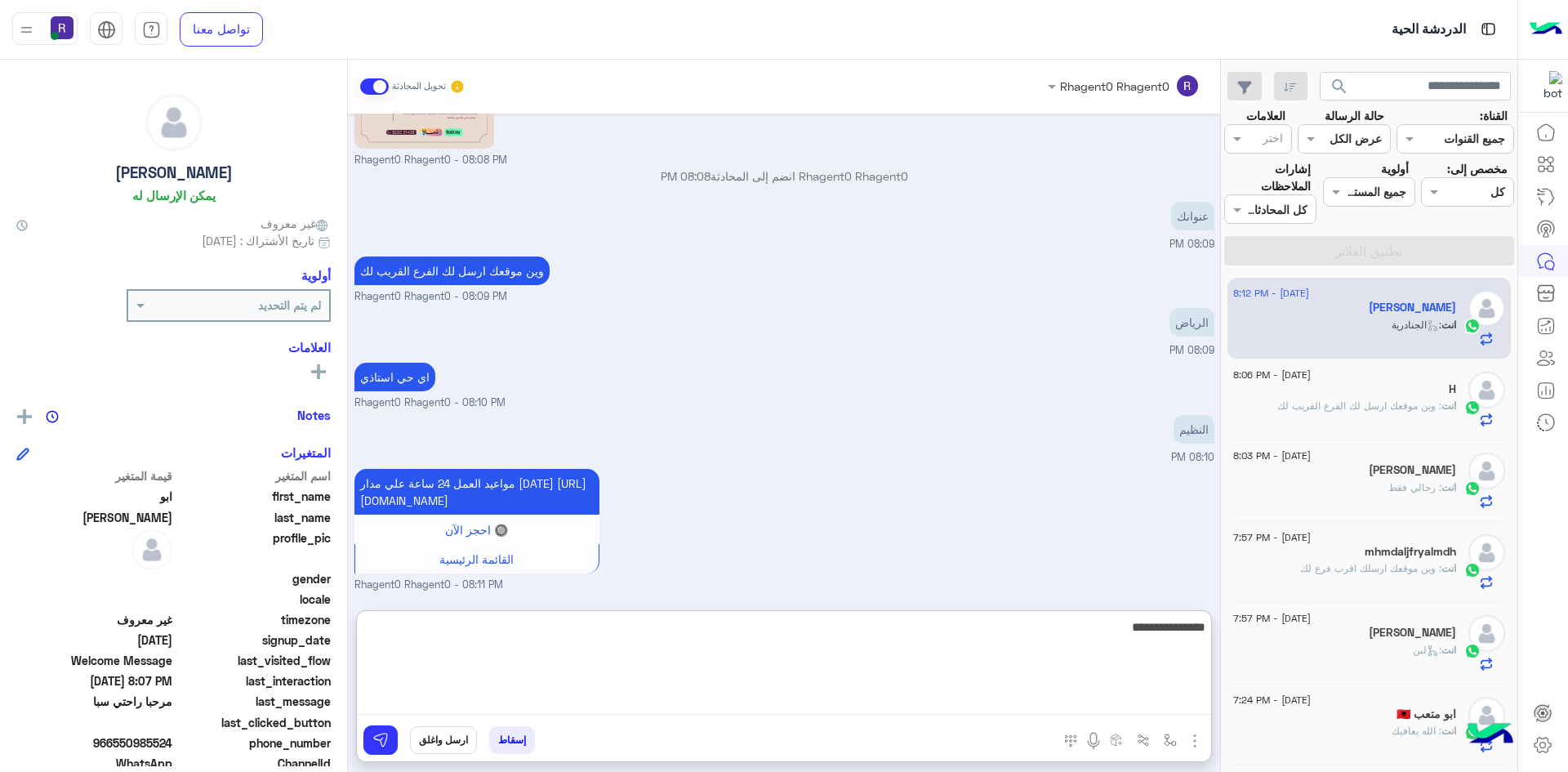
type textarea "**********"
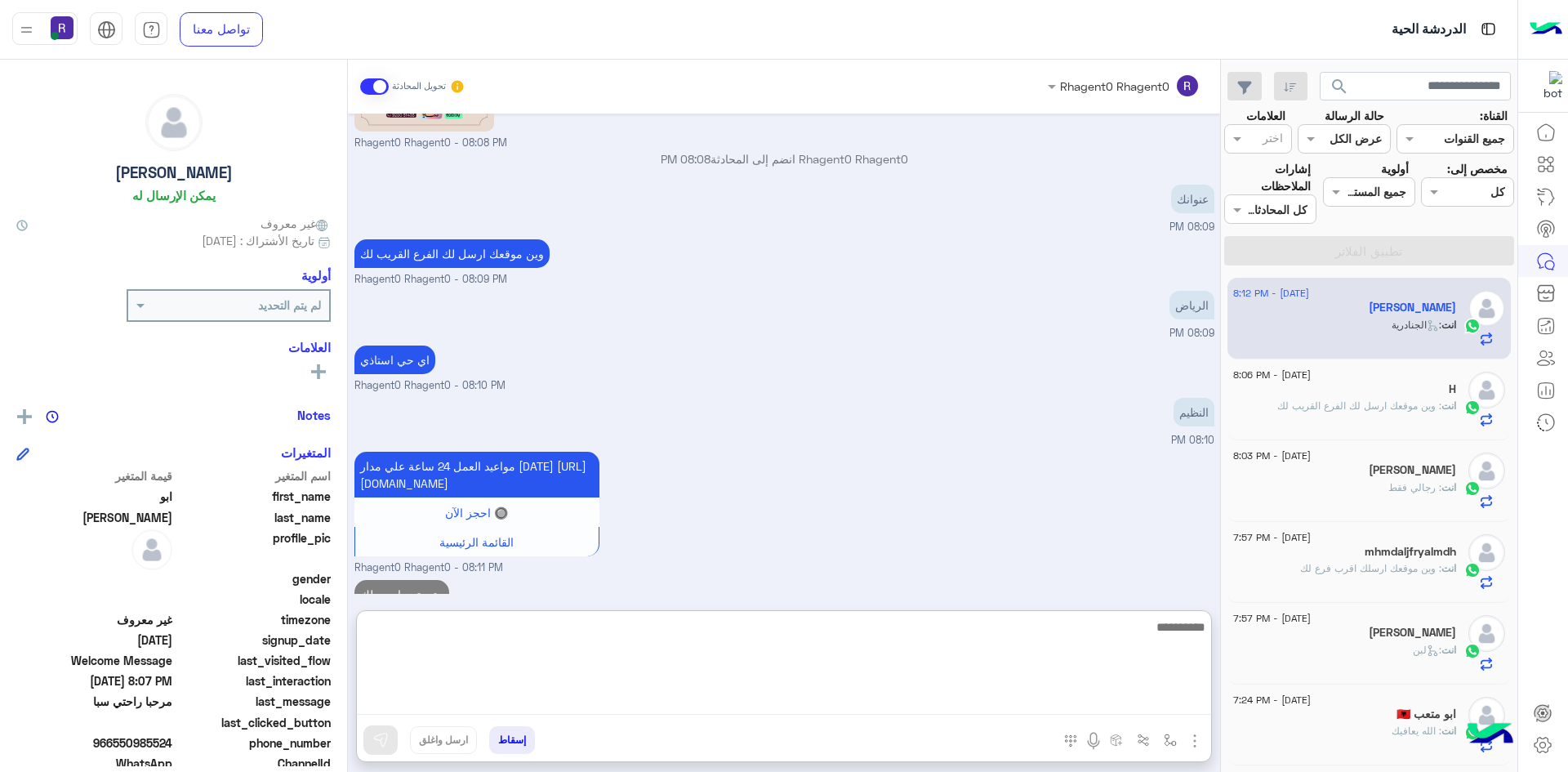
scroll to position [687, 0]
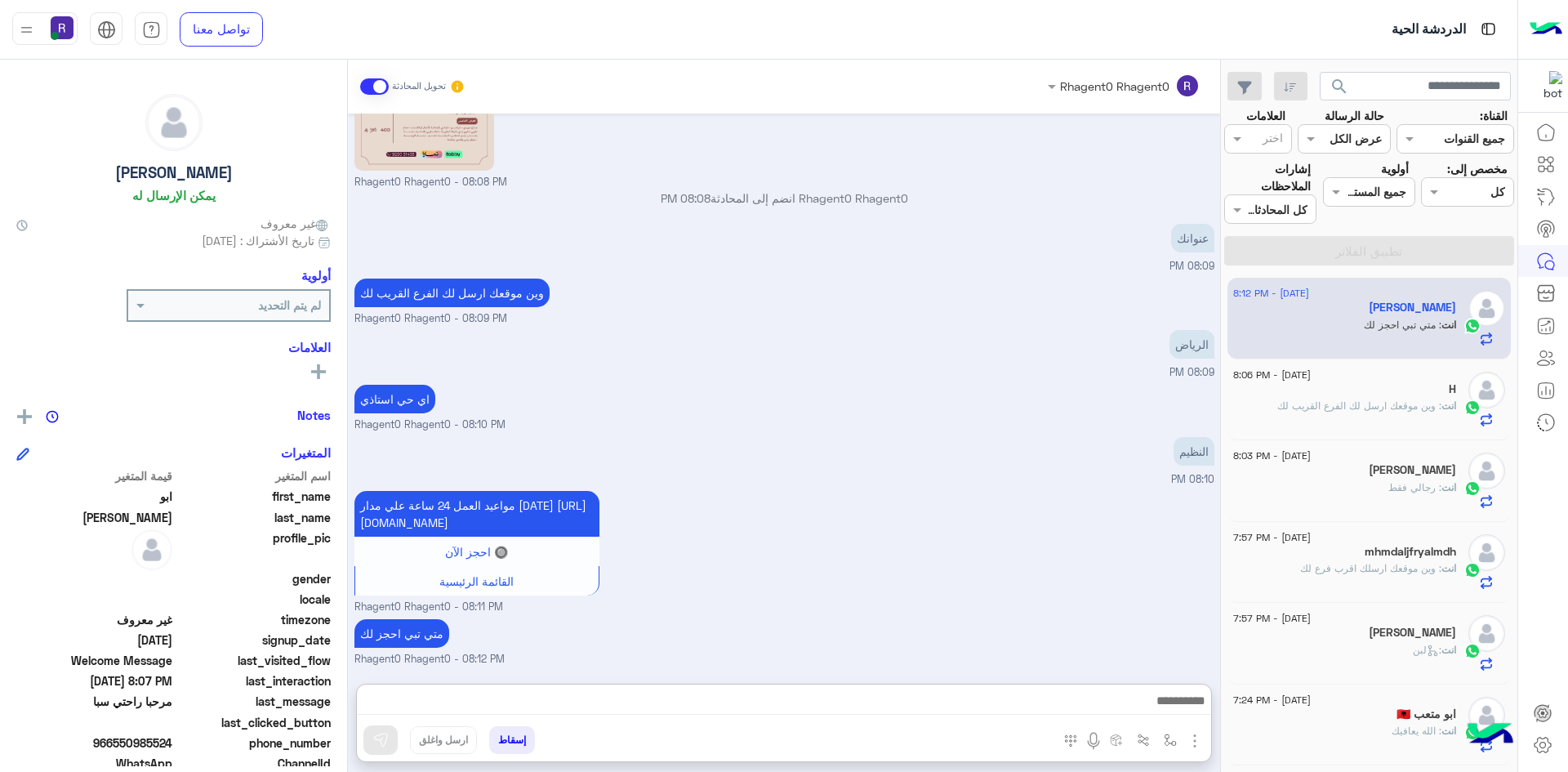
click at [731, 487] on div "مواعيد العمل 24 ساعة علي مدار [DATE] [URL][DOMAIN_NAME] 🔘 احجز الآن القائمة الر…" at bounding box center [784, 550] width 860 height 128
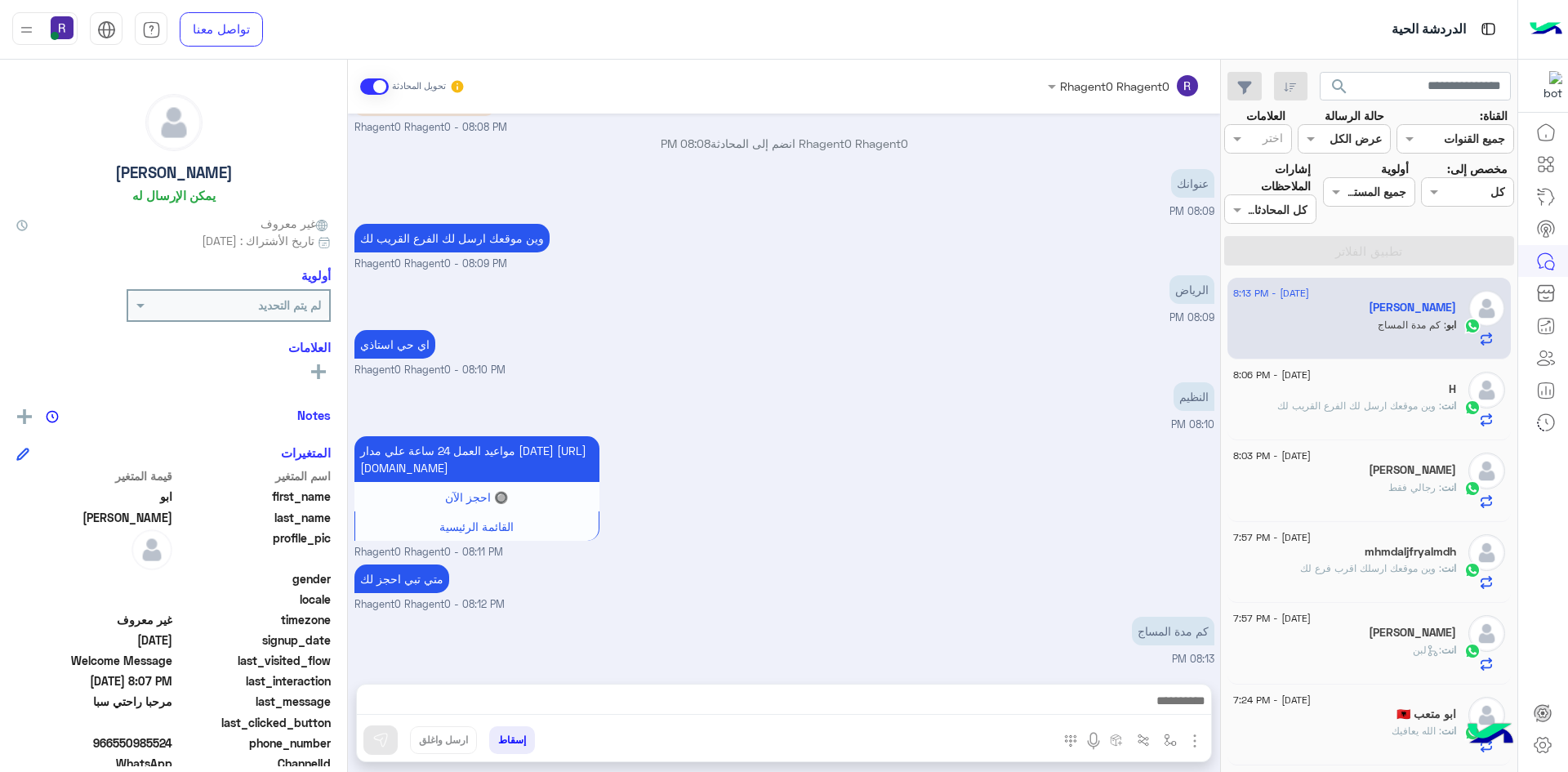
click at [1178, 684] on div "المرفقات الصور أدخل اسم مجموعة الرسائل إسقاط ارسل واغلق" at bounding box center [784, 723] width 856 height 78
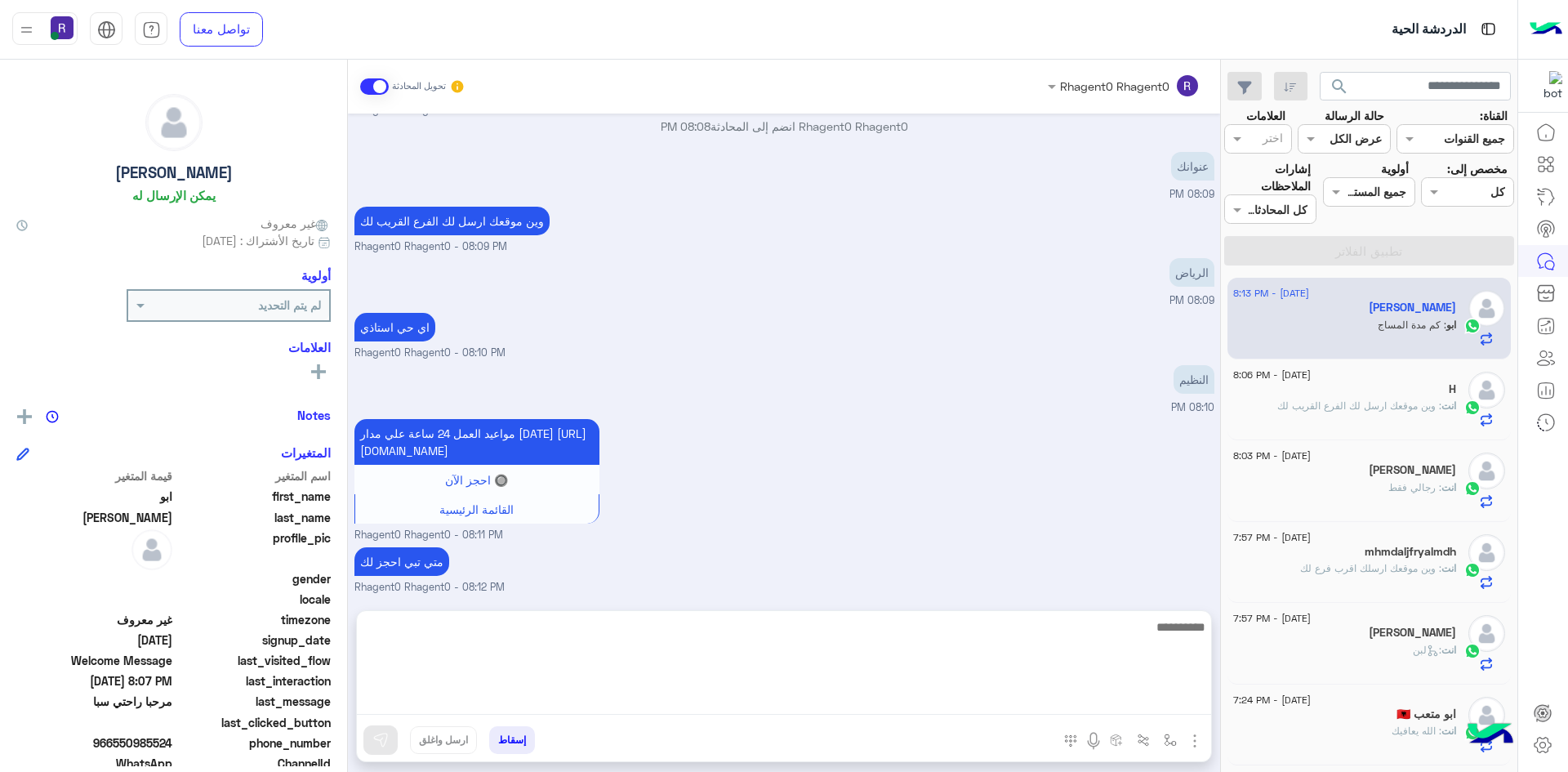
click at [1187, 710] on textarea at bounding box center [784, 666] width 854 height 98
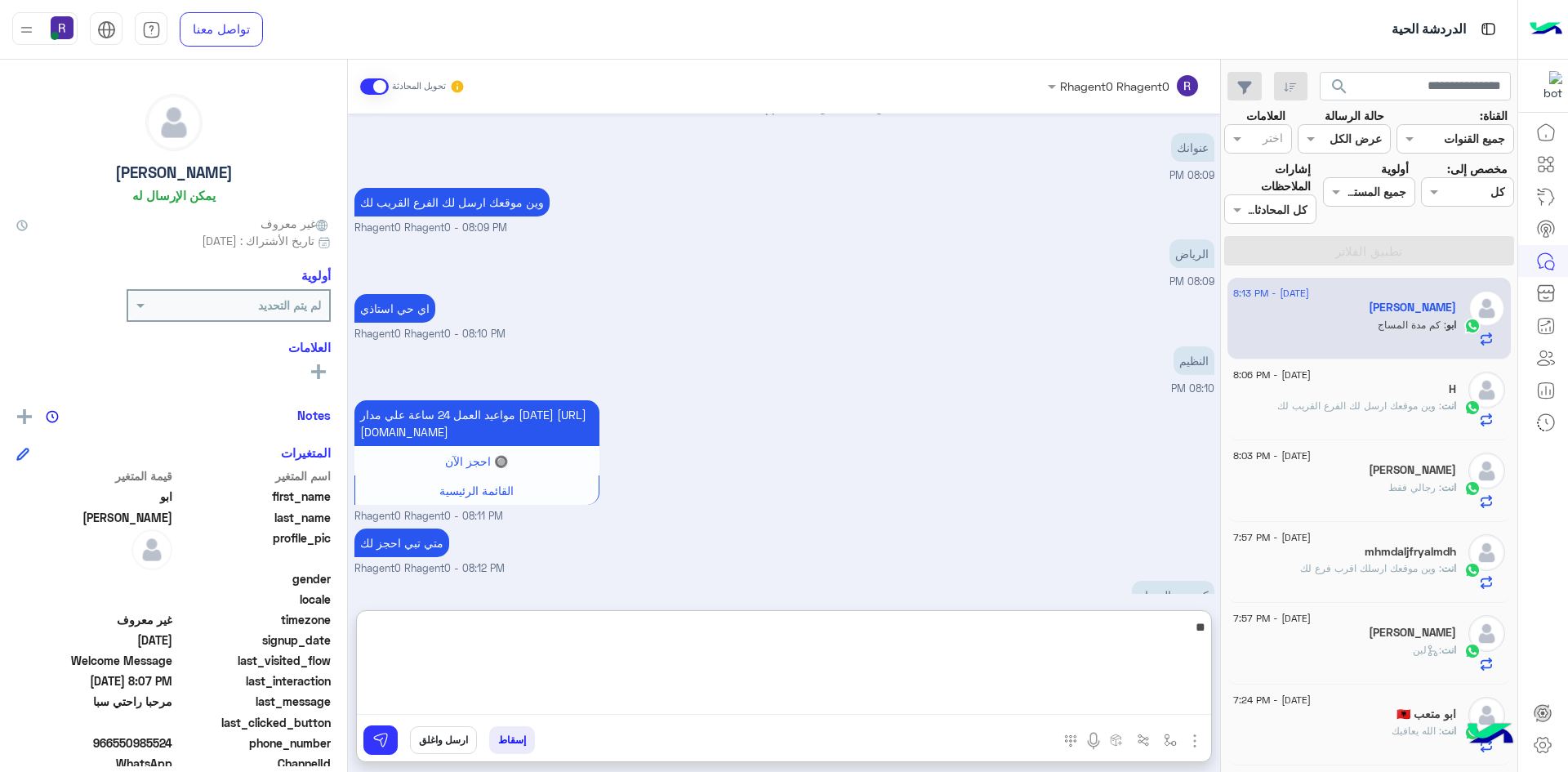
type textarea "*"
type textarea "**********"
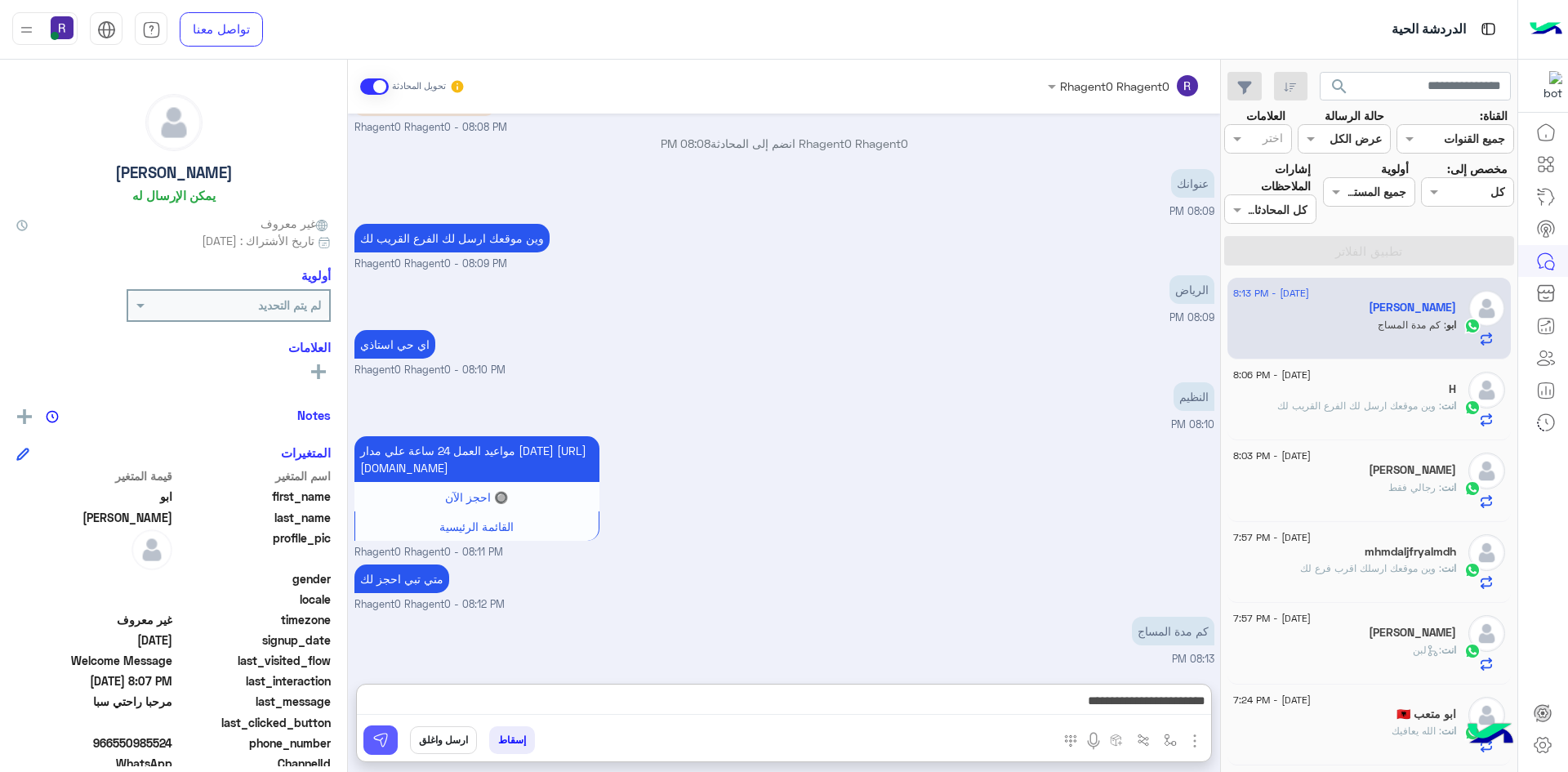
click at [388, 730] on button at bounding box center [381, 740] width 34 height 29
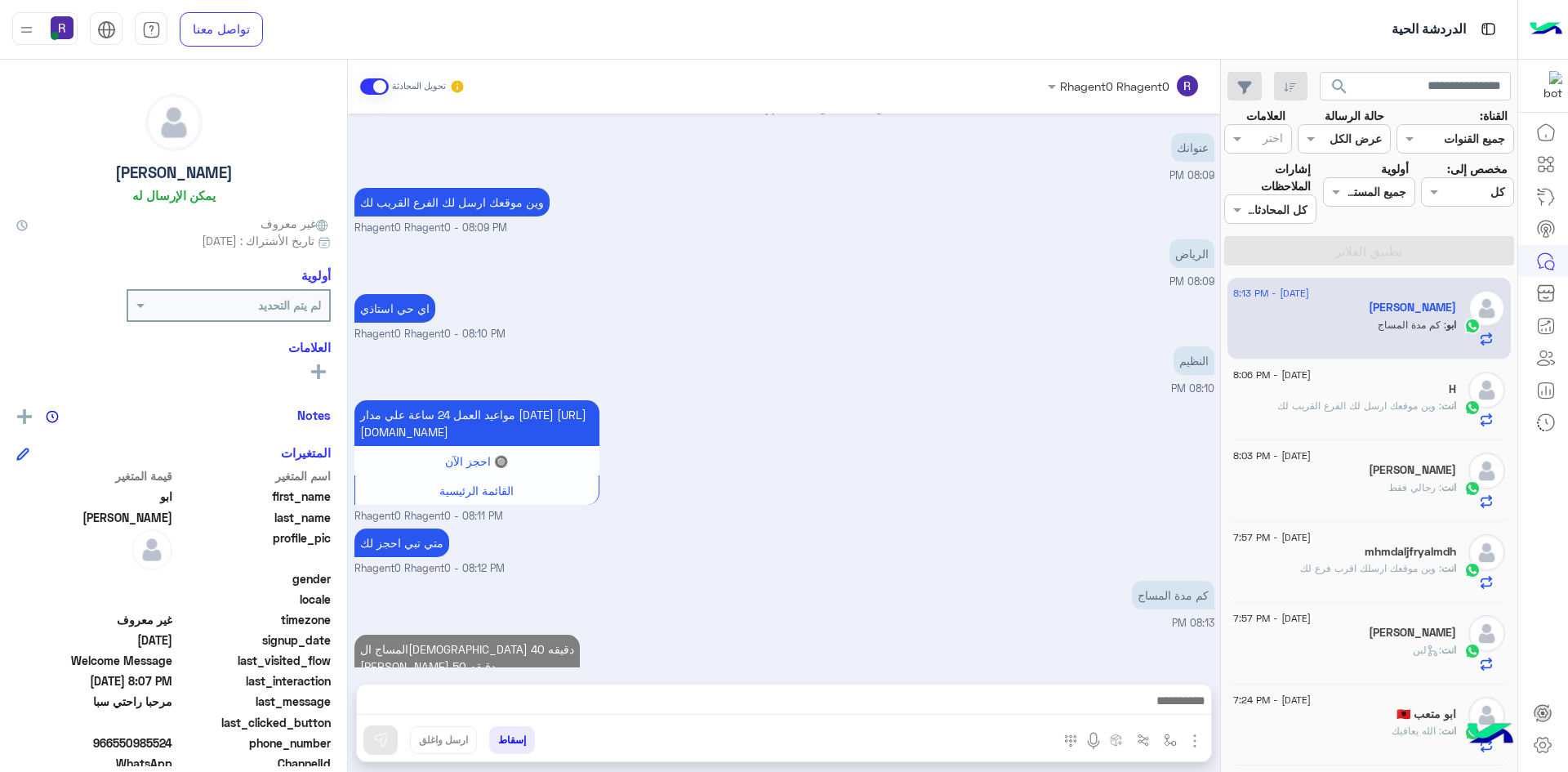
scroll to position [755, 0]
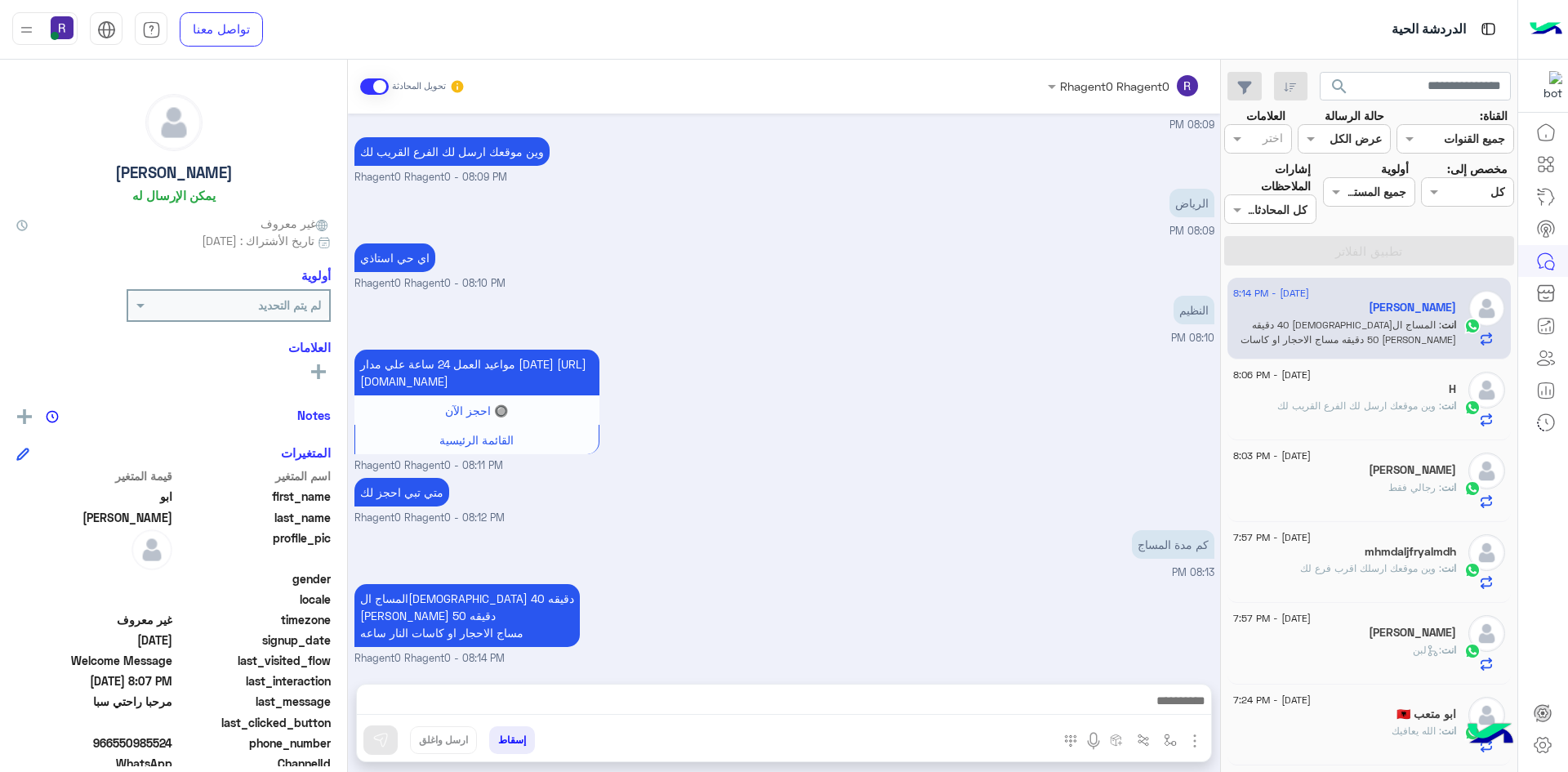
click at [1052, 414] on div "مواعيد العمل 24 ساعة علي مدار [DATE] [URL][DOMAIN_NAME] 🔘 احجز الآن القائمة الر…" at bounding box center [784, 409] width 860 height 128
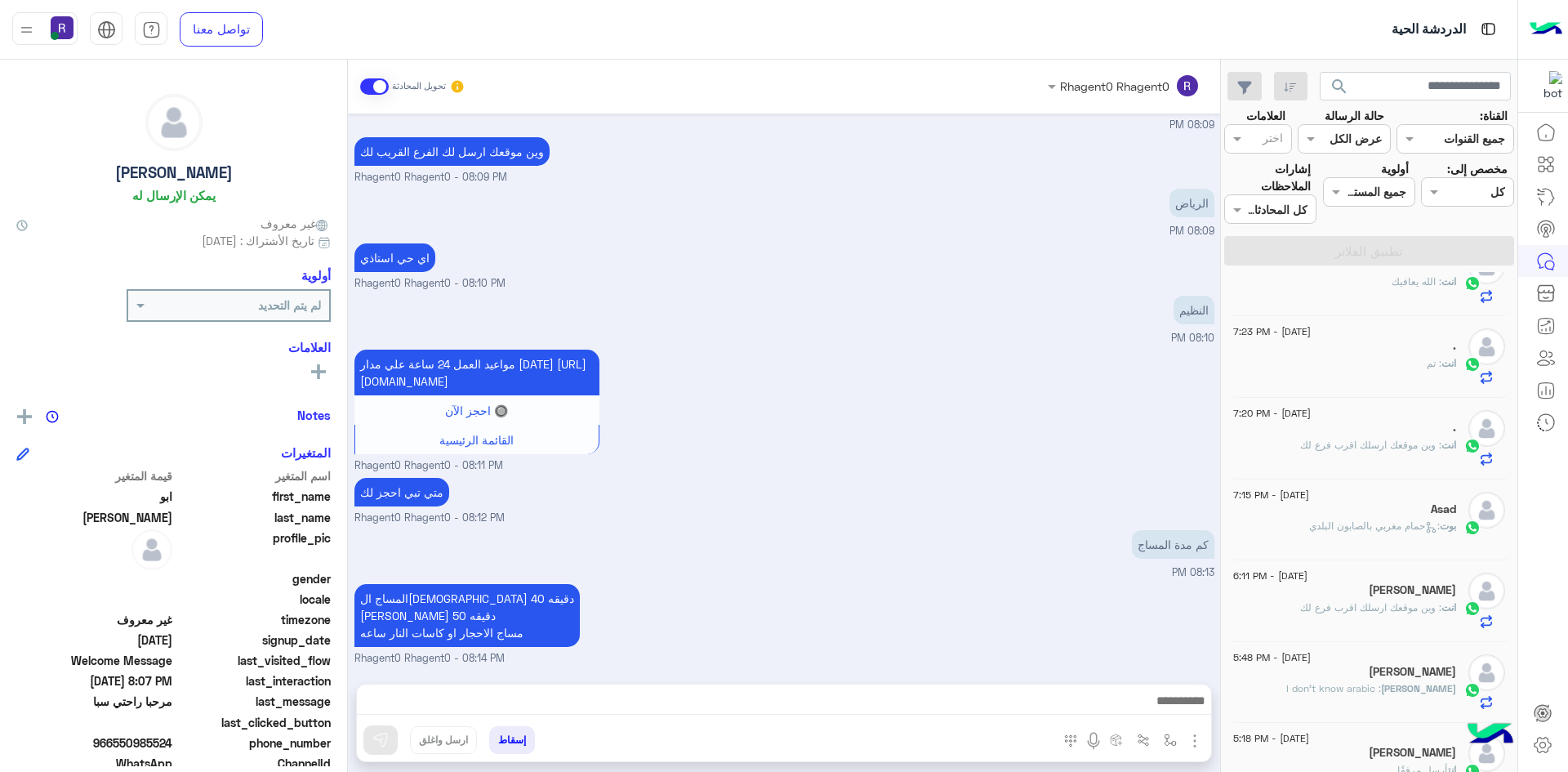
scroll to position [0, 0]
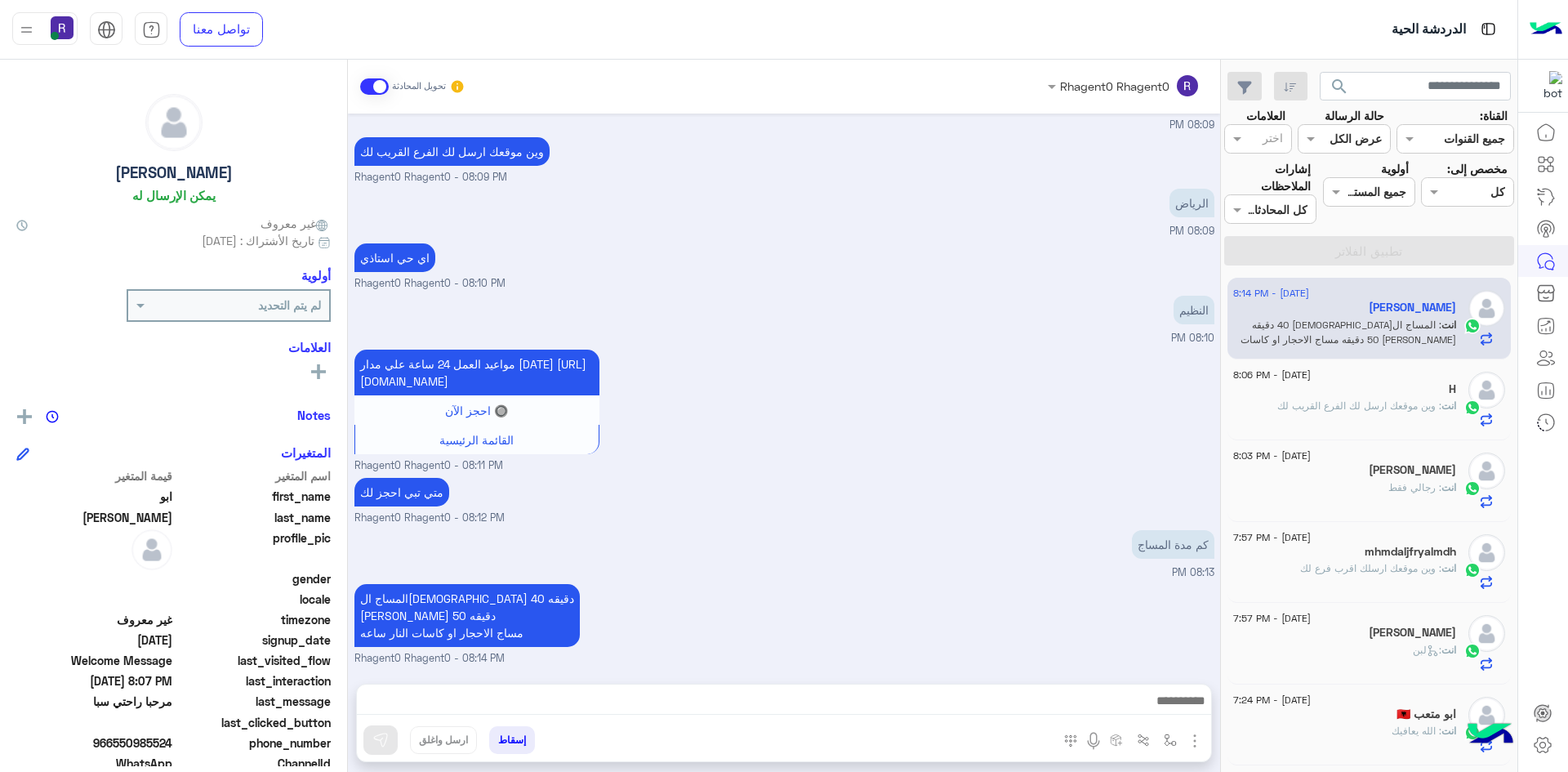
click at [1031, 591] on div "المساج السويدي 40 دقيقه [PERSON_NAME] 50 دقيقه مساج الاحجار او كاسات النار ساعه…" at bounding box center [784, 623] width 860 height 87
click at [699, 352] on div "مواعيد العمل 24 ساعة علي مدار [DATE] [URL][DOMAIN_NAME] 🔘 احجز الآن القائمة الر…" at bounding box center [784, 409] width 860 height 128
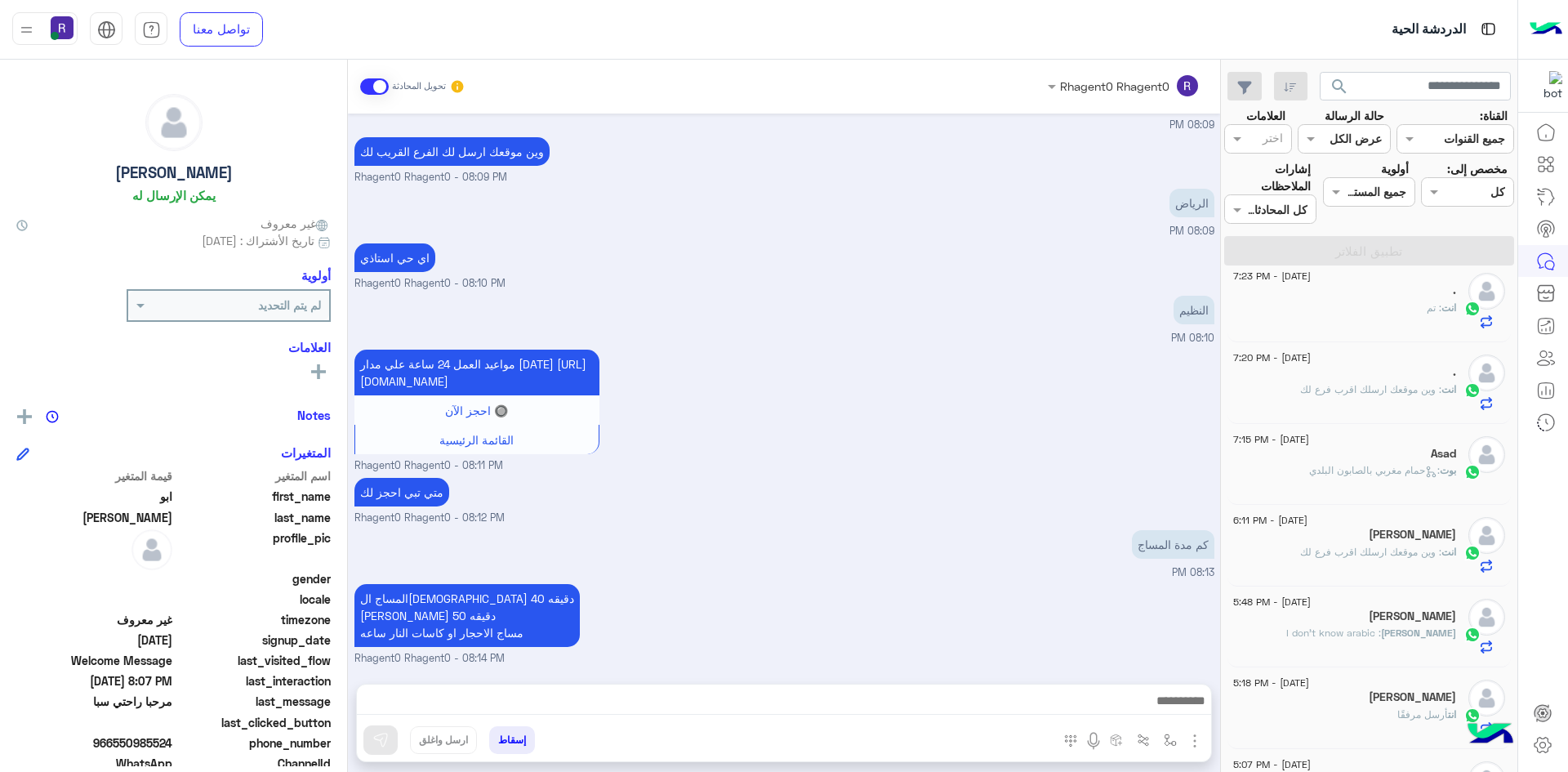
scroll to position [754, 0]
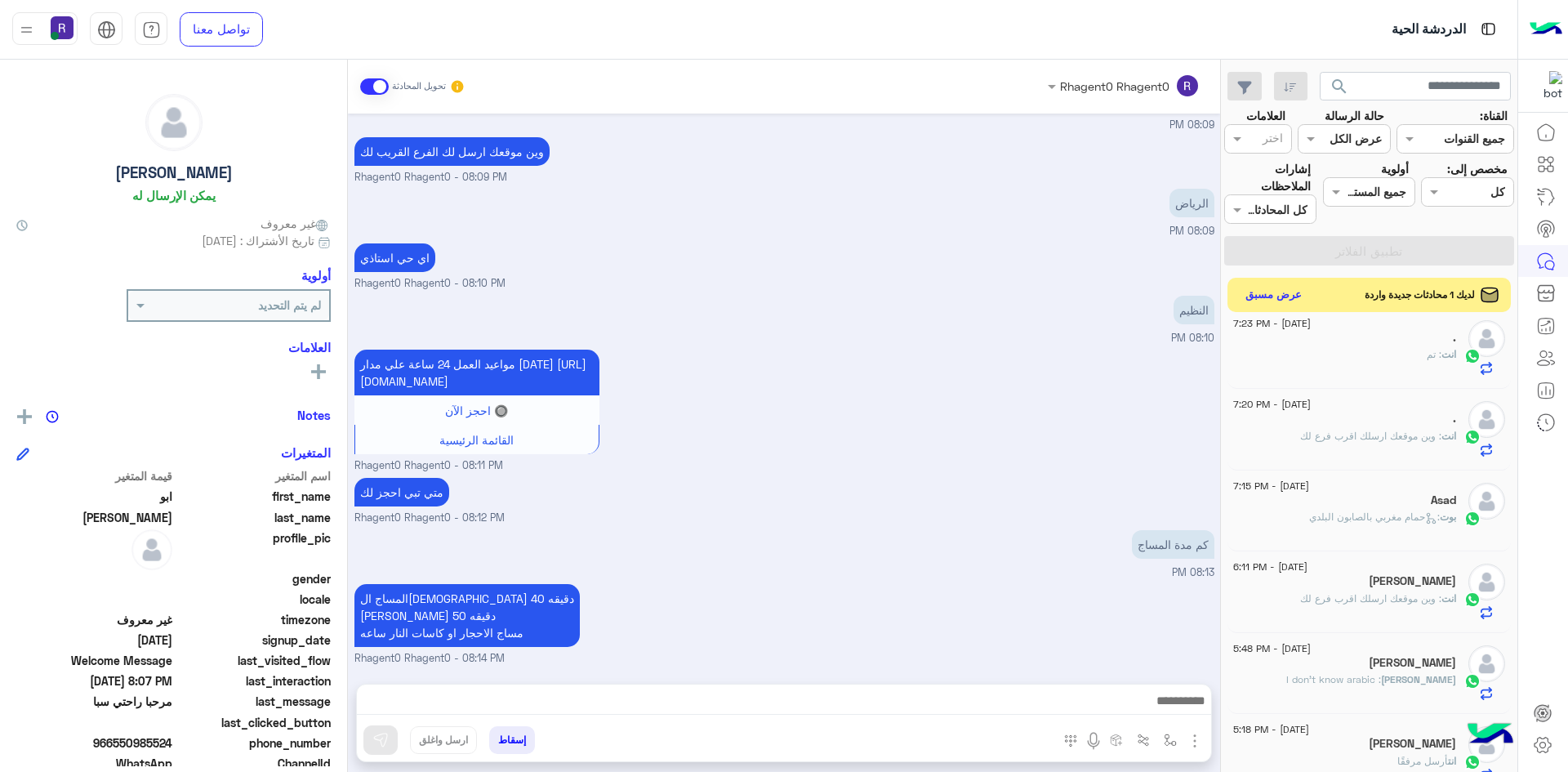
click at [1292, 292] on button "عرض مسبق" at bounding box center [1274, 296] width 69 height 22
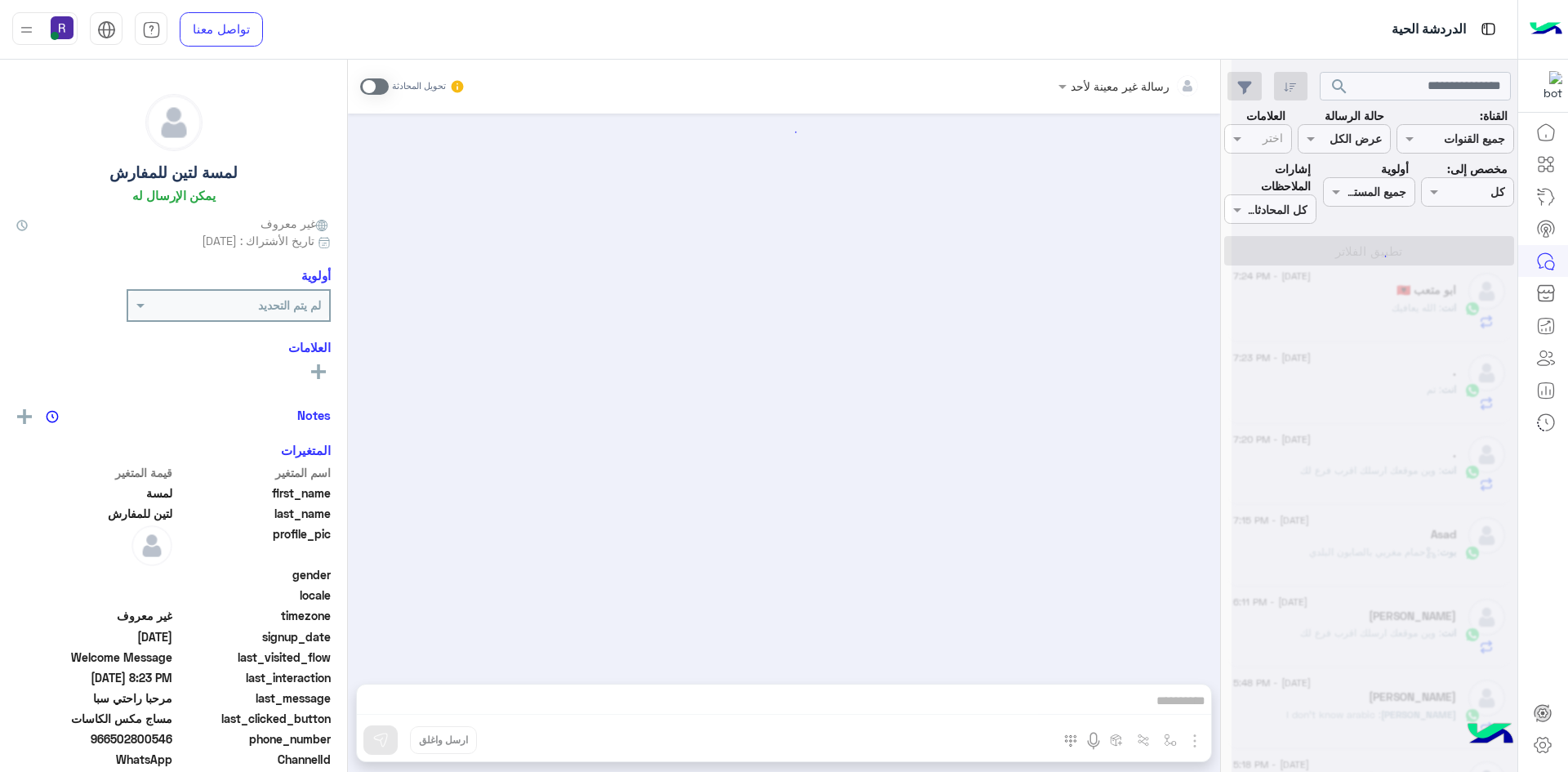
scroll to position [1508, 0]
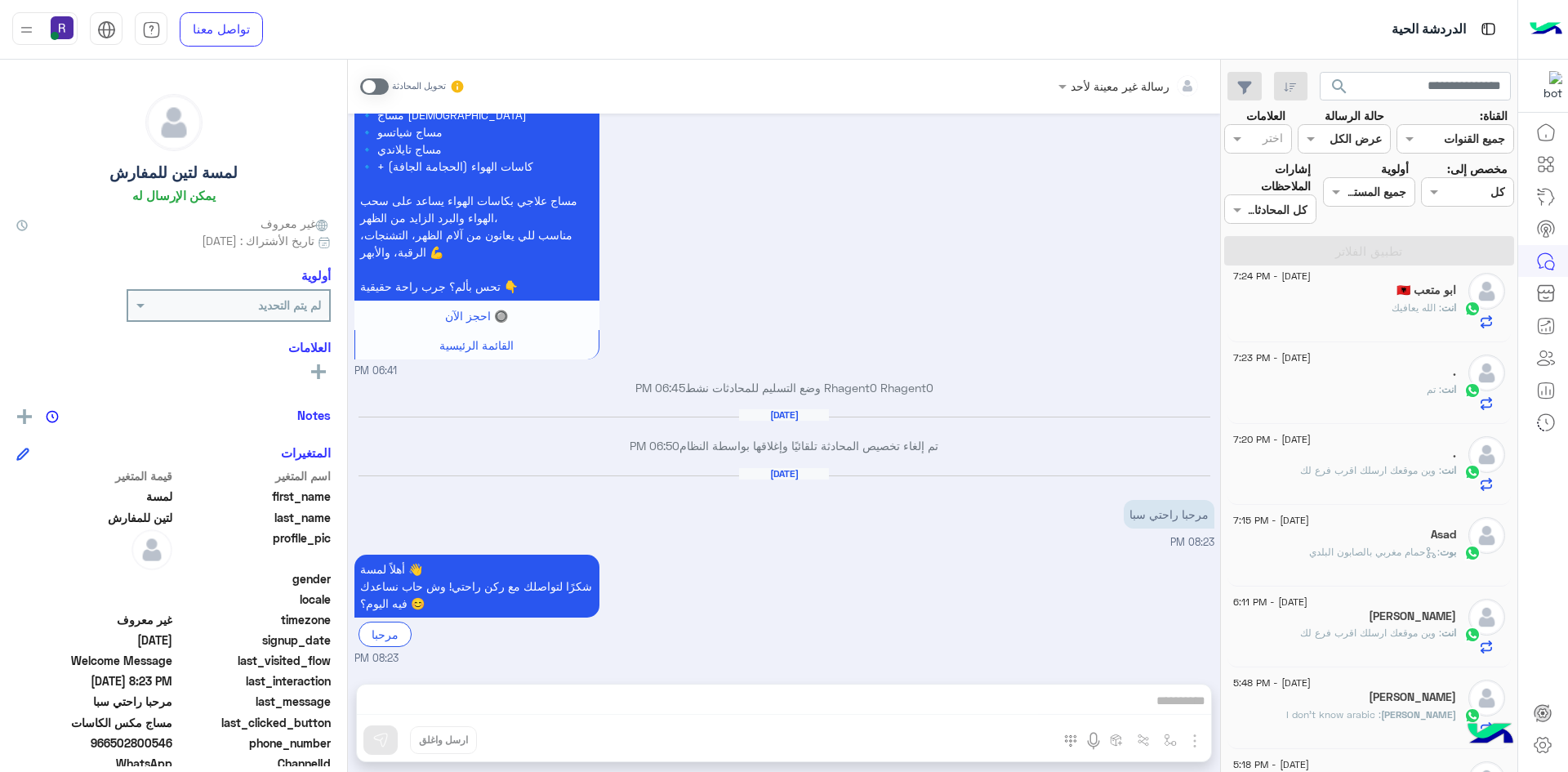
click at [364, 89] on span at bounding box center [374, 86] width 28 height 16
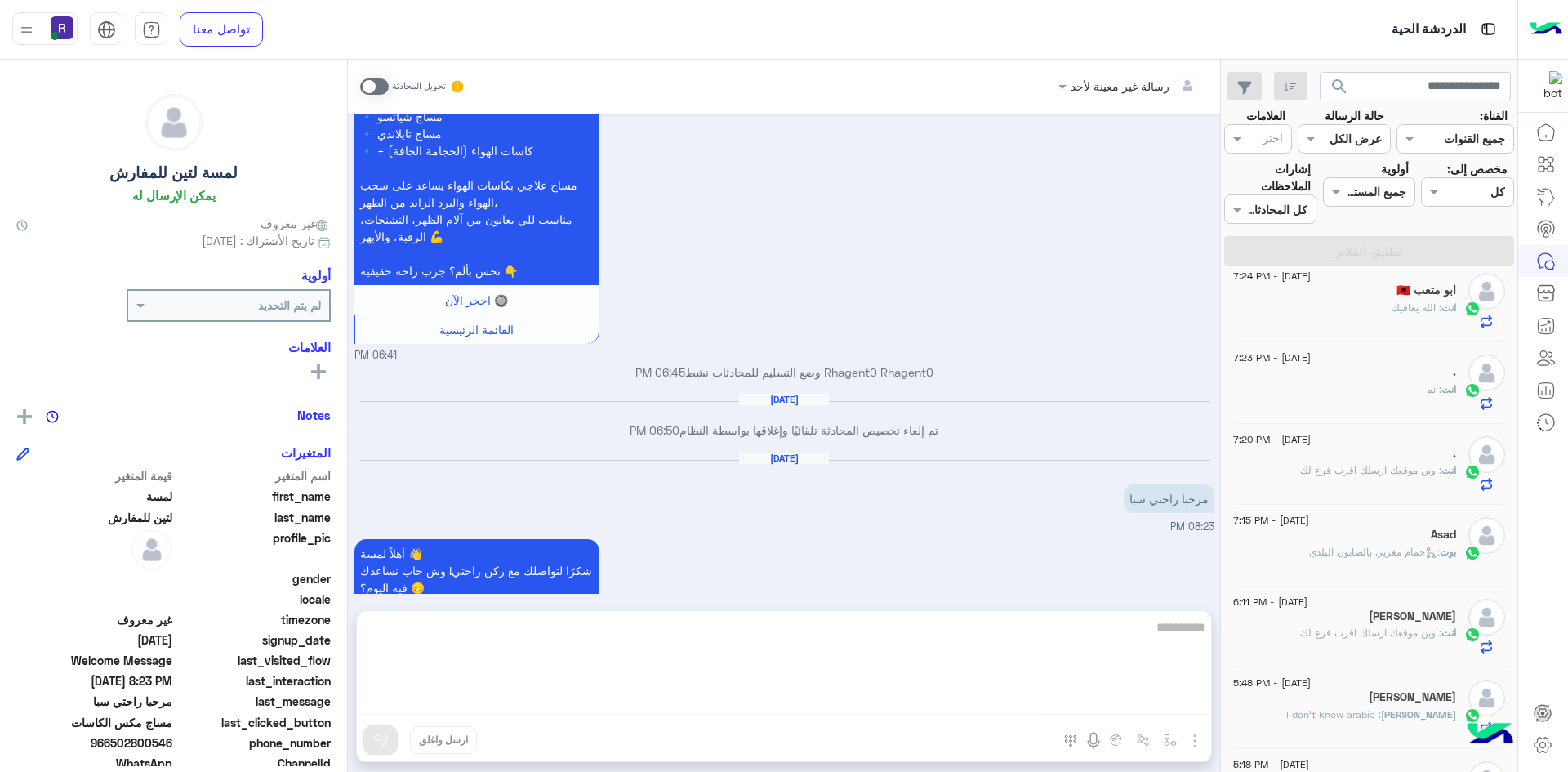
click at [690, 695] on textarea at bounding box center [784, 666] width 854 height 98
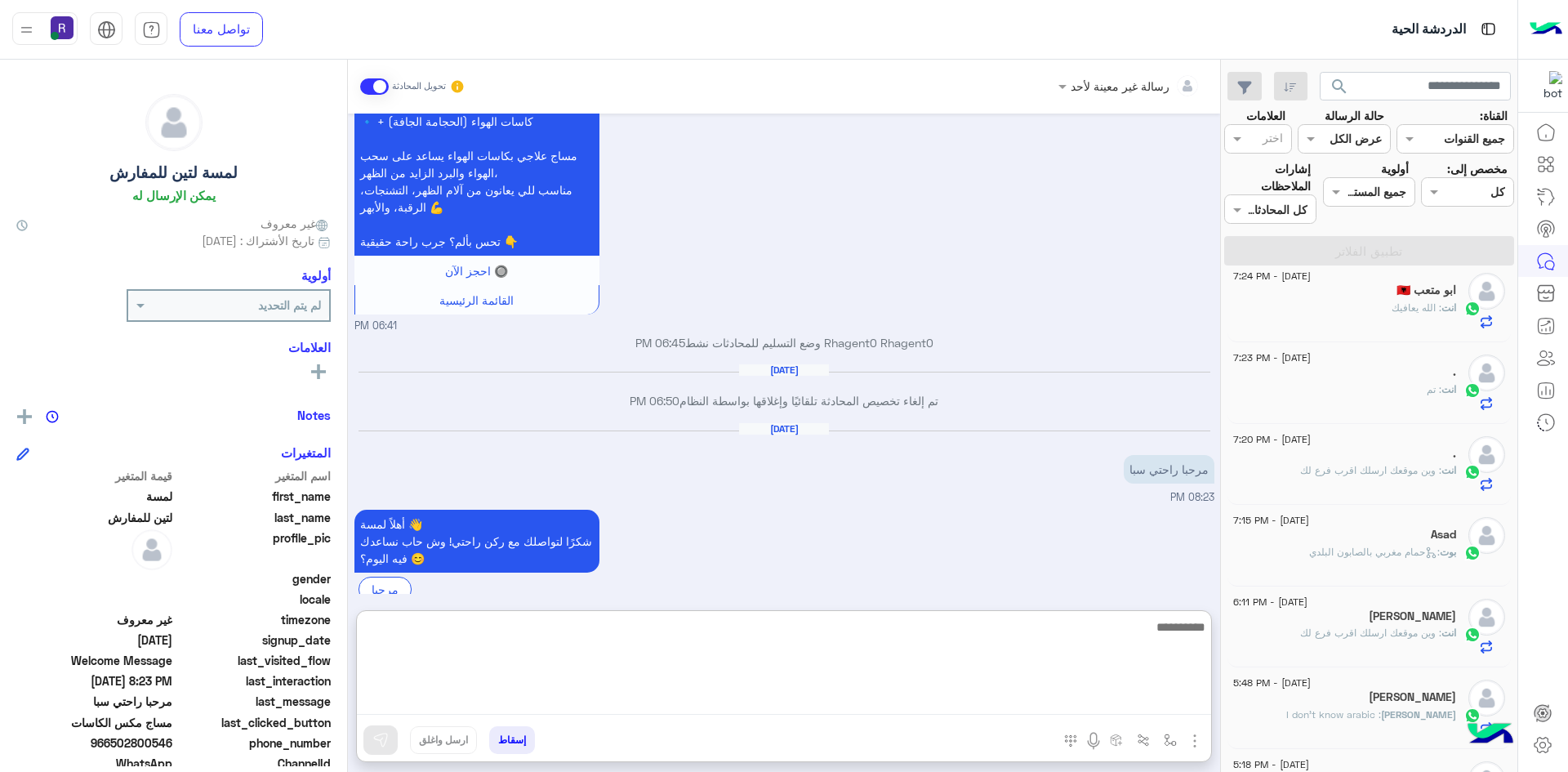
paste textarea "**********"
type textarea "**********"
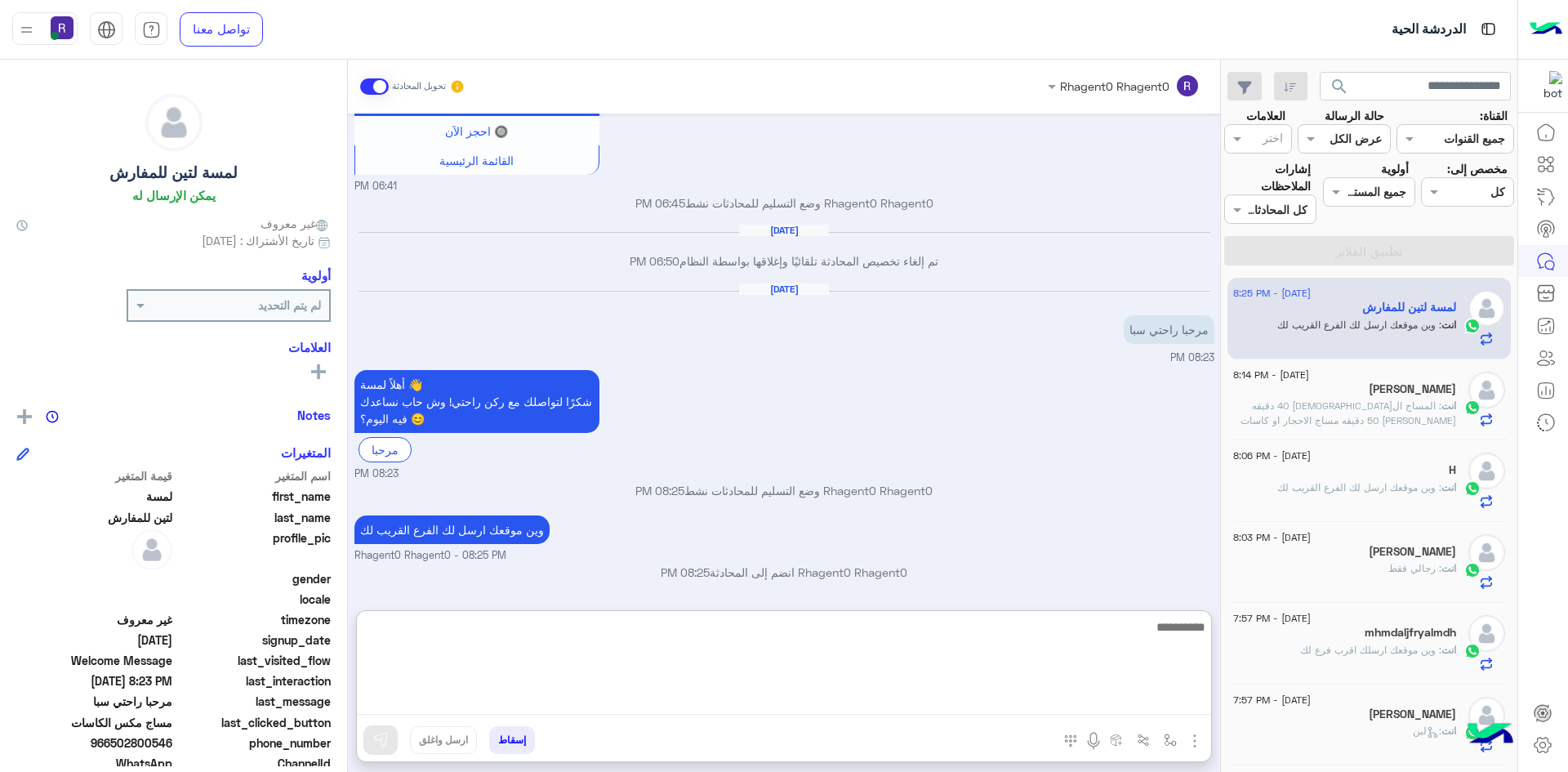
scroll to position [1747, 0]
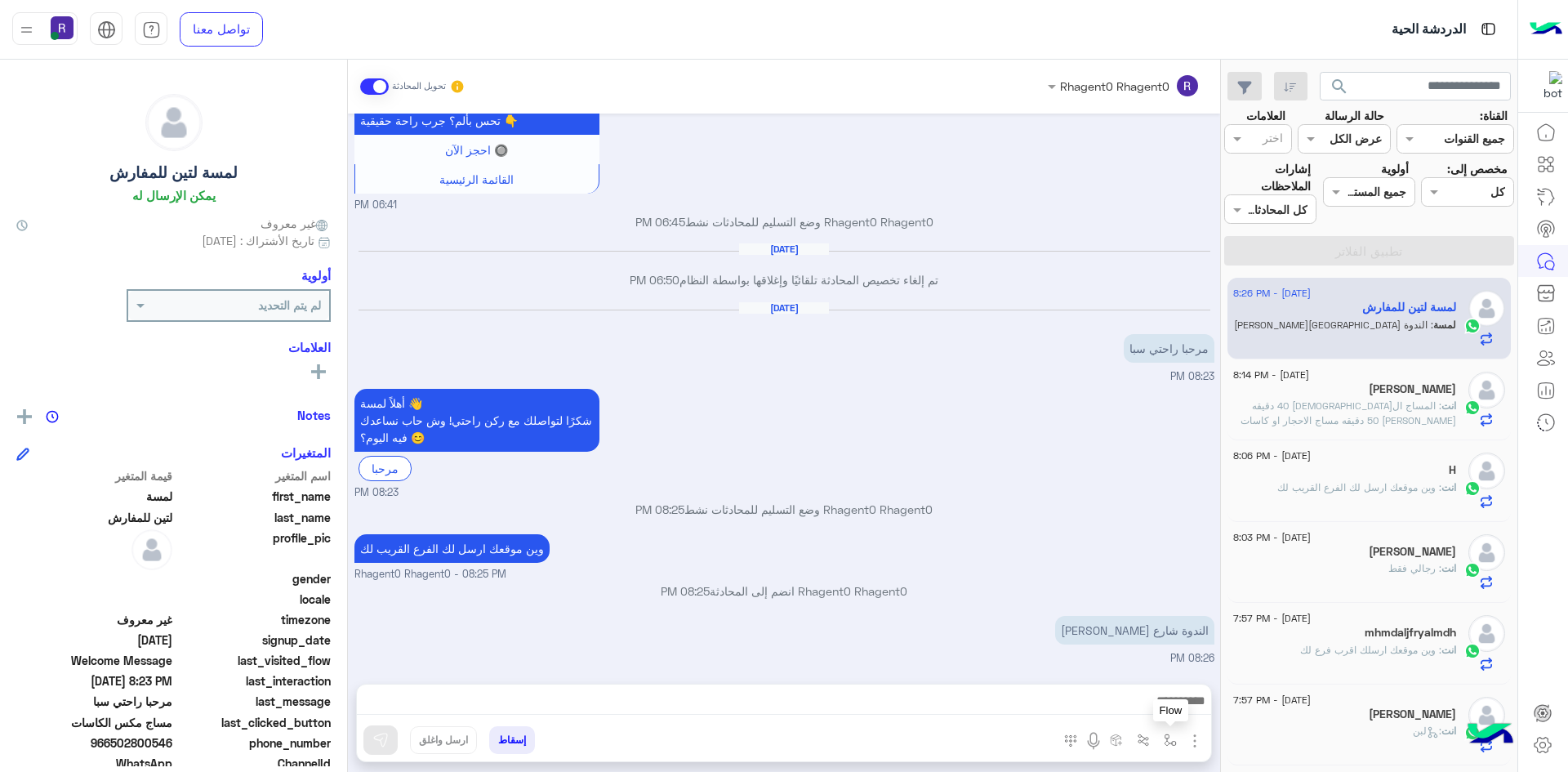
click at [1164, 734] on img "button" at bounding box center [1169, 740] width 13 height 13
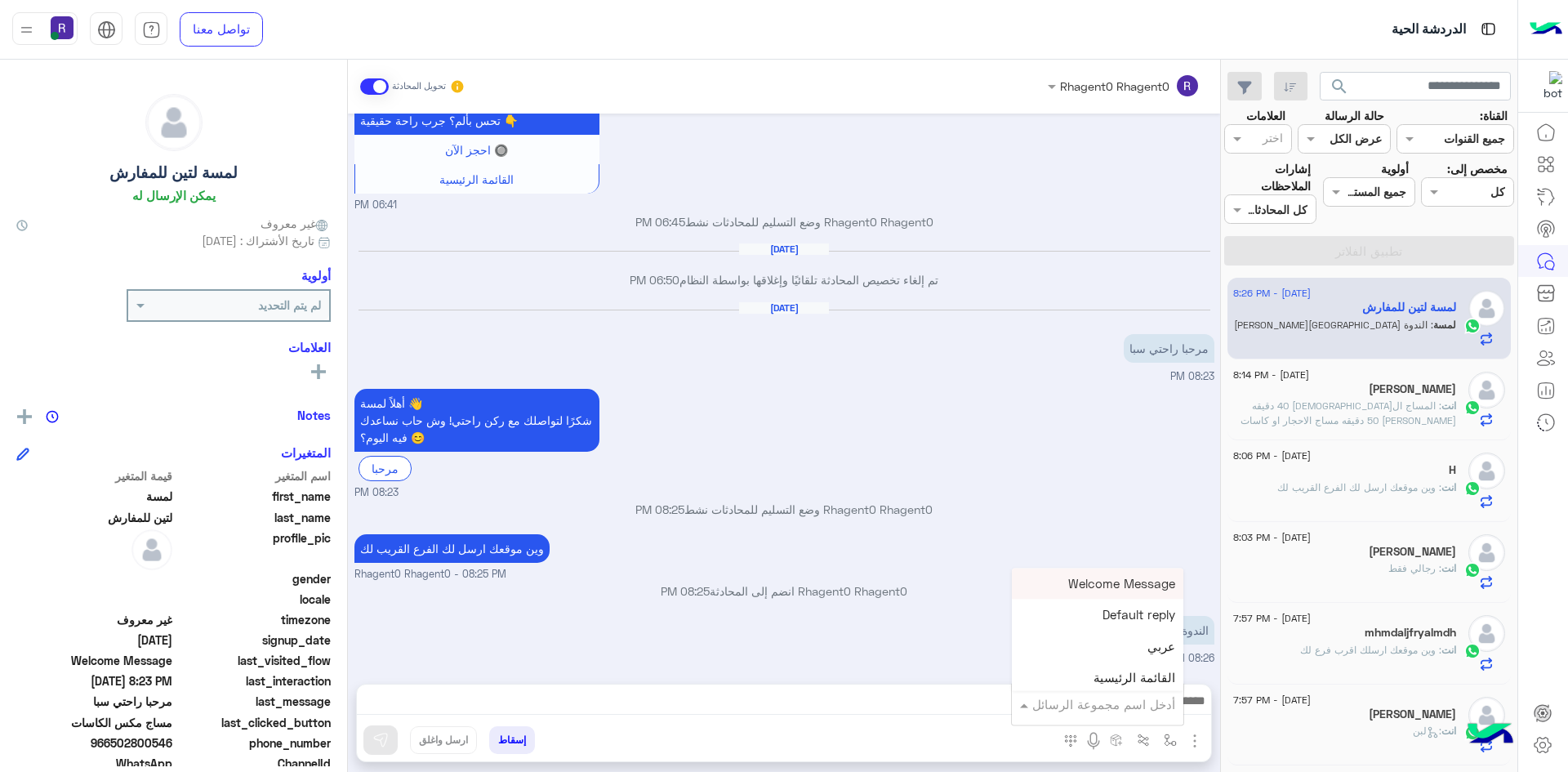
click at [1126, 703] on input "text" at bounding box center [1120, 705] width 110 height 19
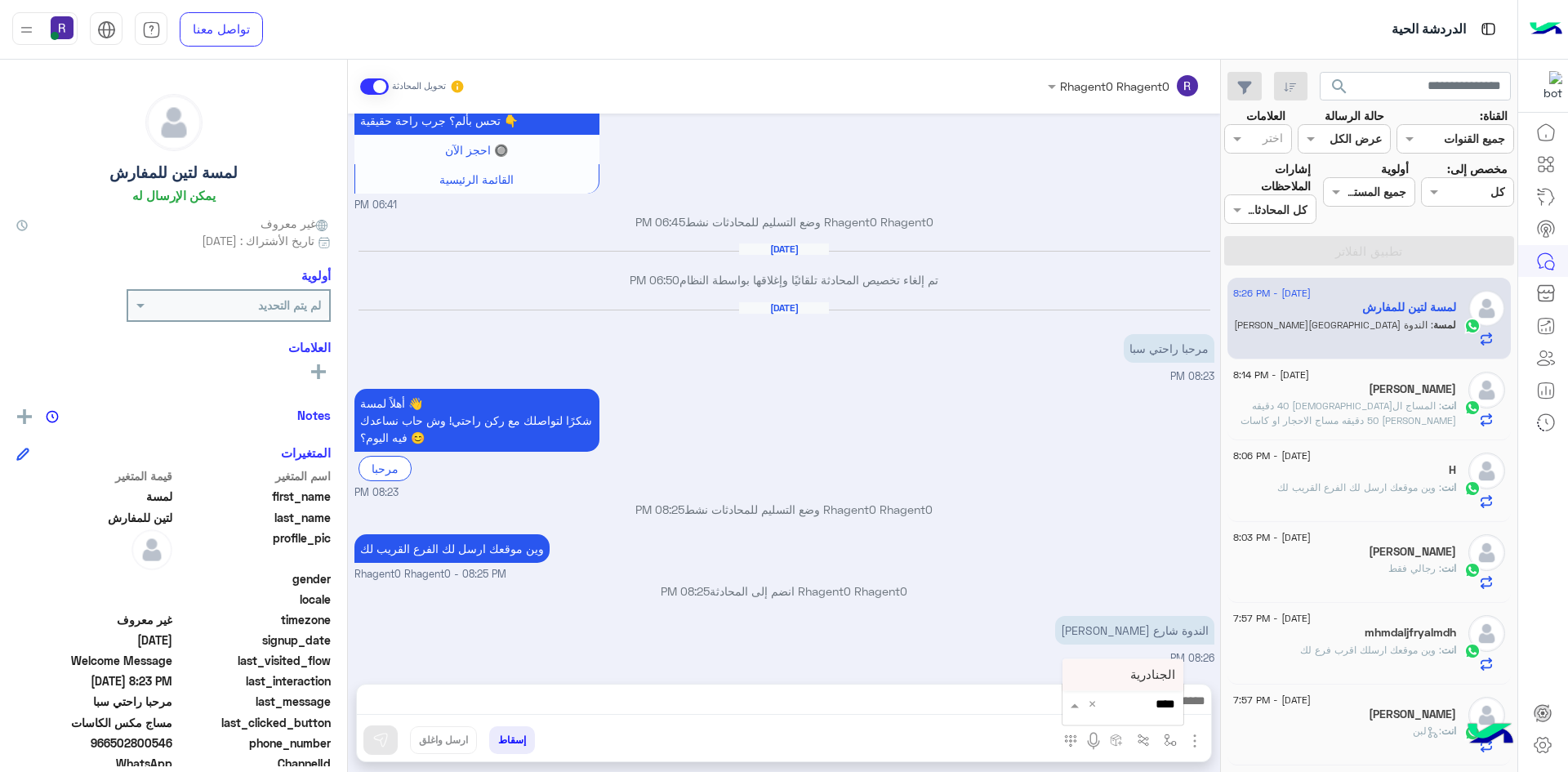
type input "*****"
click at [1136, 679] on span "الجنادرية" at bounding box center [1152, 675] width 45 height 15
type textarea "*********"
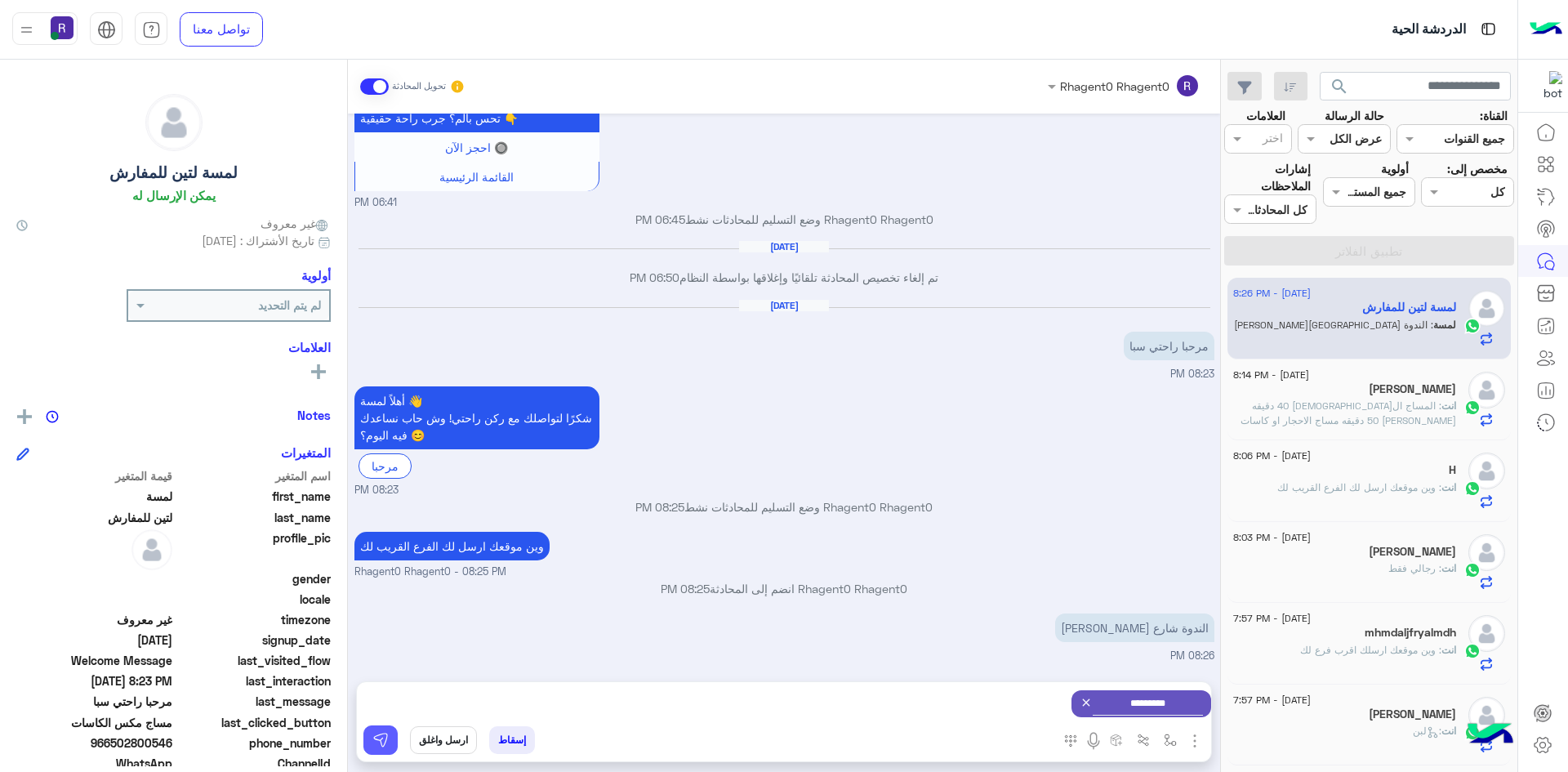
click at [380, 738] on img at bounding box center [380, 740] width 16 height 16
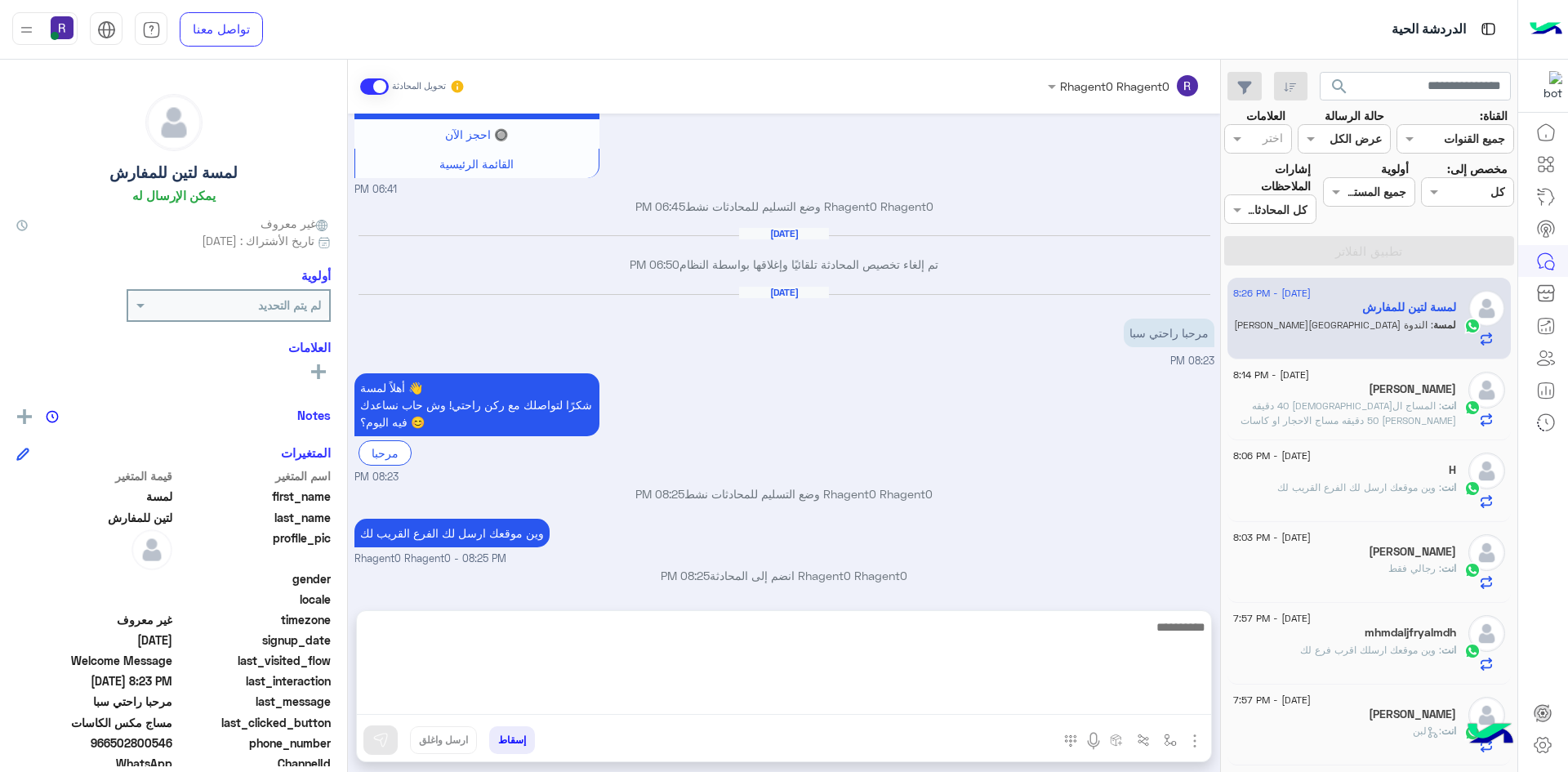
click at [1030, 703] on textarea at bounding box center [784, 666] width 854 height 98
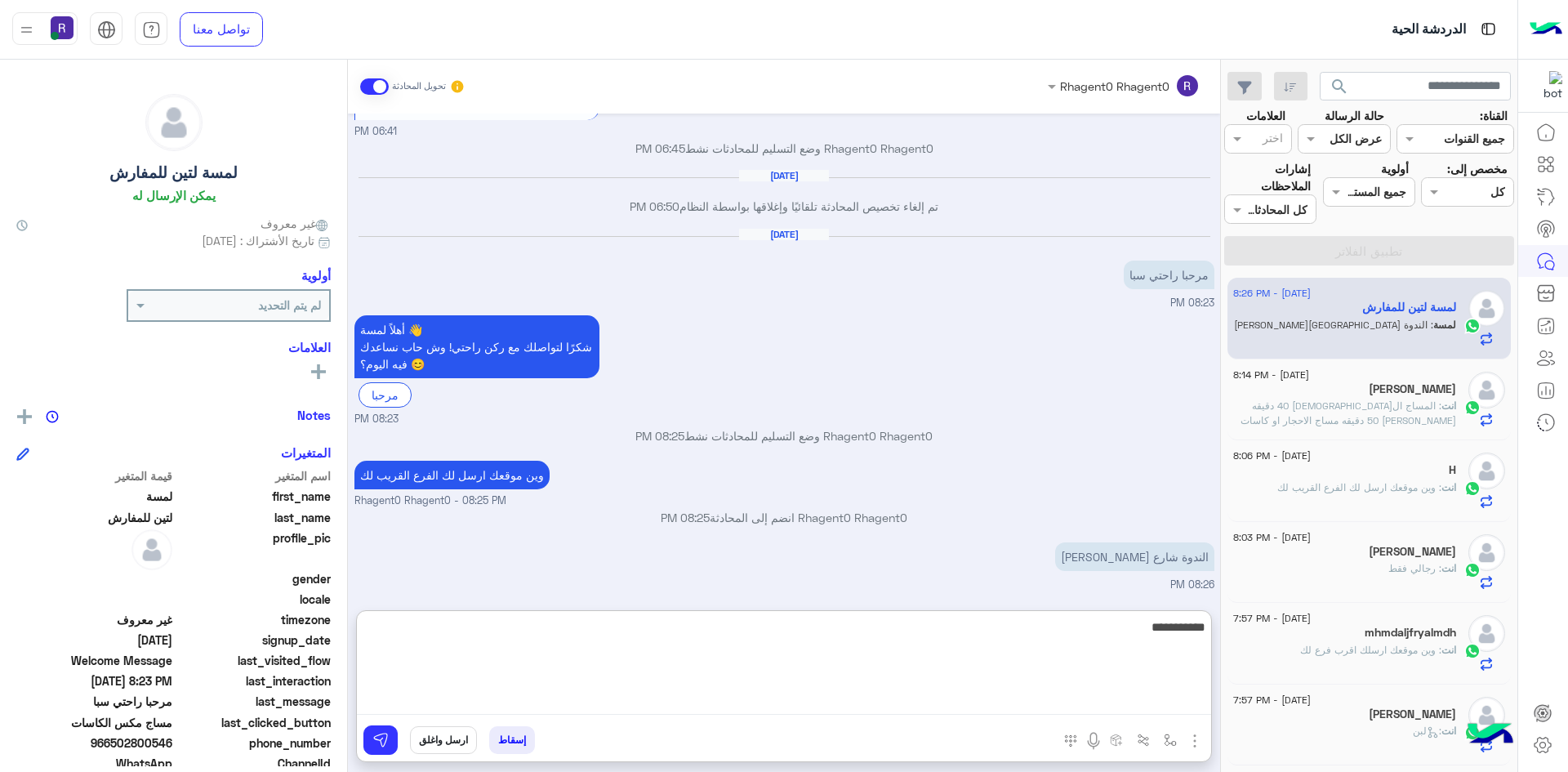
scroll to position [1891, 0]
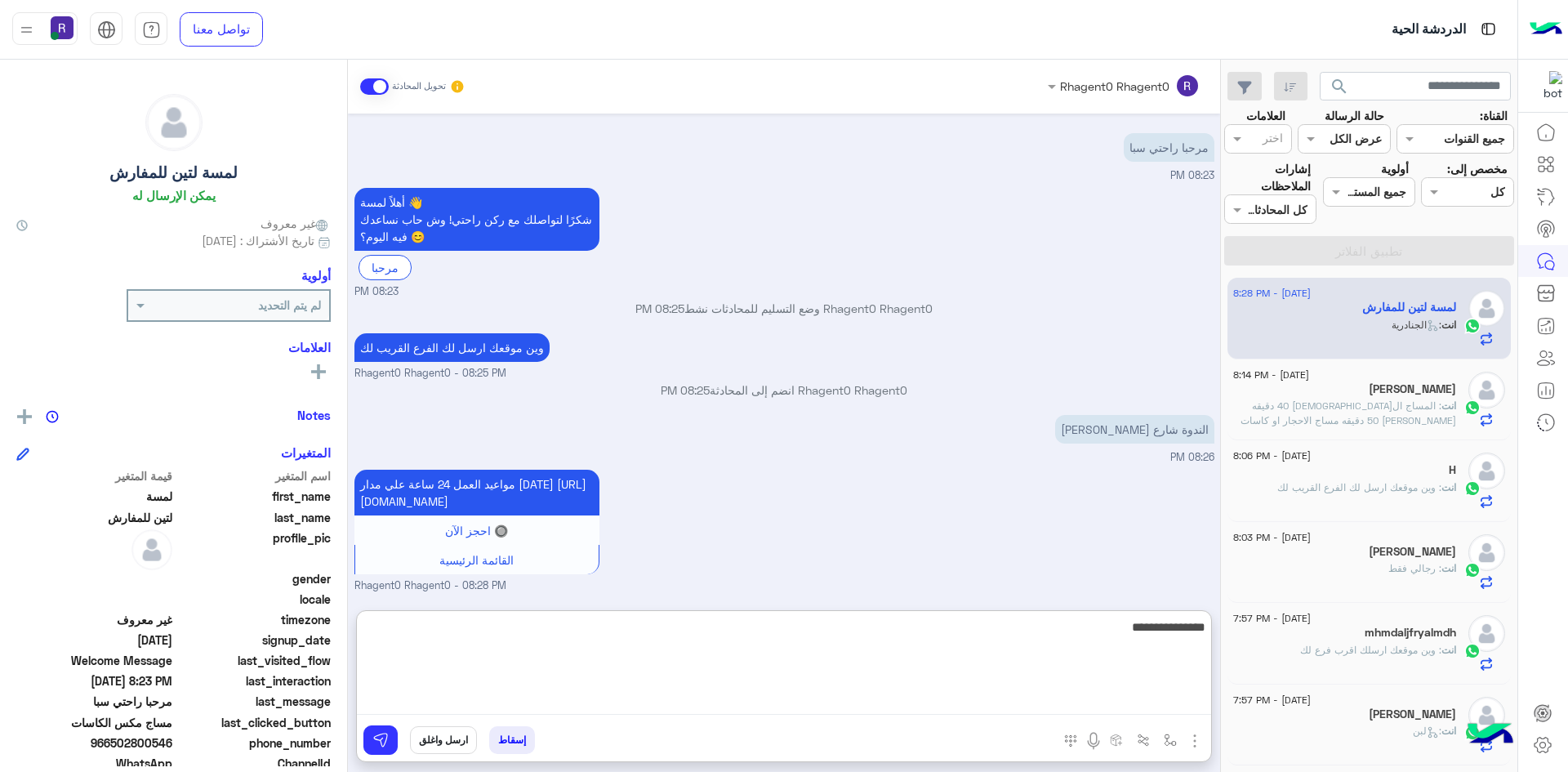
type textarea "**********"
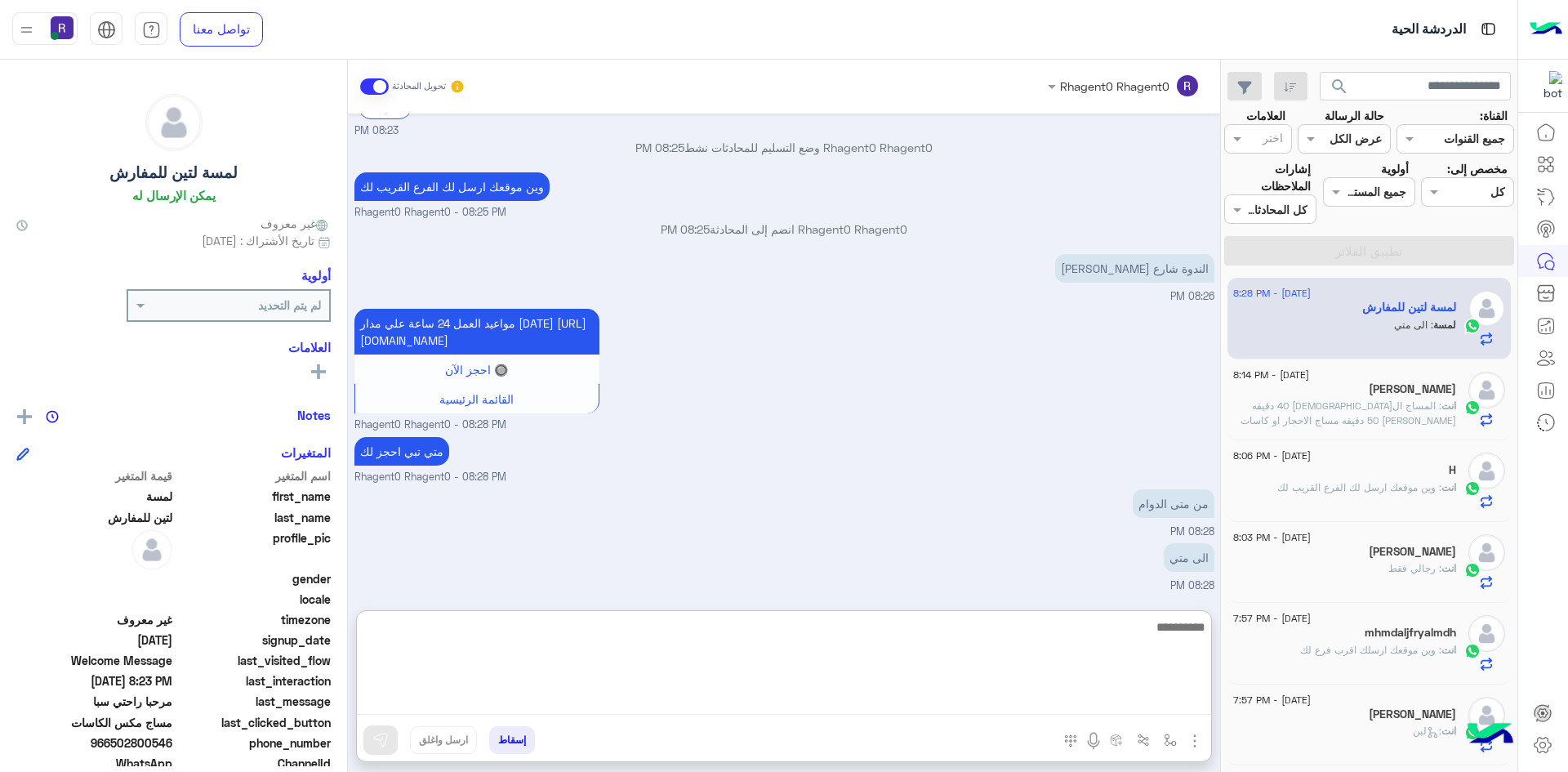
scroll to position [2107, 0]
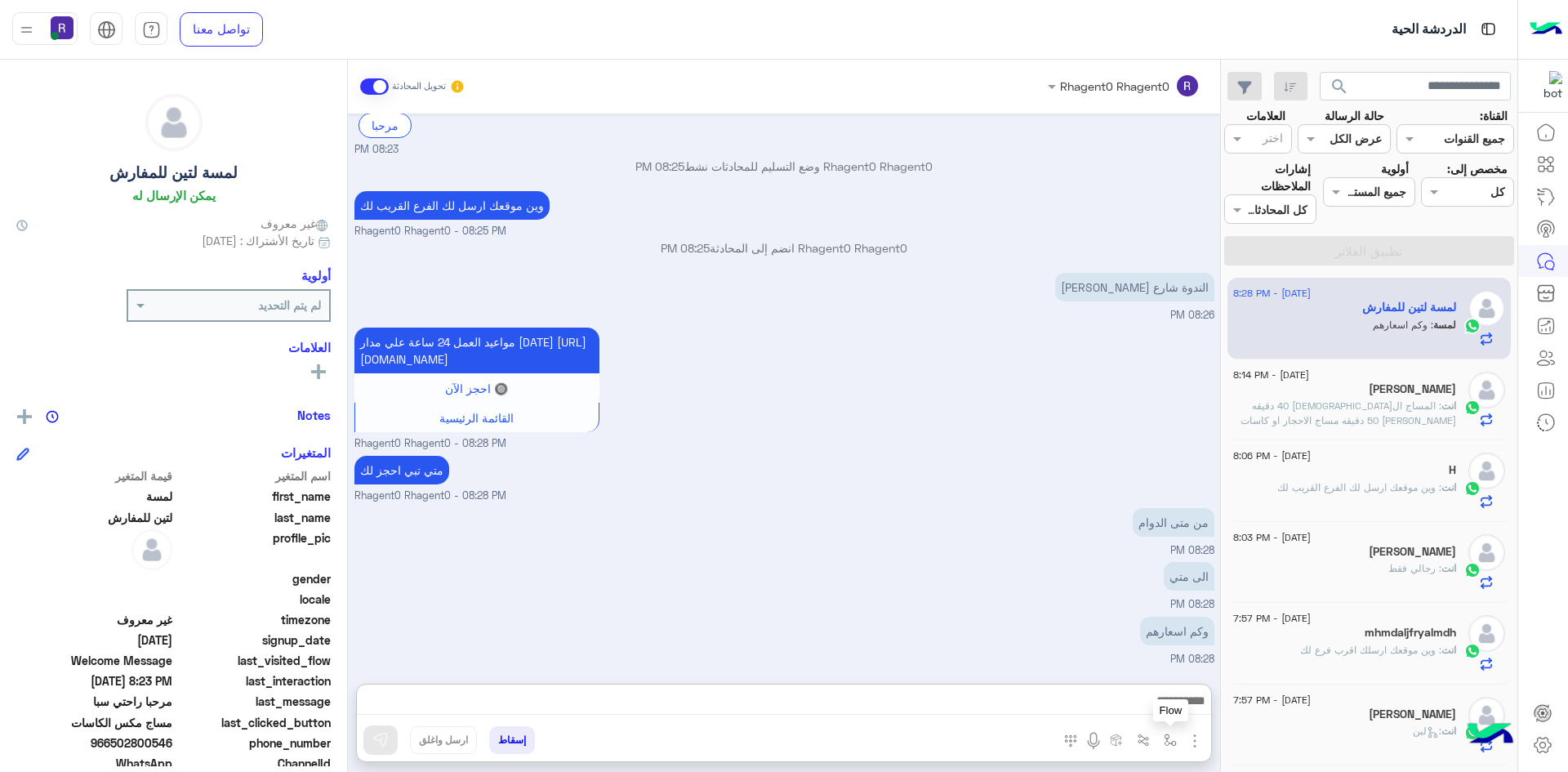
click at [1174, 734] on img "button" at bounding box center [1169, 740] width 13 height 13
click at [1190, 734] on img "button" at bounding box center [1194, 741] width 20 height 20
click at [1146, 709] on button "الصور" at bounding box center [1169, 705] width 70 height 33
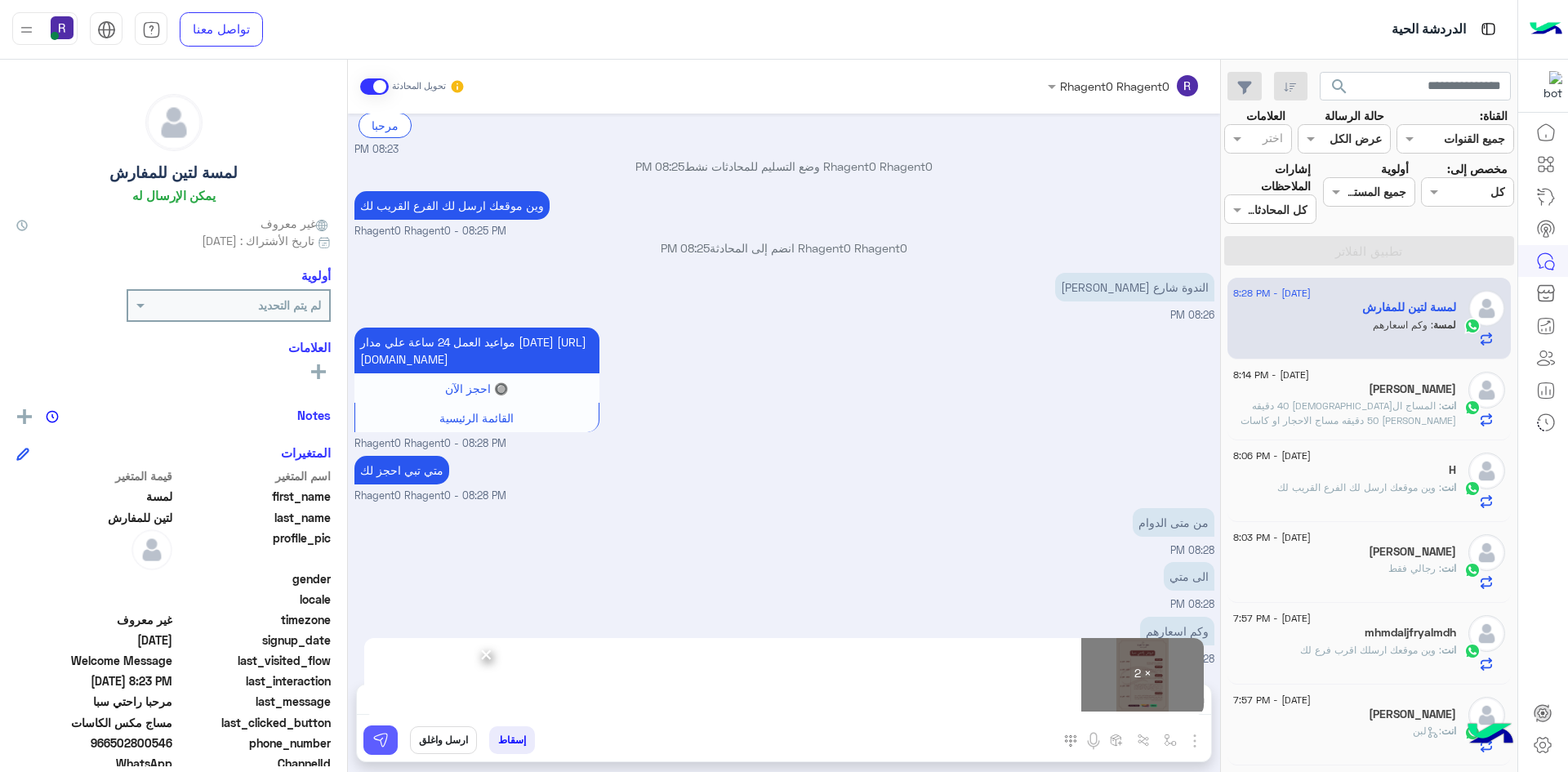
click at [386, 733] on img at bounding box center [380, 740] width 16 height 16
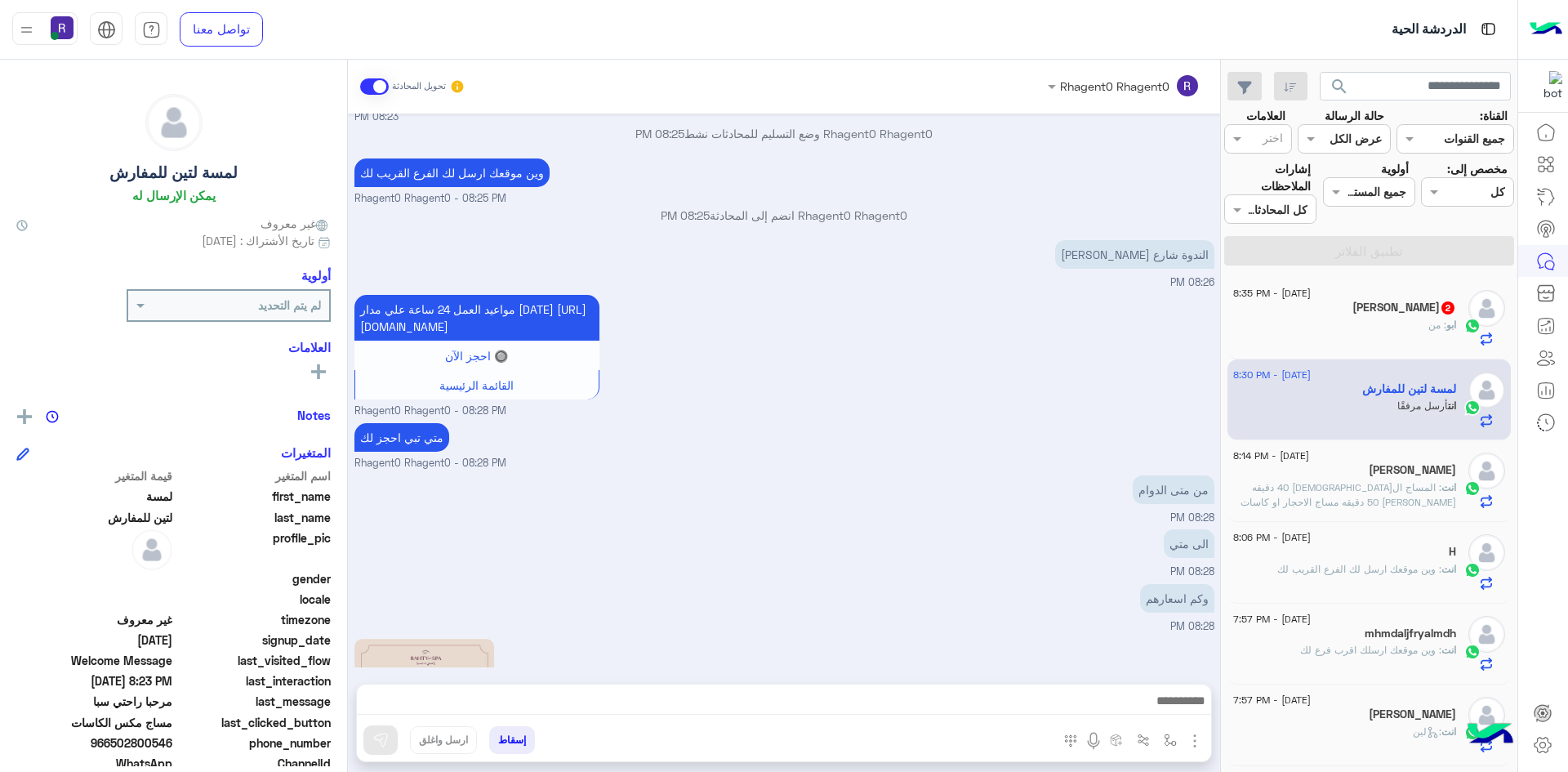
scroll to position [2478, 0]
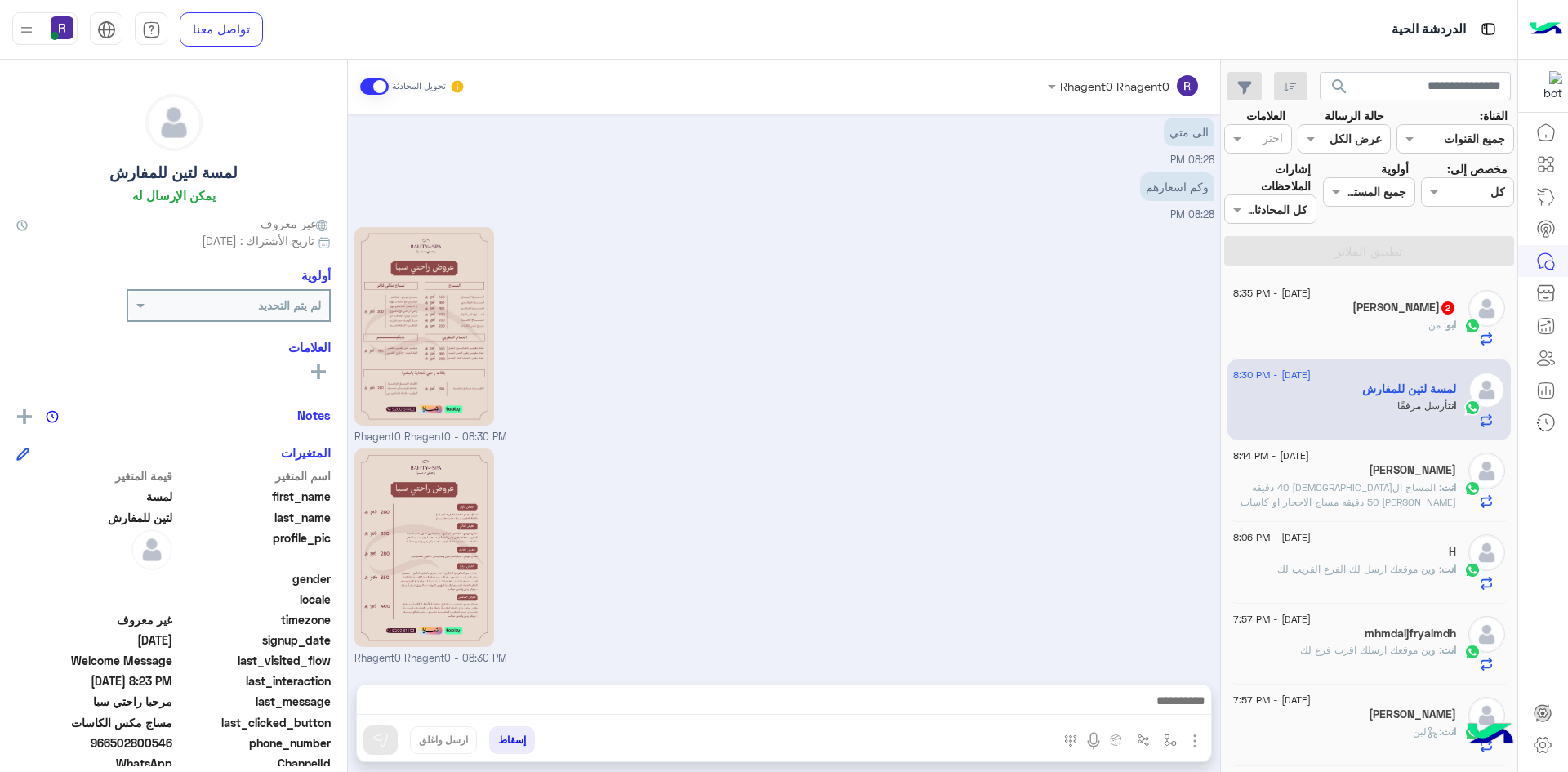
drag, startPoint x: 1340, startPoint y: 403, endPoint x: 1345, endPoint y: 424, distance: 21.6
drag, startPoint x: 1345, startPoint y: 424, endPoint x: 1403, endPoint y: 335, distance: 106.2
click at [1403, 335] on div "ابو : من" at bounding box center [1344, 332] width 223 height 28
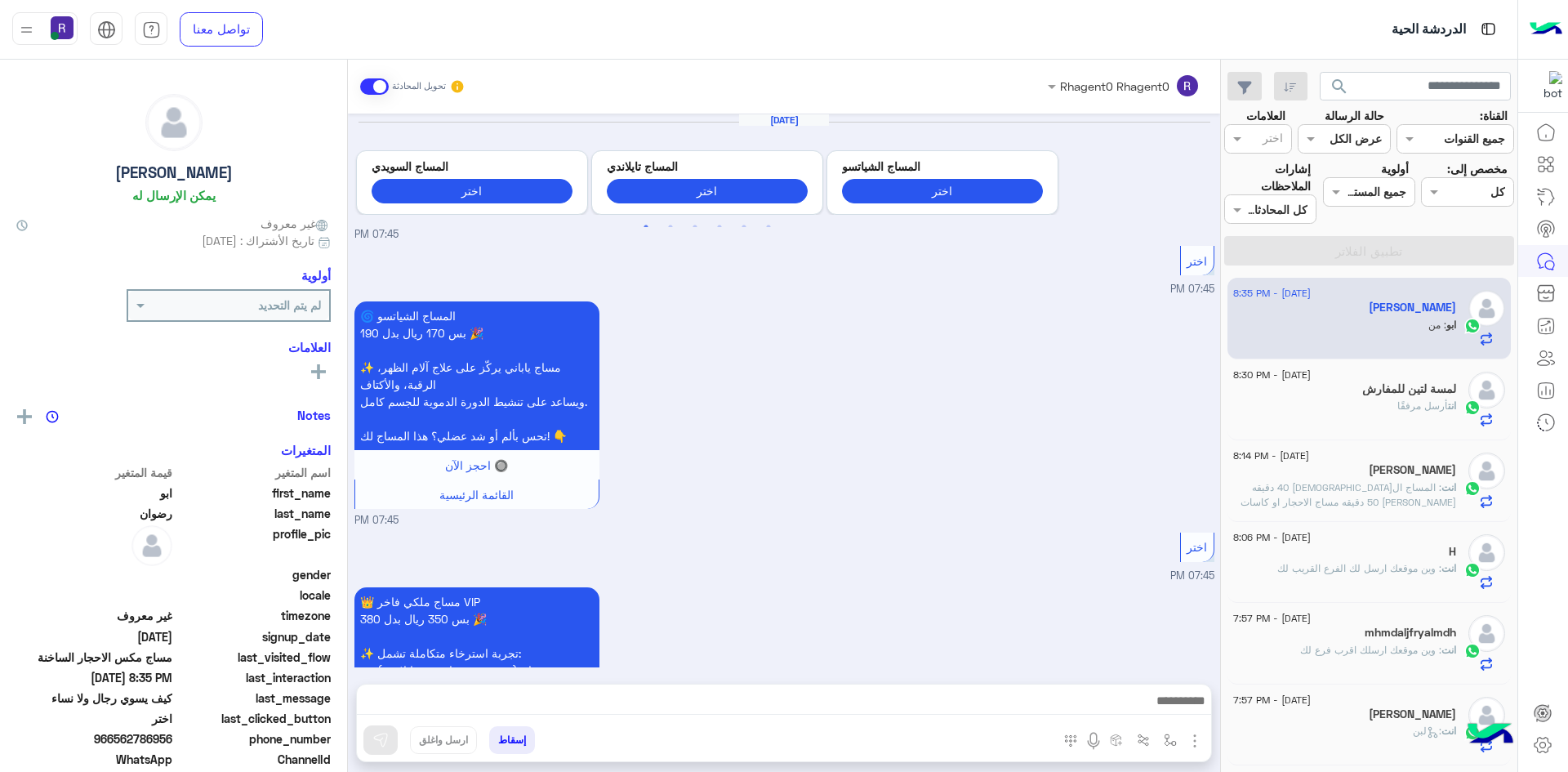
scroll to position [1984, 0]
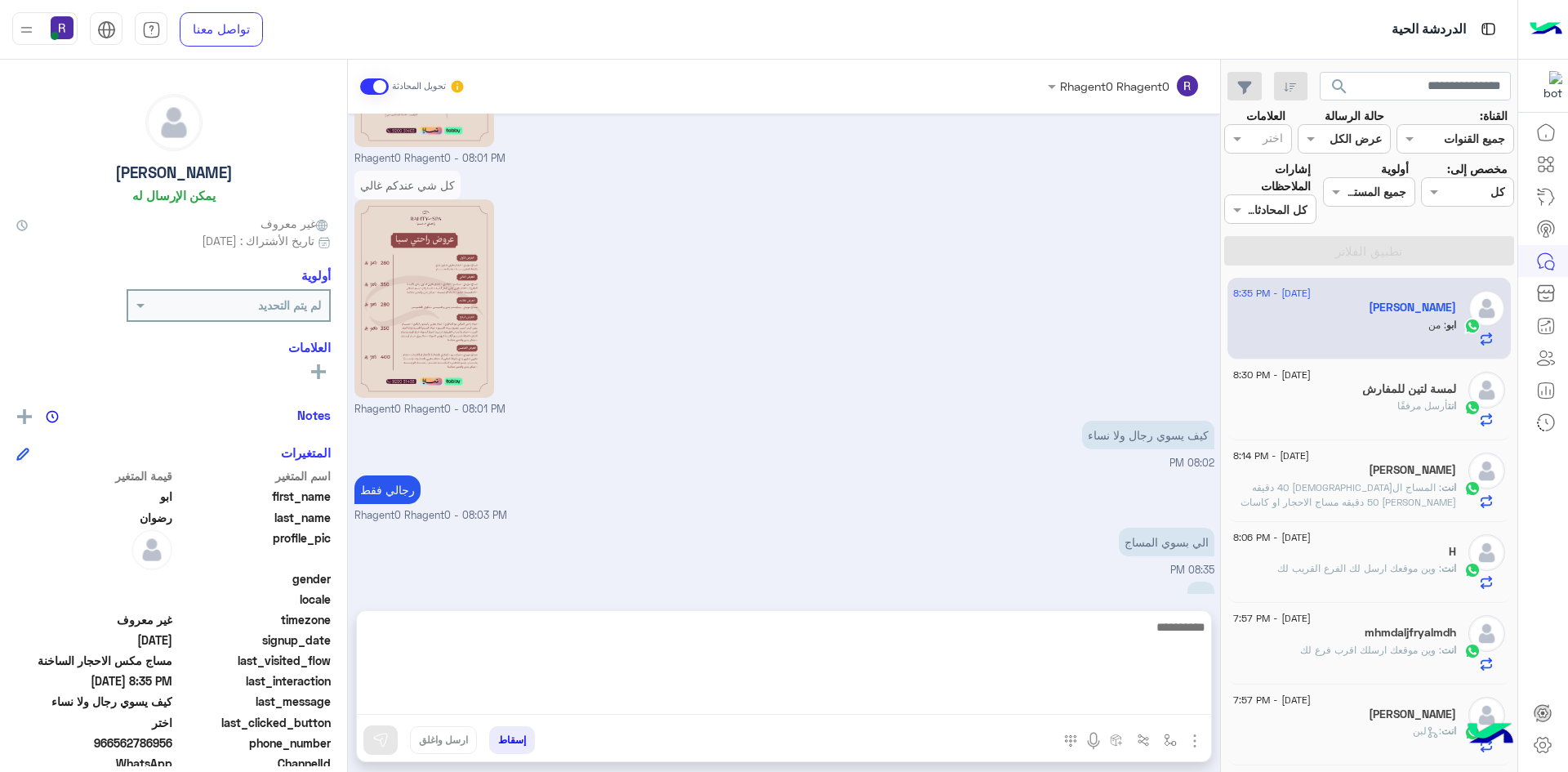
click at [1042, 701] on textarea at bounding box center [784, 666] width 854 height 98
click at [1074, 644] on textarea at bounding box center [784, 666] width 854 height 98
click at [1124, 648] on textarea at bounding box center [784, 666] width 854 height 98
type textarea "**********"
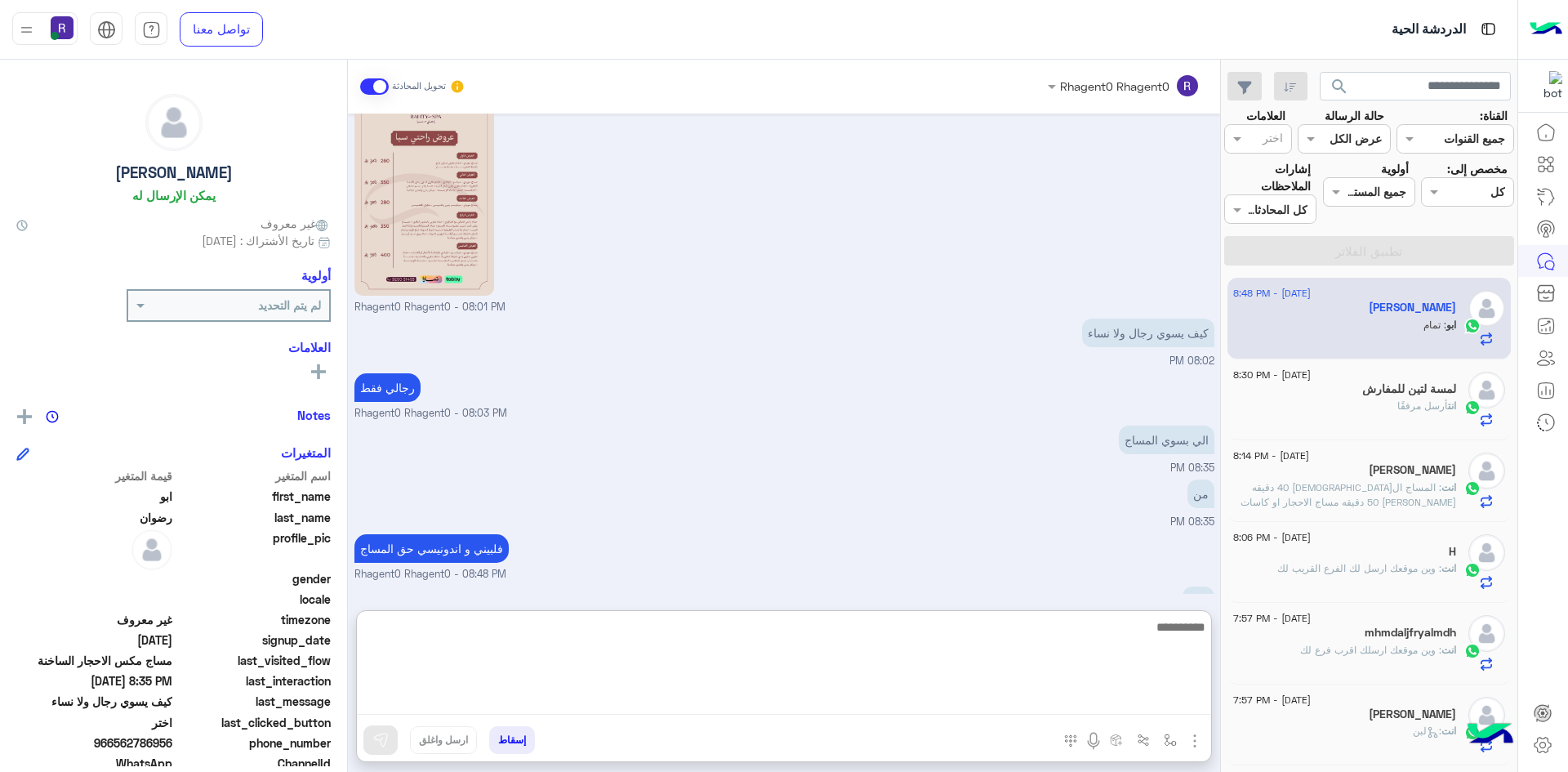
scroll to position [2109, 0]
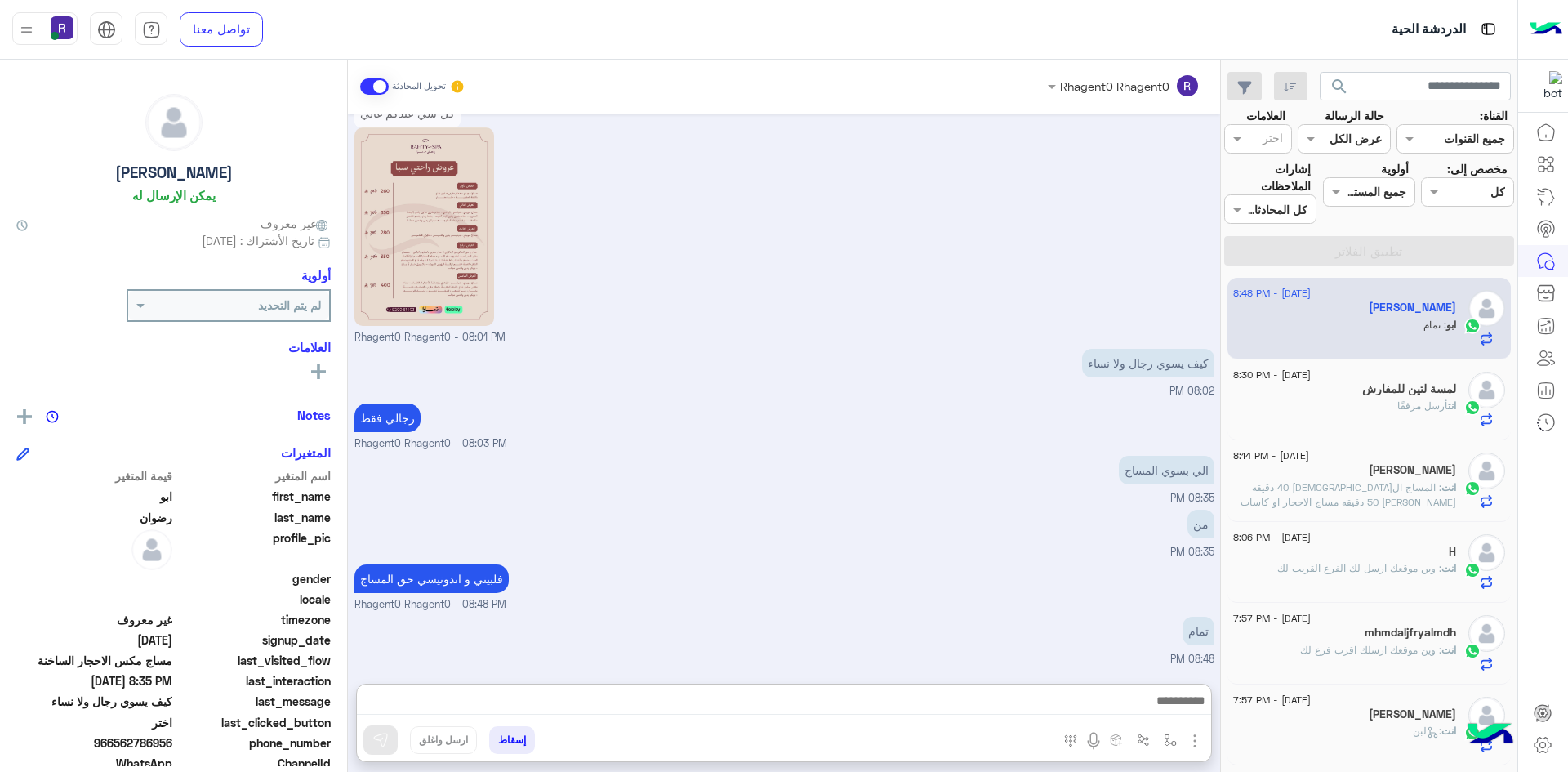
click at [1016, 437] on small "Rhagent0 Rhagent0 - 08:03 PM" at bounding box center [784, 444] width 860 height 15
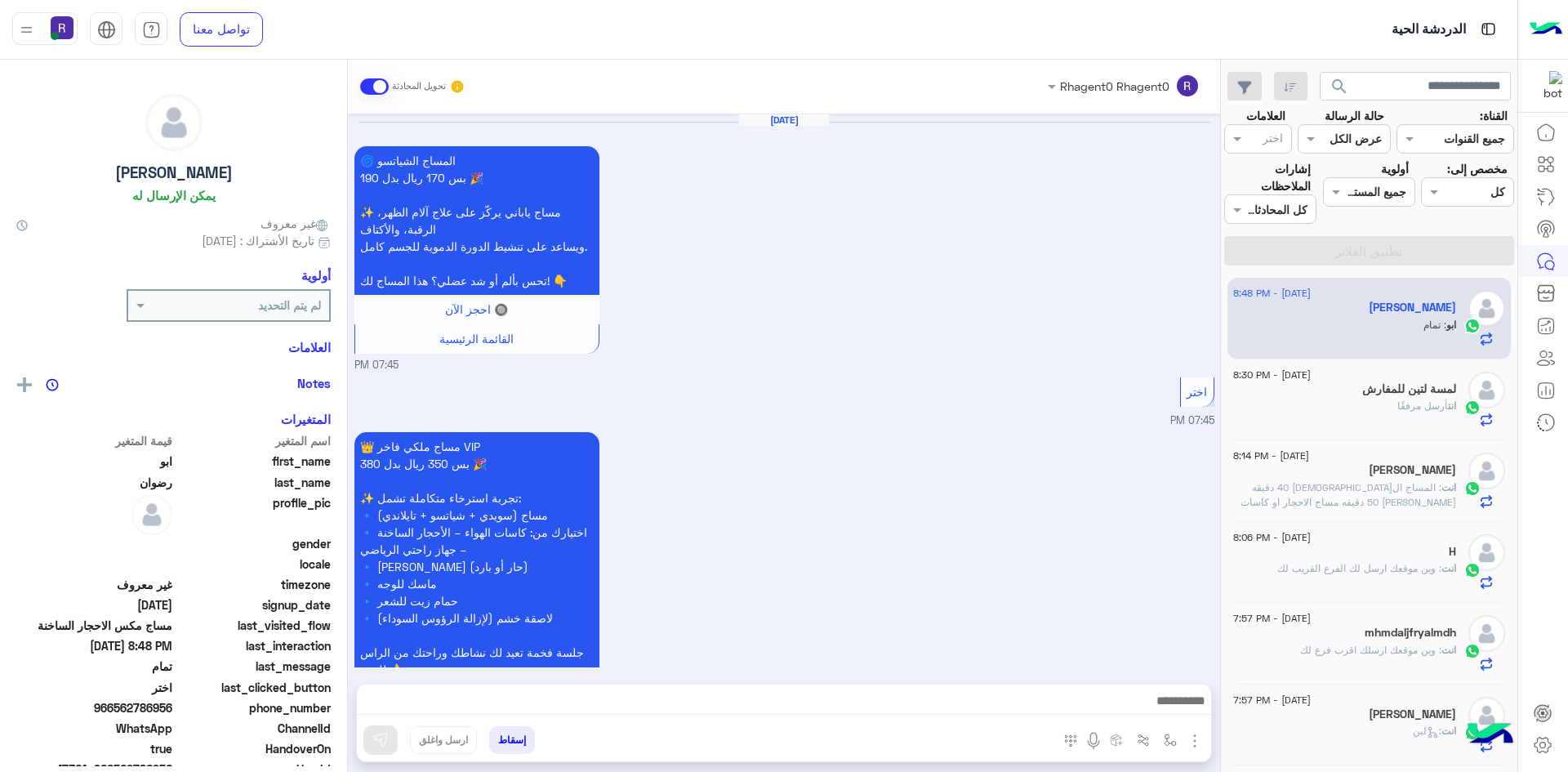
scroll to position [1935, 0]
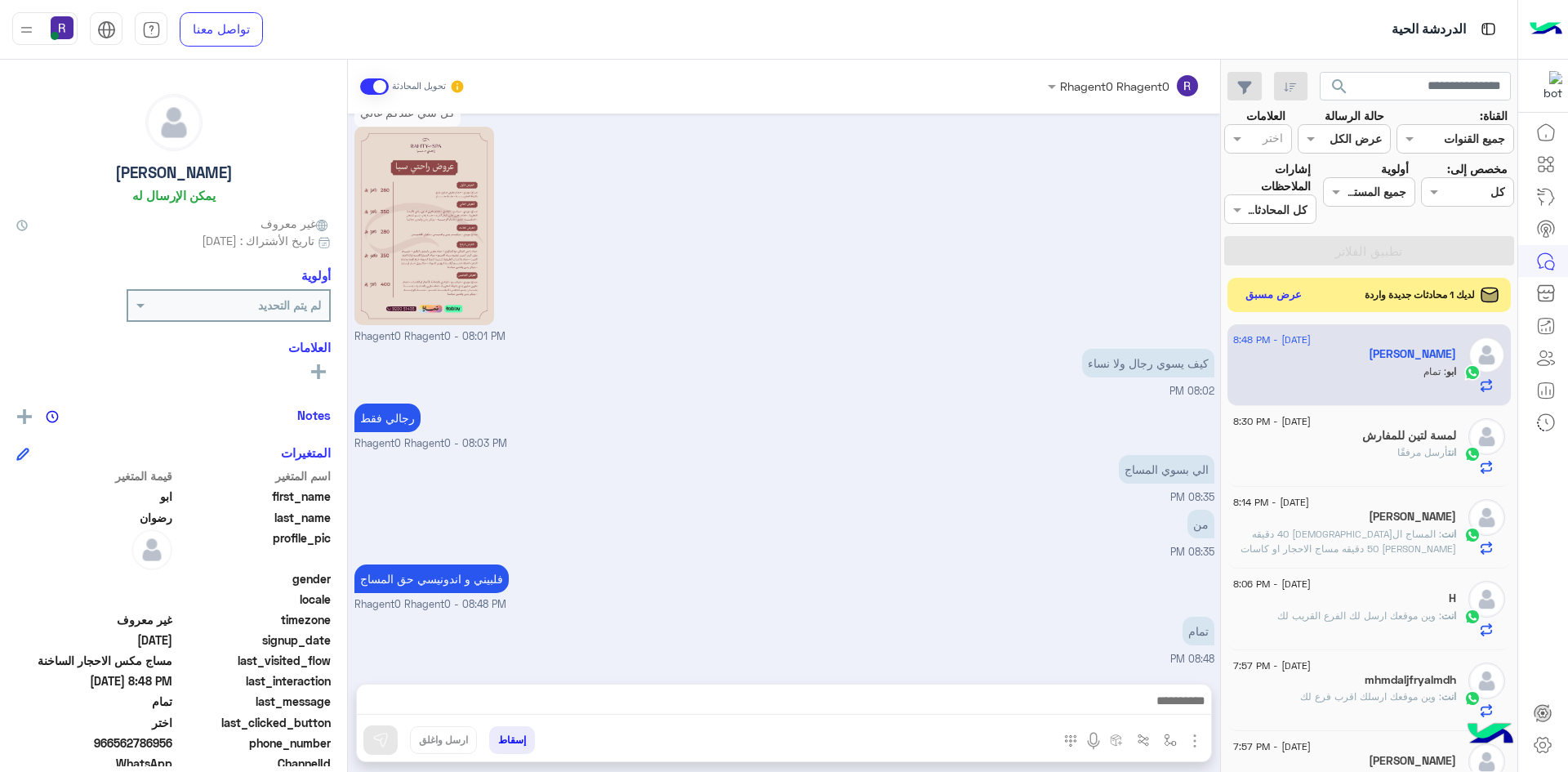
click at [1294, 298] on button "عرض مسبق" at bounding box center [1274, 296] width 69 height 22
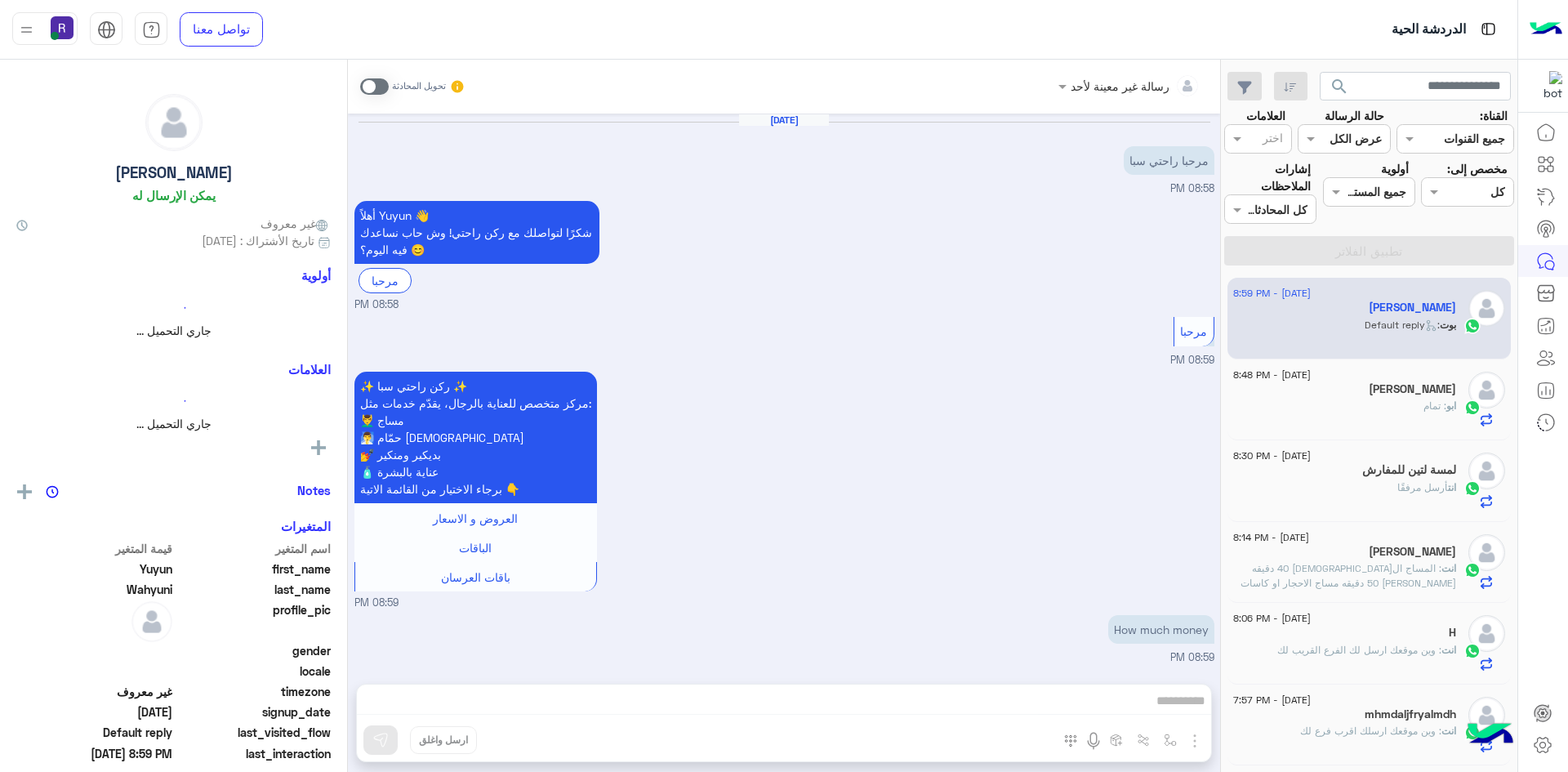
scroll to position [114, 0]
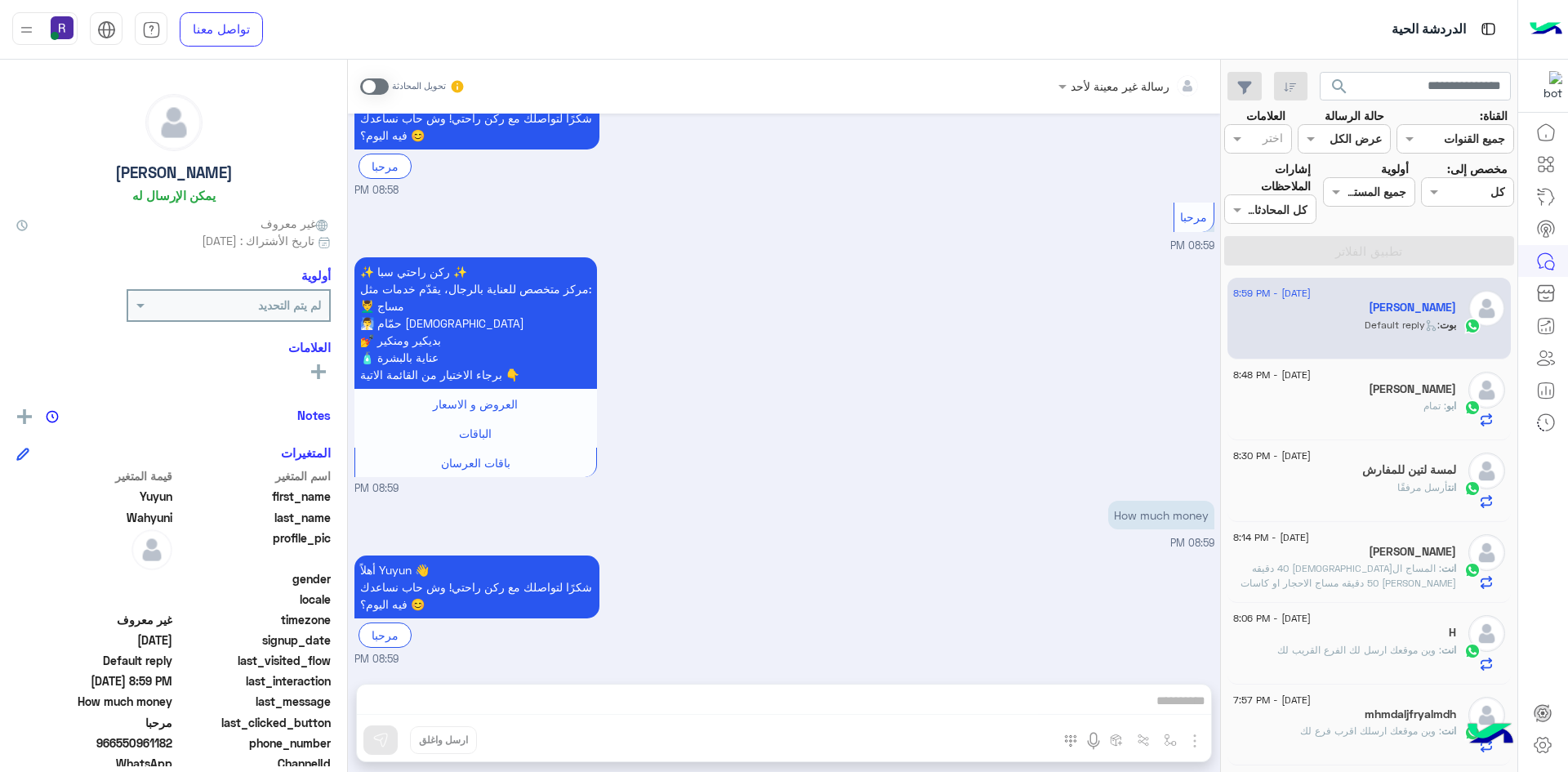
click at [381, 81] on span at bounding box center [374, 86] width 28 height 16
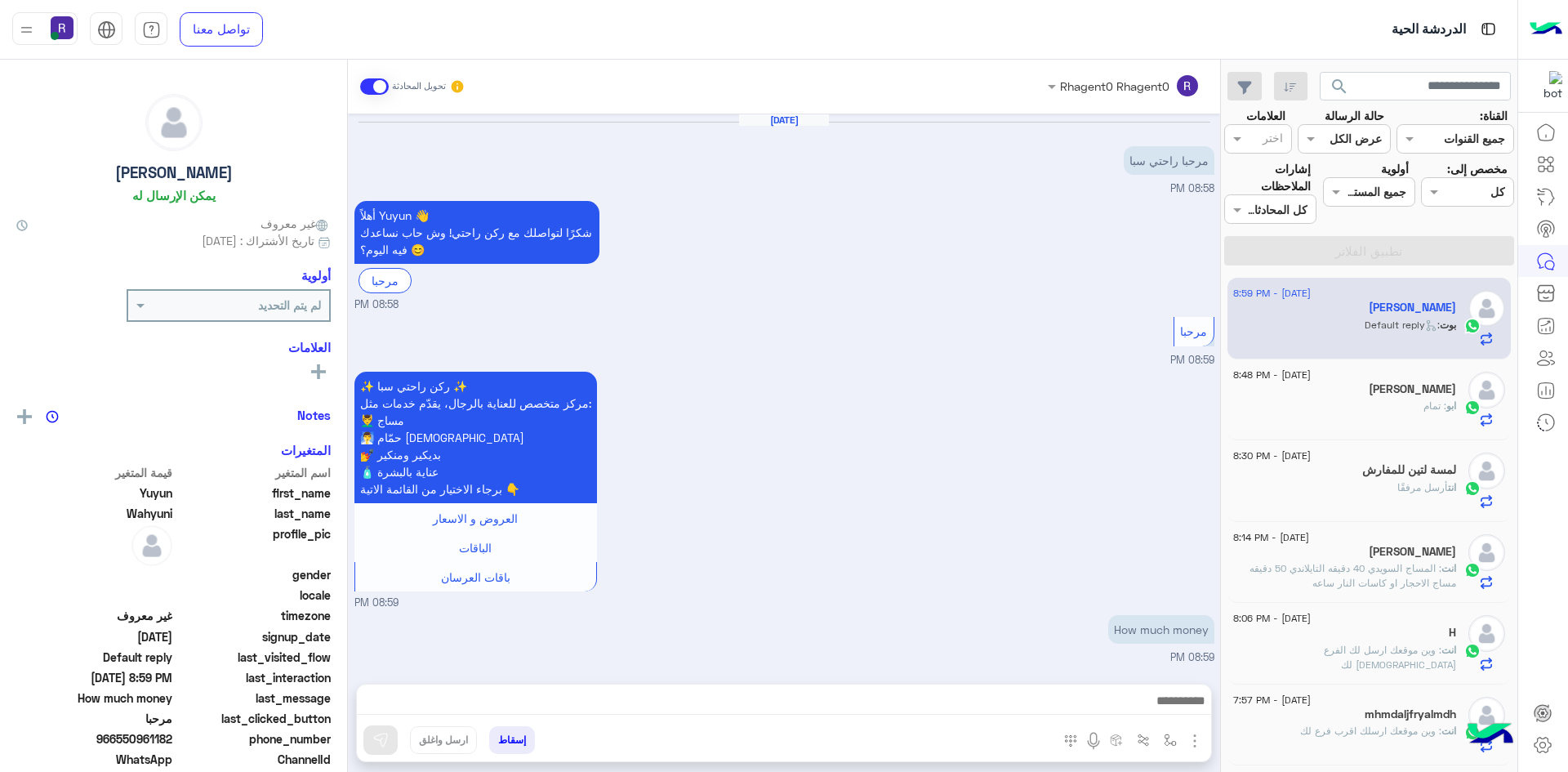
scroll to position [144, 0]
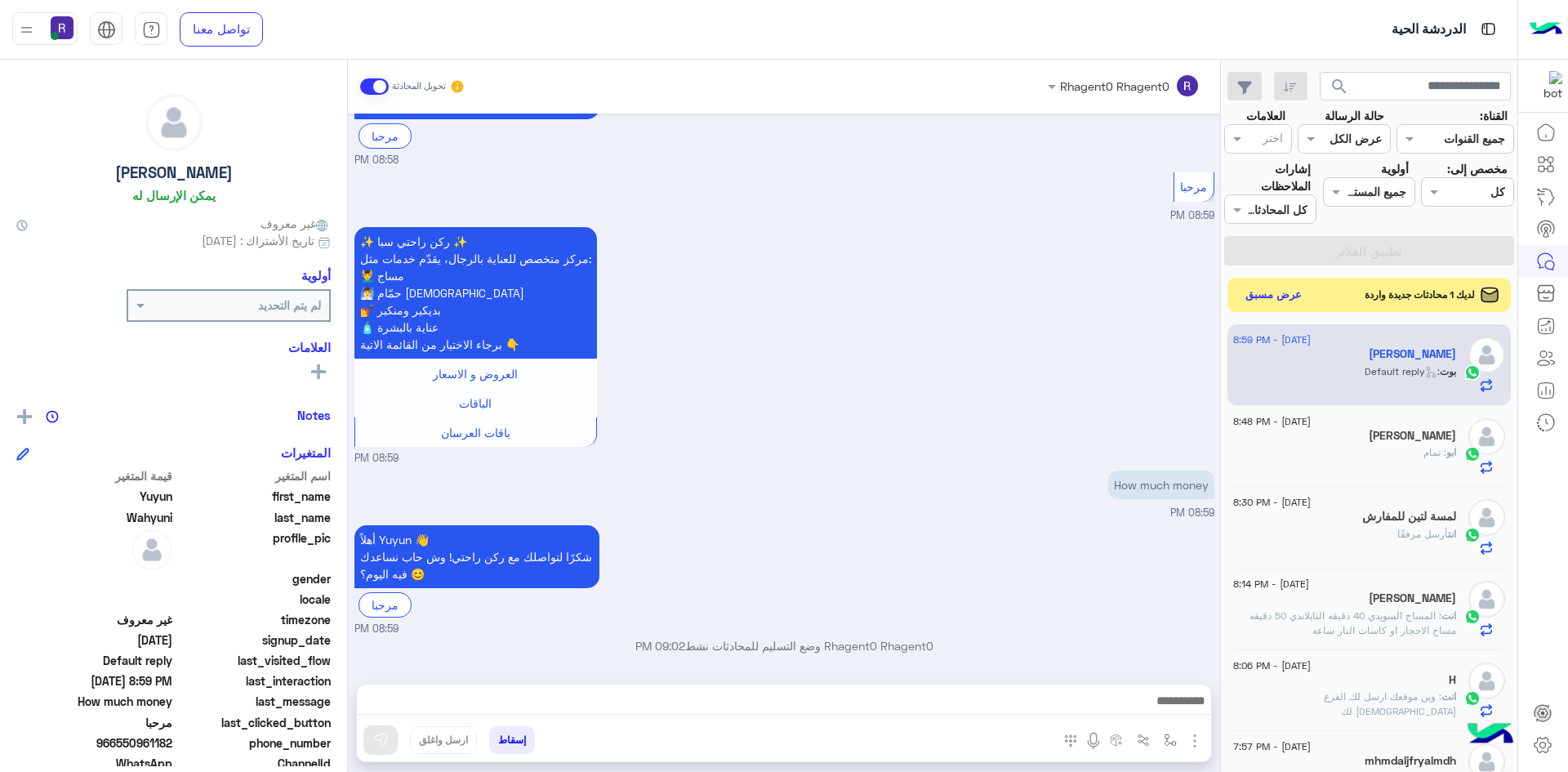
click at [1284, 295] on button "عرض مسبق" at bounding box center [1274, 296] width 69 height 22
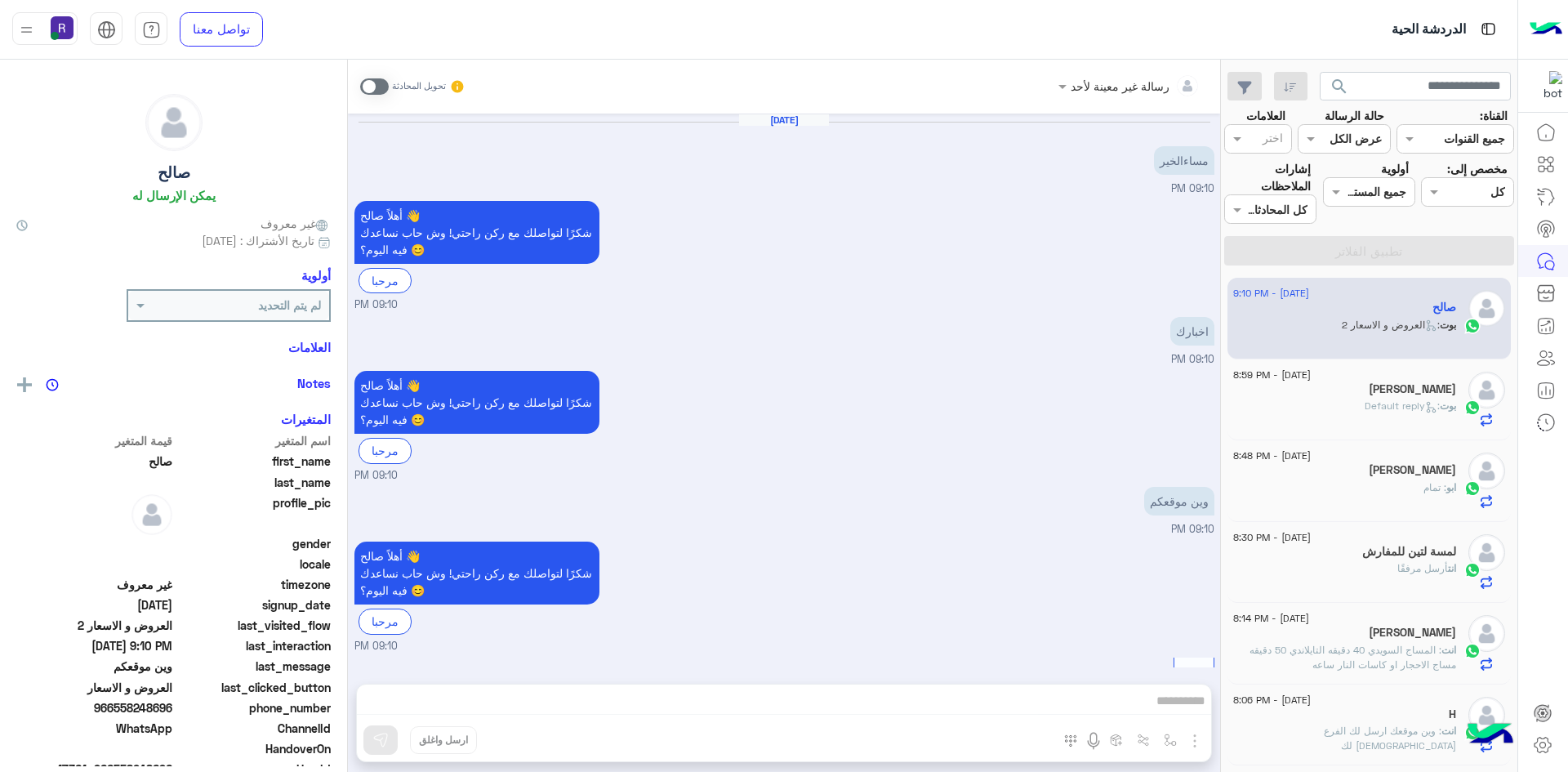
scroll to position [444, 0]
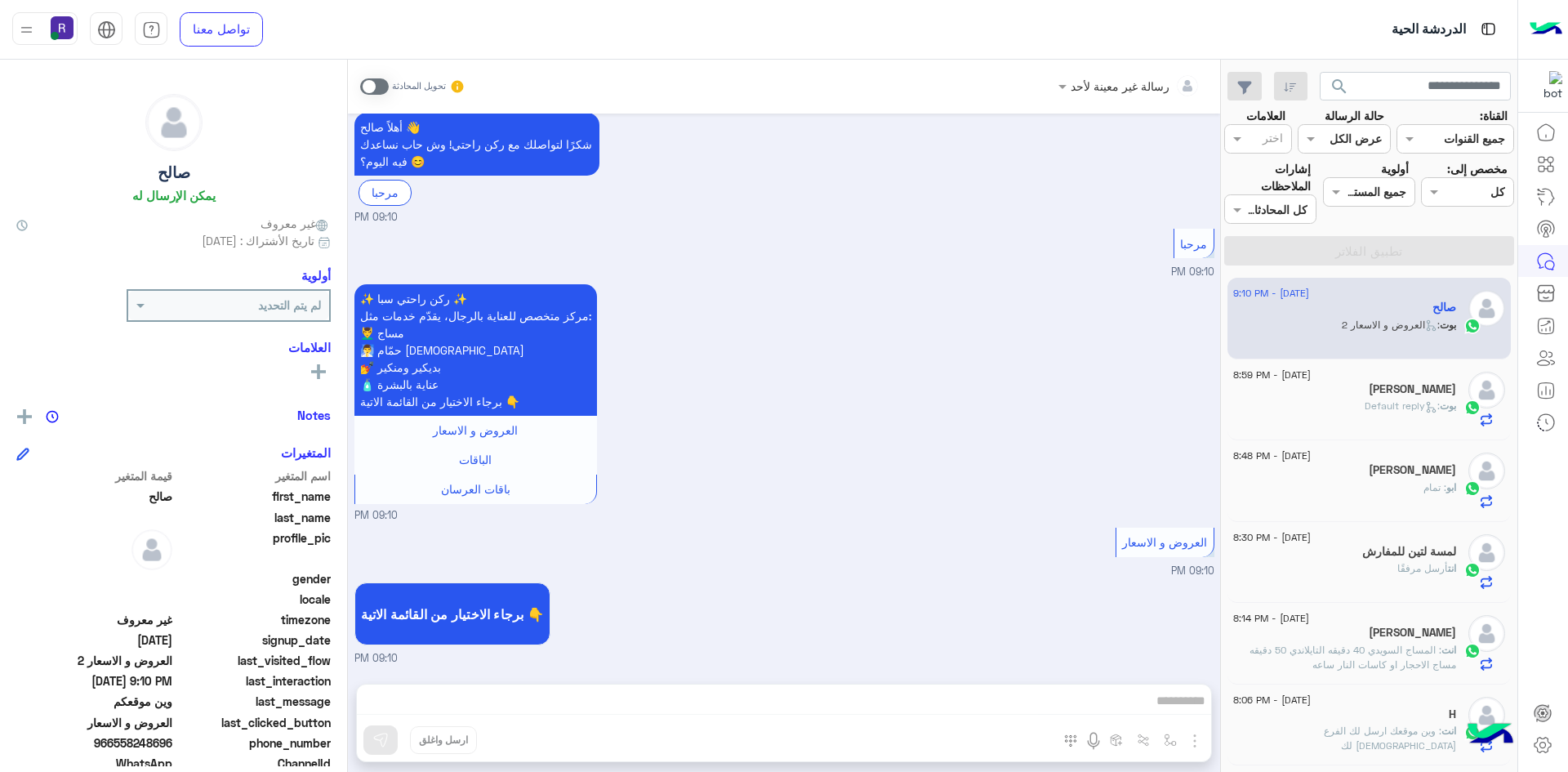
click at [358, 92] on div "رسالة غير معينة لأحد تحويل المحادثة" at bounding box center [784, 86] width 872 height 54
click at [369, 91] on span at bounding box center [374, 86] width 28 height 16
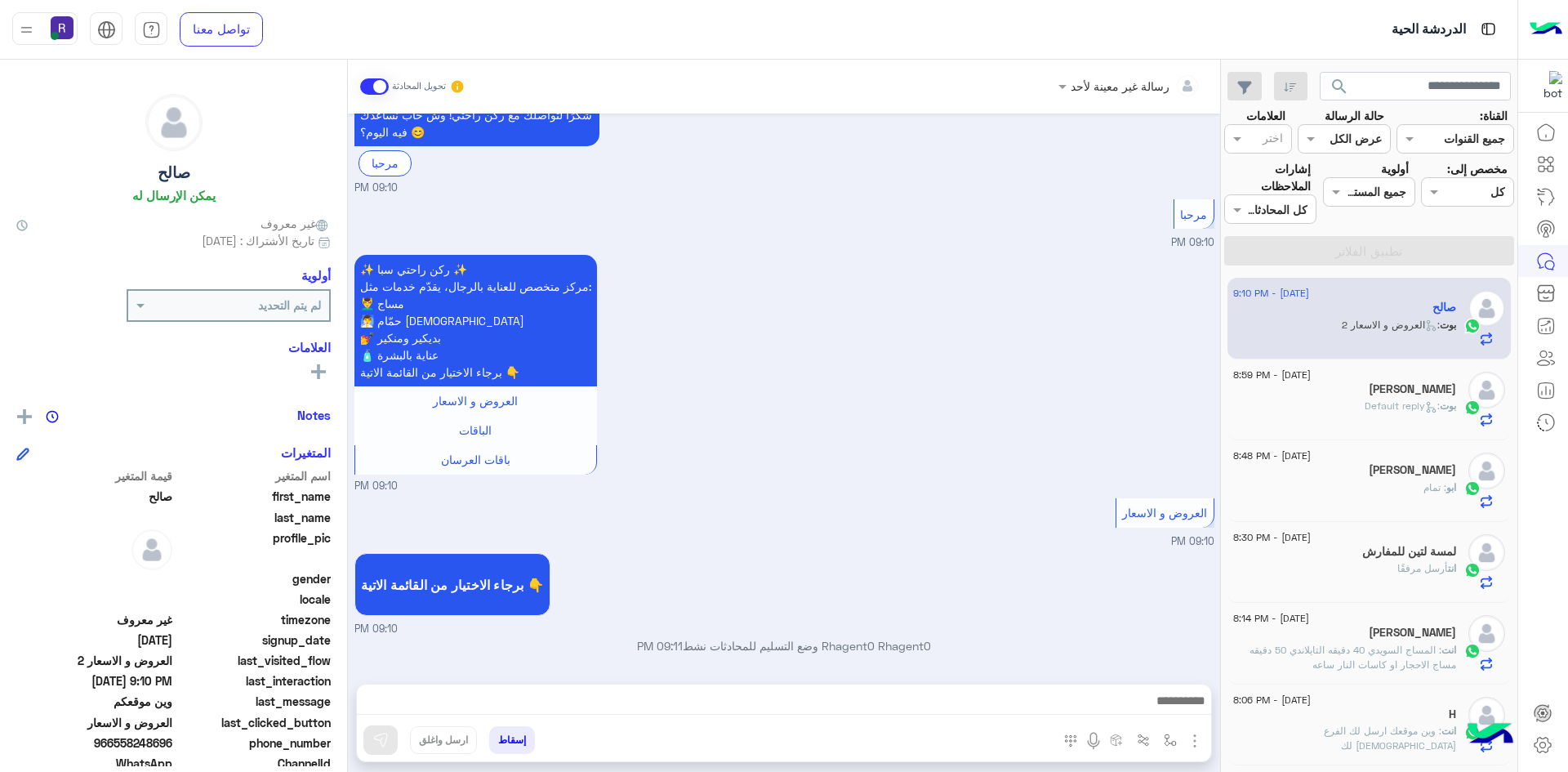
click at [1200, 735] on img "button" at bounding box center [1194, 741] width 20 height 20
click at [1155, 699] on span "الصور" at bounding box center [1162, 706] width 30 height 19
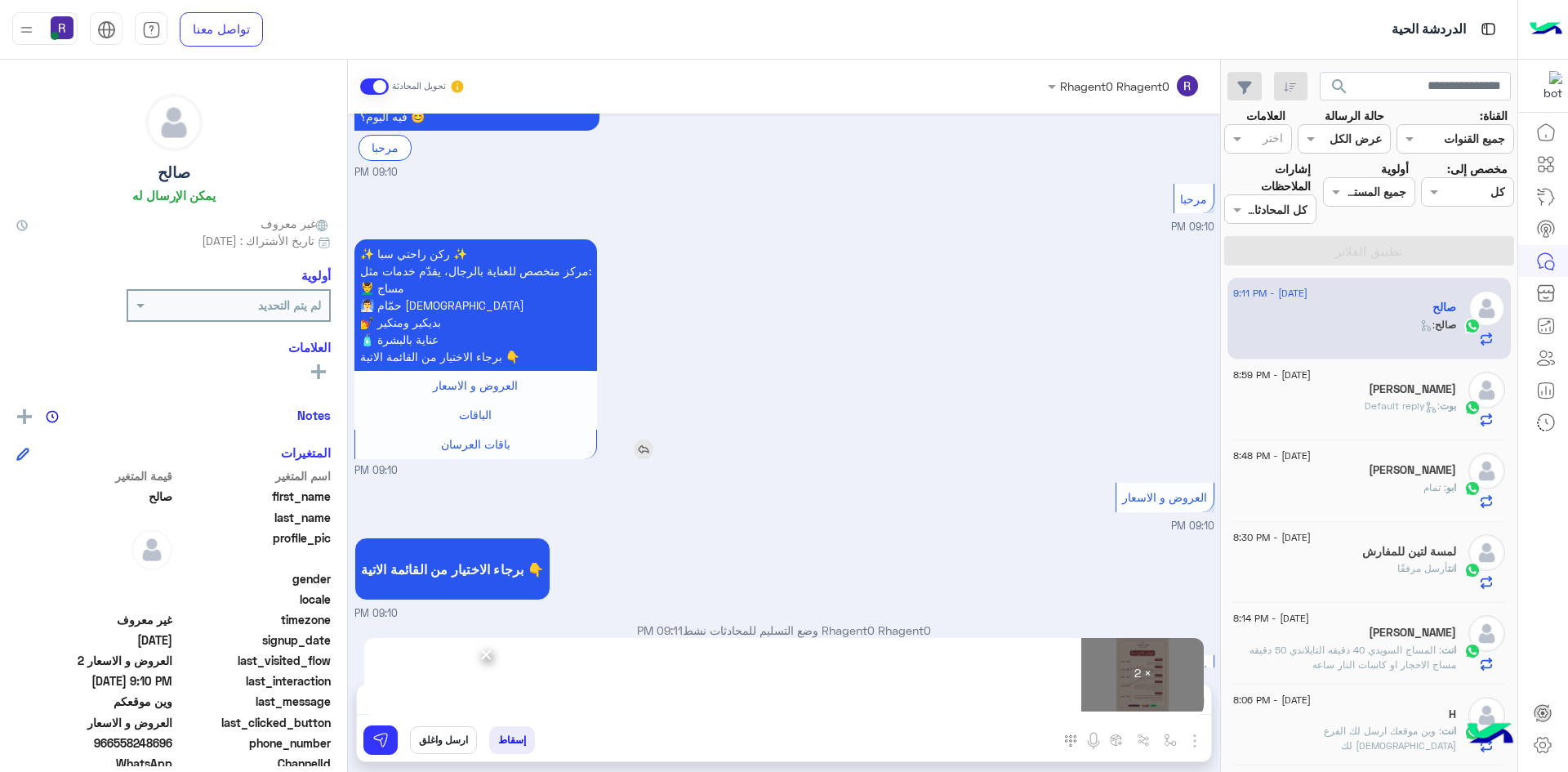
scroll to position [530, 0]
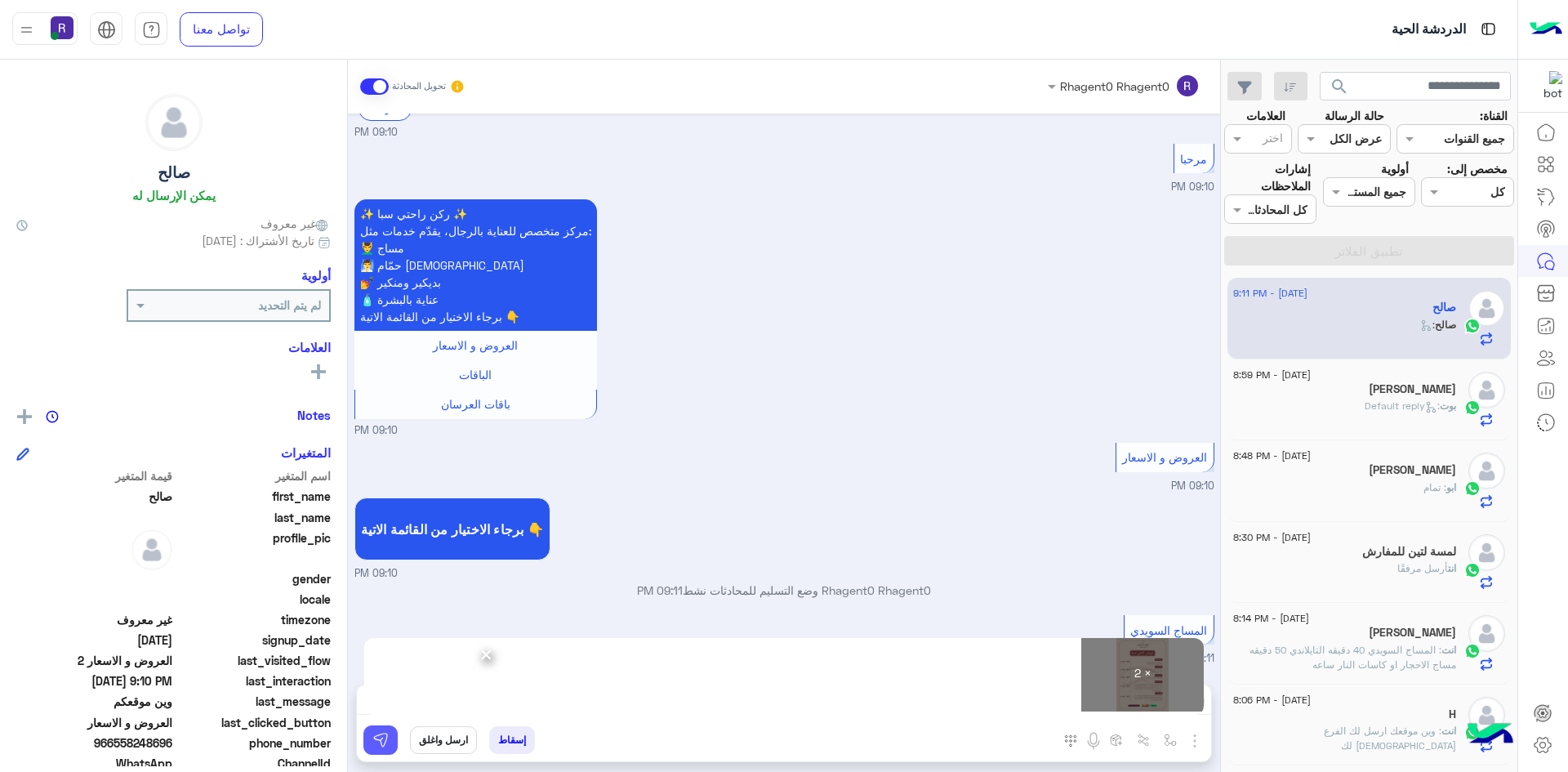
click at [381, 737] on img at bounding box center [380, 740] width 16 height 16
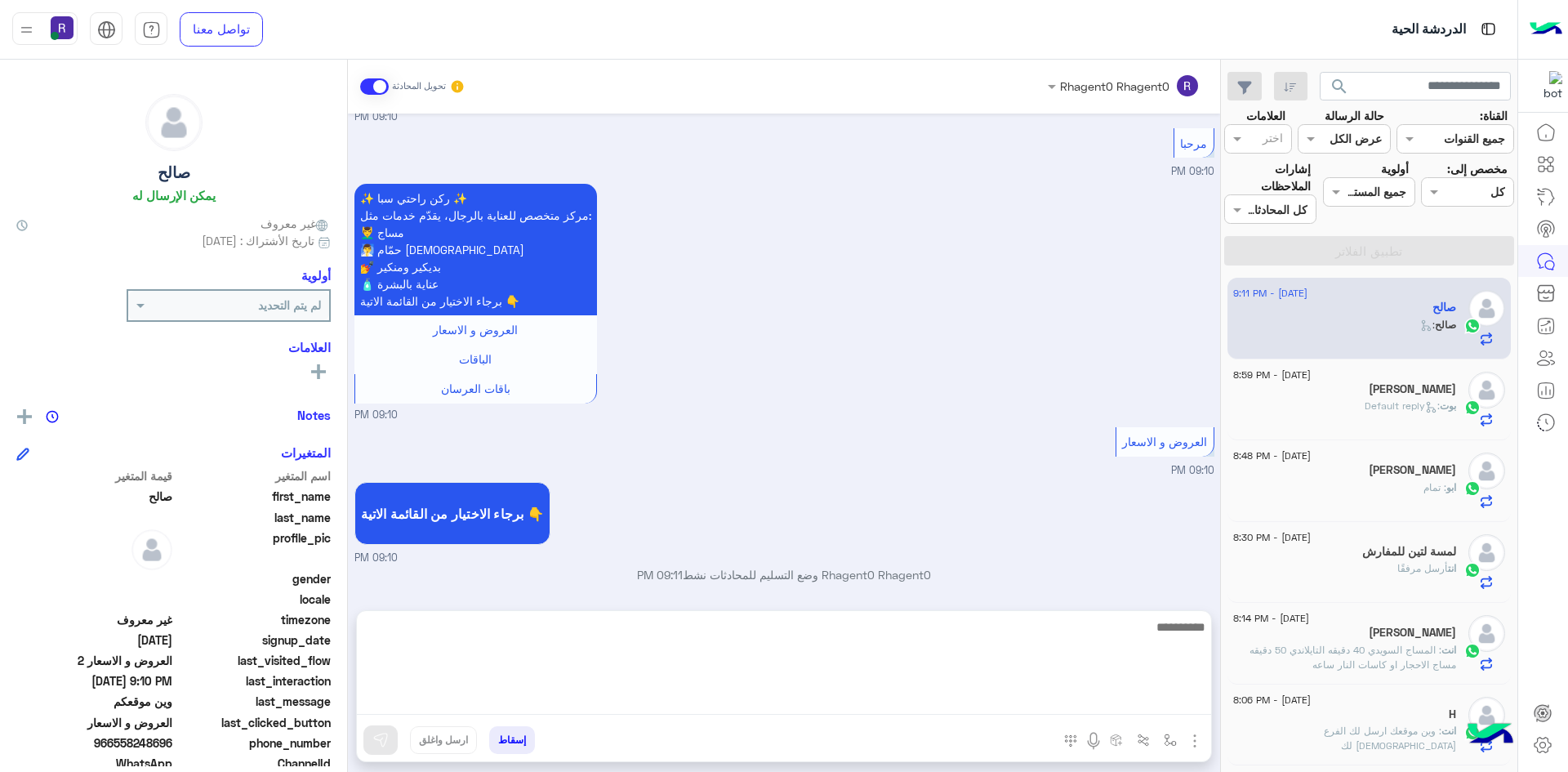
click at [928, 695] on textarea at bounding box center [784, 666] width 854 height 98
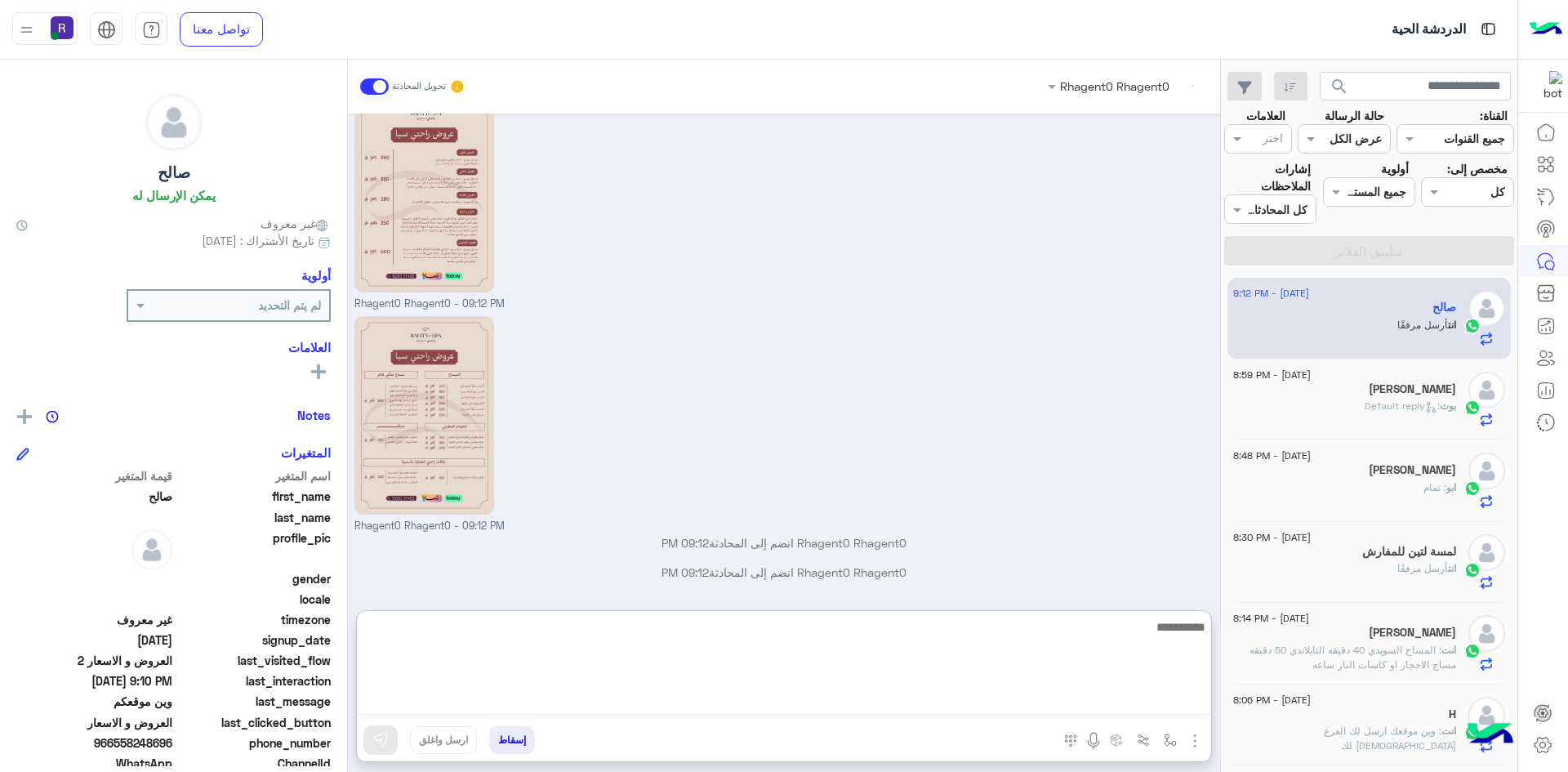
paste textarea "**********"
type textarea "**********"
click at [1141, 622] on textarea "**********" at bounding box center [784, 666] width 854 height 98
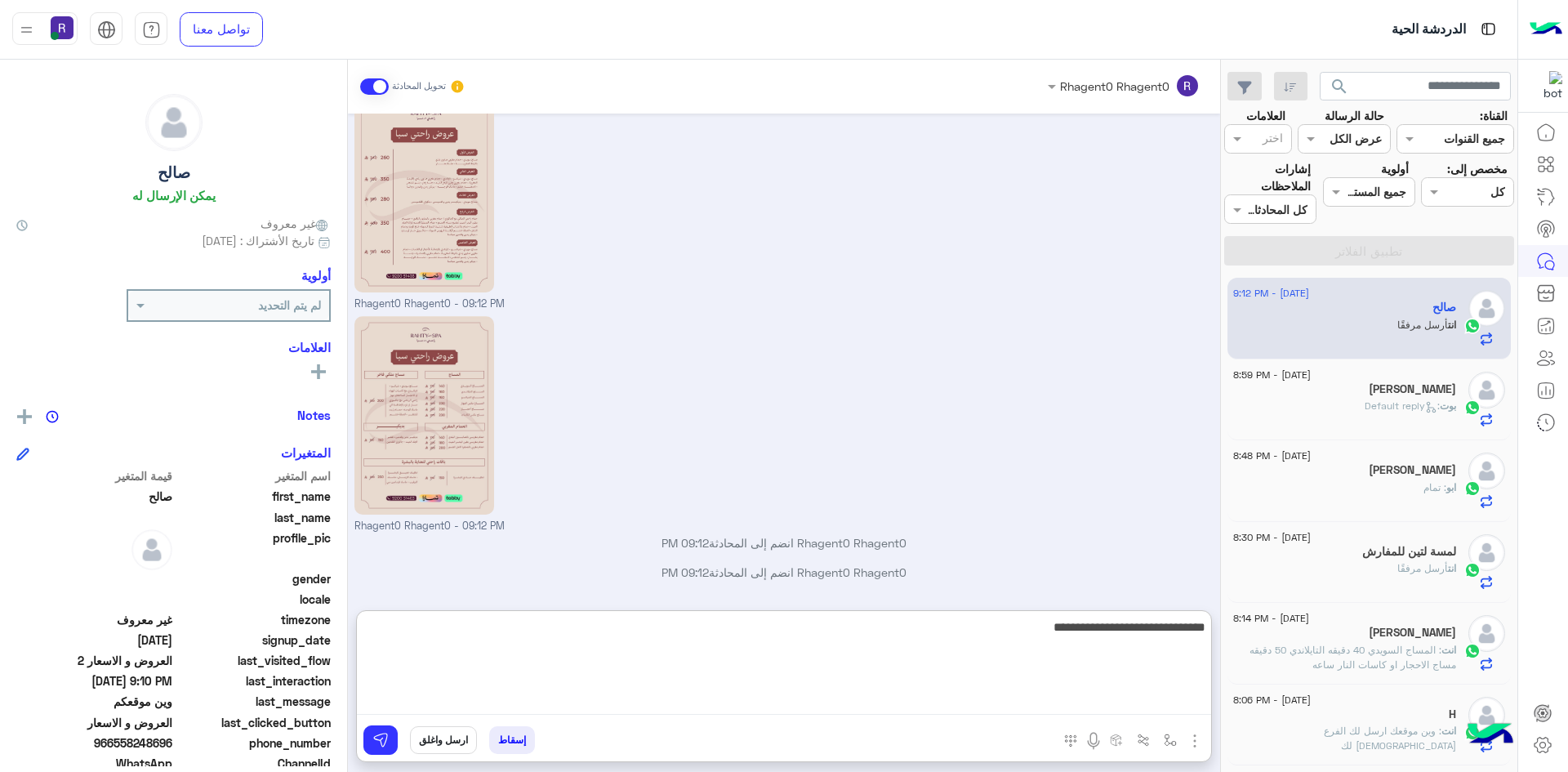
click at [1141, 622] on textarea "**********" at bounding box center [784, 666] width 854 height 98
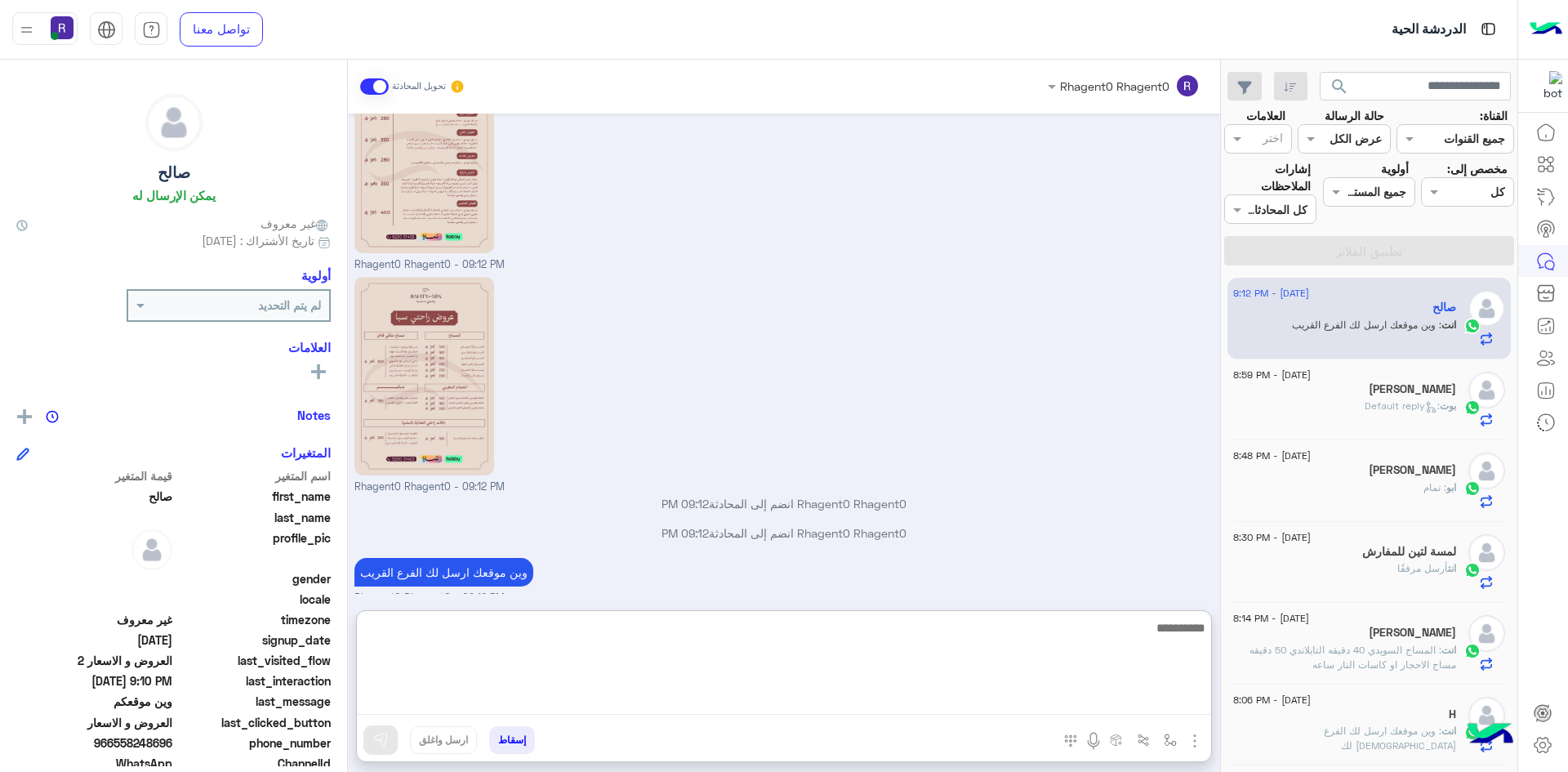
scroll to position [1158, 0]
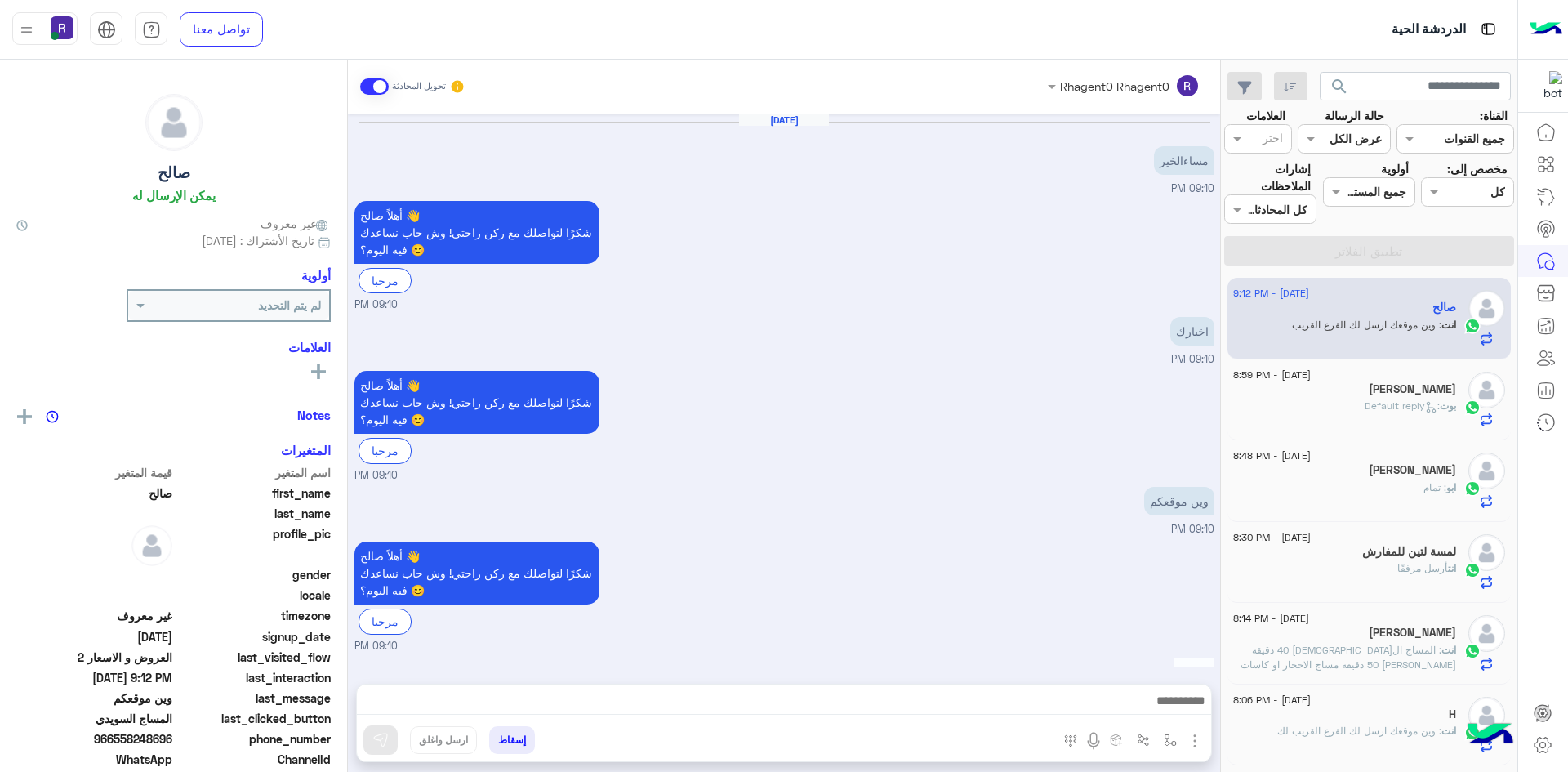
scroll to position [1084, 0]
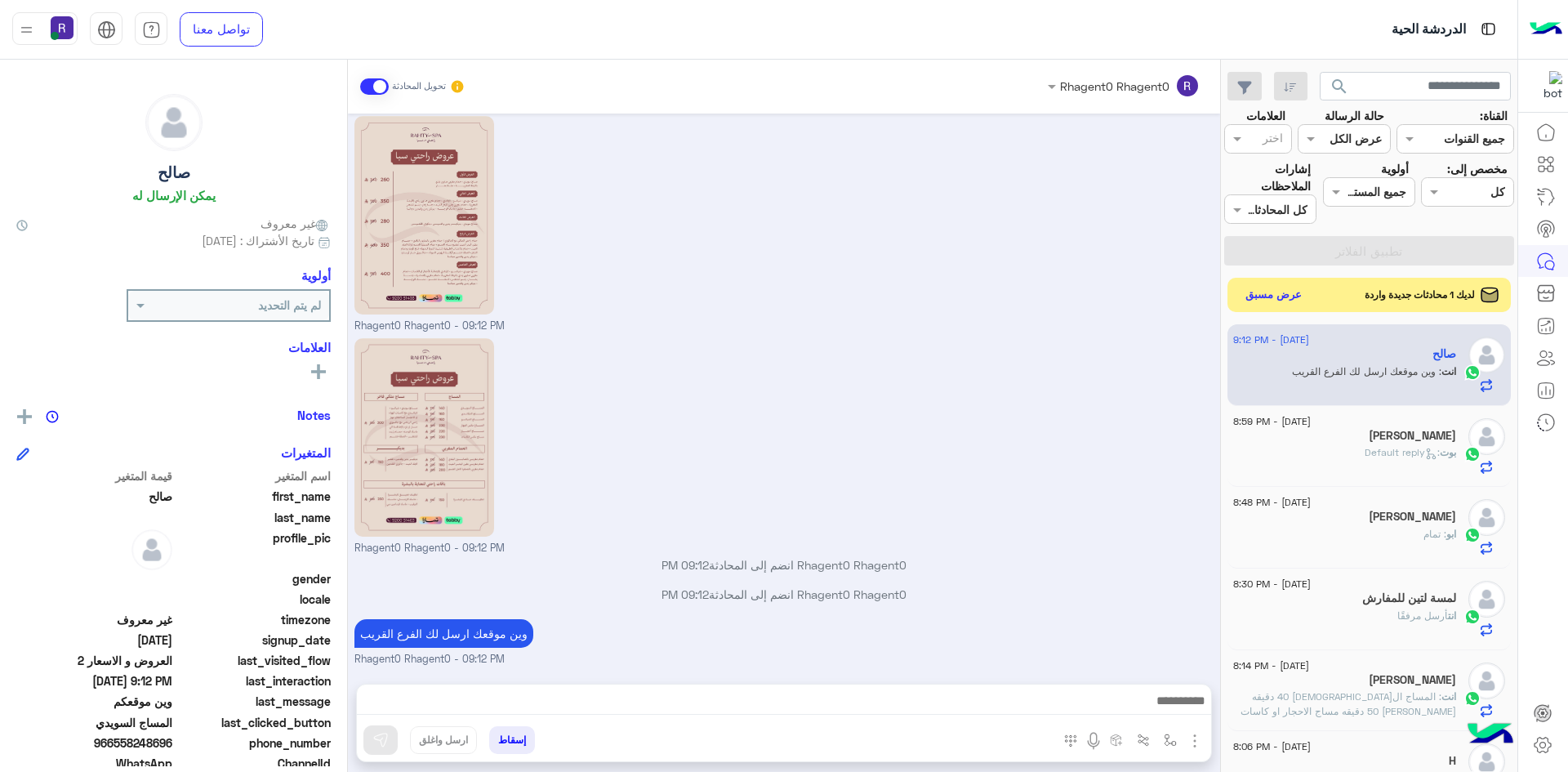
click at [1263, 298] on button "عرض مسبق" at bounding box center [1274, 296] width 69 height 22
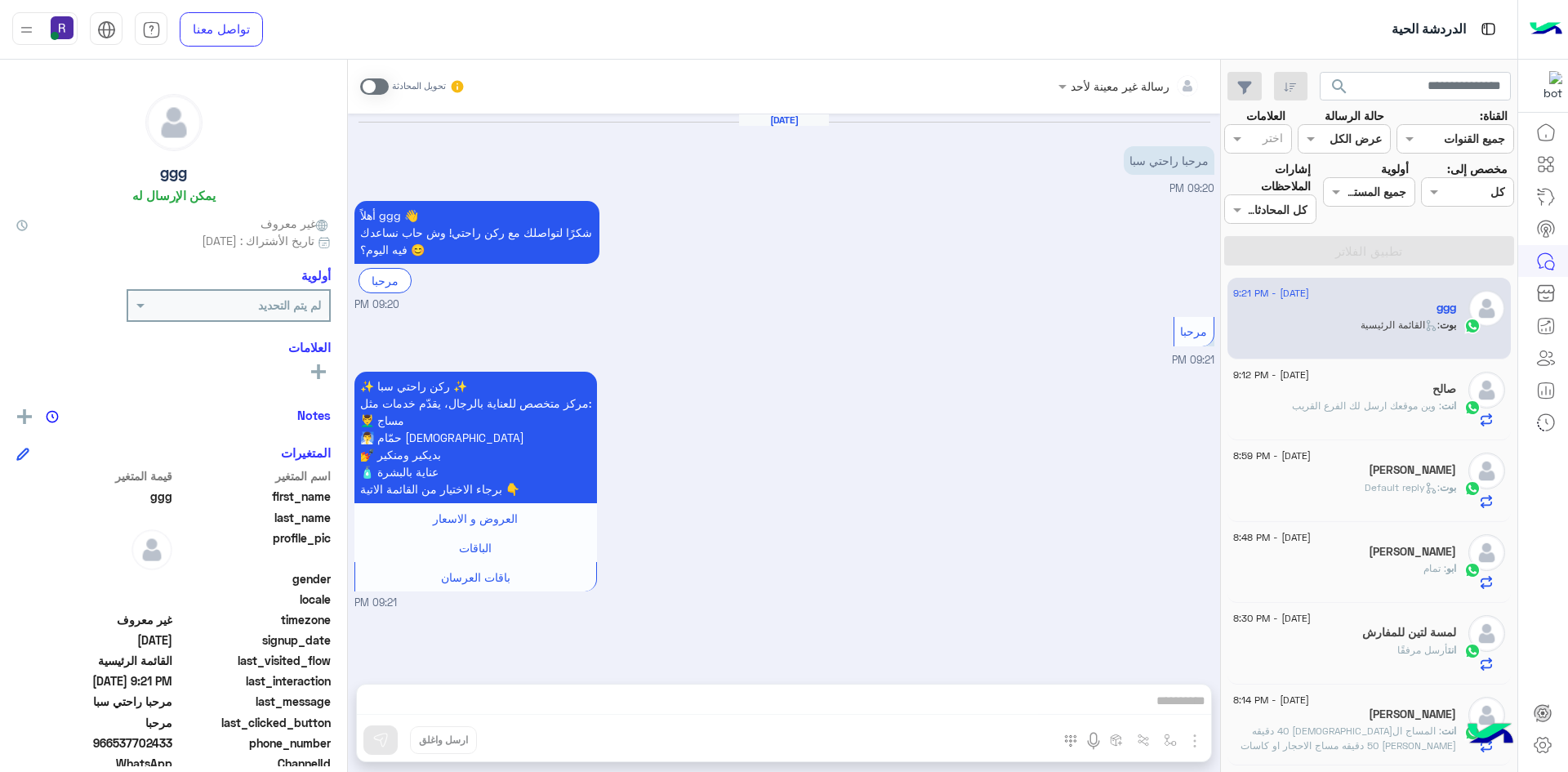
click at [373, 92] on span at bounding box center [374, 86] width 28 height 16
click at [1198, 737] on img "button" at bounding box center [1194, 741] width 20 height 20
click at [1157, 701] on span "الصور" at bounding box center [1162, 706] width 30 height 19
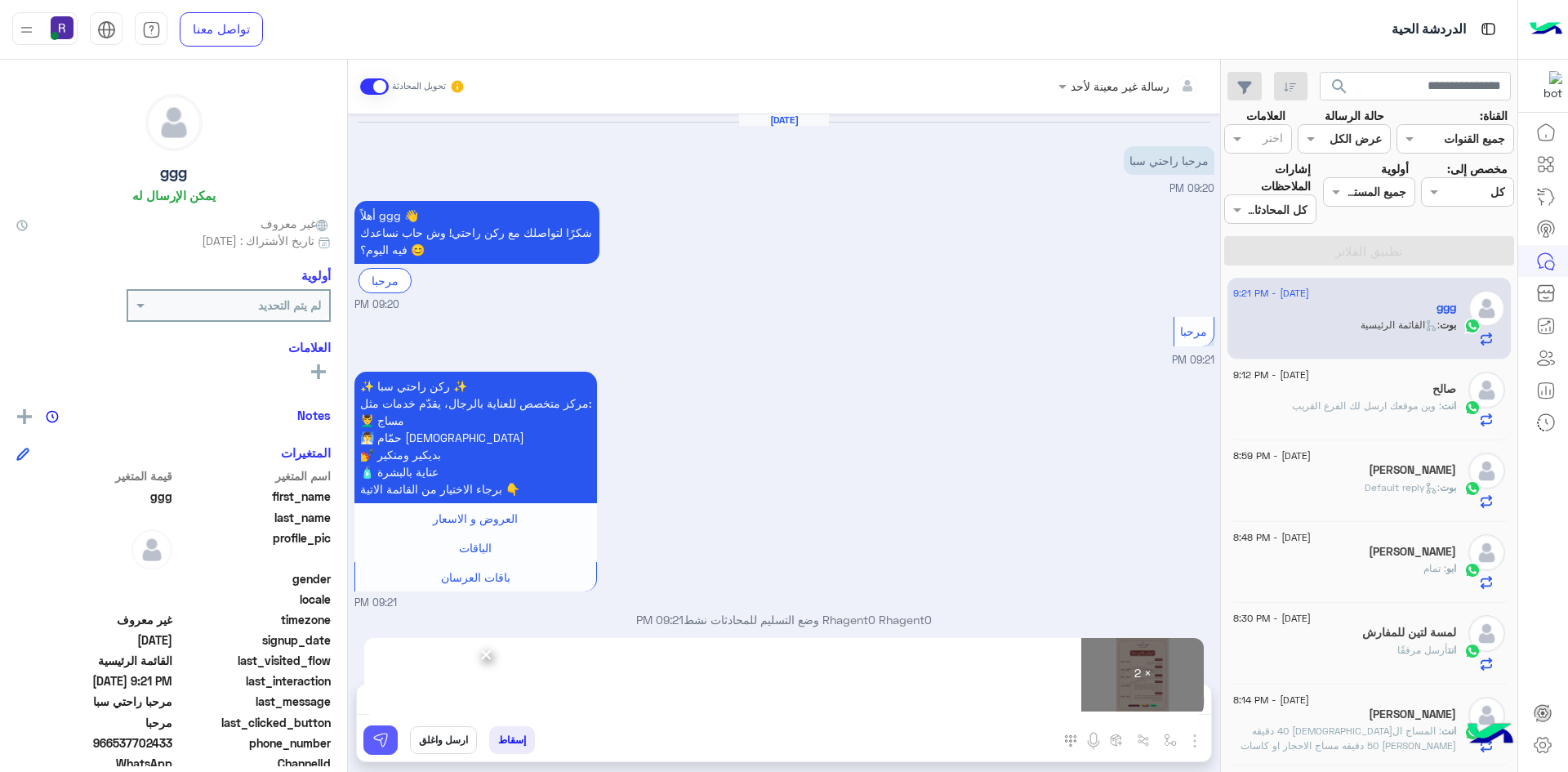
click at [380, 734] on img at bounding box center [380, 740] width 16 height 16
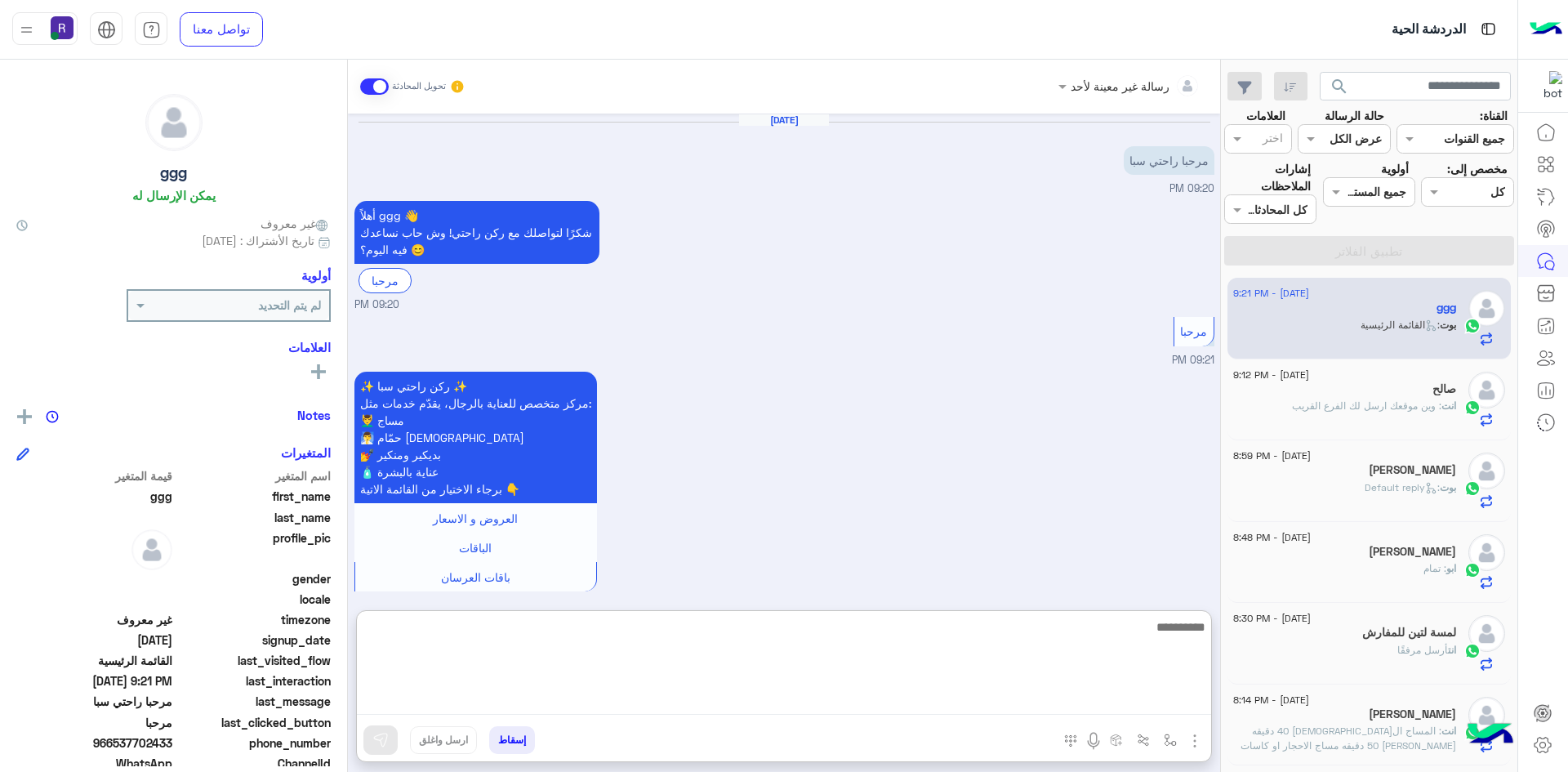
click at [798, 693] on textarea at bounding box center [784, 666] width 854 height 98
paste textarea "**********"
type textarea "**********"
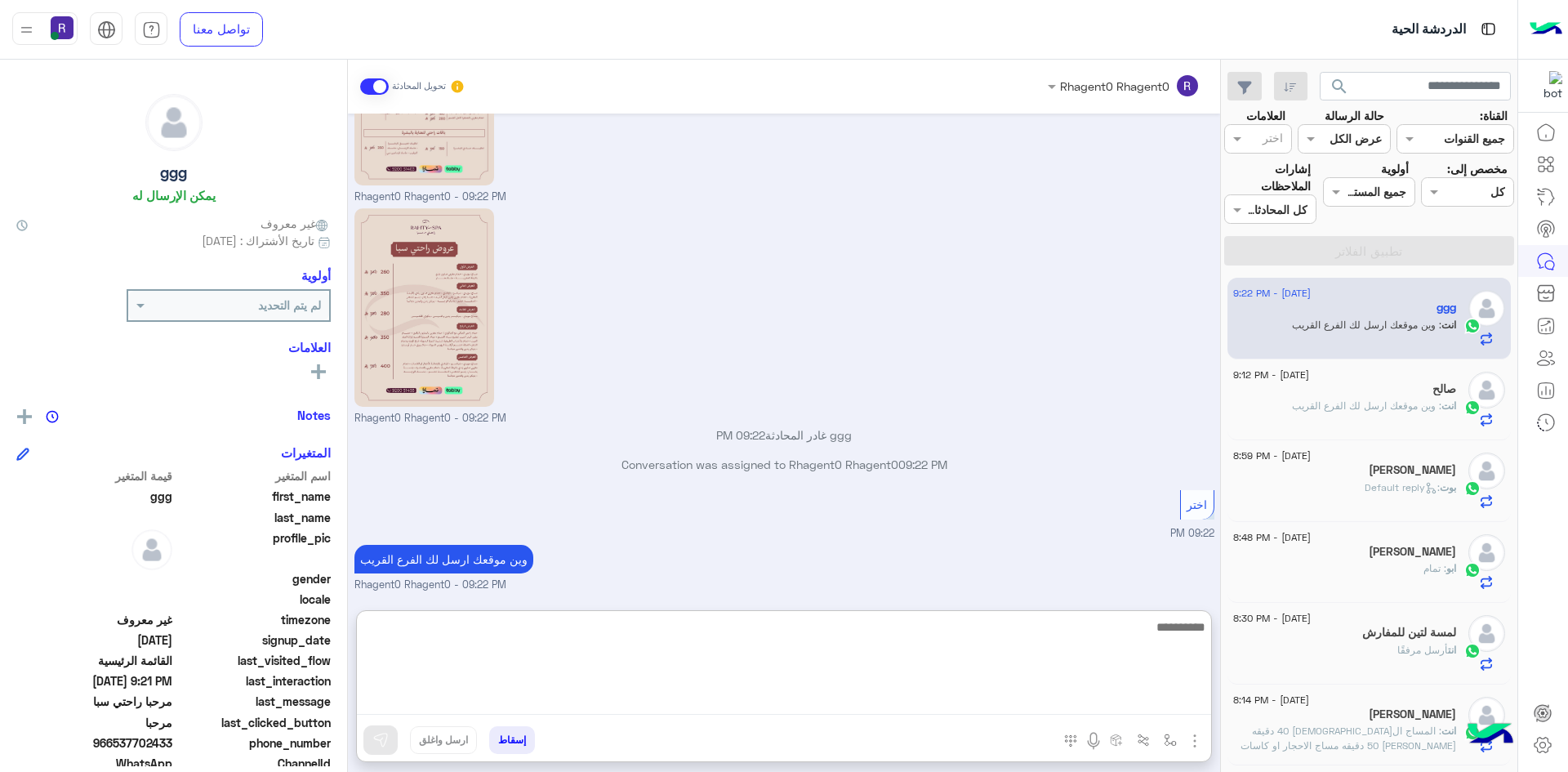
scroll to position [867, 0]
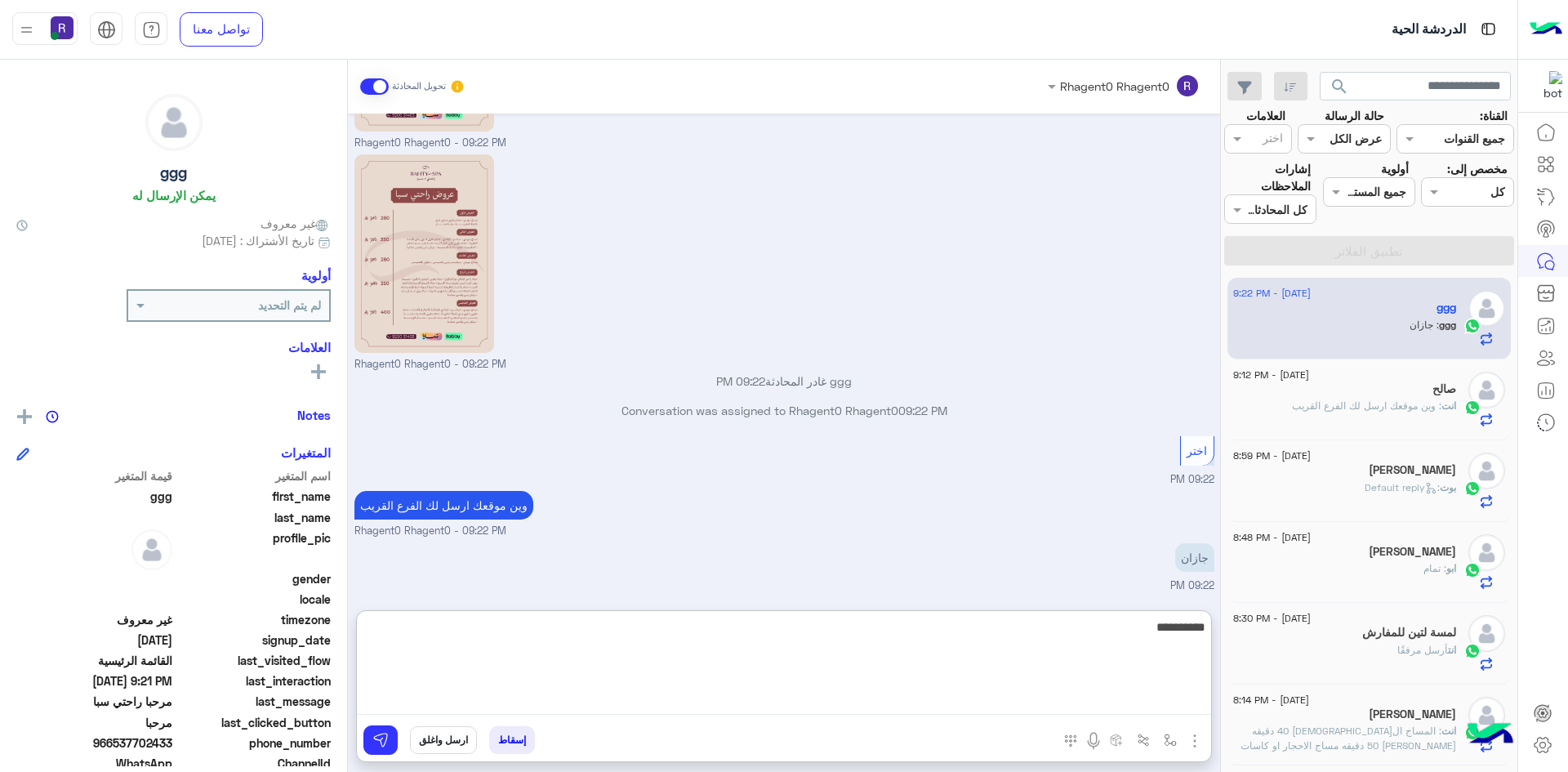
type textarea "**********"
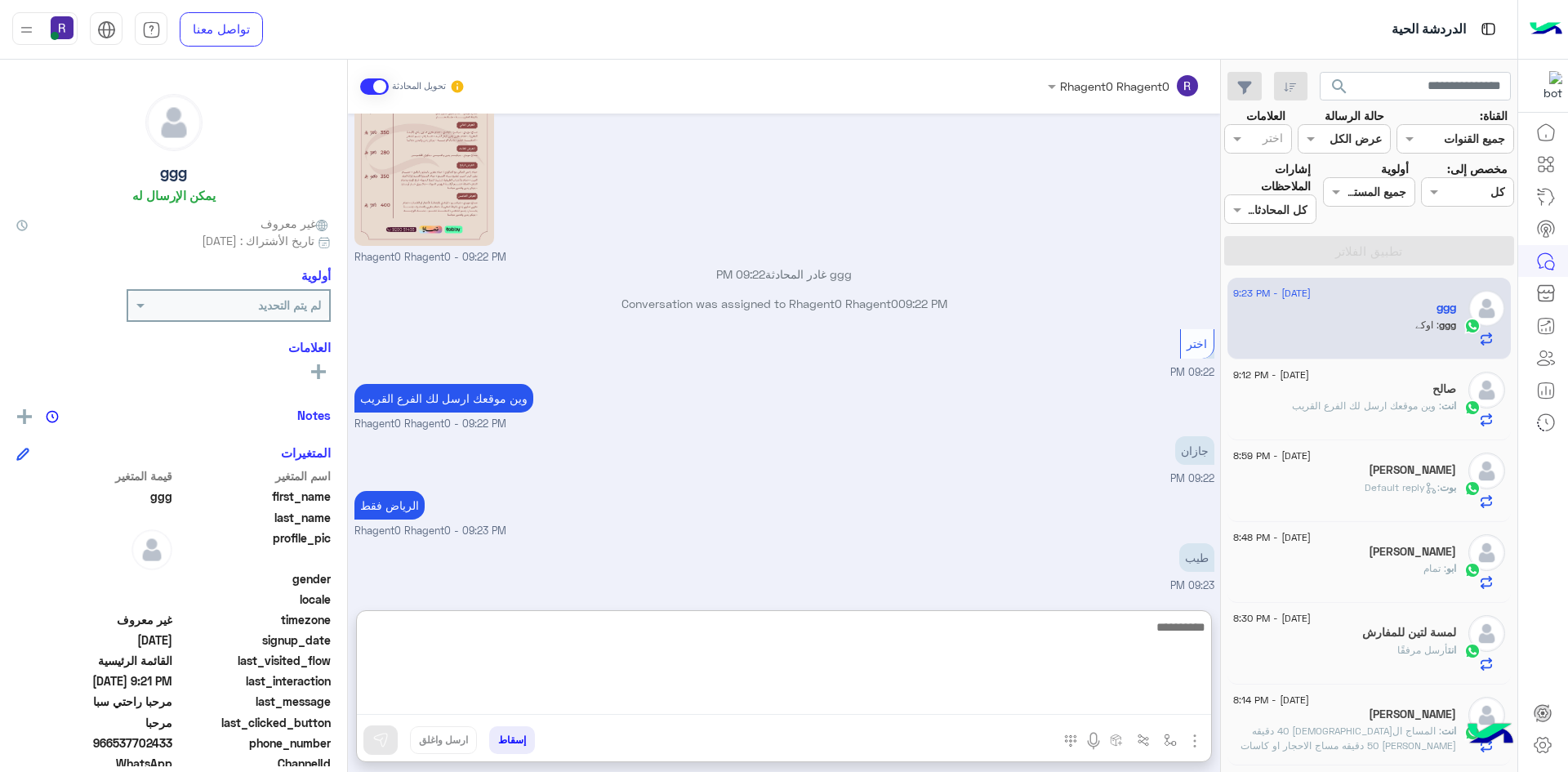
scroll to position [1028, 0]
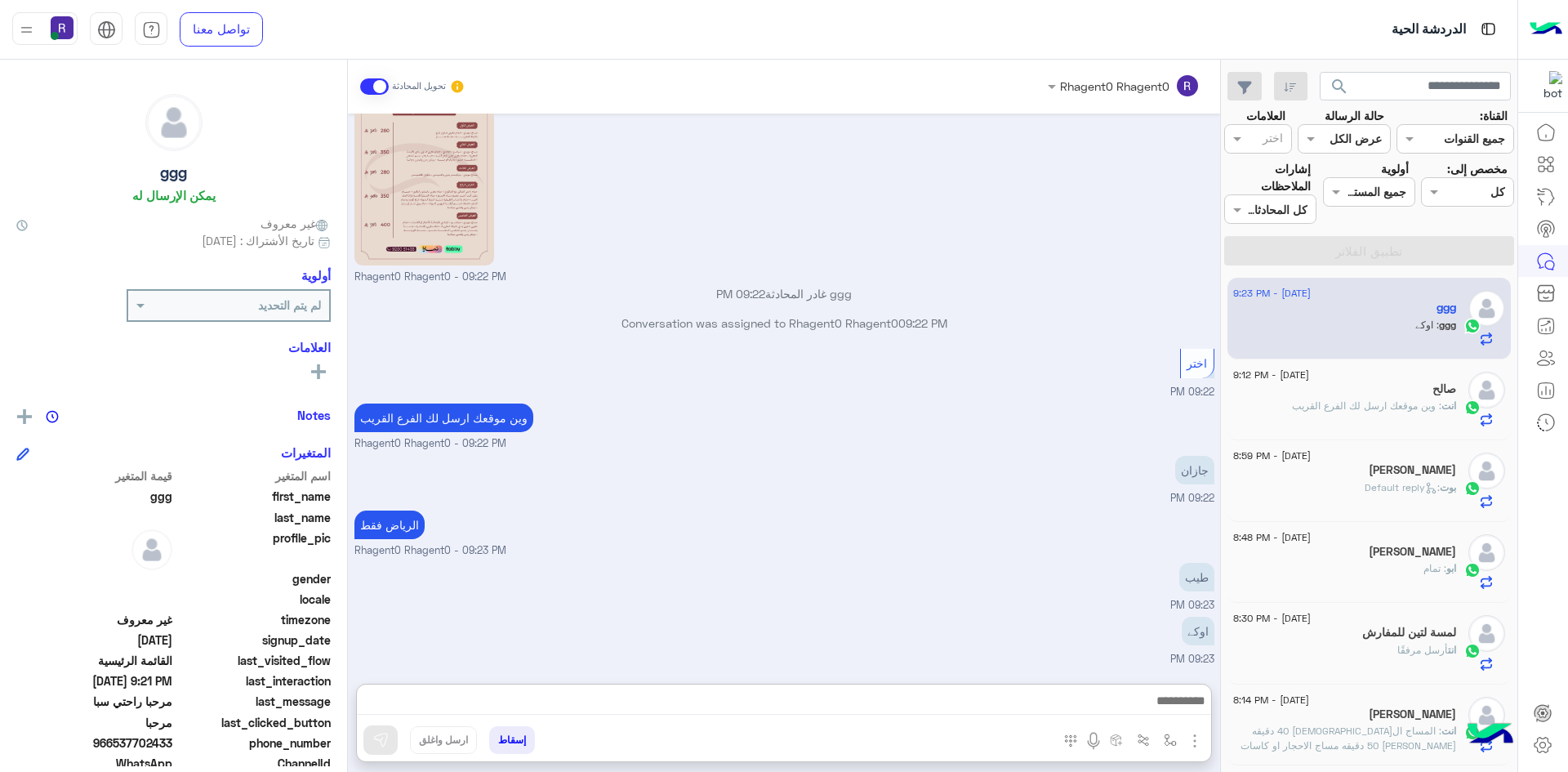
click at [1049, 559] on div "طیب 09:23 PM" at bounding box center [784, 586] width 860 height 55
